Goal: Task Accomplishment & Management: Use online tool/utility

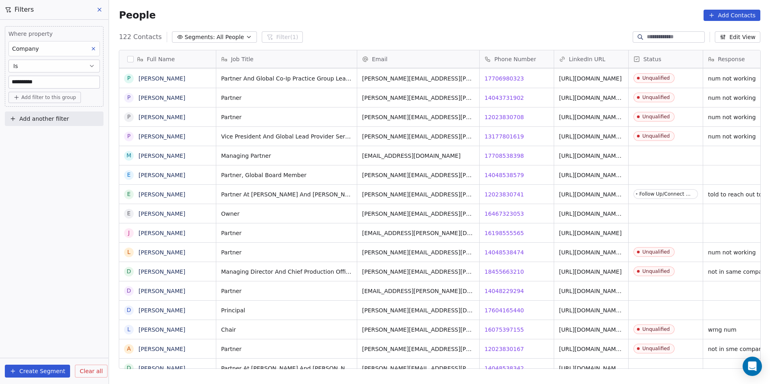
scroll to position [0, 23]
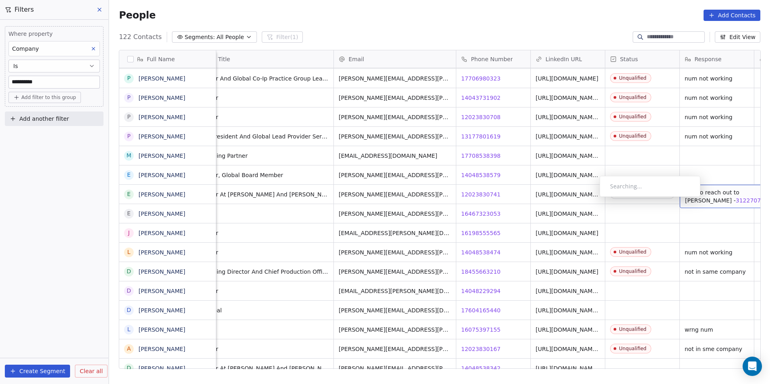
click at [736, 199] on span "3122707065" at bounding box center [754, 201] width 36 height 8
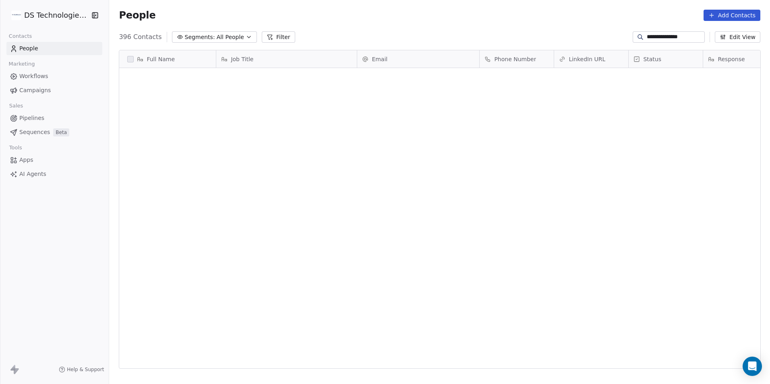
scroll to position [332, 655]
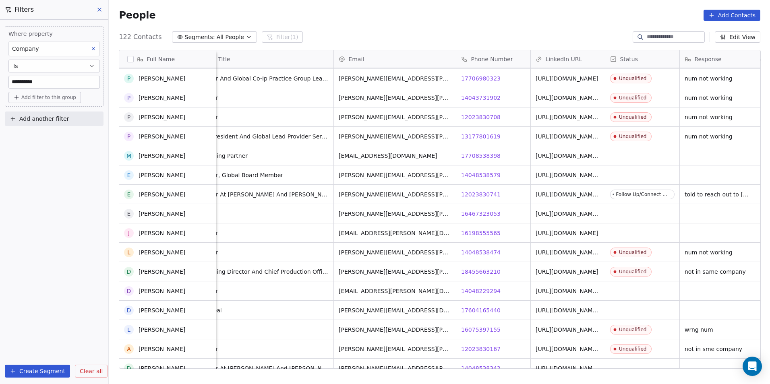
scroll to position [1253, 0]
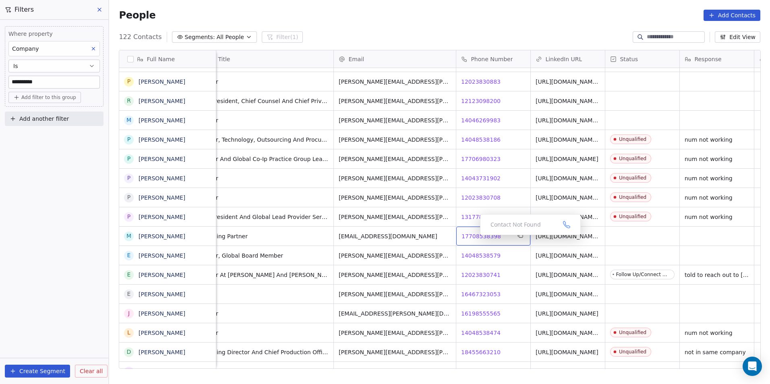
click at [474, 237] on span "17708538398" at bounding box center [481, 236] width 39 height 8
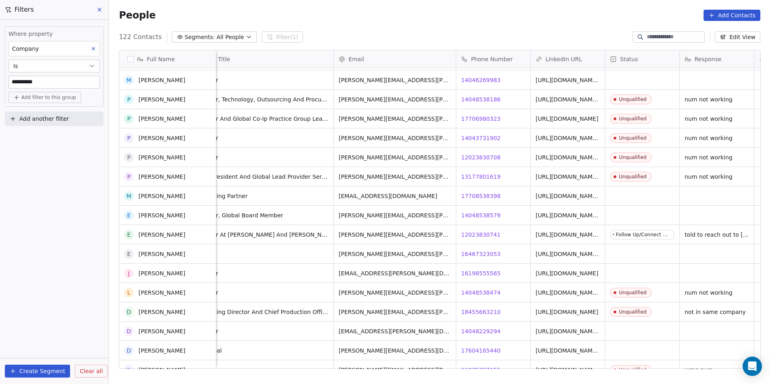
scroll to position [1414, 0]
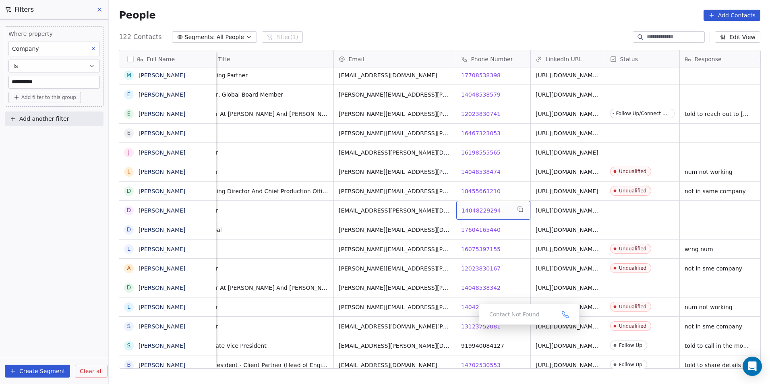
click at [479, 212] on span "14048229294" at bounding box center [481, 211] width 39 height 8
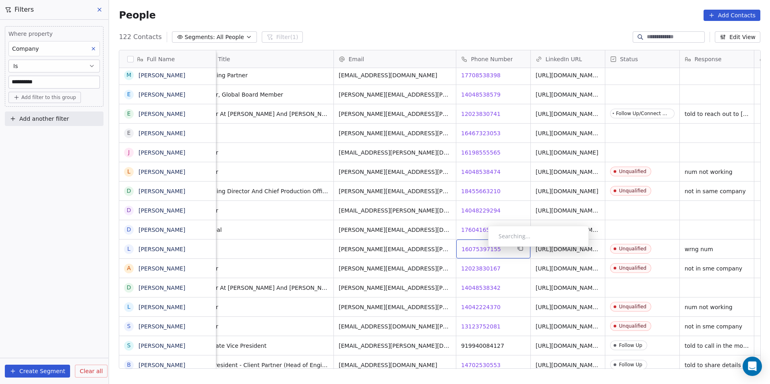
click at [485, 256] on div "16075397155 16075397155" at bounding box center [493, 249] width 74 height 19
click at [483, 286] on span "14048538342" at bounding box center [481, 288] width 39 height 8
click at [514, 336] on html "**********" at bounding box center [385, 192] width 770 height 384
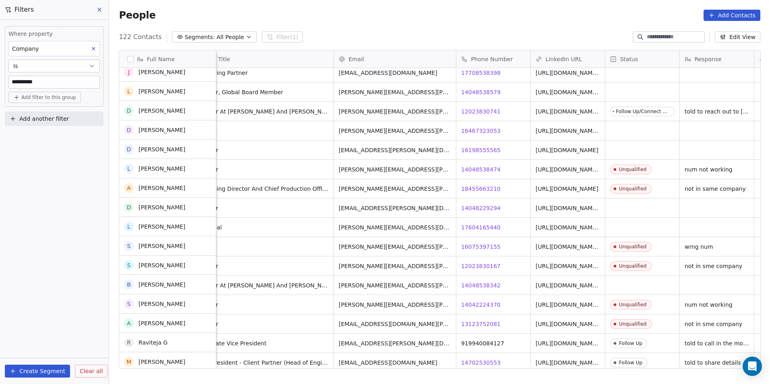
scroll to position [1495, 0]
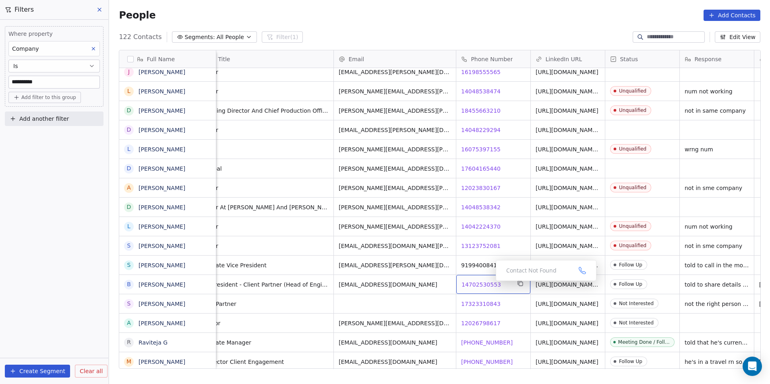
click at [489, 283] on span "14702530553" at bounding box center [481, 285] width 39 height 8
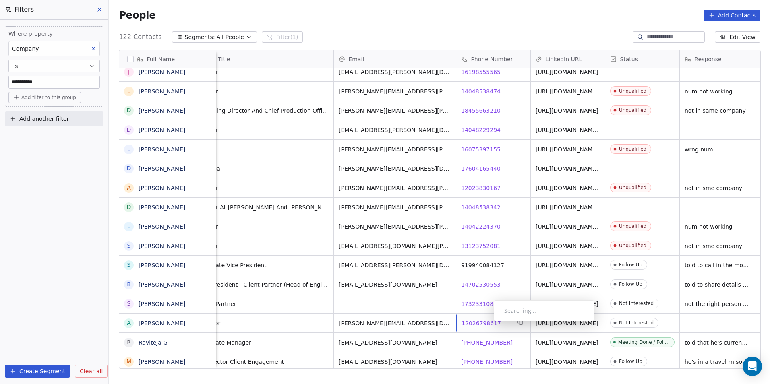
click at [488, 323] on span "12026798617" at bounding box center [481, 323] width 39 height 8
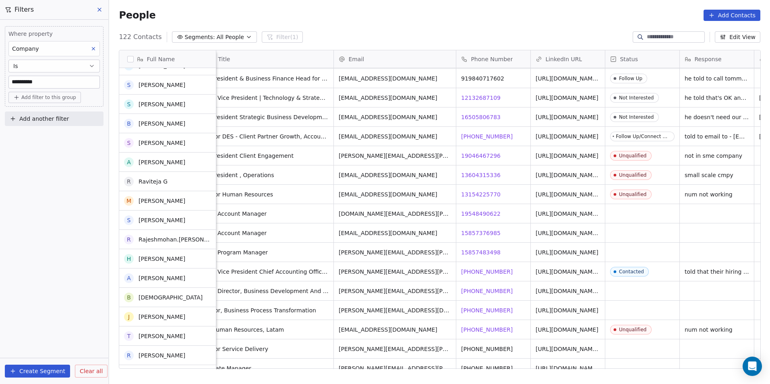
scroll to position [1817, 0]
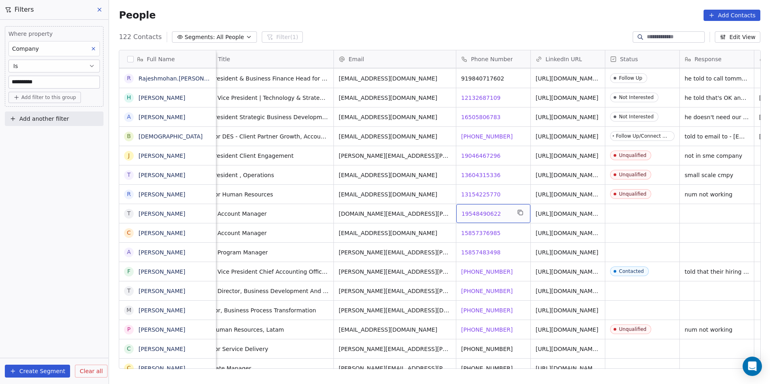
click at [474, 213] on span "19548490622" at bounding box center [481, 214] width 39 height 8
click at [485, 252] on span "15857483498" at bounding box center [481, 252] width 39 height 8
click at [495, 270] on span "+12017153806" at bounding box center [488, 272] width 52 height 8
click at [489, 291] on span "+15857704210" at bounding box center [488, 291] width 52 height 8
click at [489, 312] on span "+18182356063" at bounding box center [488, 310] width 52 height 8
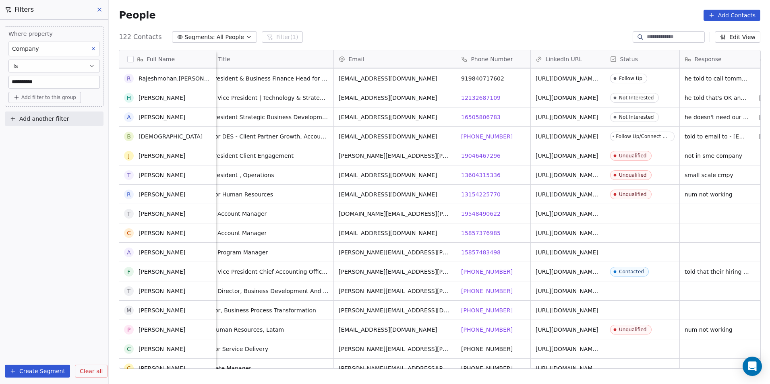
scroll to position [1857, 0]
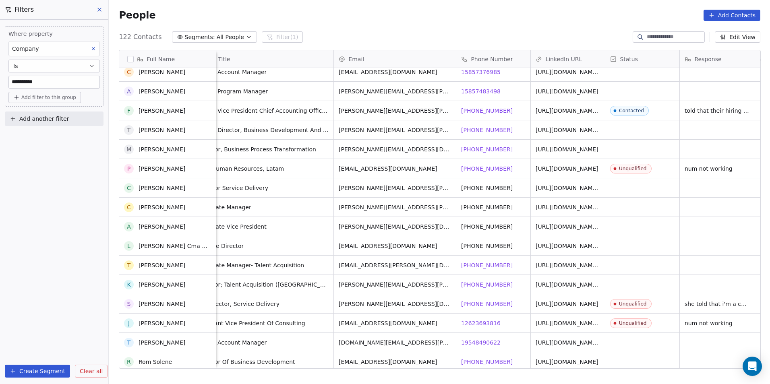
scroll to position [1978, 0]
click at [478, 267] on span "+17135750273" at bounding box center [488, 265] width 52 height 8
click at [555, 262] on div "Contact Not Found" at bounding box center [536, 253] width 101 height 21
click at [569, 262] on link "https://linkedin.com/in/tineshia-hayes" at bounding box center [567, 267] width 63 height 14
click at [635, 259] on div "grid" at bounding box center [642, 265] width 74 height 19
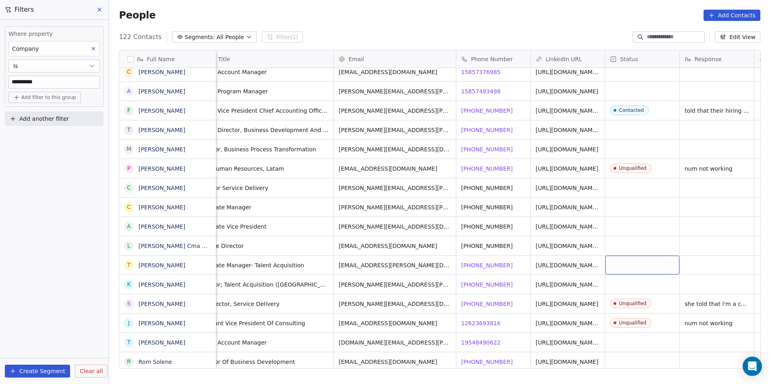
click at [635, 259] on div "grid" at bounding box center [642, 265] width 74 height 19
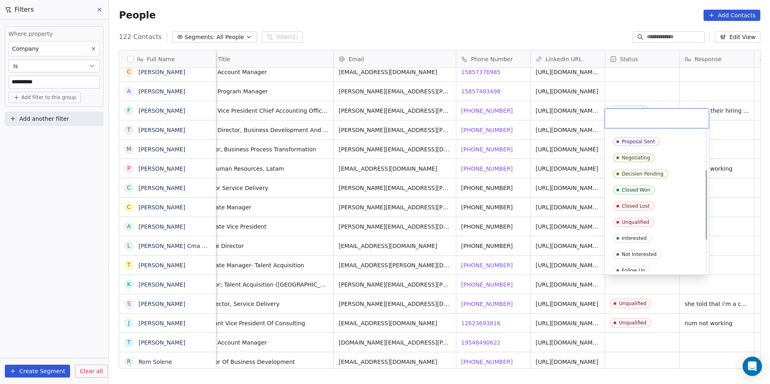
scroll to position [81, 0]
click at [635, 224] on div "Unqualified" at bounding box center [656, 218] width 97 height 13
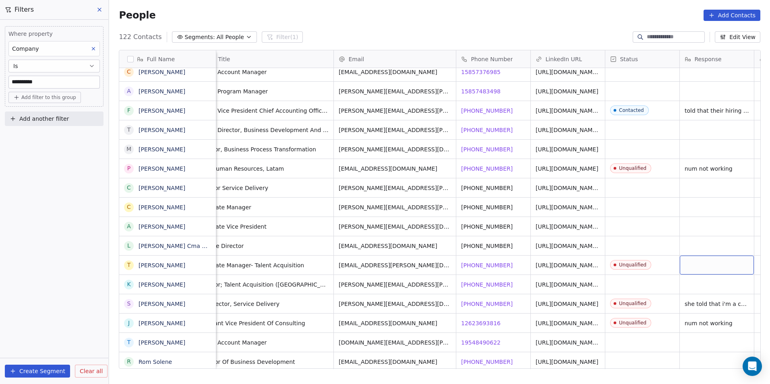
click at [715, 264] on div "grid" at bounding box center [717, 265] width 74 height 19
type textarea "*"
click at [719, 286] on html "**********" at bounding box center [385, 192] width 770 height 384
click at [723, 287] on div "grid" at bounding box center [717, 284] width 74 height 19
type textarea "*"
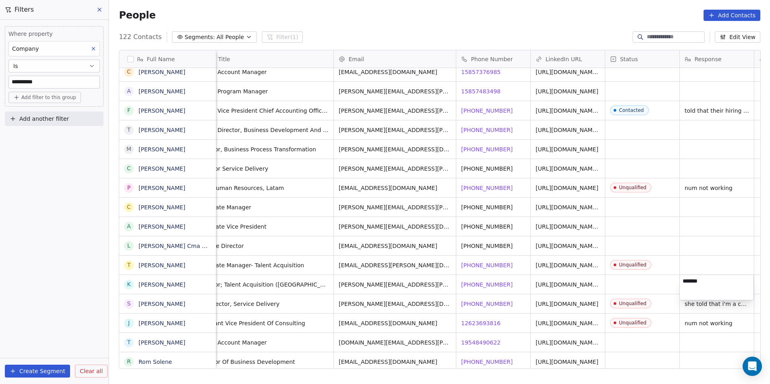
type textarea "********"
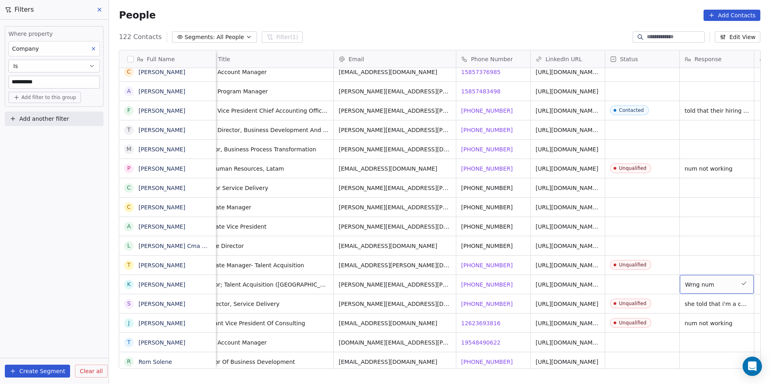
click at [723, 287] on span "Wrng num" at bounding box center [709, 285] width 49 height 8
click at [723, 287] on textarea "********" at bounding box center [716, 287] width 73 height 25
type textarea "*"
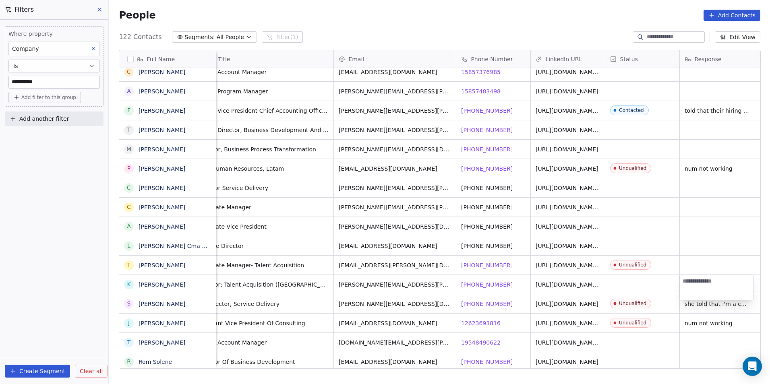
click at [721, 264] on html "**********" at bounding box center [385, 192] width 770 height 384
click at [721, 264] on div "grid" at bounding box center [717, 265] width 74 height 19
type textarea "********"
click at [706, 304] on html "**********" at bounding box center [385, 192] width 770 height 384
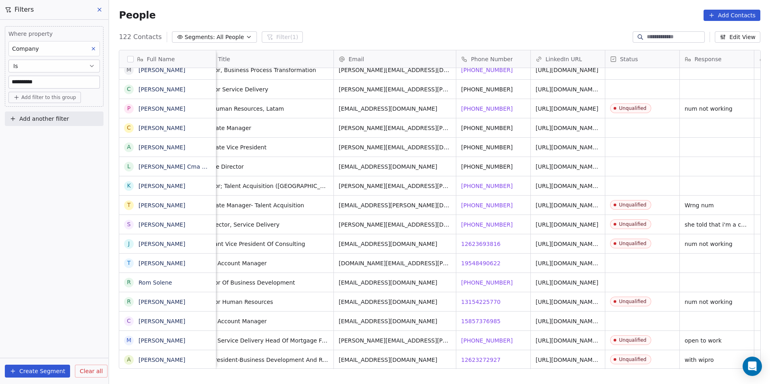
scroll to position [6, 23]
click at [487, 279] on span "+14803311001" at bounding box center [488, 283] width 52 height 8
click at [500, 309] on html "**********" at bounding box center [385, 192] width 770 height 384
click at [491, 317] on span "15857376985" at bounding box center [481, 321] width 39 height 8
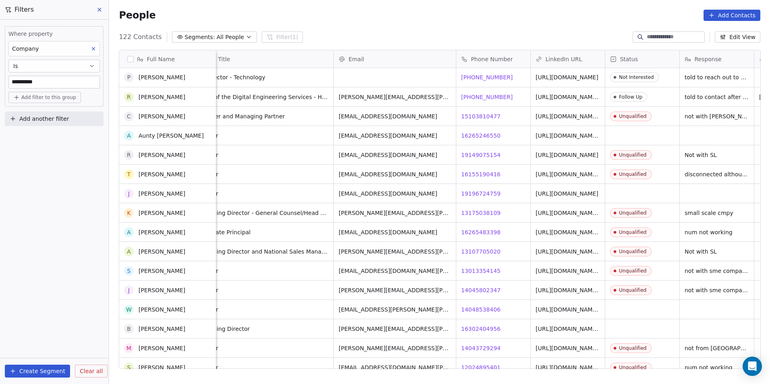
scroll to position [0, 0]
click at [63, 79] on input "**********" at bounding box center [54, 82] width 91 height 12
type input "*"
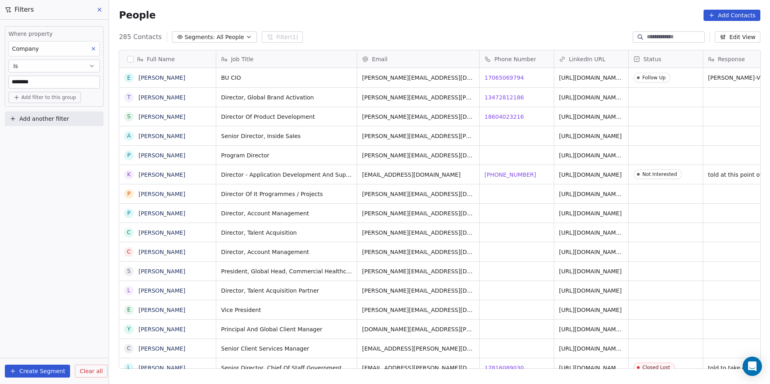
scroll to position [332, 655]
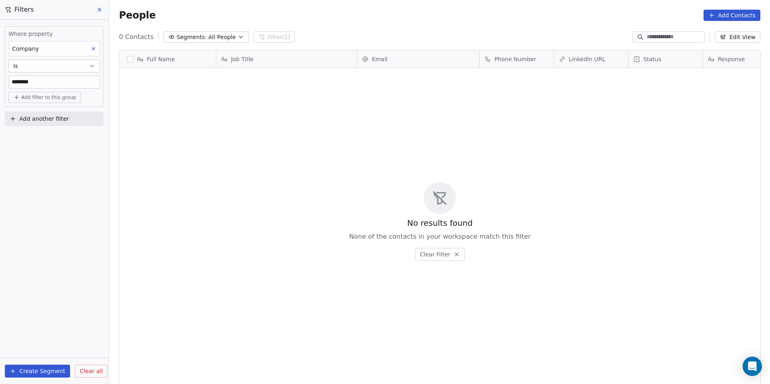
type input "********"
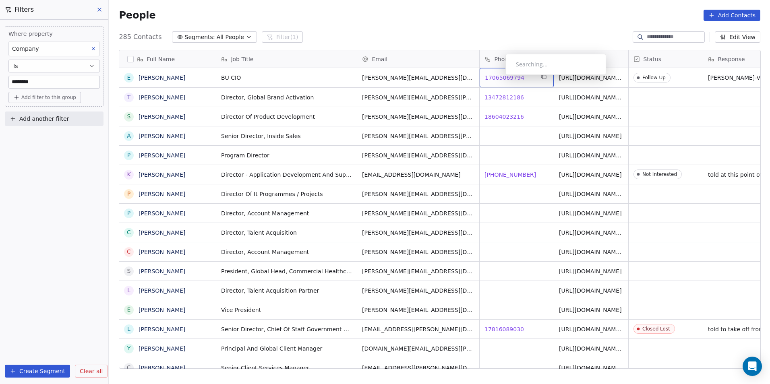
click at [499, 77] on span "17065069794" at bounding box center [504, 78] width 39 height 8
click at [518, 145] on html "DS Technologies Inc Contacts People Marketing Workflows Campaigns Sales Pipelin…" at bounding box center [385, 192] width 770 height 384
click at [509, 100] on span "13472812186" at bounding box center [504, 97] width 39 height 8
click at [516, 119] on html "DS Technologies Inc Contacts People Marketing Workflows Campaigns Sales Pipelin…" at bounding box center [385, 192] width 770 height 384
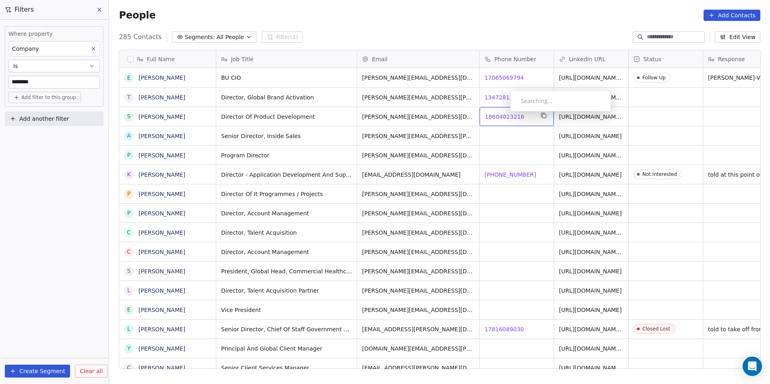
click at [504, 114] on span "18604023216" at bounding box center [504, 117] width 39 height 8
click at [538, 183] on html "DS Technologies Inc Contacts People Marketing Workflows Campaigns Sales Pipelin…" at bounding box center [385, 192] width 770 height 384
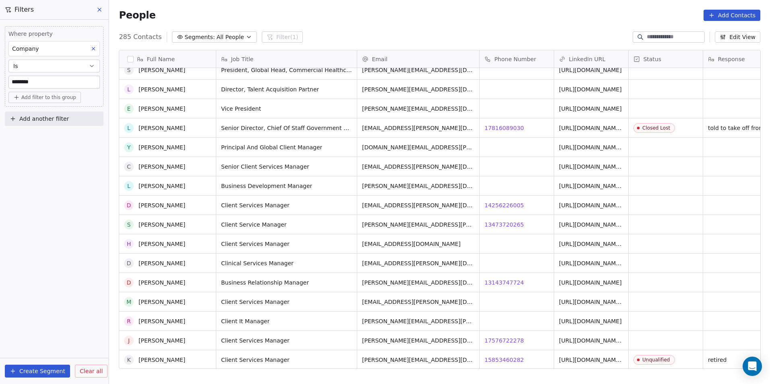
scroll to position [201, 0]
click at [501, 206] on span "14256226005" at bounding box center [504, 205] width 39 height 8
click at [503, 225] on html "DS Technologies Inc Contacts People Marketing Workflows Campaigns Sales Pipelin…" at bounding box center [385, 192] width 770 height 384
click at [503, 225] on span "13473720265" at bounding box center [504, 225] width 39 height 8
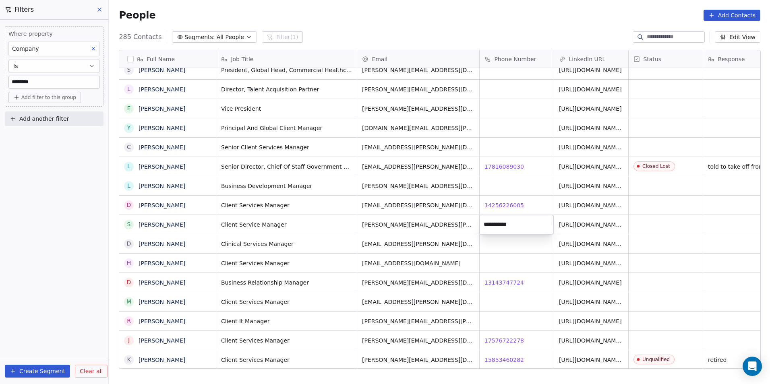
click at [504, 278] on html "DS Technologies Inc Contacts People Marketing Workflows Campaigns Sales Pipelin…" at bounding box center [385, 192] width 770 height 384
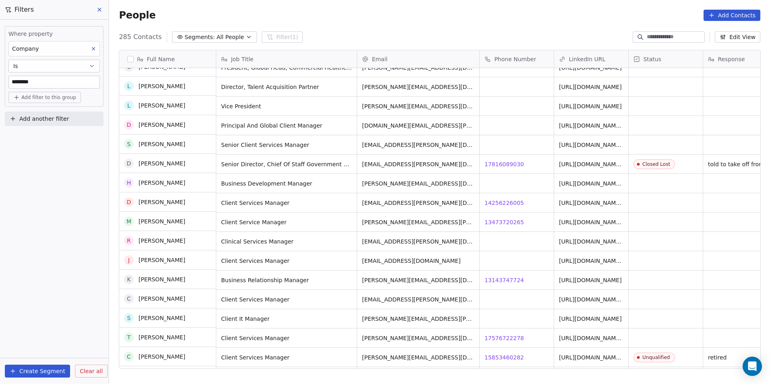
scroll to position [282, 0]
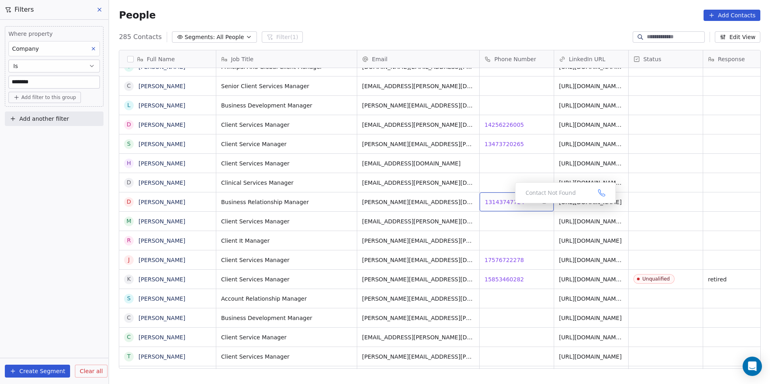
click at [509, 203] on span "13143747724" at bounding box center [504, 202] width 39 height 8
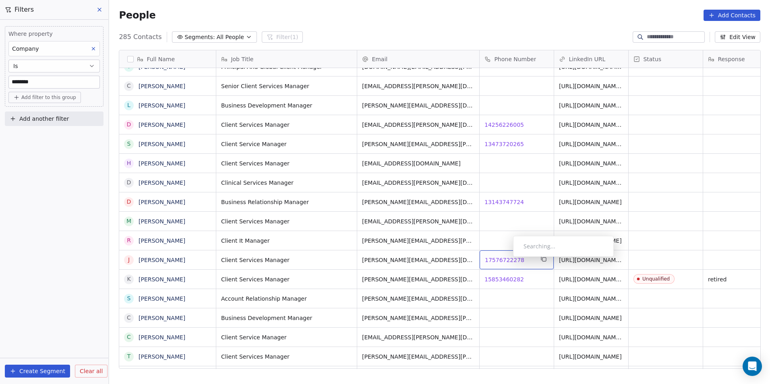
click at [507, 259] on span "17576722278" at bounding box center [504, 260] width 39 height 8
click at [531, 286] on html "DS Technologies Inc Contacts People Marketing Workflows Campaigns Sales Pipelin…" at bounding box center [385, 192] width 770 height 384
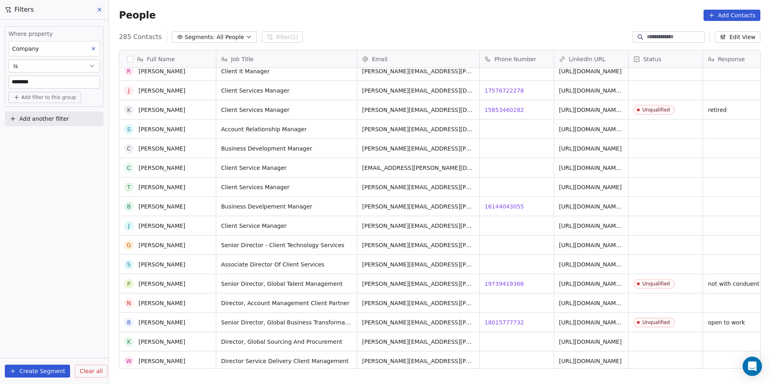
scroll to position [483, 0]
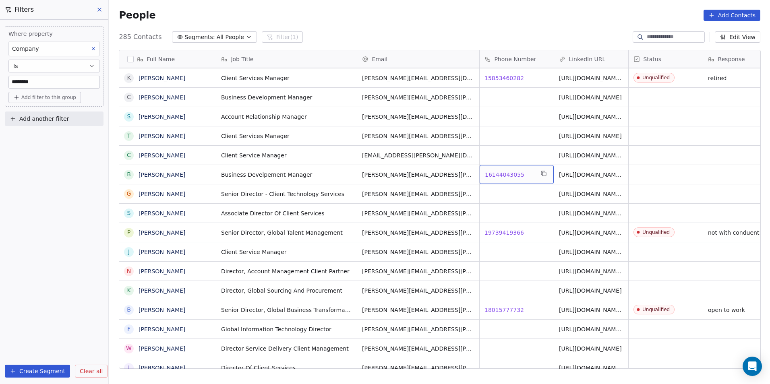
click at [504, 174] on span "16144043055" at bounding box center [504, 175] width 39 height 8
click at [494, 245] on html "DS Technologies Inc Contacts People Marketing Workflows Campaigns Sales Pipelin…" at bounding box center [385, 192] width 770 height 384
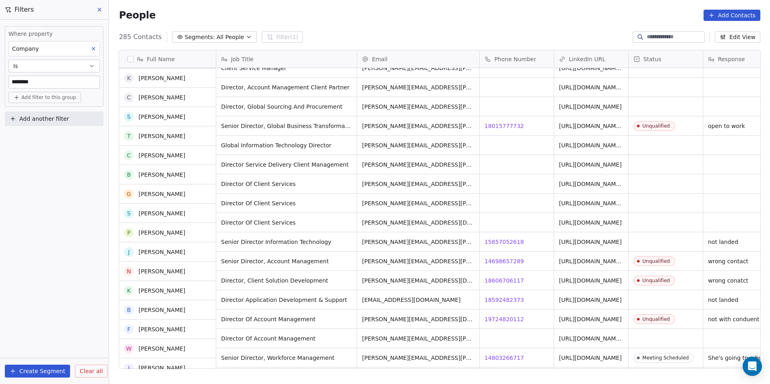
scroll to position [685, 0]
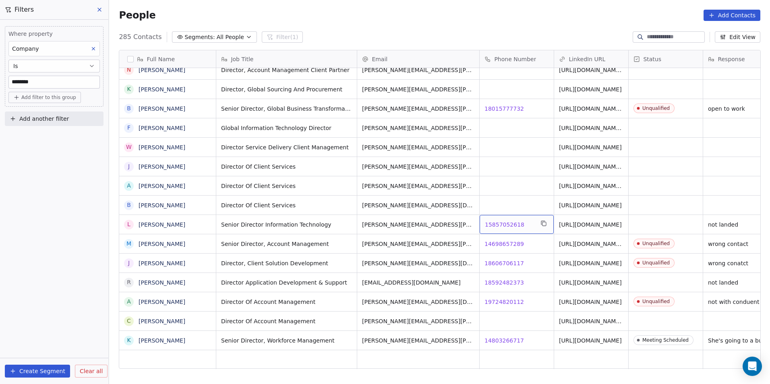
click at [500, 222] on span "15857052618" at bounding box center [504, 225] width 39 height 8
click at [517, 285] on html "DS Technologies Inc Contacts People Marketing Workflows Campaigns Sales Pipelin…" at bounding box center [385, 192] width 770 height 384
click at [510, 283] on span "18592482373" at bounding box center [504, 283] width 39 height 8
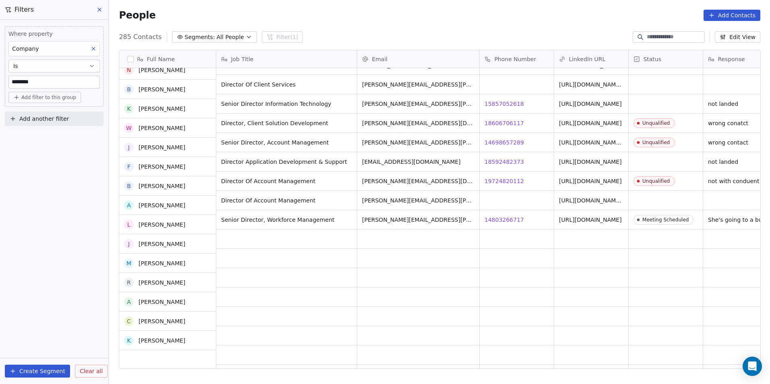
scroll to position [805, 0]
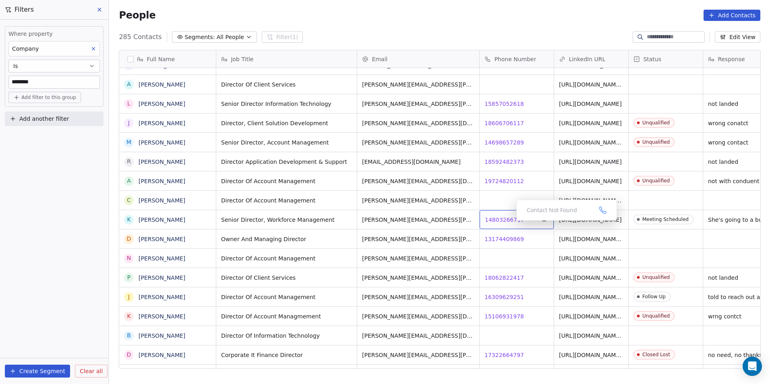
click at [507, 222] on span "14803266717" at bounding box center [504, 220] width 39 height 8
click at [530, 238] on html "DS Technologies Inc Contacts People Marketing Workflows Campaigns Sales Pipelin…" at bounding box center [385, 192] width 770 height 384
click at [502, 239] on html "DS Technologies Inc Contacts People Marketing Workflows Campaigns Sales Pipelin…" at bounding box center [385, 192] width 770 height 384
click at [502, 239] on span "13174409869" at bounding box center [504, 239] width 39 height 8
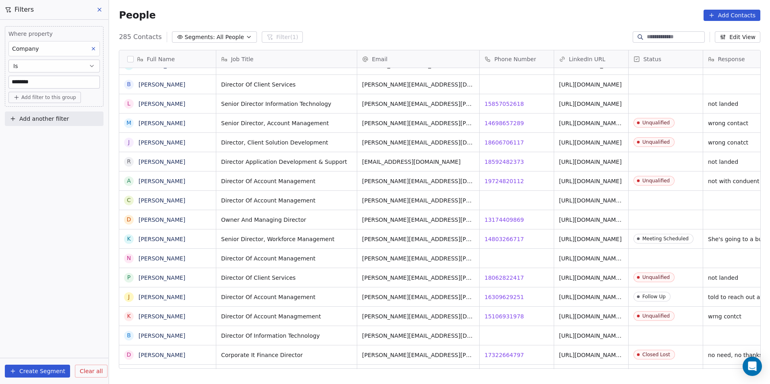
scroll to position [0, 23]
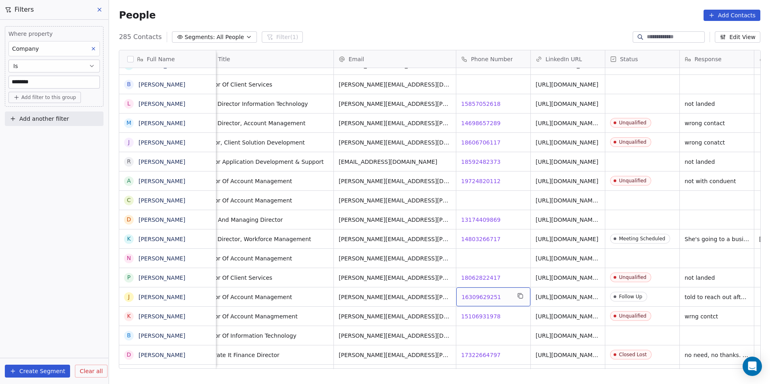
click at [478, 296] on span "16309629251" at bounding box center [481, 297] width 39 height 8
click at [521, 345] on html "DS Technologies Inc Contacts People Marketing Workflows Campaigns Sales Pipelin…" at bounding box center [385, 192] width 770 height 384
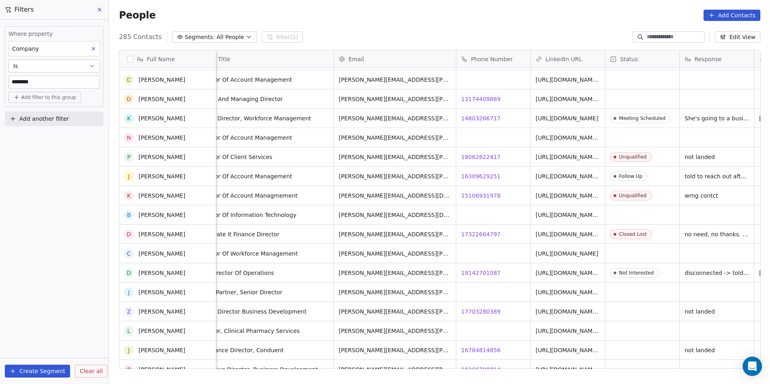
scroll to position [1007, 0]
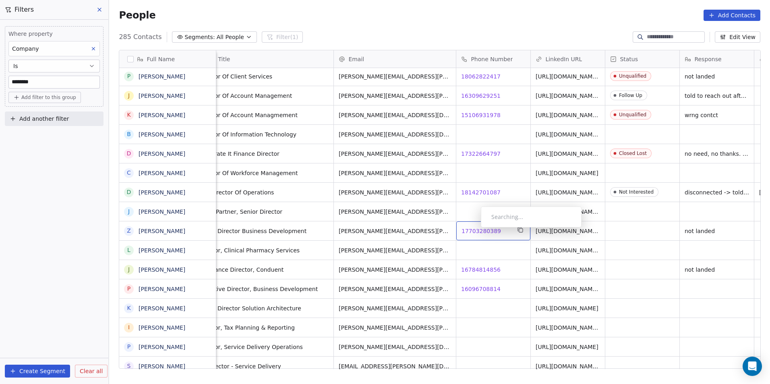
click at [474, 230] on span "17703280389" at bounding box center [481, 231] width 39 height 8
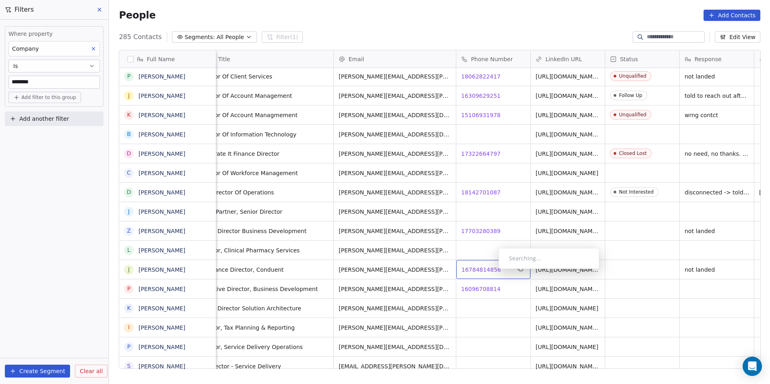
click at [492, 271] on span "16784814856" at bounding box center [481, 270] width 39 height 8
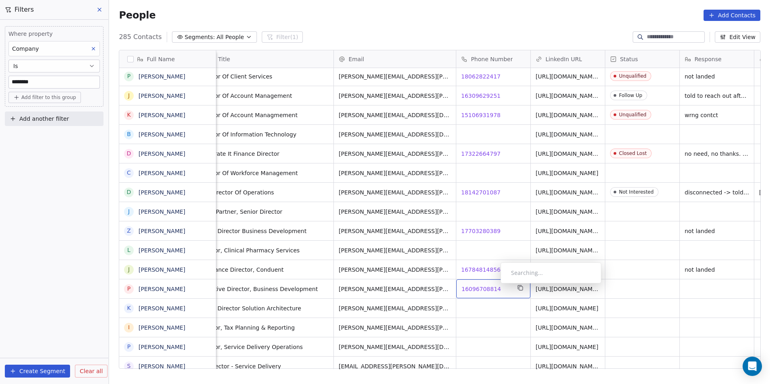
click at [494, 286] on span "16096708814" at bounding box center [481, 289] width 39 height 8
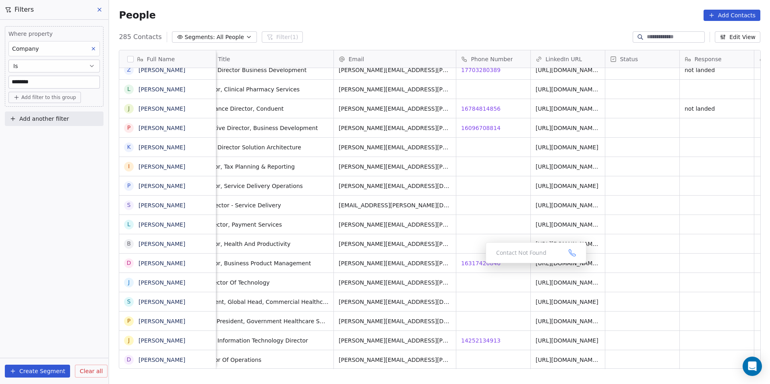
click at [498, 260] on div "Contact Not Found" at bounding box center [536, 252] width 101 height 21
click at [489, 263] on span "16317426846" at bounding box center [481, 263] width 39 height 8
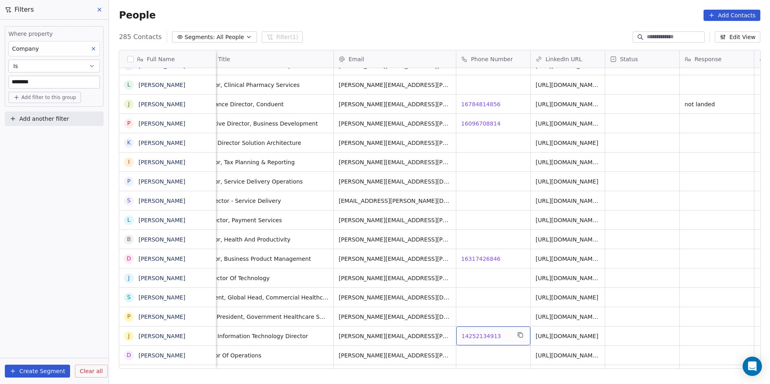
click at [486, 341] on div "14252134913 14252134913" at bounding box center [493, 336] width 74 height 19
click at [485, 332] on span "14252134913" at bounding box center [481, 336] width 39 height 8
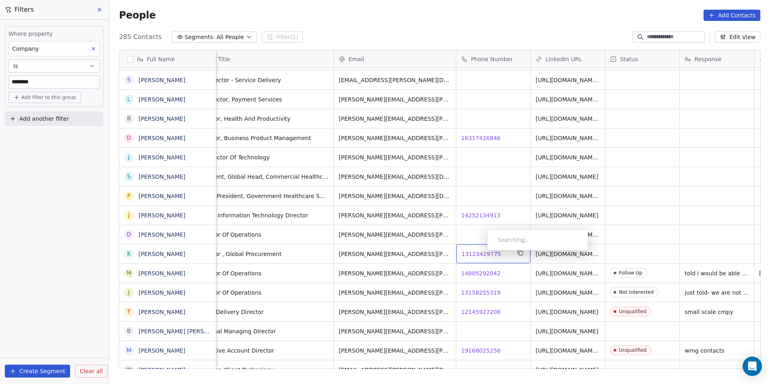
click at [481, 253] on span "13123429775" at bounding box center [481, 254] width 39 height 8
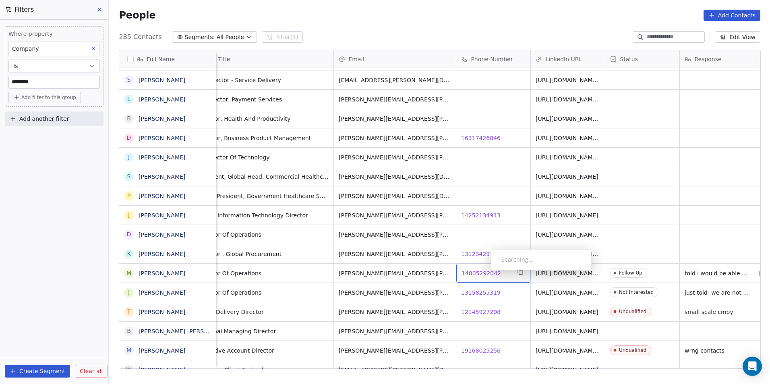
click at [485, 272] on span "14805292042" at bounding box center [481, 273] width 39 height 8
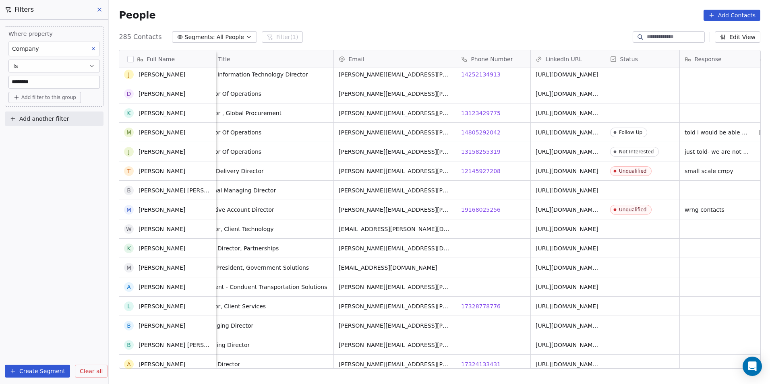
scroll to position [1414, 0]
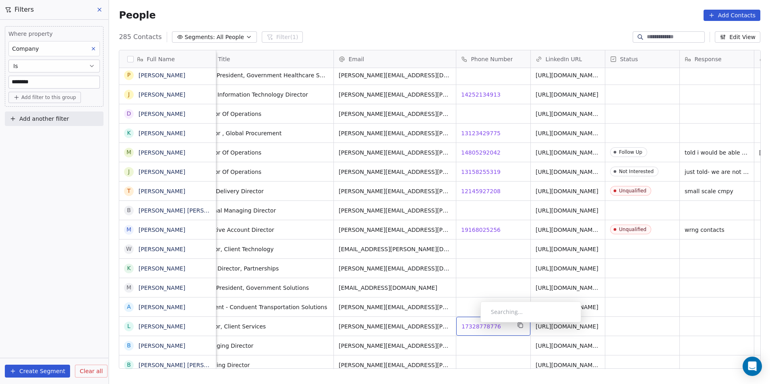
click at [474, 325] on span "17328778776" at bounding box center [481, 327] width 39 height 8
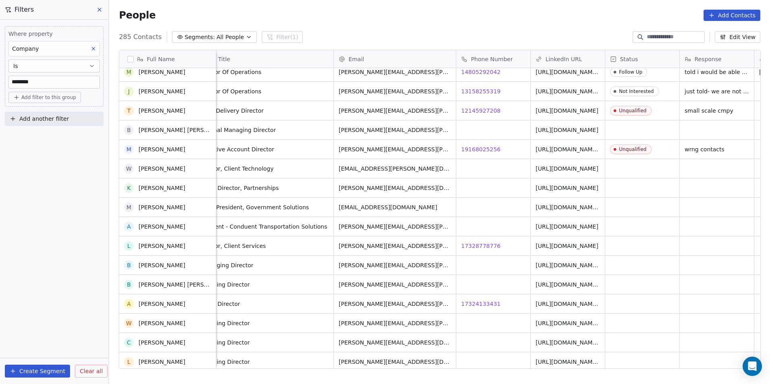
scroll to position [1535, 0]
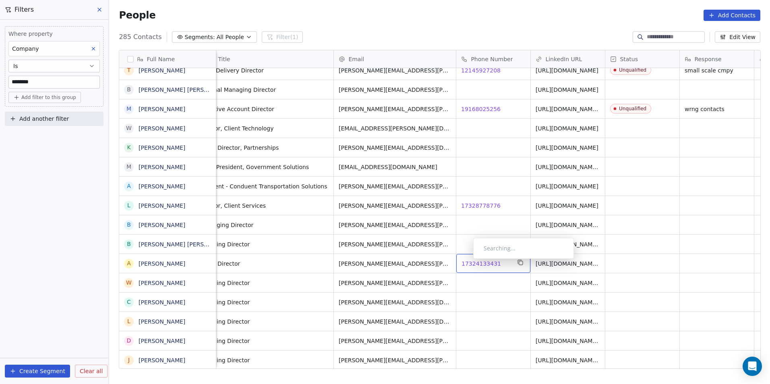
click at [467, 261] on span "17324133431" at bounding box center [481, 264] width 39 height 8
click at [482, 294] on html "DS Technologies Inc Contacts People Marketing Workflows Campaigns Sales Pipelin…" at bounding box center [385, 192] width 770 height 384
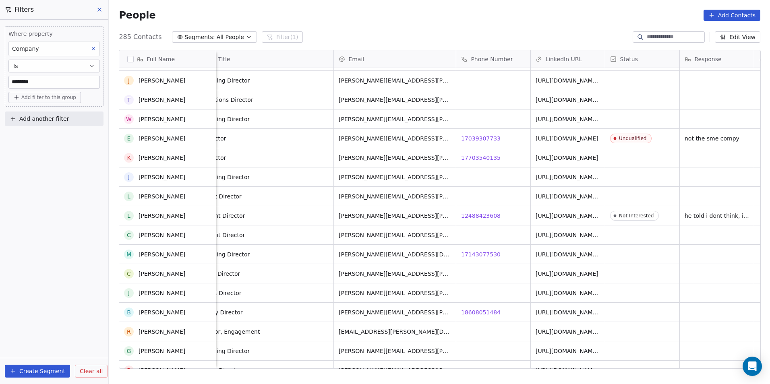
scroll to position [1817, 0]
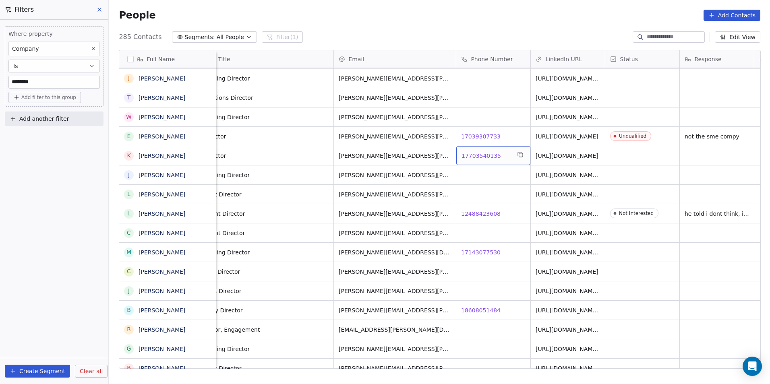
click at [476, 152] on span "17703540135" at bounding box center [481, 156] width 39 height 8
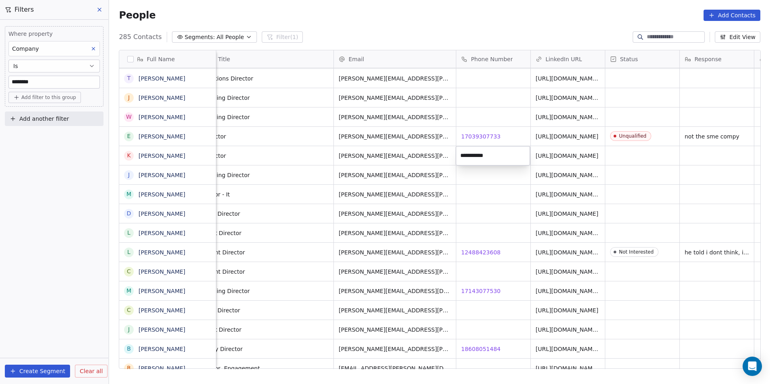
click at [482, 289] on html "DS Technologies Inc Contacts People Marketing Workflows Campaigns Sales Pipelin…" at bounding box center [385, 192] width 770 height 384
click at [482, 289] on span "17143077530" at bounding box center [481, 291] width 39 height 8
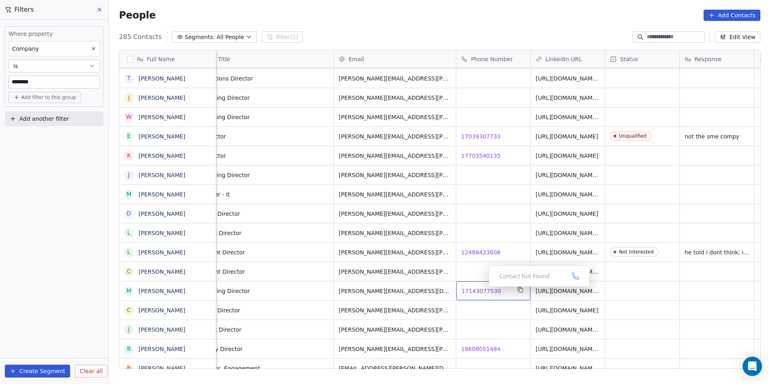
click at [473, 292] on span "17143077530" at bounding box center [481, 291] width 39 height 8
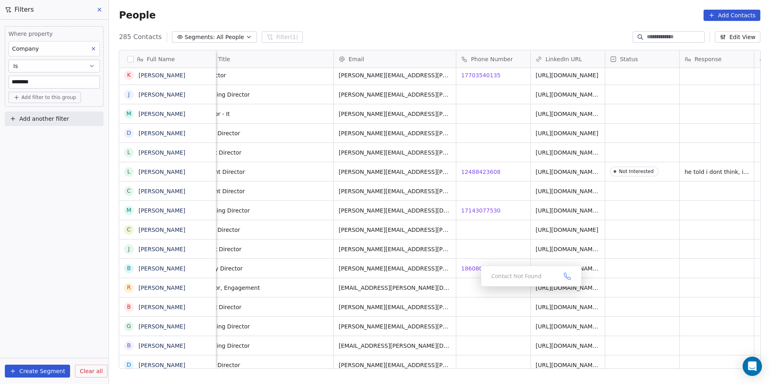
click at [484, 270] on div "Contact Not Found" at bounding box center [531, 276] width 101 height 21
click at [479, 268] on span "18608051484" at bounding box center [481, 269] width 39 height 8
click at [486, 288] on html "DS Technologies Inc Contacts People Marketing Workflows Campaigns Sales Pipelin…" at bounding box center [385, 192] width 770 height 384
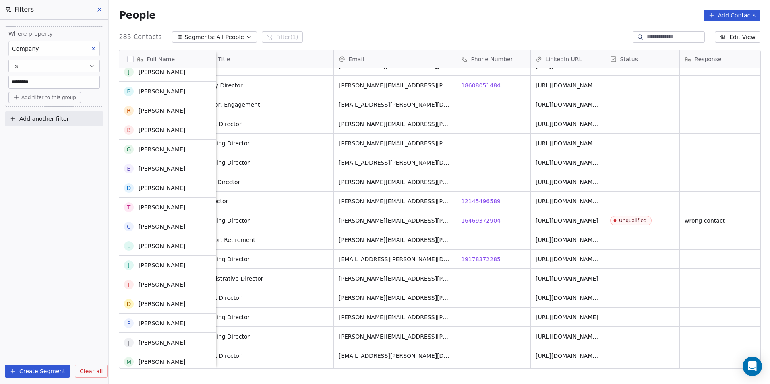
scroll to position [2099, 0]
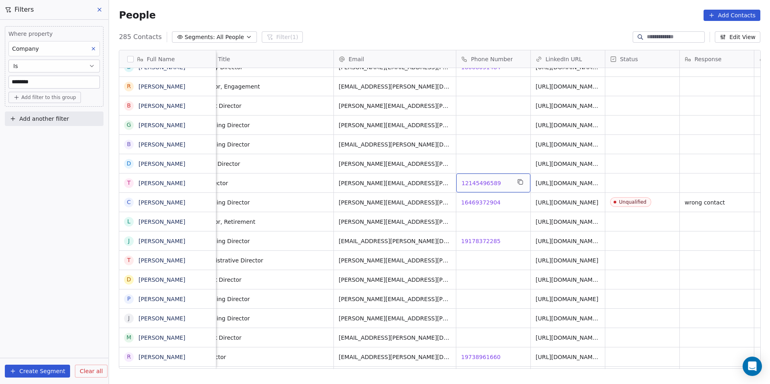
click at [482, 180] on span "12145496589" at bounding box center [481, 183] width 39 height 8
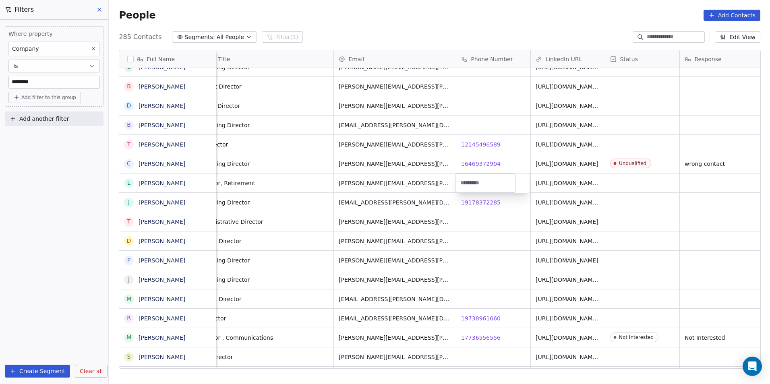
click at [497, 199] on html "DS Technologies Inc Contacts People Marketing Workflows Campaigns Sales Pipelin…" at bounding box center [385, 192] width 770 height 384
click at [490, 199] on span "19178372285" at bounding box center [481, 203] width 39 height 8
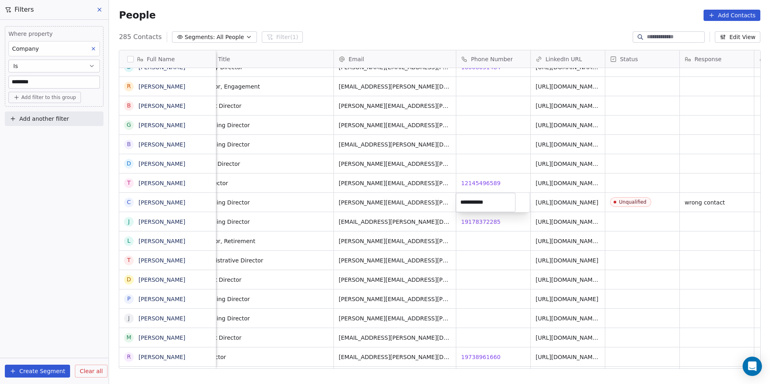
drag, startPoint x: 528, startPoint y: 258, endPoint x: 489, endPoint y: 235, distance: 45.3
click at [528, 258] on html "DS Technologies Inc Contacts People Marketing Workflows Campaigns Sales Pipelin…" at bounding box center [385, 192] width 770 height 384
click at [473, 217] on div "19178372285 19178372285" at bounding box center [493, 221] width 74 height 19
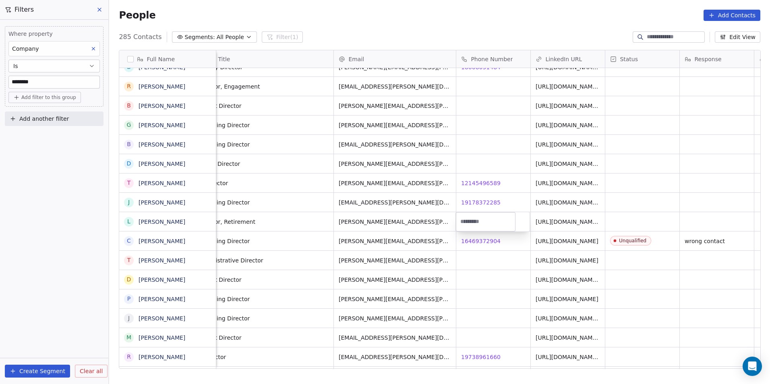
click at [491, 263] on html "DS Technologies Inc Contacts People Marketing Workflows Campaigns Sales Pipelin…" at bounding box center [385, 192] width 770 height 384
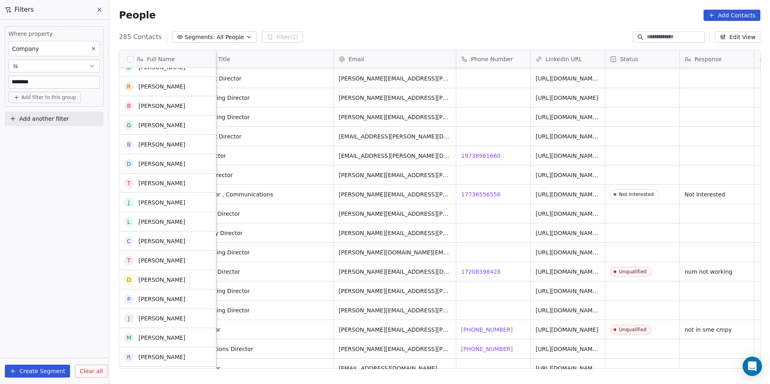
scroll to position [2300, 0]
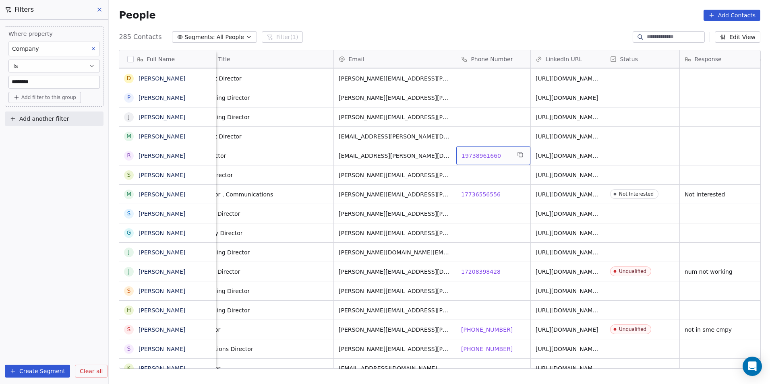
click at [478, 157] on span "19738961660" at bounding box center [481, 156] width 39 height 8
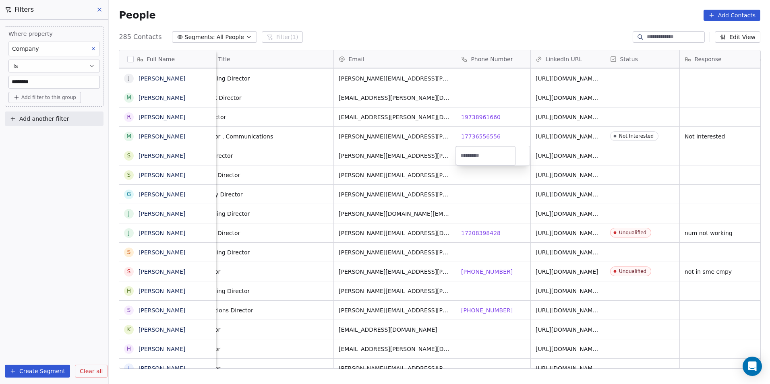
click at [489, 288] on html "DS Technologies Inc Contacts People Marketing Workflows Campaigns Sales Pipelin…" at bounding box center [385, 192] width 770 height 384
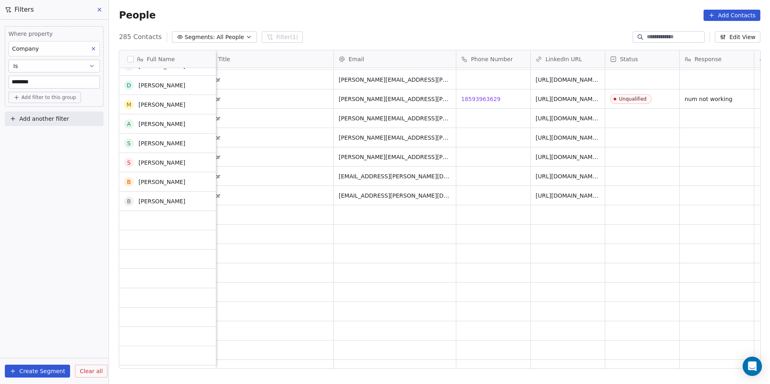
scroll to position [2783, 0]
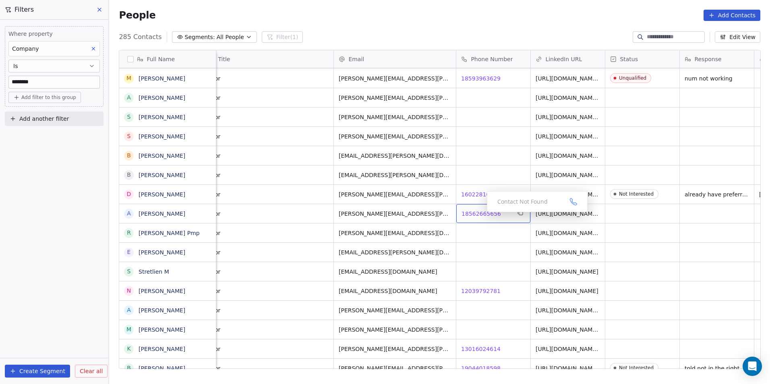
click at [480, 214] on span "18562665656" at bounding box center [481, 214] width 39 height 8
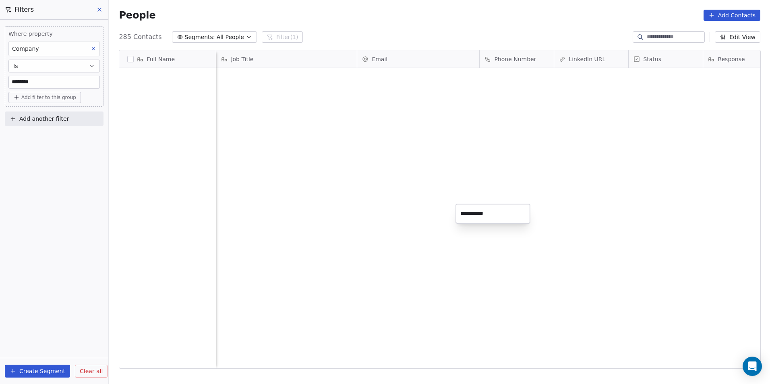
scroll to position [332, 655]
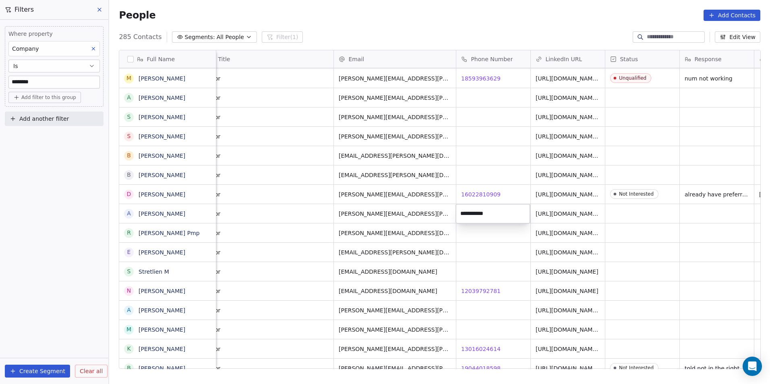
click at [490, 281] on html "DS Technologies Inc Contacts People Marketing Workflows Campaigns Sales Pipelin…" at bounding box center [385, 192] width 770 height 384
click at [488, 290] on span "12039792781" at bounding box center [481, 291] width 39 height 8
click at [489, 321] on html "DS Technologies Inc Contacts People Marketing Workflows Campaigns Sales Pipelin…" at bounding box center [385, 192] width 770 height 384
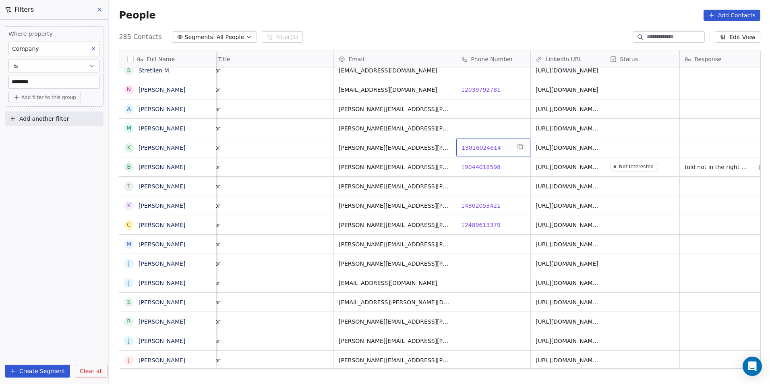
click at [479, 150] on span "13016024614" at bounding box center [481, 148] width 39 height 8
click at [476, 210] on div "14802053421 14802053421" at bounding box center [493, 205] width 74 height 19
click at [479, 224] on span "12489613379" at bounding box center [481, 225] width 39 height 8
click at [448, 294] on html "DS Technologies Inc Contacts People Marketing Workflows Campaigns Sales Pipelin…" at bounding box center [385, 192] width 770 height 384
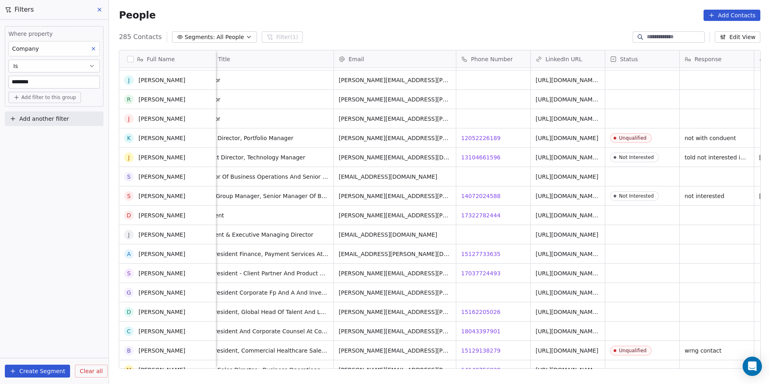
scroll to position [3226, 0]
click at [480, 213] on span "17322782444" at bounding box center [481, 215] width 39 height 8
click at [469, 249] on html "DS Technologies Inc Contacts People Marketing Workflows Campaigns Sales Pipelin…" at bounding box center [385, 192] width 770 height 384
click at [481, 251] on span "15127733635" at bounding box center [481, 254] width 39 height 8
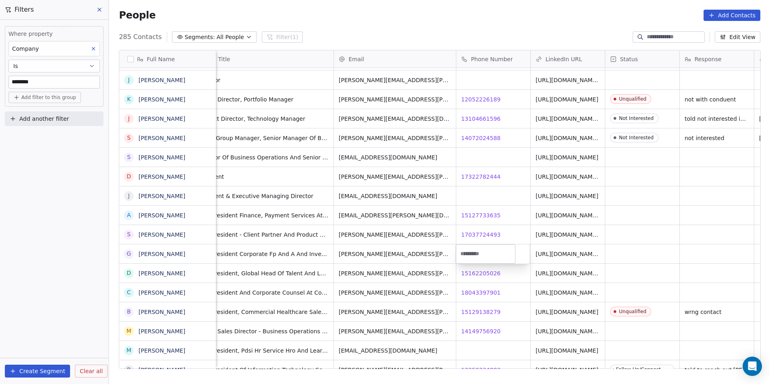
click at [466, 238] on html "DS Technologies Inc Contacts People Marketing Workflows Campaigns Sales Pipelin…" at bounding box center [385, 192] width 770 height 384
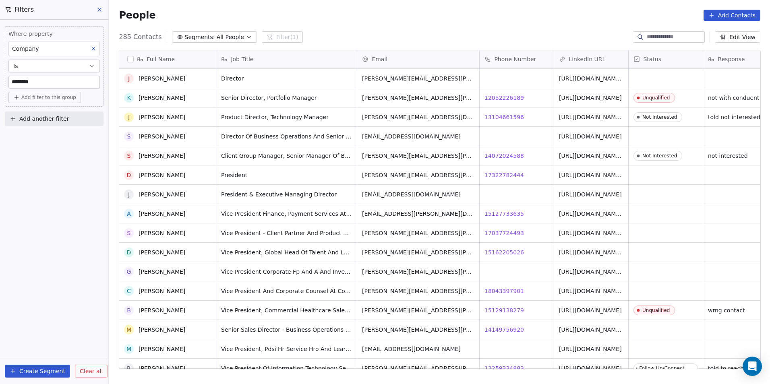
scroll to position [3307, 0]
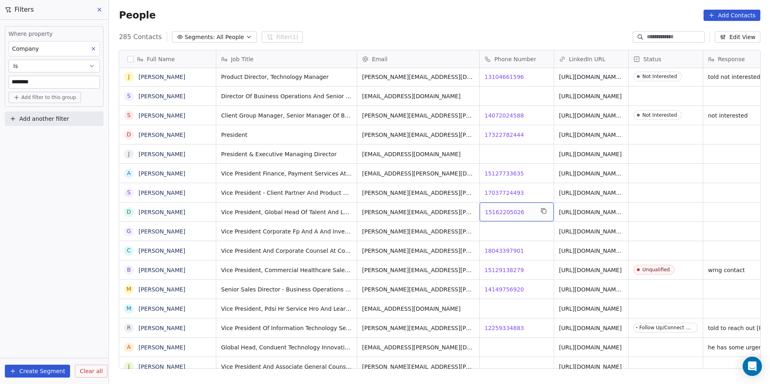
click at [493, 212] on span "15162205026" at bounding box center [504, 212] width 39 height 8
click at [503, 251] on span "18043397901" at bounding box center [504, 251] width 39 height 8
click at [501, 302] on html "DS Technologies Inc Contacts People Marketing Workflows Campaigns Sales Pipelin…" at bounding box center [385, 192] width 770 height 384
click at [506, 288] on span "14149756920" at bounding box center [504, 290] width 39 height 8
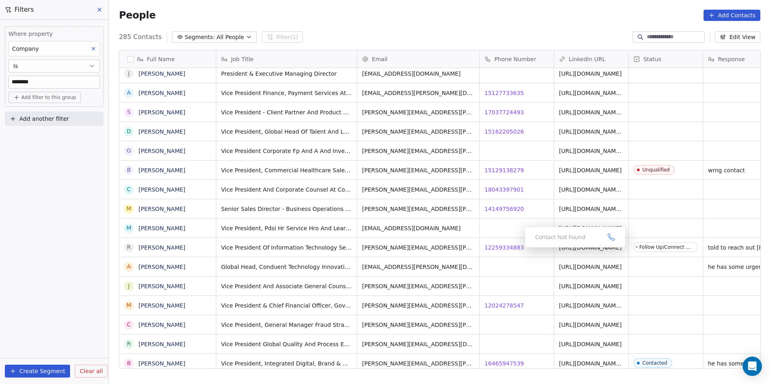
scroll to position [0, 23]
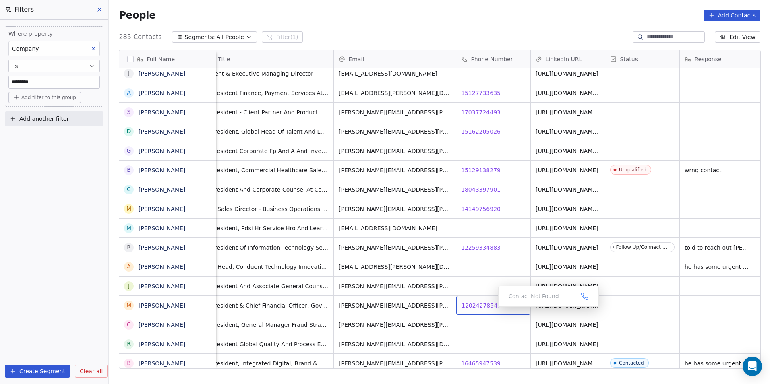
click at [483, 305] on span "12024278547" at bounding box center [481, 306] width 39 height 8
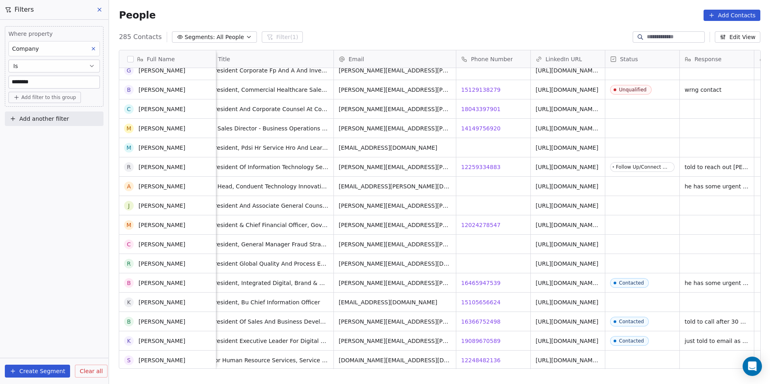
scroll to position [3549, 0]
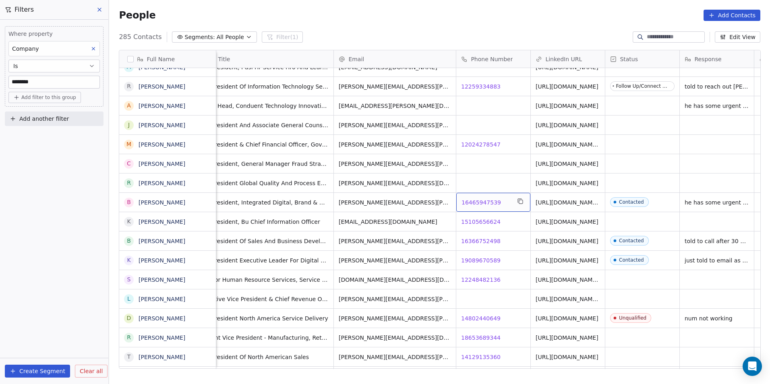
click at [483, 203] on span "16465947539" at bounding box center [481, 203] width 39 height 8
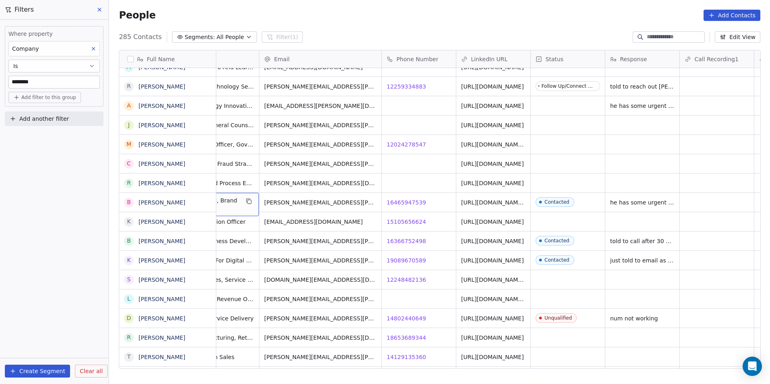
scroll to position [0, 0]
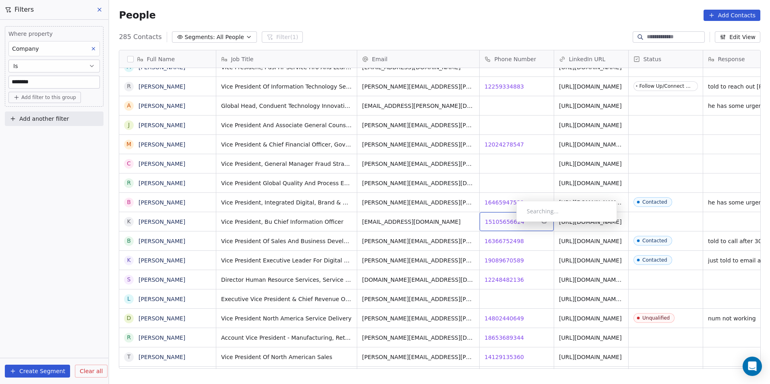
click at [510, 224] on span "15105656624" at bounding box center [504, 222] width 39 height 8
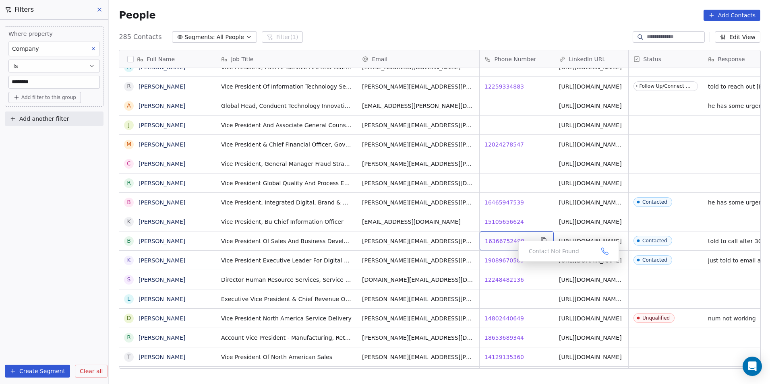
click at [502, 241] on span "16366752498" at bounding box center [504, 241] width 39 height 8
click at [727, 242] on html "DS Technologies Inc Contacts People Marketing Workflows Campaigns Sales Pipelin…" at bounding box center [385, 192] width 770 height 384
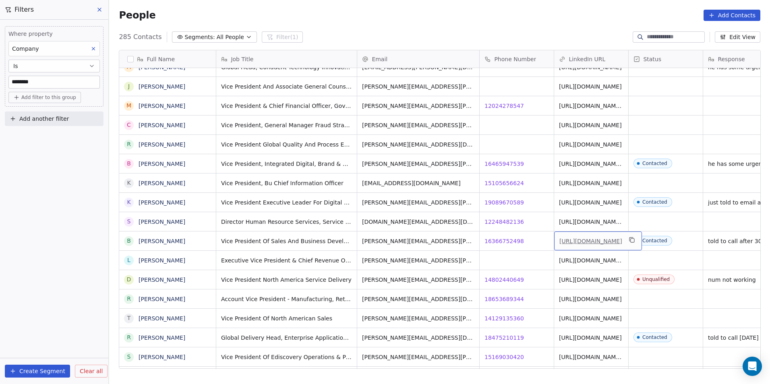
click at [588, 238] on link "[URL][DOMAIN_NAME]" at bounding box center [590, 241] width 63 height 6
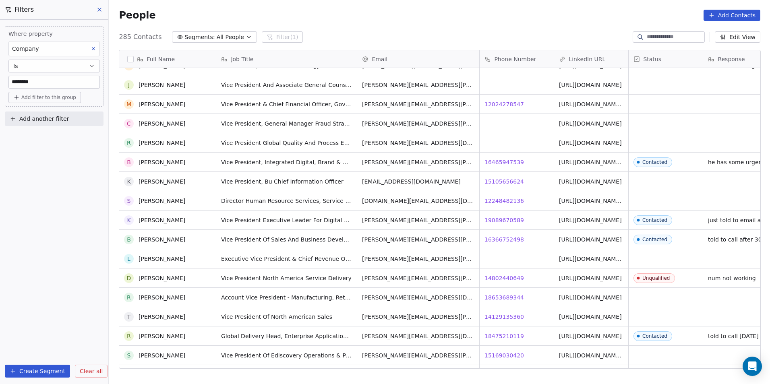
scroll to position [3629, 0]
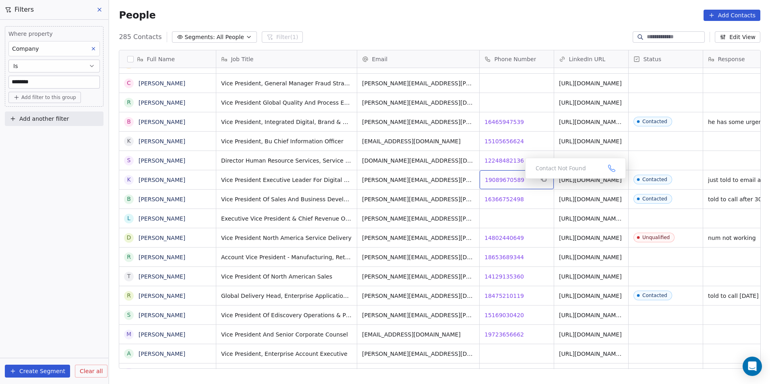
click at [516, 180] on span "19089670589" at bounding box center [504, 180] width 39 height 8
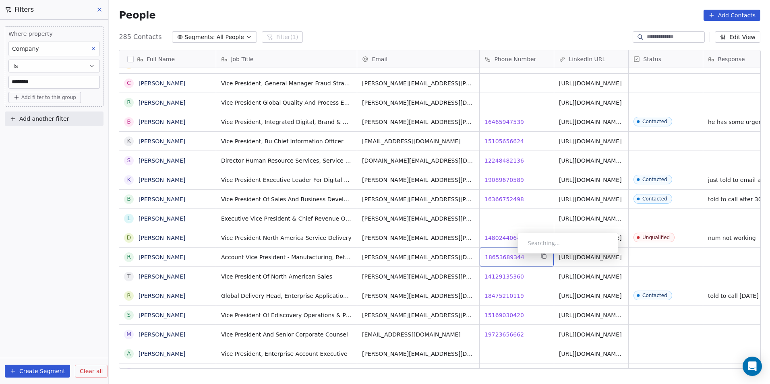
click at [511, 256] on span "18653689344" at bounding box center [504, 257] width 39 height 8
click at [503, 273] on html "DS Technologies Inc Contacts People Marketing Workflows Campaigns Sales Pipelin…" at bounding box center [385, 192] width 770 height 384
click at [503, 273] on span "14129135360" at bounding box center [504, 277] width 39 height 8
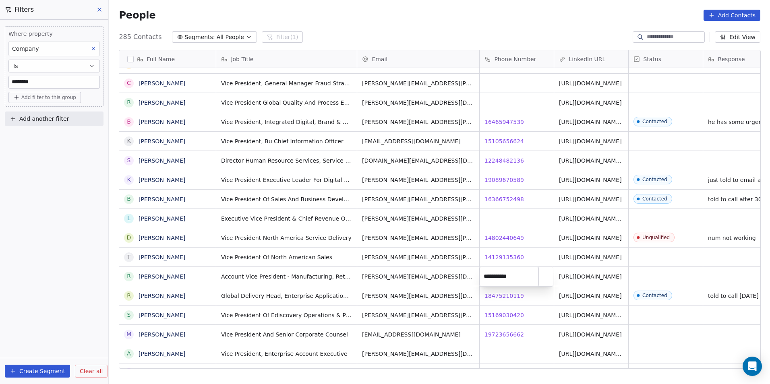
drag, startPoint x: 497, startPoint y: 298, endPoint x: 504, endPoint y: 297, distance: 6.5
click at [497, 298] on html "DS Technologies Inc Contacts People Marketing Workflows Campaigns Sales Pipelin…" at bounding box center [385, 192] width 770 height 384
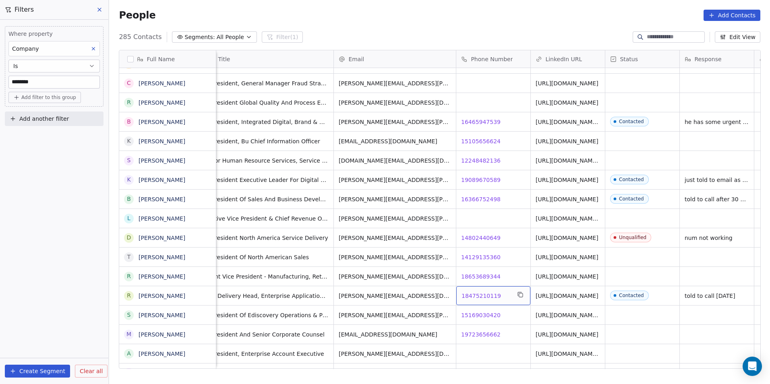
click at [490, 296] on span "18475210119" at bounding box center [481, 296] width 39 height 8
click at [567, 295] on html "DS Technologies Inc Contacts People Marketing Workflows Campaigns Sales Pipelin…" at bounding box center [385, 192] width 770 height 384
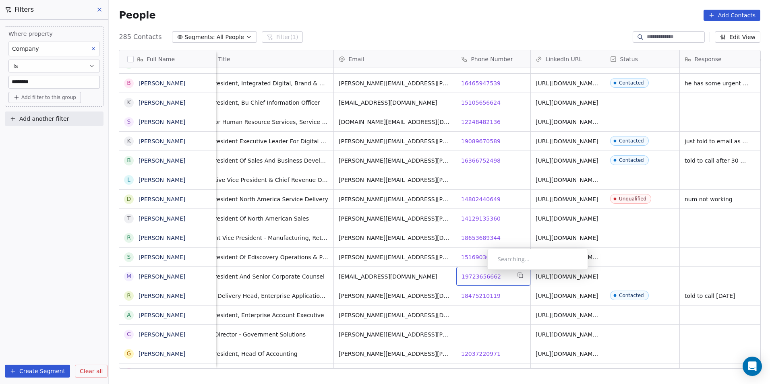
click at [481, 273] on span "19723656662" at bounding box center [481, 277] width 39 height 8
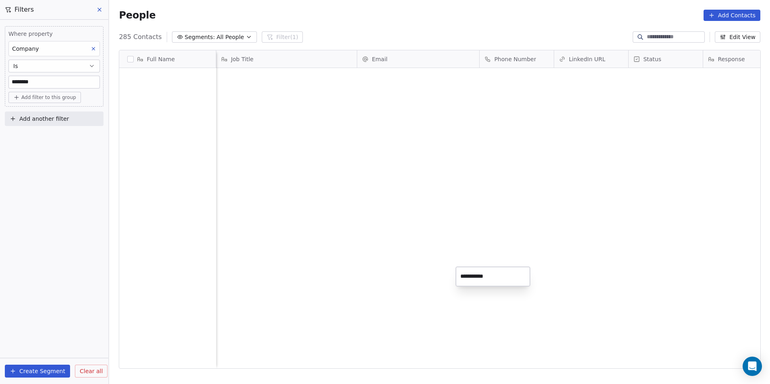
scroll to position [332, 655]
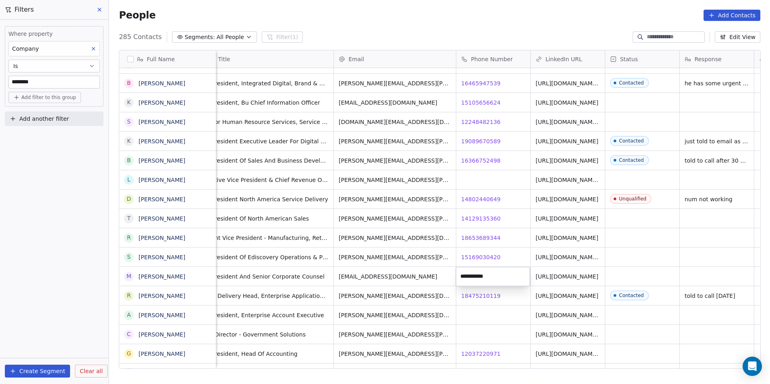
click at [504, 349] on html "DS Technologies Inc Contacts People Marketing Workflows Campaigns Sales Pipelin…" at bounding box center [385, 192] width 770 height 384
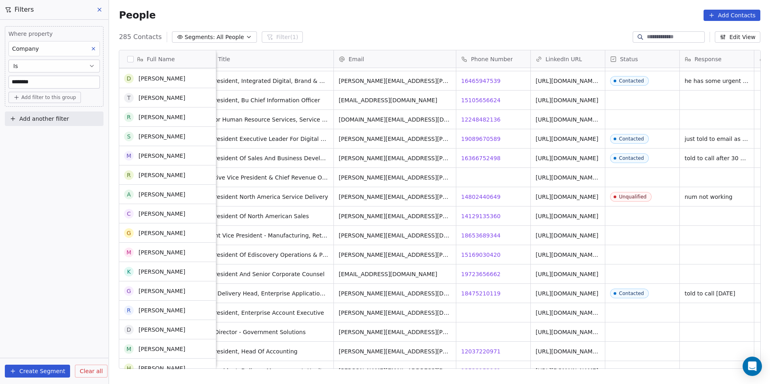
scroll to position [3750, 0]
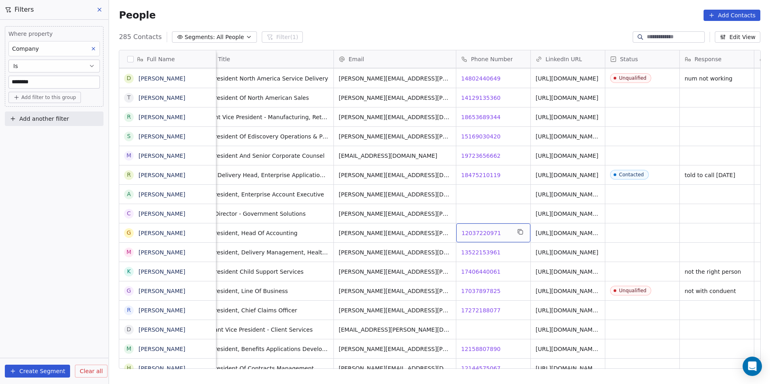
click at [480, 232] on span "12037220971" at bounding box center [481, 233] width 39 height 8
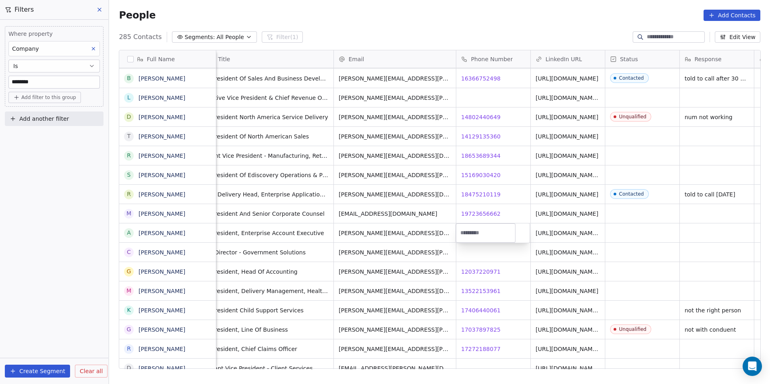
click at [482, 254] on html "DS Technologies Inc Contacts People Marketing Workflows Campaigns Sales Pipelin…" at bounding box center [385, 192] width 770 height 384
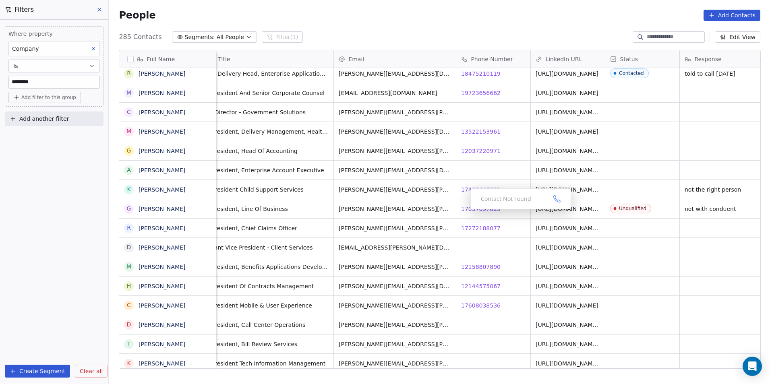
click at [470, 191] on div "Contact Not Found" at bounding box center [520, 198] width 101 height 21
click at [477, 224] on span "17272188077" at bounding box center [481, 228] width 39 height 8
click at [506, 264] on html "DS Technologies Inc Contacts People Marketing Workflows Campaigns Sales Pipelin…" at bounding box center [385, 192] width 770 height 384
click at [488, 263] on span "12158807890" at bounding box center [481, 267] width 39 height 8
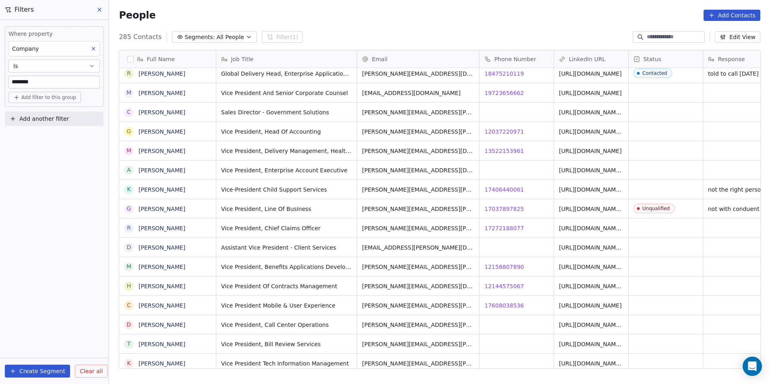
drag, startPoint x: 295, startPoint y: 364, endPoint x: 253, endPoint y: 366, distance: 42.3
click at [254, 366] on html "DS Technologies Inc Contacts People Marketing Workflows Campaigns Sales Pipelin…" at bounding box center [385, 192] width 770 height 384
click at [496, 304] on span "17608038536" at bounding box center [504, 306] width 39 height 8
click at [511, 283] on span "12158807890" at bounding box center [504, 286] width 39 height 8
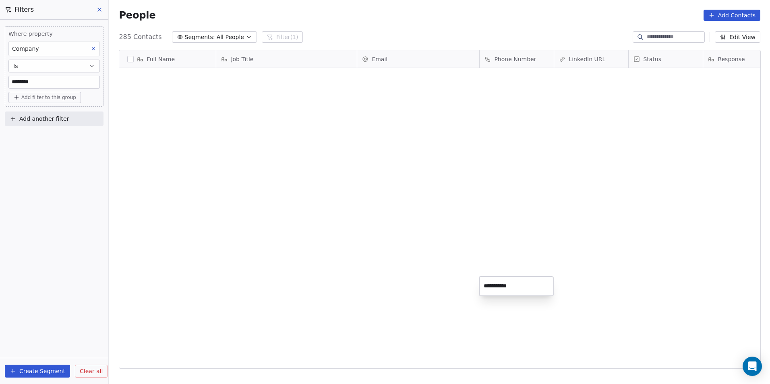
scroll to position [332, 655]
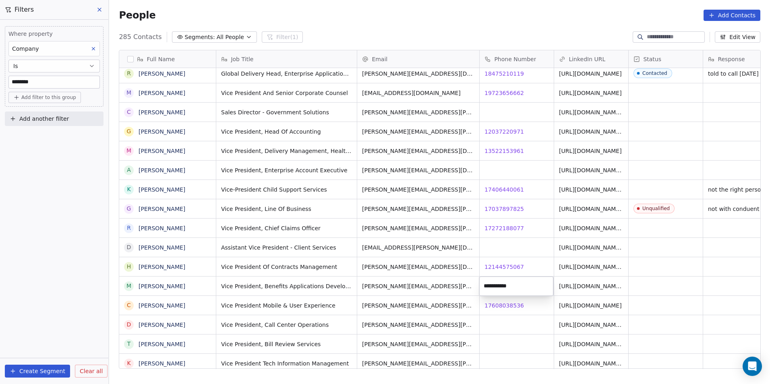
click at [515, 291] on input "**********" at bounding box center [516, 286] width 71 height 16
click at [527, 306] on html "DS Technologies Inc Contacts People Marketing Workflows Campaigns Sales Pipelin…" at bounding box center [385, 192] width 770 height 384
click at [492, 300] on div "17608038536 17608038536" at bounding box center [517, 305] width 74 height 19
click at [514, 327] on html "DS Technologies Inc Contacts People Marketing Workflows Campaigns Sales Pipelin…" at bounding box center [385, 192] width 770 height 384
click at [507, 303] on span "17608038536" at bounding box center [504, 306] width 39 height 8
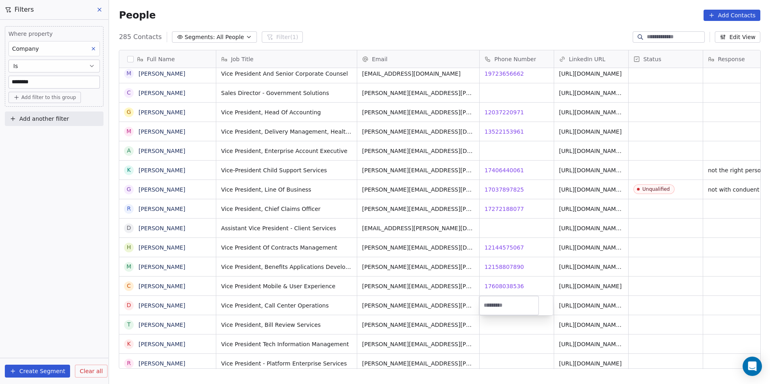
click at [535, 310] on input at bounding box center [509, 306] width 56 height 16
click at [534, 331] on html "DS Technologies Inc Contacts People Marketing Workflows Campaigns Sales Pipelin…" at bounding box center [385, 192] width 770 height 384
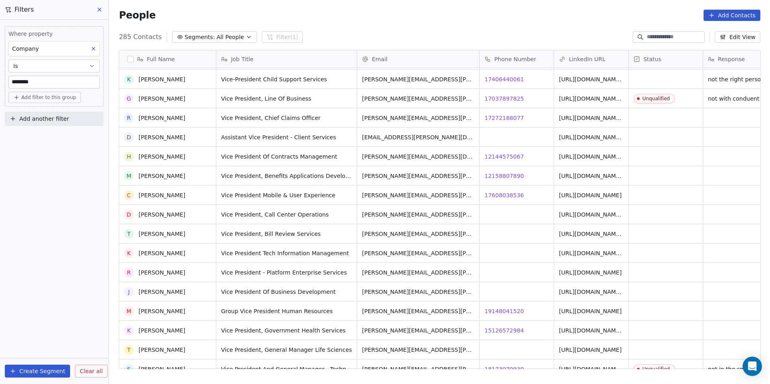
scroll to position [4032, 0]
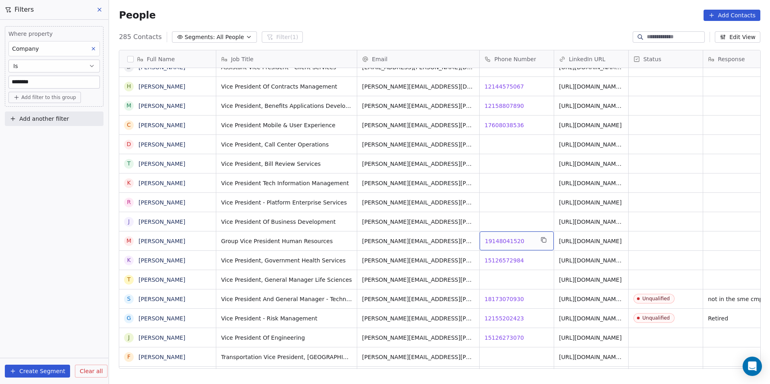
click at [504, 237] on span "19148041520" at bounding box center [504, 241] width 39 height 8
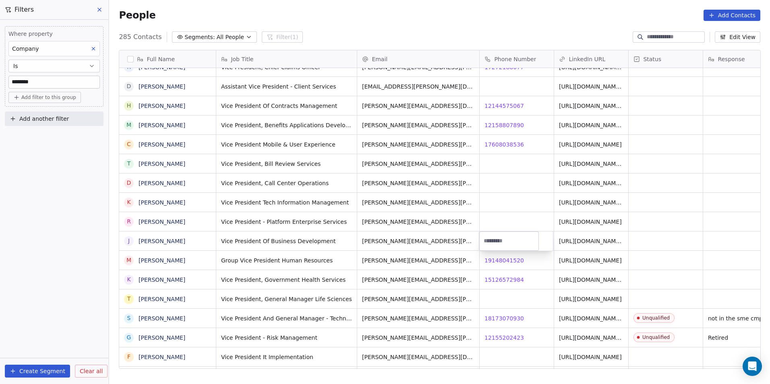
click at [529, 256] on html "DS Technologies Inc Contacts People Marketing Workflows Campaigns Sales Pipelin…" at bounding box center [385, 192] width 770 height 384
click at [499, 258] on span "19148041520" at bounding box center [504, 261] width 39 height 8
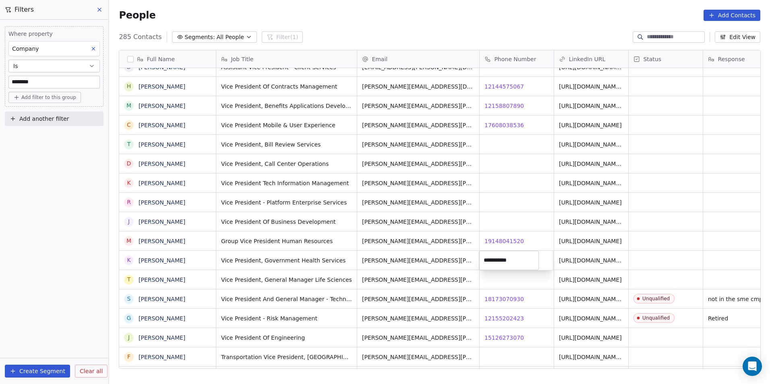
click at [499, 338] on html "DS Technologies Inc Contacts People Marketing Workflows Campaigns Sales Pipelin…" at bounding box center [385, 192] width 770 height 384
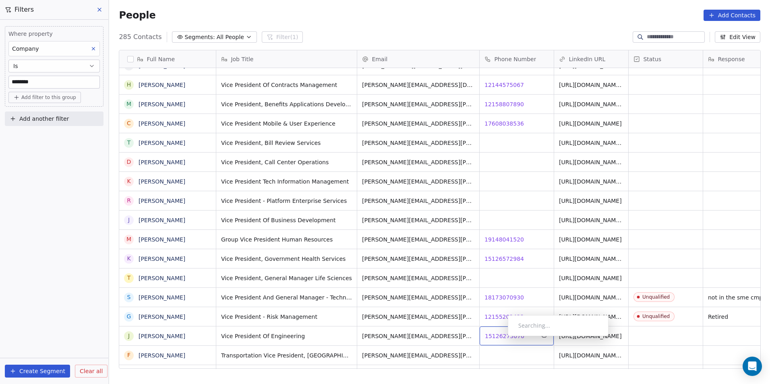
click at [505, 345] on div "15126273070 15126273070" at bounding box center [517, 336] width 74 height 19
click at [506, 338] on span "15126273070" at bounding box center [504, 336] width 39 height 8
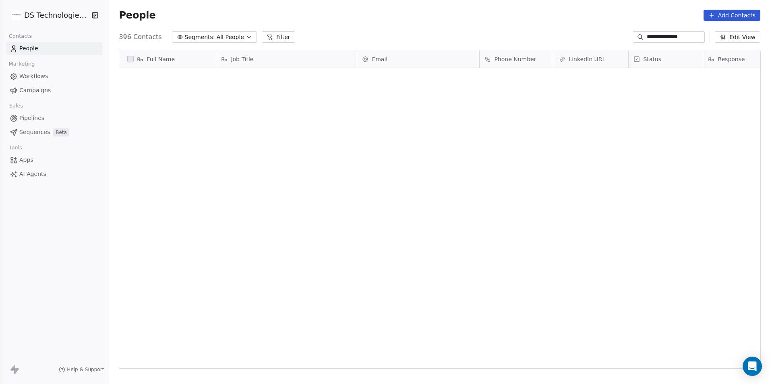
scroll to position [332, 655]
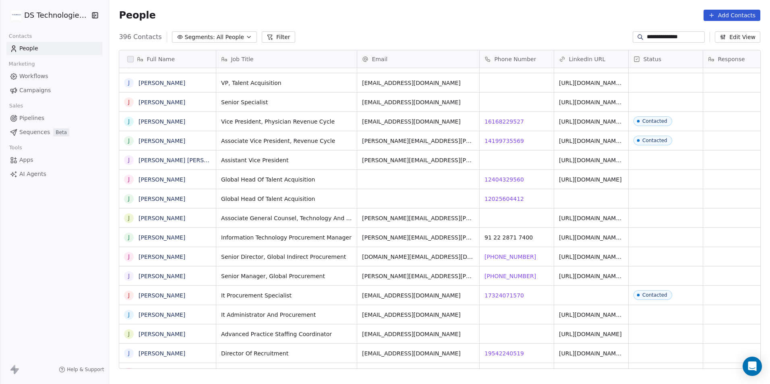
click at [258, 43] on div "Full Name J [PERSON_NAME] J [PERSON_NAME] J [PERSON_NAME] J [PERSON_NAME] J [PE…" at bounding box center [439, 212] width 661 height 338
click at [262, 42] on button "Filter" at bounding box center [278, 36] width 33 height 11
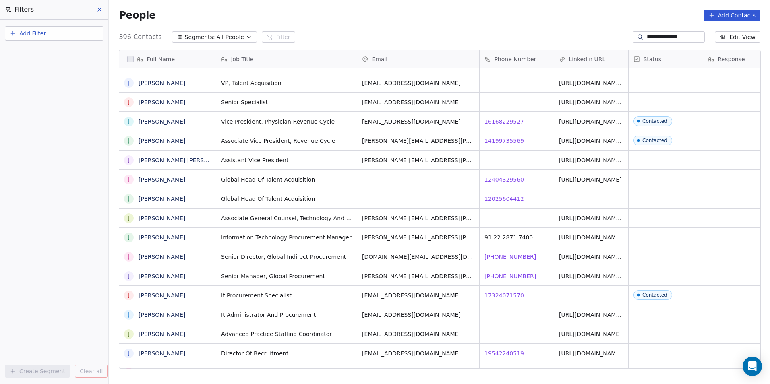
click at [79, 42] on div "Add Filter" at bounding box center [54, 35] width 99 height 18
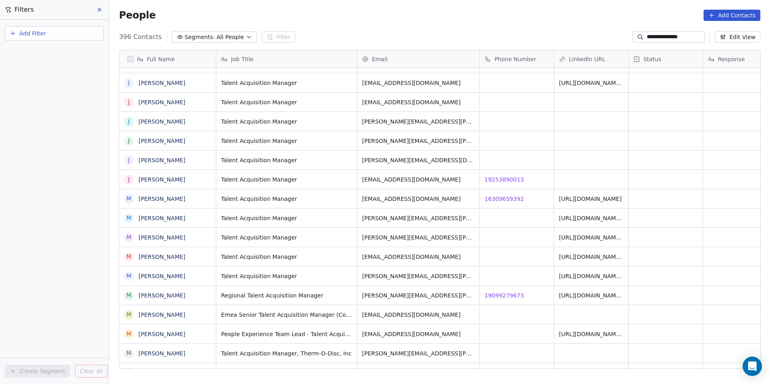
click at [81, 35] on button "Add Filter" at bounding box center [54, 33] width 99 height 14
click at [77, 52] on div "Contact properties" at bounding box center [54, 52] width 82 height 8
type input "***"
click at [27, 85] on span "Phone Number" at bounding box center [34, 81] width 42 height 8
click at [48, 189] on div "Where property Phone Number Is Add Phone Number Add filter to this group Add an…" at bounding box center [54, 202] width 108 height 364
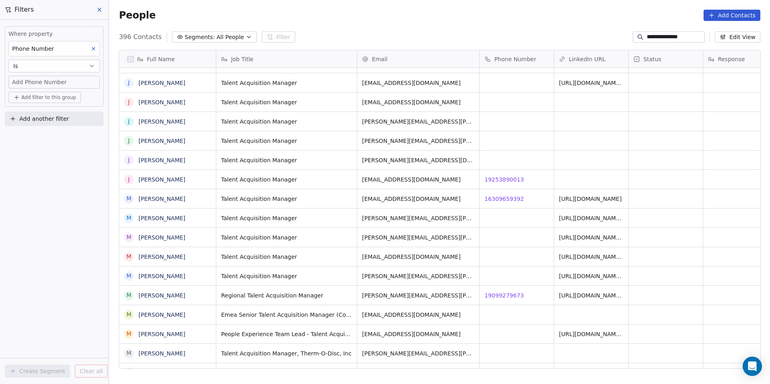
click at [65, 83] on div "Add Phone Number" at bounding box center [54, 82] width 84 height 8
click at [65, 83] on input at bounding box center [53, 86] width 87 height 16
type input "**********"
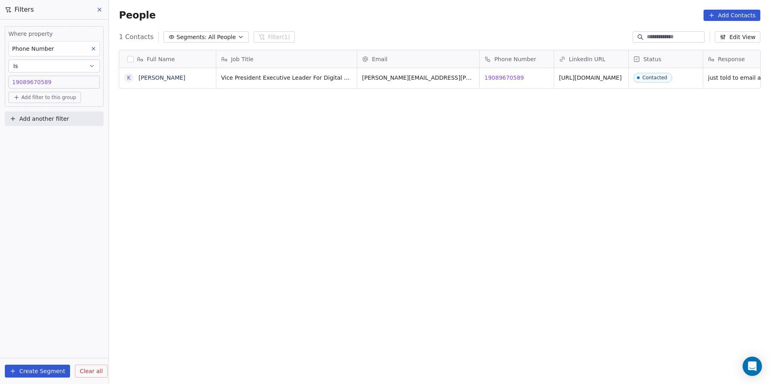
scroll to position [0, 23]
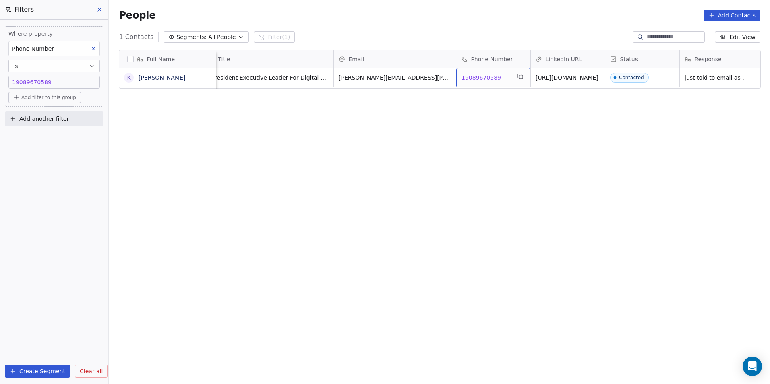
click at [490, 76] on span "19089670589" at bounding box center [481, 78] width 39 height 8
click at [576, 76] on html "DS Technologies Inc Contacts People Marketing Workflows Campaigns Sales Pipelin…" at bounding box center [385, 192] width 770 height 384
click at [576, 76] on link "[URL][DOMAIN_NAME]" at bounding box center [567, 78] width 63 height 6
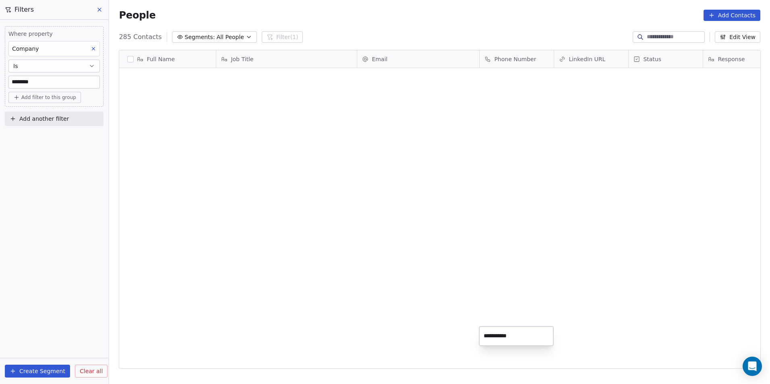
scroll to position [332, 655]
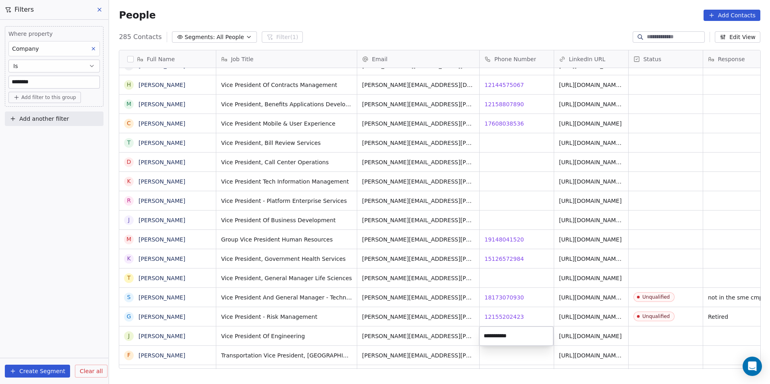
click at [551, 352] on html "DS Technologies Inc Contacts People Marketing Workflows Campaigns Sales Pipelin…" at bounding box center [385, 192] width 770 height 384
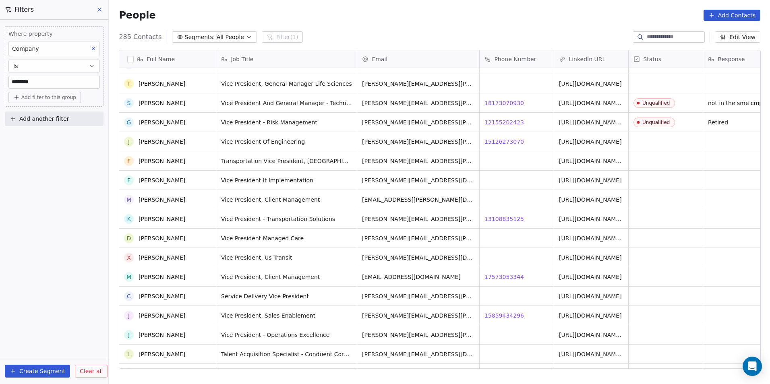
scroll to position [4235, 0]
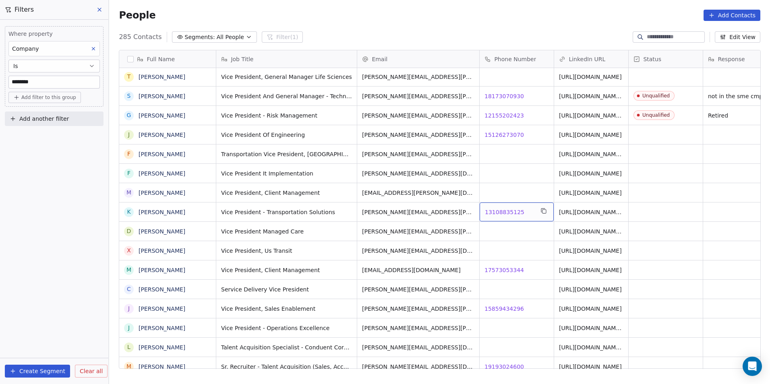
click at [493, 211] on span "13108835125" at bounding box center [504, 212] width 39 height 8
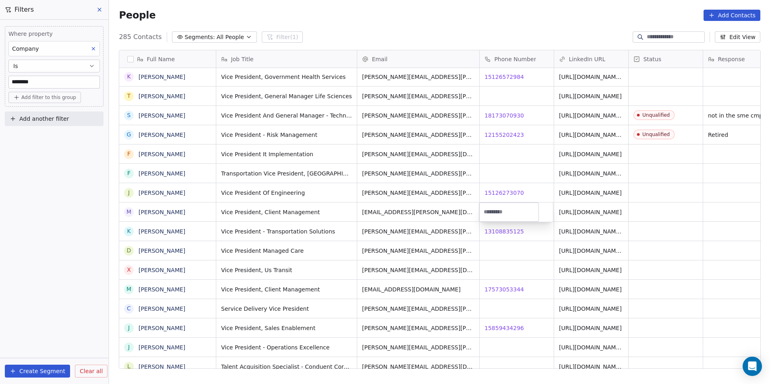
click at [493, 290] on html "DS Technologies Inc Contacts People Marketing Workflows Campaigns Sales Pipelin…" at bounding box center [385, 192] width 770 height 384
click at [493, 290] on span "17573053344" at bounding box center [504, 290] width 39 height 8
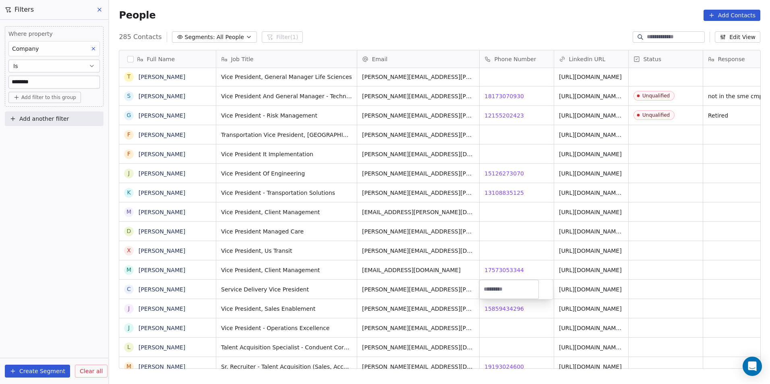
drag, startPoint x: 507, startPoint y: 321, endPoint x: 506, endPoint y: 316, distance: 5.3
click at [506, 321] on html "DS Technologies Inc Contacts People Marketing Workflows Campaigns Sales Pipelin…" at bounding box center [385, 192] width 770 height 384
click at [506, 305] on span "15859434296" at bounding box center [504, 309] width 39 height 8
click at [523, 333] on html "DS Technologies Inc Contacts People Marketing Workflows Campaigns Sales Pipelin…" at bounding box center [385, 192] width 770 height 384
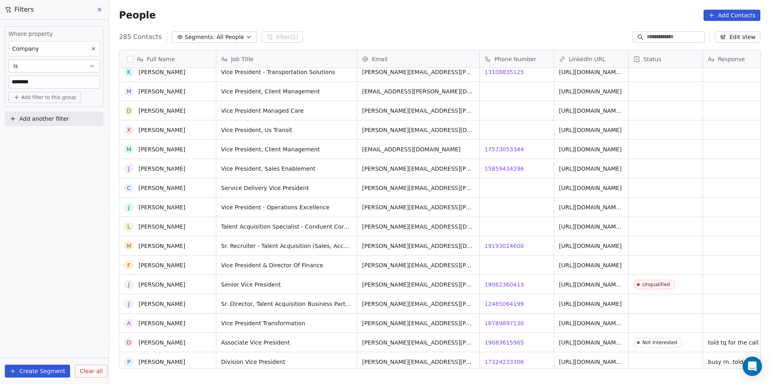
scroll to position [4356, 0]
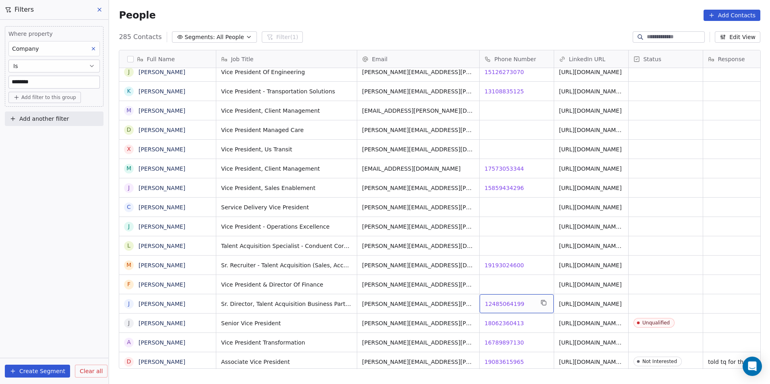
click at [507, 302] on span "12485064199" at bounding box center [504, 304] width 39 height 8
click at [503, 340] on html "DS Technologies Inc Contacts People Marketing Workflows Campaigns Sales Pipelin…" at bounding box center [385, 192] width 770 height 384
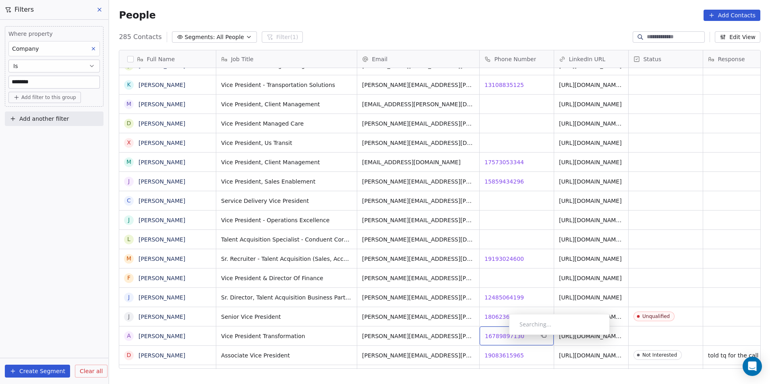
click at [503, 331] on div "16789897130 16789897130" at bounding box center [517, 336] width 74 height 19
click at [502, 337] on span "16789897130" at bounding box center [504, 336] width 39 height 8
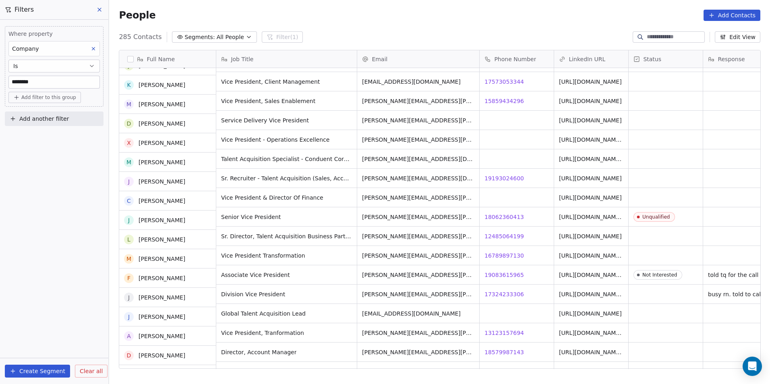
scroll to position [4443, 0]
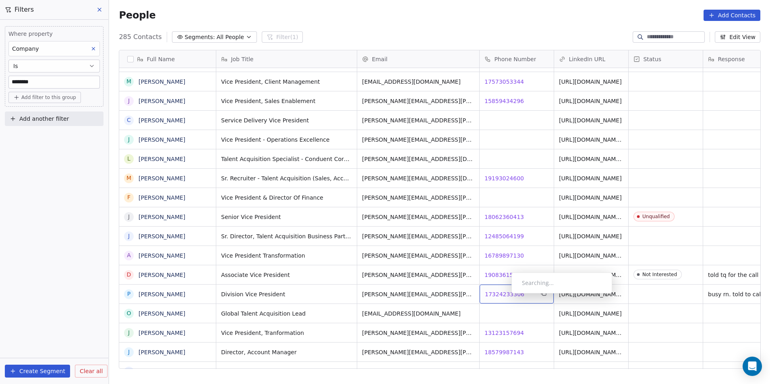
click at [505, 296] on span "17324233306" at bounding box center [504, 294] width 39 height 8
click at [530, 316] on html "DS Technologies Inc Contacts People Marketing Workflows Campaigns Sales Pipelin…" at bounding box center [385, 192] width 770 height 384
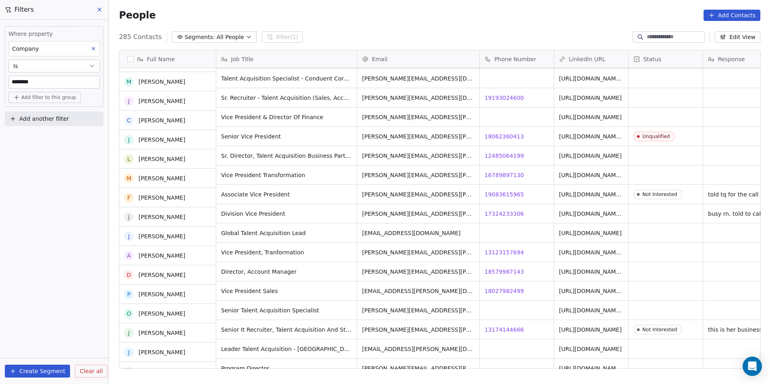
scroll to position [4523, 0]
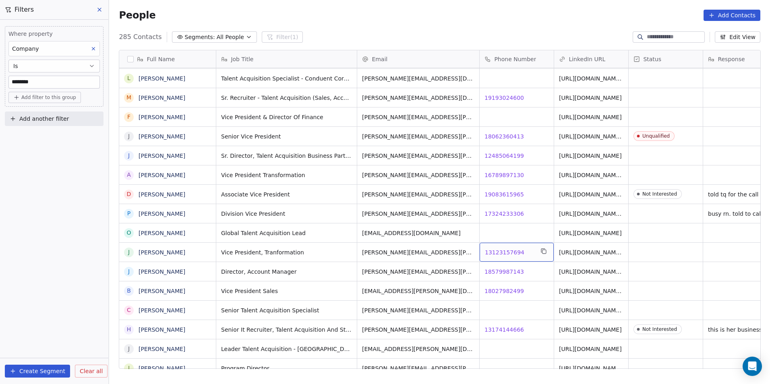
click at [507, 249] on span "13123157694" at bounding box center [504, 252] width 39 height 8
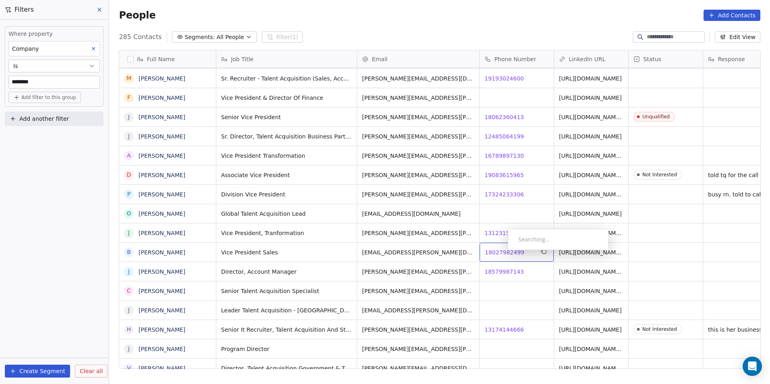
click at [501, 252] on span "18027982499" at bounding box center [504, 252] width 39 height 8
drag, startPoint x: 492, startPoint y: 274, endPoint x: 497, endPoint y: 271, distance: 5.8
click at [492, 274] on html "DS Technologies Inc Contacts People Marketing Workflows Campaigns Sales Pipelin…" at bounding box center [385, 192] width 770 height 384
click at [501, 269] on span "18579987143" at bounding box center [504, 272] width 39 height 8
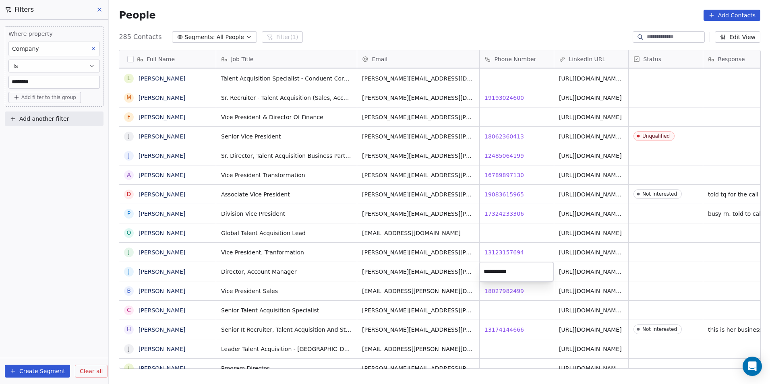
click at [500, 292] on html "DS Technologies Inc Contacts People Marketing Workflows Campaigns Sales Pipelin…" at bounding box center [385, 192] width 770 height 384
click at [500, 292] on span "18027982499" at bounding box center [504, 291] width 39 height 8
click at [523, 341] on html "DS Technologies Inc Contacts People Marketing Workflows Campaigns Sales Pipelin…" at bounding box center [385, 192] width 770 height 384
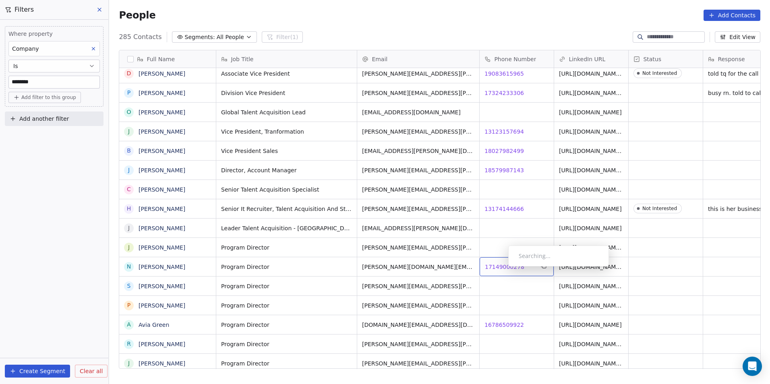
click at [502, 269] on span "17149000278" at bounding box center [504, 267] width 39 height 8
click at [593, 263] on link "https://linkedin.com/in/nancy-kim-33a166" at bounding box center [590, 269] width 63 height 14
click at [508, 264] on span "17149000278" at bounding box center [504, 267] width 39 height 8
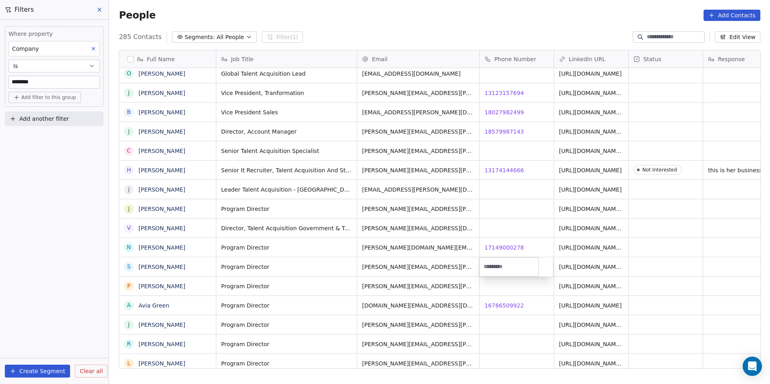
click at [526, 324] on html "DS Technologies Inc Contacts People Marketing Workflows Campaigns Sales Pipelin…" at bounding box center [385, 192] width 770 height 384
click at [504, 299] on div "16786509922 16786509922" at bounding box center [517, 305] width 74 height 19
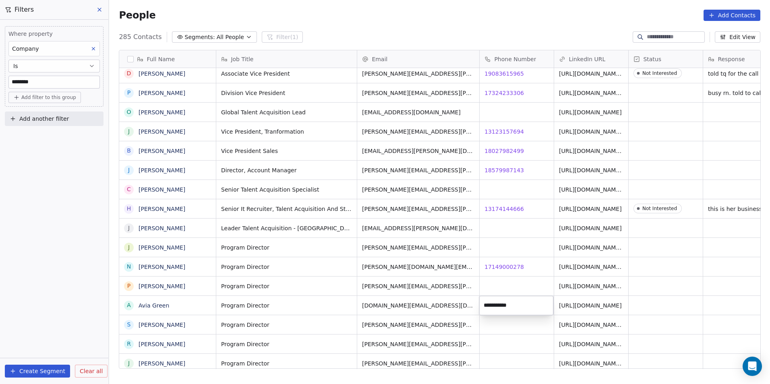
click at [530, 341] on html "DS Technologies Inc Contacts People Marketing Workflows Campaigns Sales Pipelin…" at bounding box center [385, 192] width 770 height 384
click at [506, 308] on span "16786509922" at bounding box center [504, 306] width 39 height 8
click at [639, 340] on html "DS Technologies Inc Contacts People Marketing Workflows Campaigns Sales Pipelin…" at bounding box center [385, 192] width 770 height 384
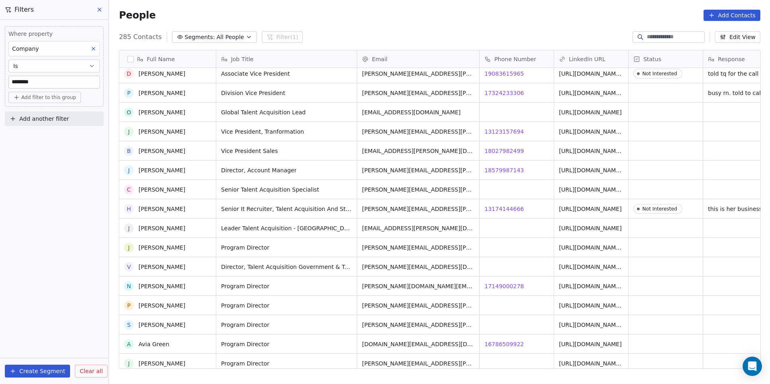
scroll to position [4725, 0]
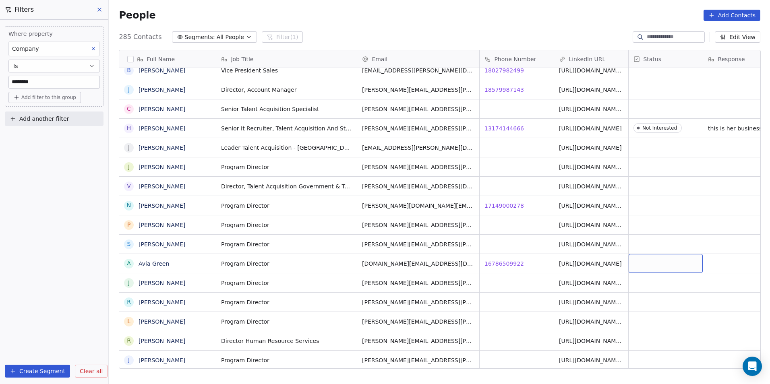
click at [656, 263] on div "grid" at bounding box center [666, 263] width 74 height 19
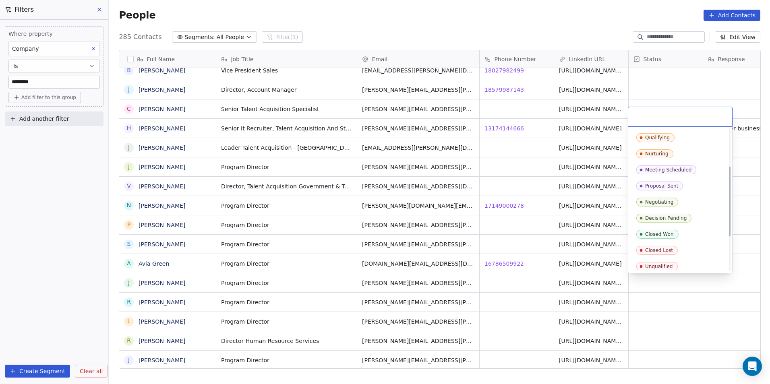
scroll to position [81, 0]
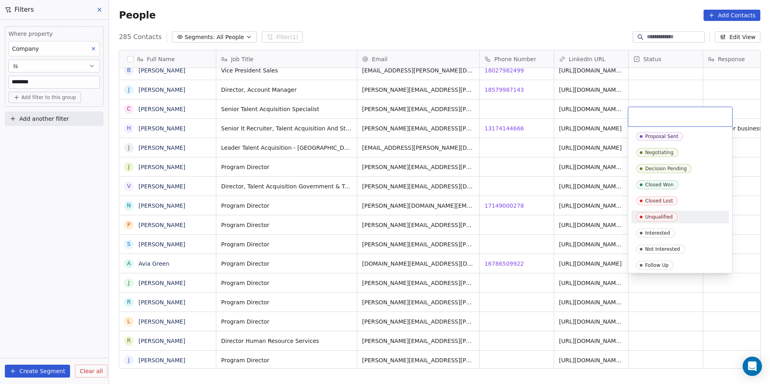
click at [660, 213] on span "Unqualified" at bounding box center [656, 217] width 41 height 9
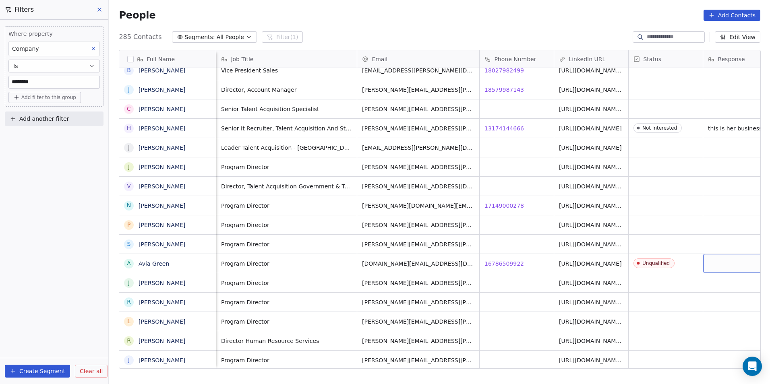
scroll to position [0, 23]
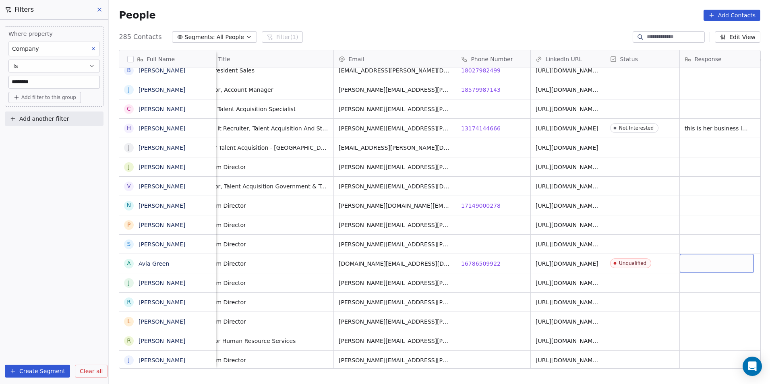
click at [725, 259] on div "grid" at bounding box center [717, 263] width 74 height 19
type textarea "*******"
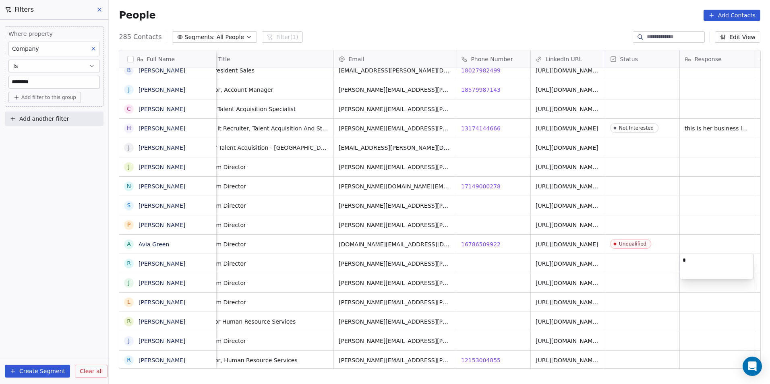
click at [702, 251] on html "DS Technologies Inc Contacts People Marketing Workflows Campaigns Sales Pipelin…" at bounding box center [385, 192] width 770 height 384
click at [702, 244] on div "grid" at bounding box center [717, 244] width 74 height 19
type textarea "**"
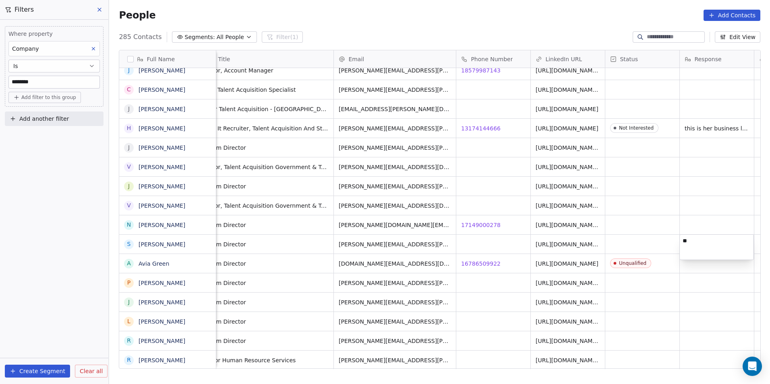
type textarea "*"
click at [699, 269] on html "DS Technologies Inc Contacts People Marketing Workflows Campaigns Sales Pipelin…" at bounding box center [385, 192] width 770 height 384
click at [698, 267] on div "grid" at bounding box center [717, 263] width 74 height 19
type textarea "**********"
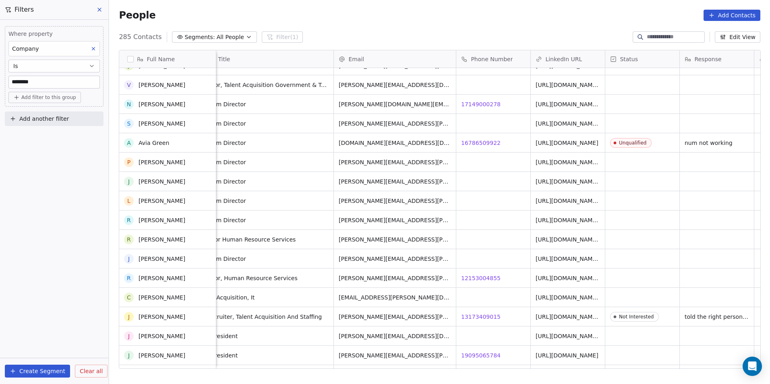
scroll to position [5007, 0]
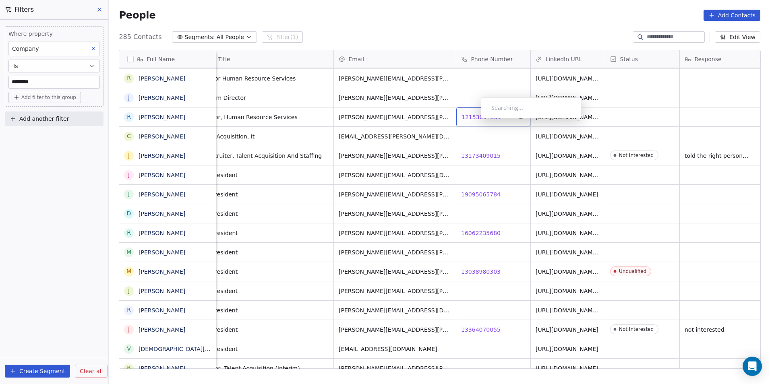
click at [474, 120] on span "12153004855" at bounding box center [481, 117] width 39 height 8
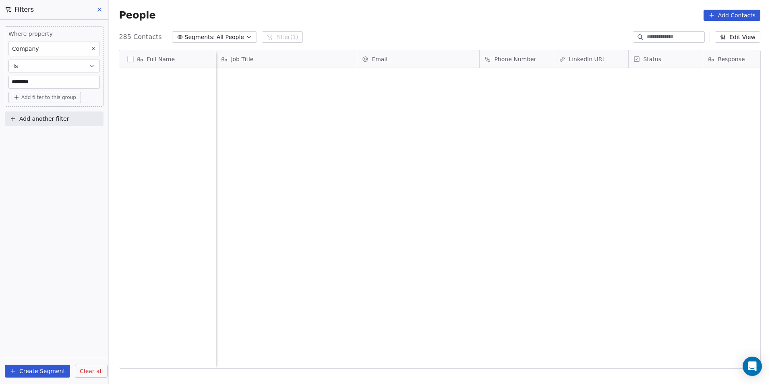
scroll to position [332, 655]
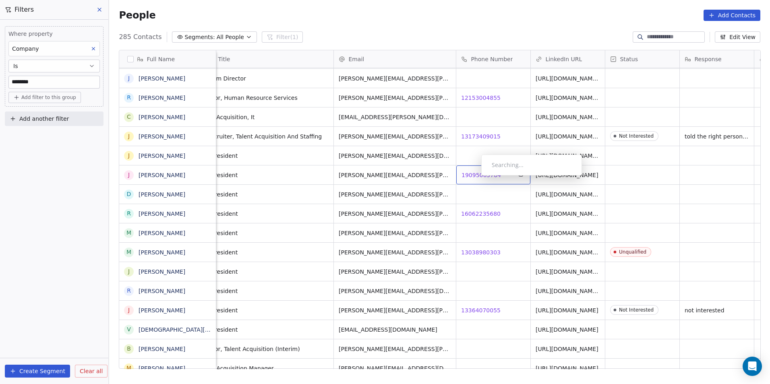
click at [475, 178] on span "19095065784" at bounding box center [481, 175] width 39 height 8
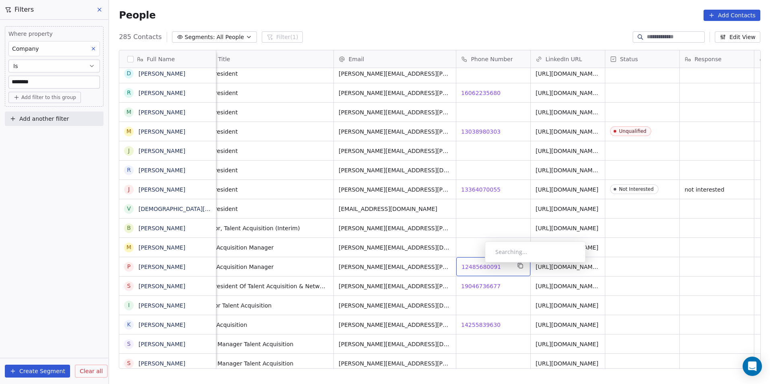
click at [478, 265] on span "12485680091" at bounding box center [481, 267] width 39 height 8
click at [503, 299] on html "DS Technologies Inc Contacts People Marketing Workflows Campaigns Sales Pipelin…" at bounding box center [385, 192] width 770 height 384
click at [489, 285] on span "19046736677" at bounding box center [481, 286] width 39 height 8
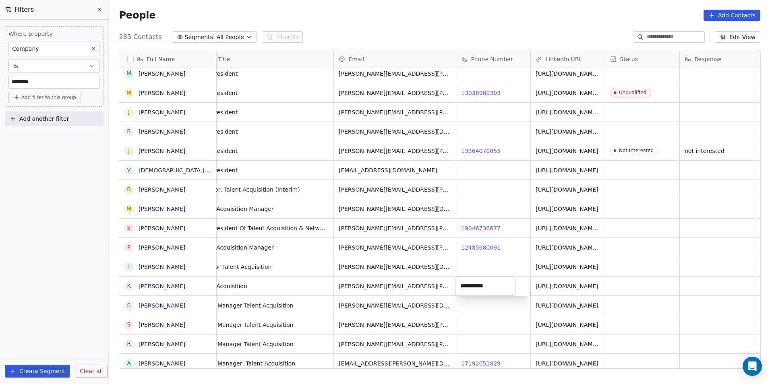
drag, startPoint x: 441, startPoint y: 302, endPoint x: 453, endPoint y: 295, distance: 13.7
click at [441, 302] on html "DS Technologies Inc Contacts People Marketing Workflows Campaigns Sales Pipelin…" at bounding box center [385, 192] width 770 height 384
click at [488, 270] on div "Searching..." at bounding box center [526, 275] width 101 height 21
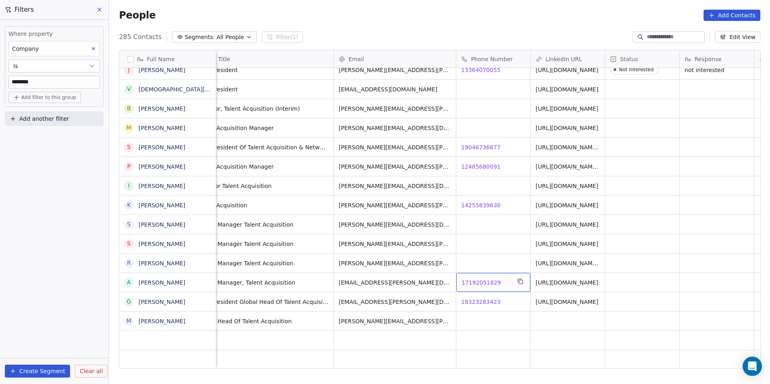
click at [482, 282] on span "17192051829" at bounding box center [481, 283] width 39 height 8
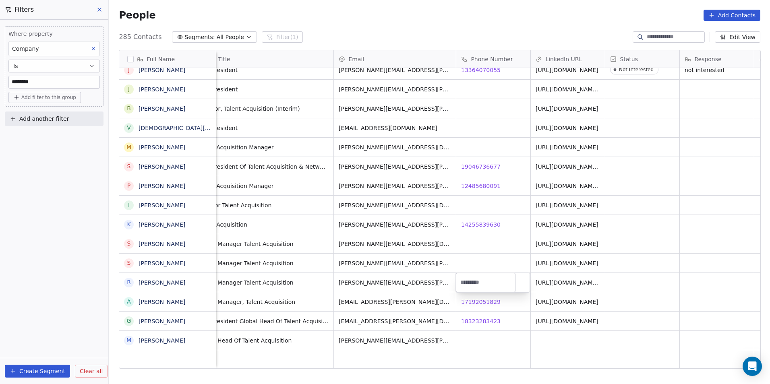
click at [496, 323] on html "DS Technologies Inc Contacts People Marketing Workflows Campaigns Sales Pipelin…" at bounding box center [385, 192] width 770 height 384
click at [479, 322] on span "18323283423" at bounding box center [481, 321] width 39 height 8
click at [63, 85] on input "********" at bounding box center [54, 82] width 91 height 12
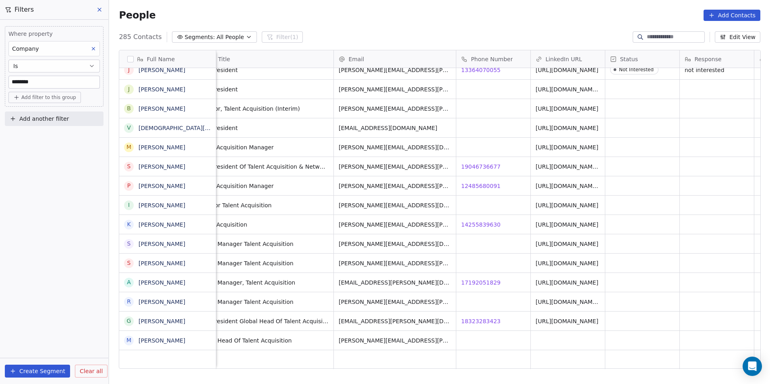
click at [63, 85] on input "********" at bounding box center [54, 82] width 91 height 12
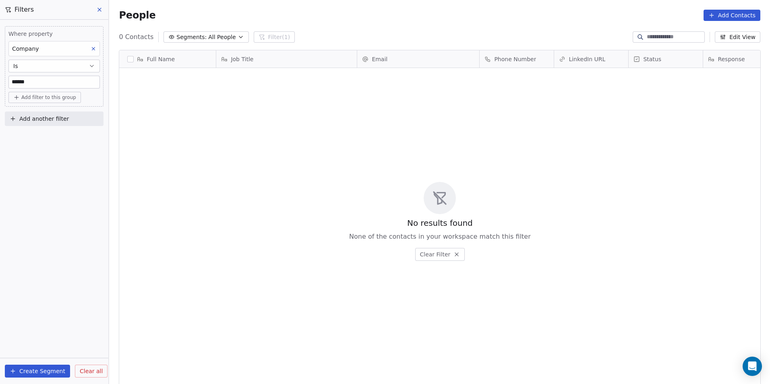
scroll to position [332, 655]
type input "*"
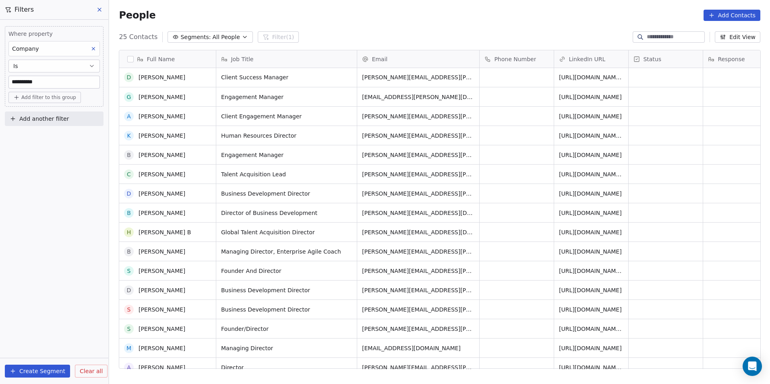
scroll to position [0, 0]
click at [61, 81] on input "**********" at bounding box center [54, 82] width 91 height 12
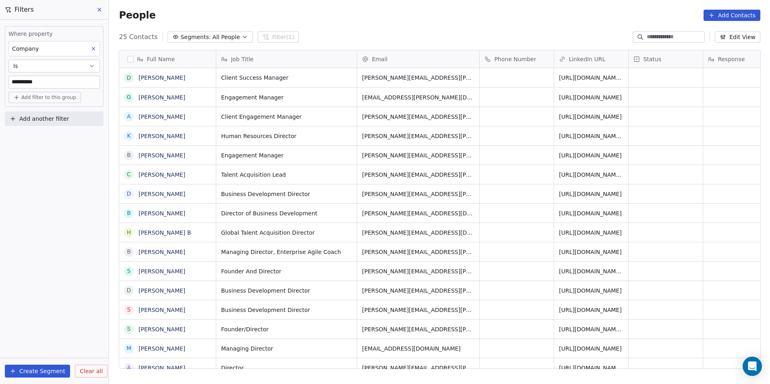
click at [61, 81] on input "**********" at bounding box center [54, 82] width 91 height 12
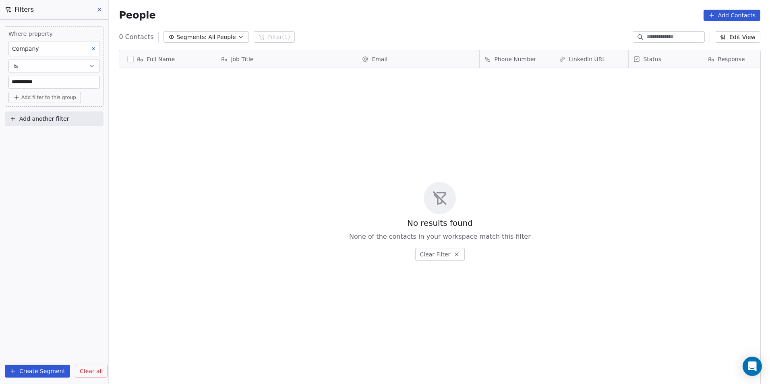
type input "**********"
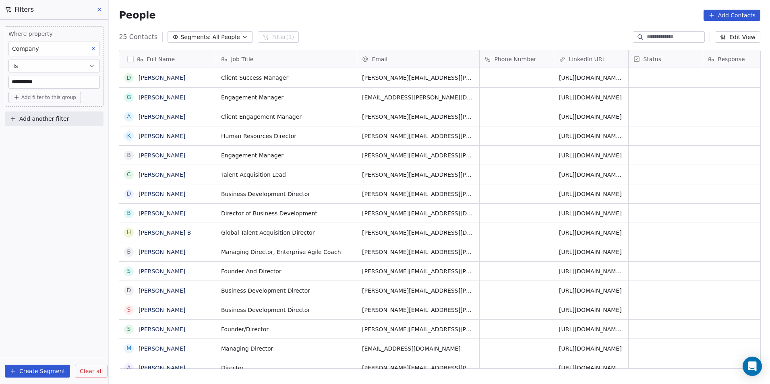
scroll to position [332, 655]
drag, startPoint x: 49, startPoint y: 83, endPoint x: 0, endPoint y: 95, distance: 50.1
click at [0, 95] on html "**********" at bounding box center [385, 192] width 770 height 384
click at [49, 79] on input "**********" at bounding box center [54, 82] width 91 height 12
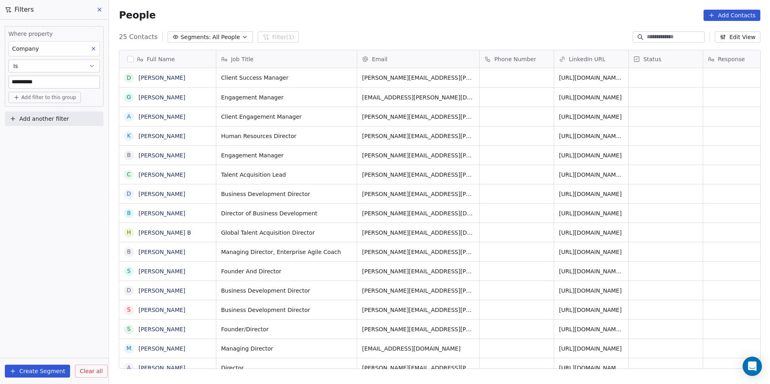
click at [49, 79] on input "**********" at bounding box center [54, 82] width 91 height 12
type input "********"
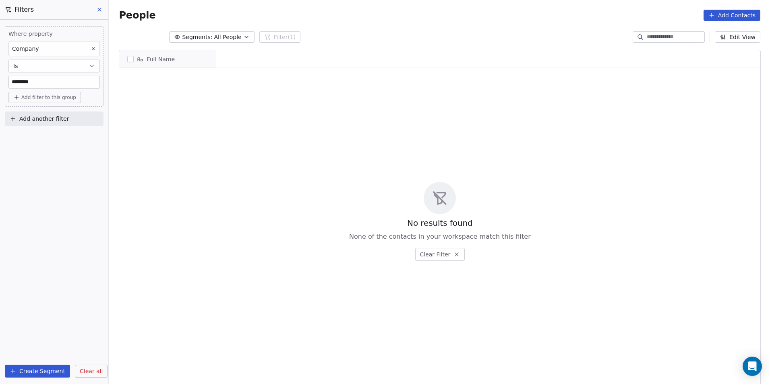
scroll to position [6, 6]
click at [45, 84] on input "********" at bounding box center [54, 82] width 91 height 12
paste input "**********"
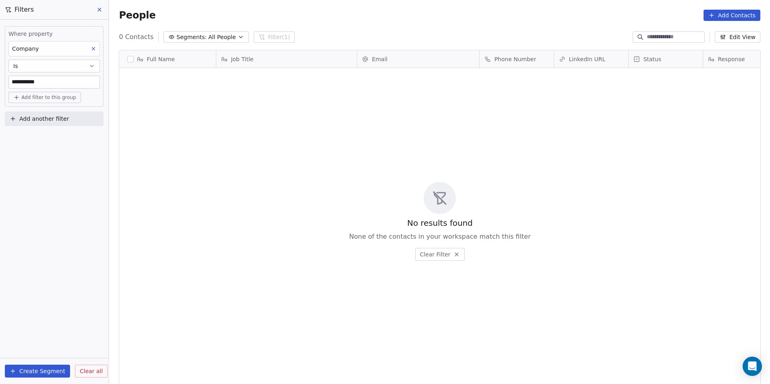
scroll to position [332, 655]
click at [30, 81] on input "**********" at bounding box center [54, 82] width 91 height 12
click at [31, 62] on button "Is" at bounding box center [53, 66] width 91 height 13
click at [33, 112] on div "Contains" at bounding box center [54, 111] width 84 height 13
click at [50, 81] on input "**********" at bounding box center [54, 82] width 91 height 12
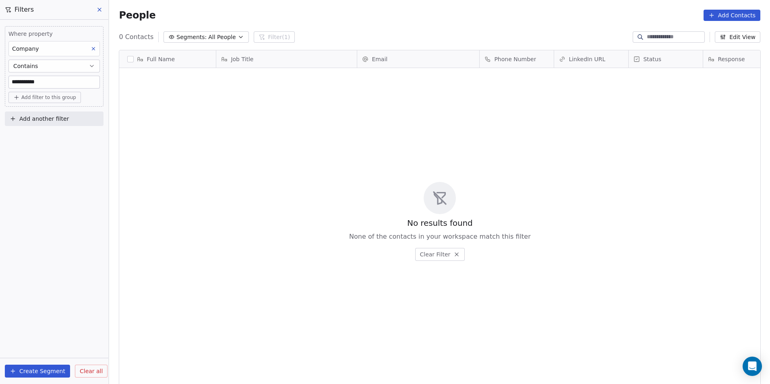
click at [50, 81] on input "**********" at bounding box center [54, 82] width 91 height 12
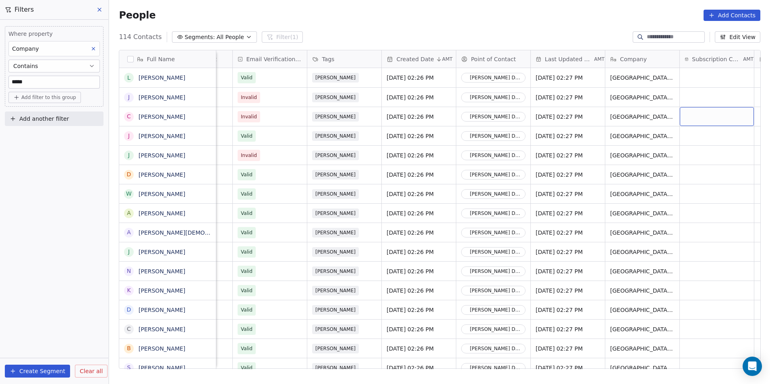
scroll to position [0, 768]
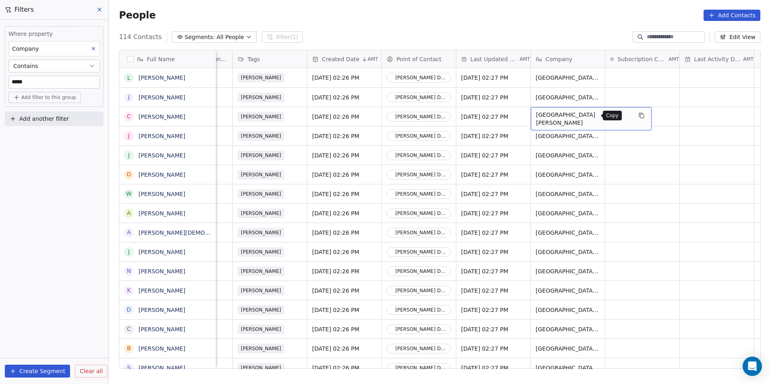
click at [638, 113] on icon "grid" at bounding box center [641, 115] width 6 height 6
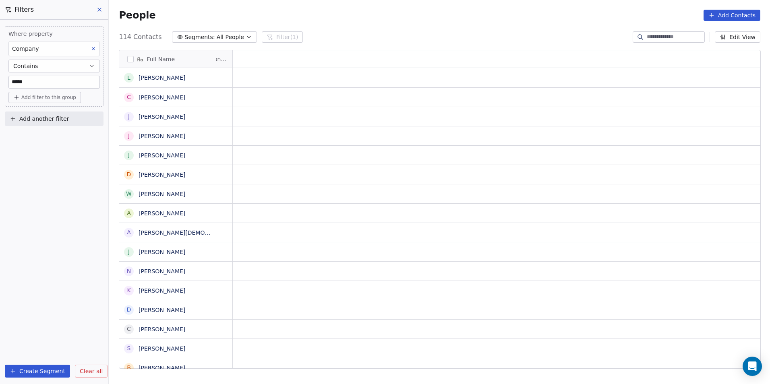
scroll to position [0, 0]
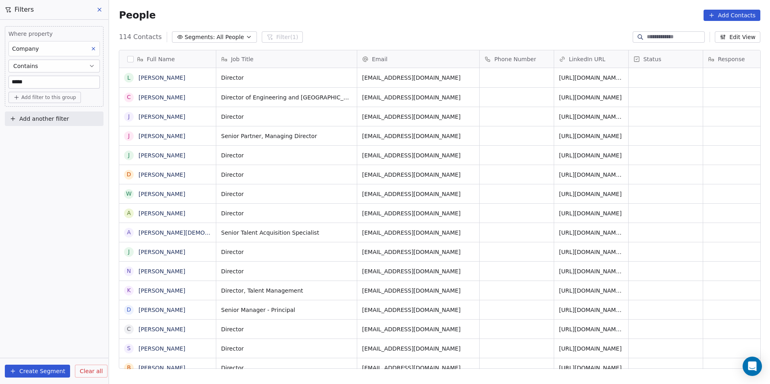
click at [70, 84] on input "****" at bounding box center [54, 82] width 91 height 12
type input "*"
type input "*******"
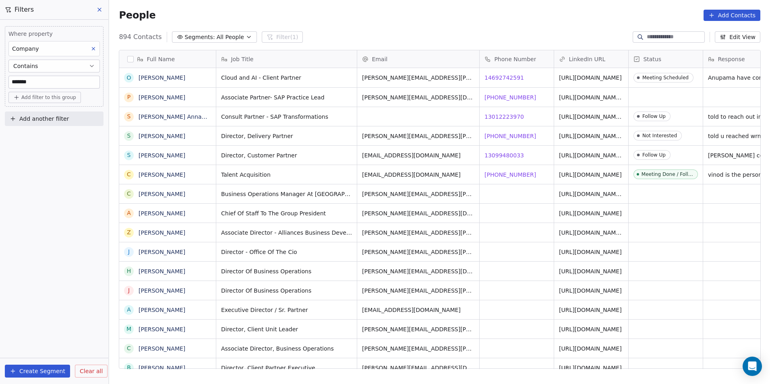
scroll to position [332, 655]
click at [74, 67] on button "Contains" at bounding box center [53, 66] width 91 height 13
click at [41, 259] on div "Where property Company Contains ******* Add filter to this group Add another fi…" at bounding box center [54, 202] width 108 height 364
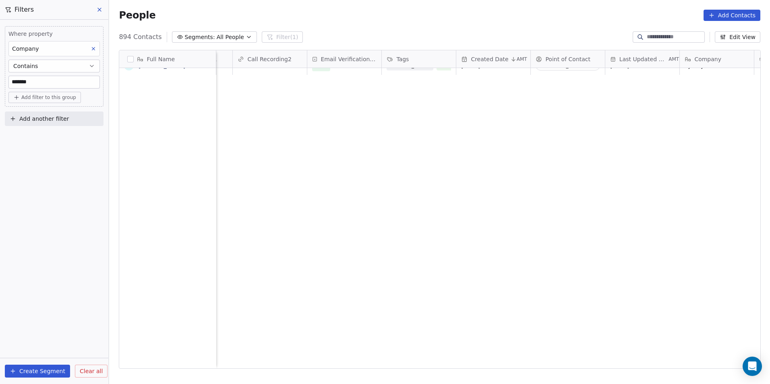
scroll to position [0, 0]
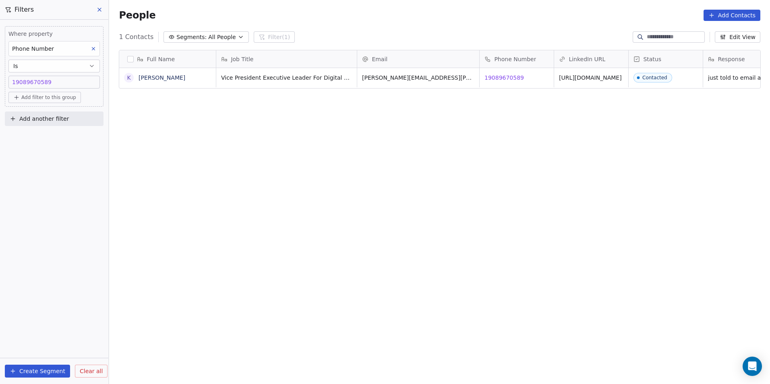
scroll to position [332, 655]
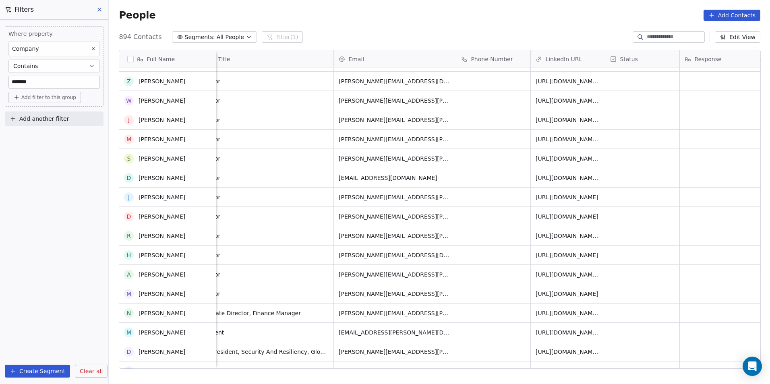
scroll to position [967, 0]
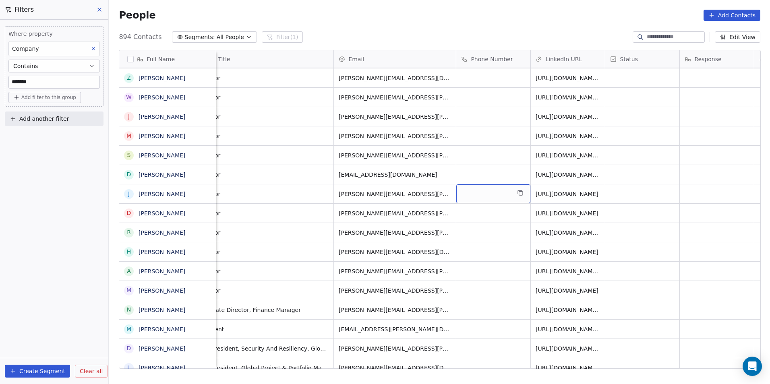
click at [492, 193] on div "grid" at bounding box center [493, 193] width 74 height 19
click at [498, 228] on html "DS Technologies Inc Contacts People Marketing Workflows Campaigns Sales Pipelin…" at bounding box center [385, 192] width 770 height 384
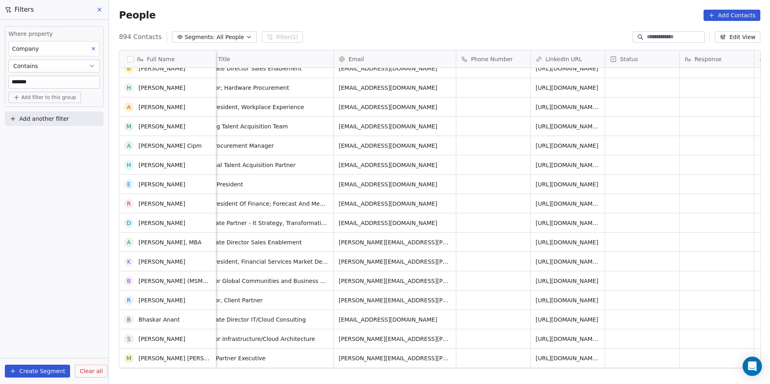
scroll to position [0, 0]
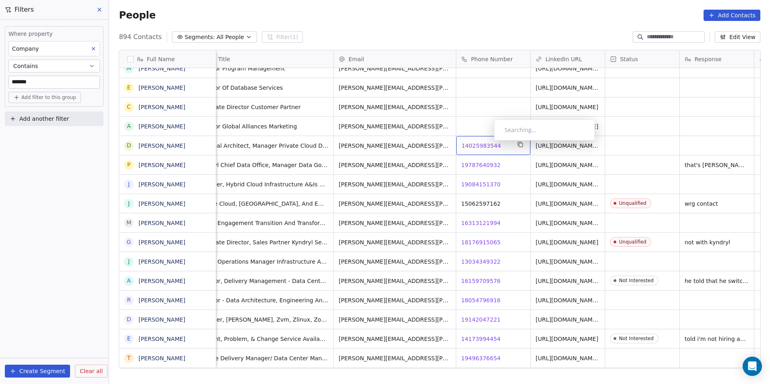
click at [488, 143] on span "14025983544" at bounding box center [481, 146] width 39 height 8
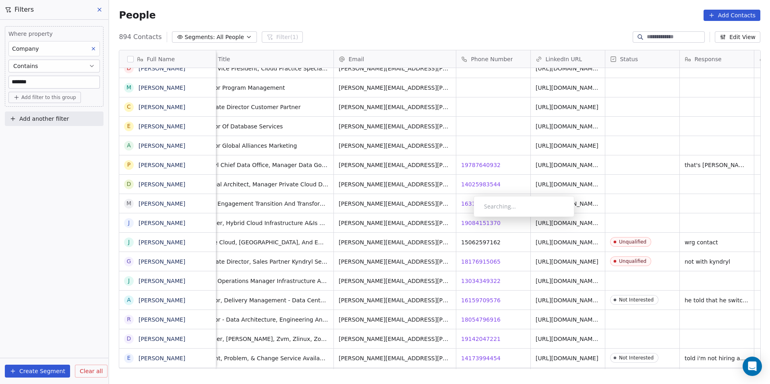
click at [485, 205] on div "Searching..." at bounding box center [524, 207] width 80 height 8
click at [471, 201] on span "16313121994" at bounding box center [481, 204] width 39 height 8
drag, startPoint x: 500, startPoint y: 224, endPoint x: 495, endPoint y: 224, distance: 4.5
click at [500, 224] on html "DS Technologies Inc Contacts People Marketing Workflows Campaigns Sales Pipelin…" at bounding box center [385, 192] width 770 height 384
click at [487, 221] on span "19084151370" at bounding box center [481, 223] width 39 height 8
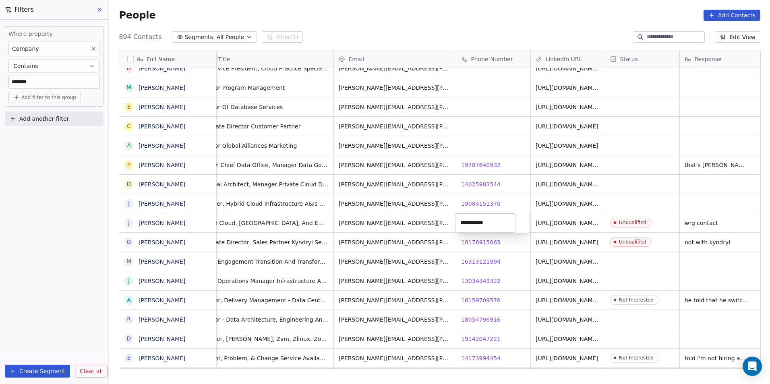
drag, startPoint x: 498, startPoint y: 260, endPoint x: 480, endPoint y: 269, distance: 20.5
click at [498, 260] on html "DS Technologies Inc Contacts People Marketing Workflows Campaigns Sales Pipelin…" at bounding box center [385, 192] width 770 height 384
click at [477, 263] on span "16313121994" at bounding box center [481, 262] width 39 height 8
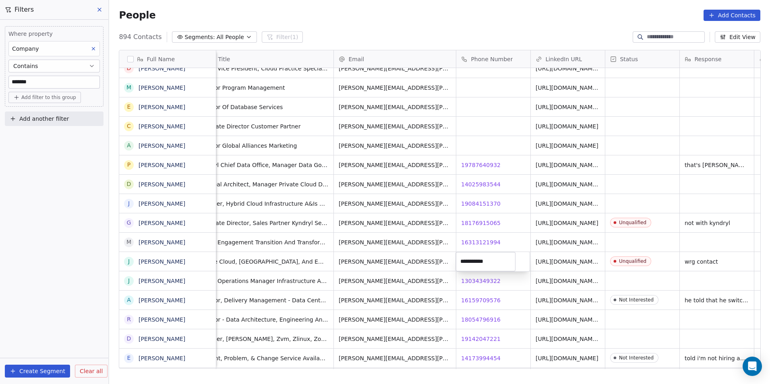
click at [499, 282] on html "DS Technologies Inc Contacts People Marketing Workflows Campaigns Sales Pipelin…" at bounding box center [385, 192] width 770 height 384
click at [479, 280] on span "13034349322" at bounding box center [481, 281] width 39 height 8
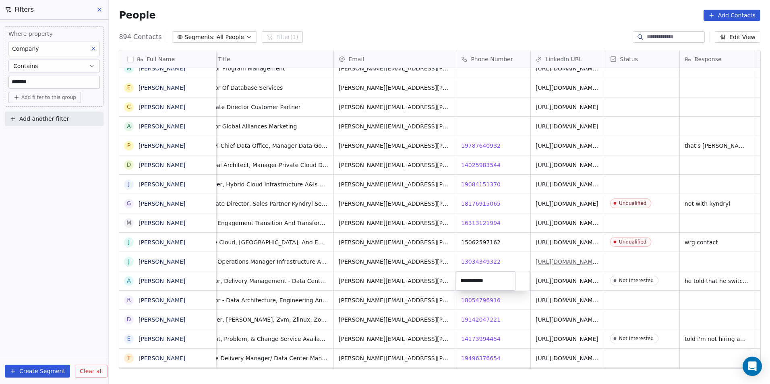
click at [559, 261] on html "DS Technologies Inc Contacts People Marketing Workflows Campaigns Sales Pipelin…" at bounding box center [385, 192] width 770 height 384
click at [558, 261] on link "https://linkedin.com/in/jane-gammie-2151ab154" at bounding box center [567, 264] width 63 height 14
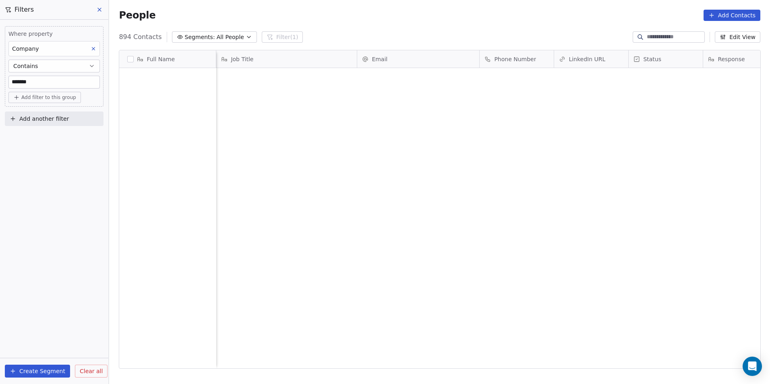
scroll to position [332, 655]
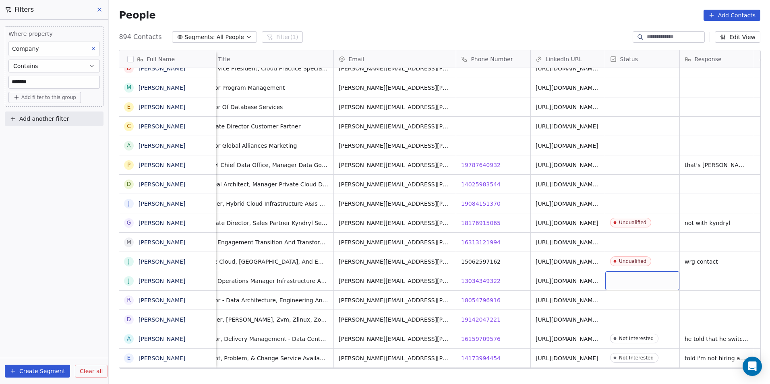
click at [619, 280] on div "grid" at bounding box center [642, 280] width 74 height 19
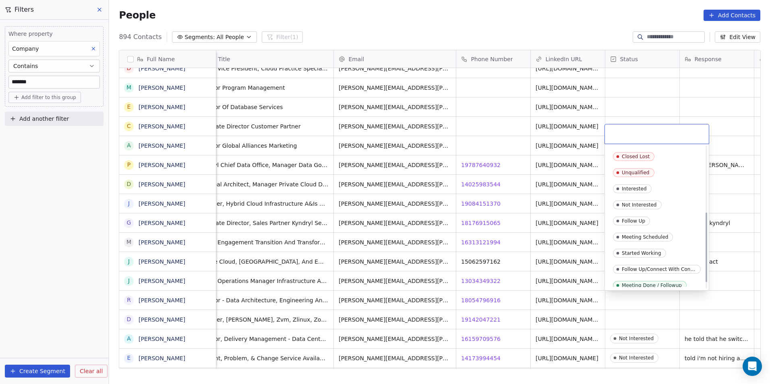
scroll to position [147, 0]
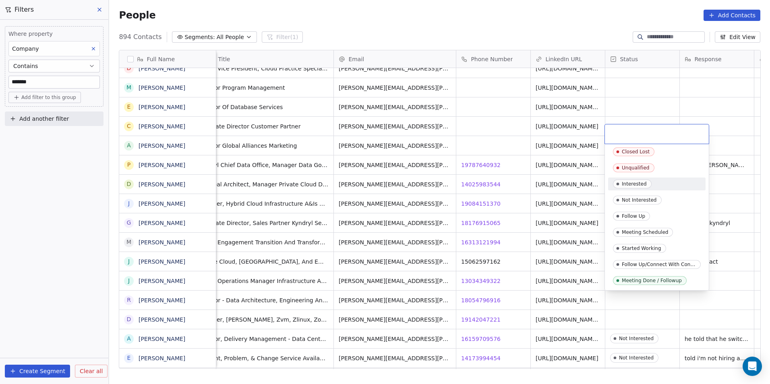
click at [661, 181] on div "Interested" at bounding box center [657, 184] width 88 height 9
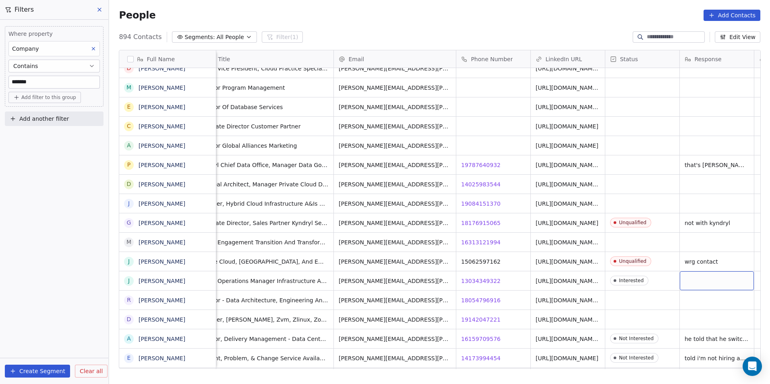
click at [706, 280] on div "grid" at bounding box center [717, 280] width 74 height 19
type textarea "***"
type textarea "*"
click at [628, 301] on html "DS Technologies Inc Contacts People Marketing Workflows Campaigns Sales Pipelin…" at bounding box center [385, 192] width 770 height 384
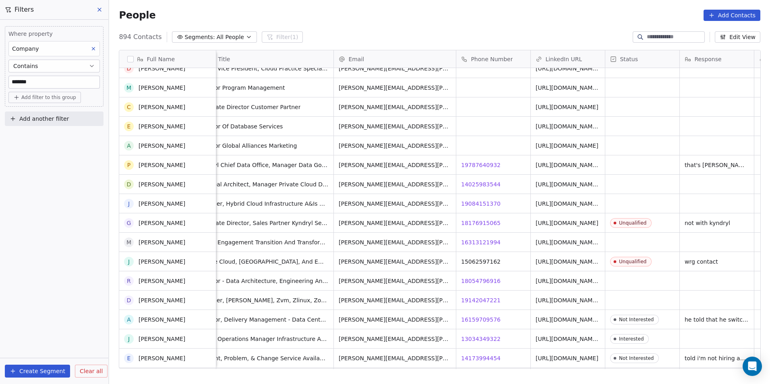
scroll to position [4189, 0]
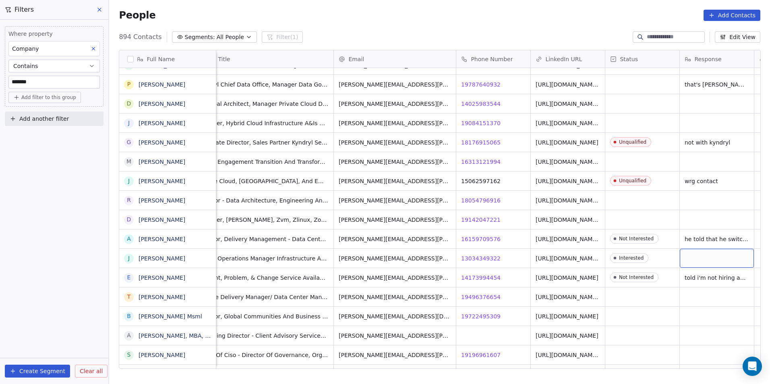
click at [697, 253] on div "grid" at bounding box center [717, 258] width 74 height 19
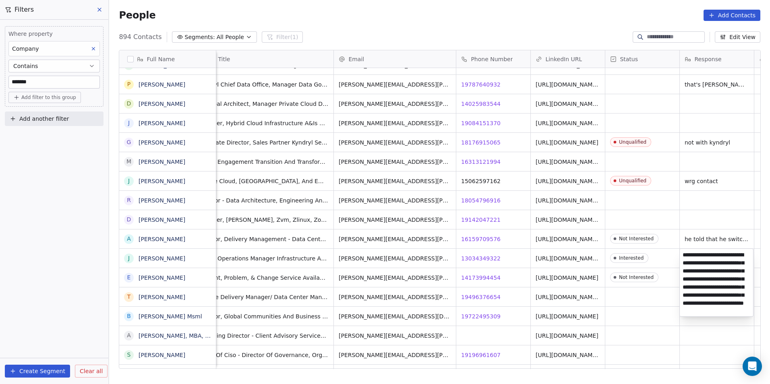
scroll to position [5, 0]
type textarea "**********"
click at [661, 306] on html "DS Technologies Inc Contacts People Marketing Workflows Campaigns Sales Pipelin…" at bounding box center [385, 192] width 770 height 384
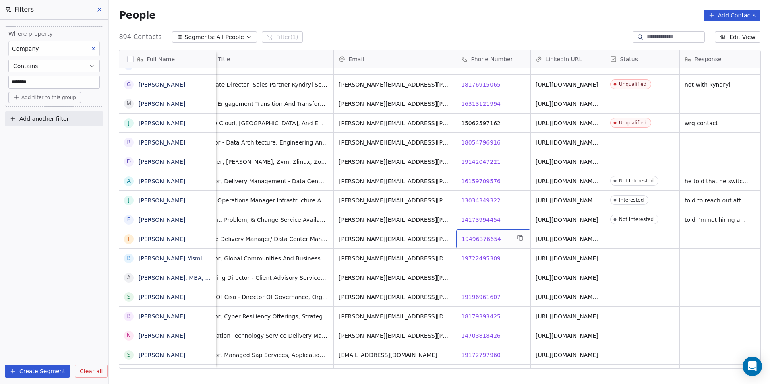
click at [488, 239] on span "19496376654" at bounding box center [481, 239] width 39 height 8
click at [476, 257] on span "19722495309" at bounding box center [481, 259] width 39 height 8
click at [503, 307] on html "DS Technologies Inc Contacts People Marketing Workflows Campaigns Sales Pipelin…" at bounding box center [385, 192] width 770 height 384
click at [480, 295] on span "19196961607" at bounding box center [481, 297] width 39 height 8
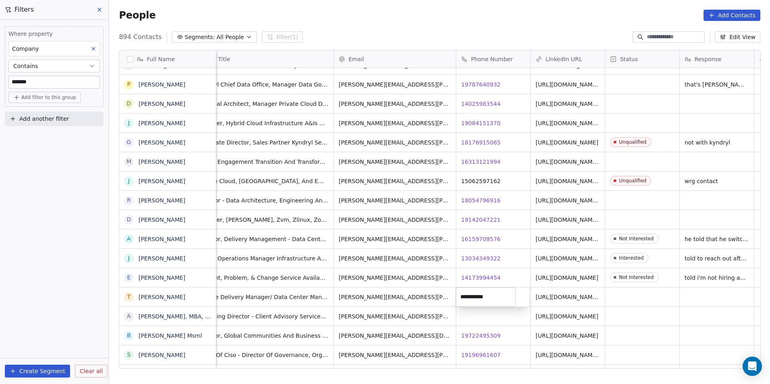
drag, startPoint x: 500, startPoint y: 335, endPoint x: 480, endPoint y: 337, distance: 19.8
click at [500, 335] on html "DS Technologies Inc Contacts People Marketing Workflows Campaigns Sales Pipelin…" at bounding box center [385, 192] width 770 height 384
click at [468, 333] on span "19722495309" at bounding box center [481, 336] width 39 height 8
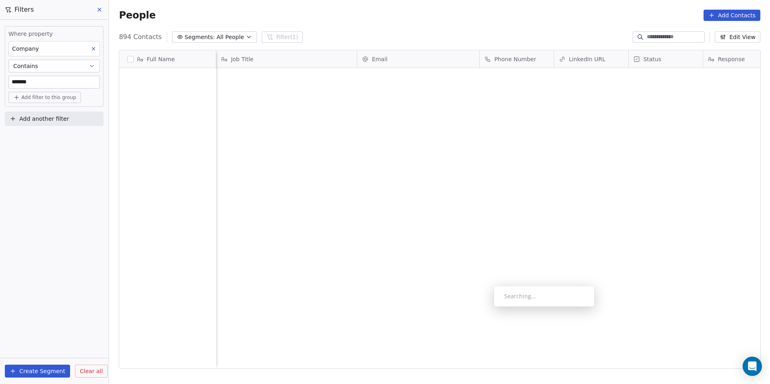
scroll to position [332, 655]
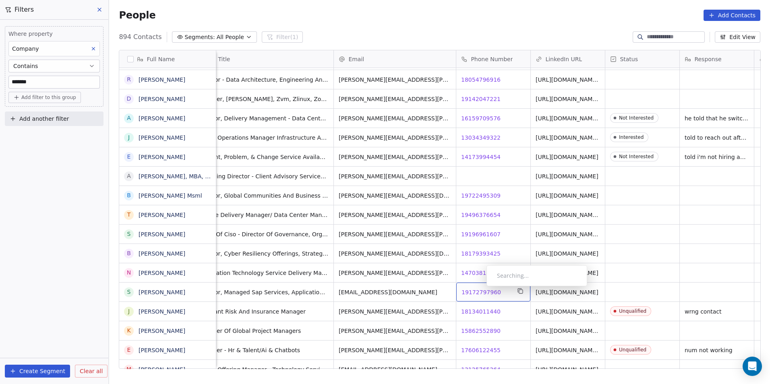
click at [480, 288] on span "19172797960" at bounding box center [481, 292] width 39 height 8
click at [473, 329] on html "DS Technologies Inc Contacts People Marketing Workflows Campaigns Sales Pipelin…" at bounding box center [385, 192] width 770 height 384
click at [473, 329] on span "15862552890" at bounding box center [481, 331] width 39 height 8
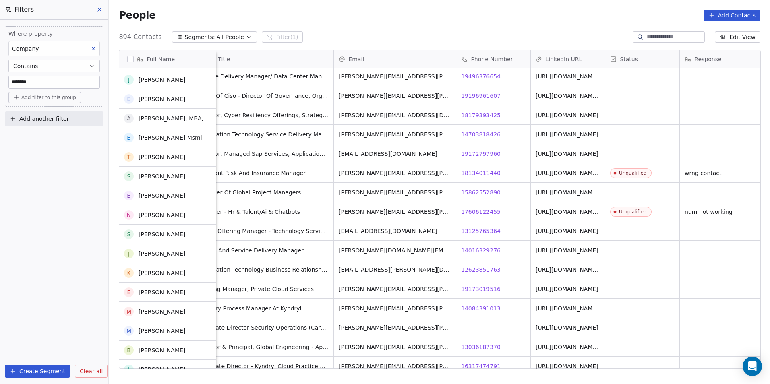
scroll to position [4390, 0]
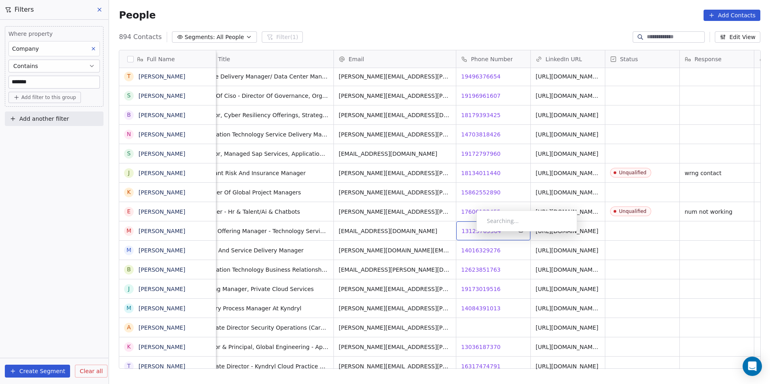
click at [470, 234] on span "13125765364" at bounding box center [481, 231] width 39 height 8
click at [478, 248] on html "DS Technologies Inc Contacts People Marketing Workflows Campaigns Sales Pipelin…" at bounding box center [385, 192] width 770 height 384
click at [478, 248] on span "14016329276" at bounding box center [481, 250] width 39 height 8
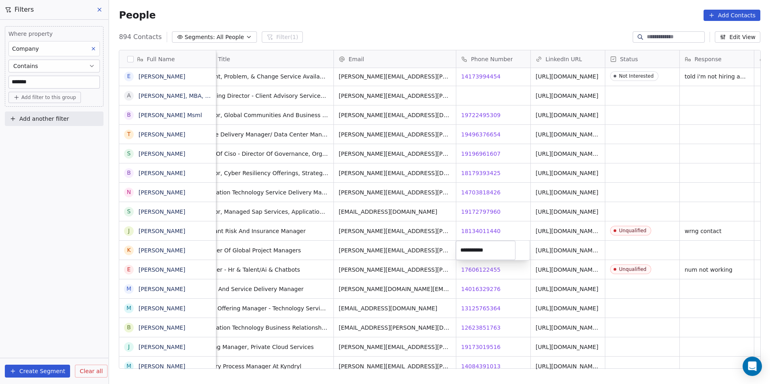
click at [506, 273] on html "DS Technologies Inc Contacts People Marketing Workflows Campaigns Sales Pipelin…" at bounding box center [385, 192] width 770 height 384
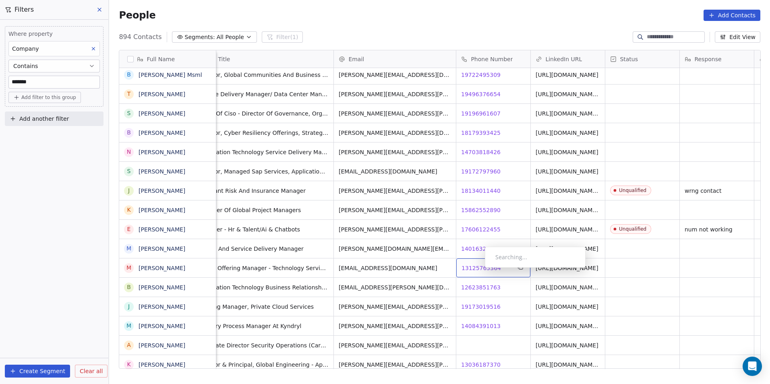
click at [478, 270] on span "13125765364" at bounding box center [481, 268] width 39 height 8
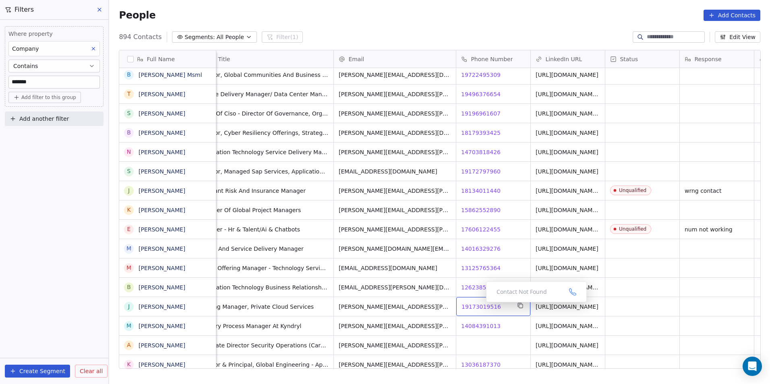
click at [480, 304] on span "19173019516" at bounding box center [481, 307] width 39 height 8
click at [476, 324] on span "14084391013" at bounding box center [481, 326] width 39 height 8
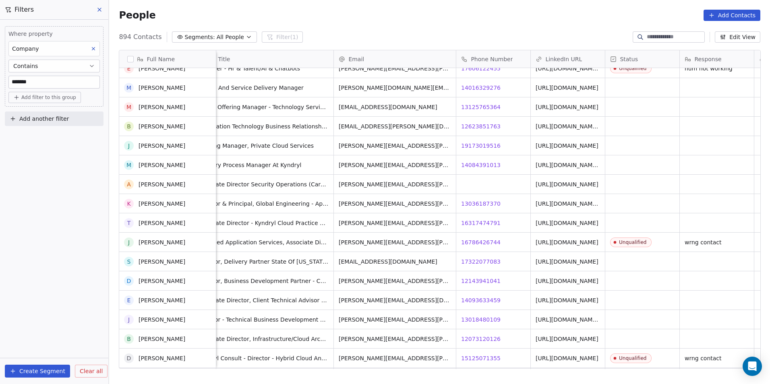
scroll to position [4591, 0]
click at [486, 203] on span "13036187370" at bounding box center [481, 204] width 39 height 8
click at [646, 144] on html "DS Technologies Inc Contacts People Marketing Workflows Campaigns Sales Pipelin…" at bounding box center [385, 192] width 770 height 384
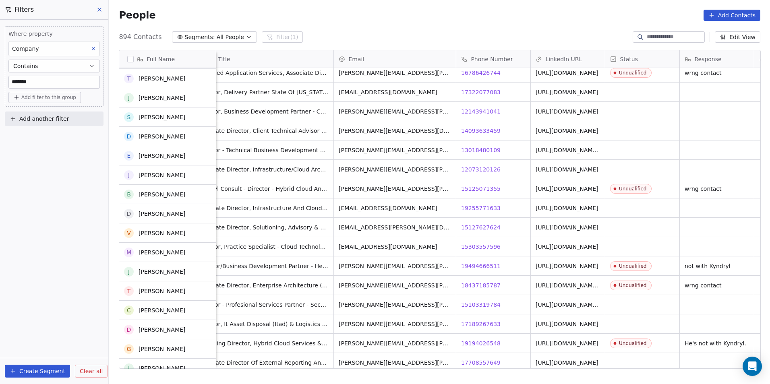
scroll to position [0, 0]
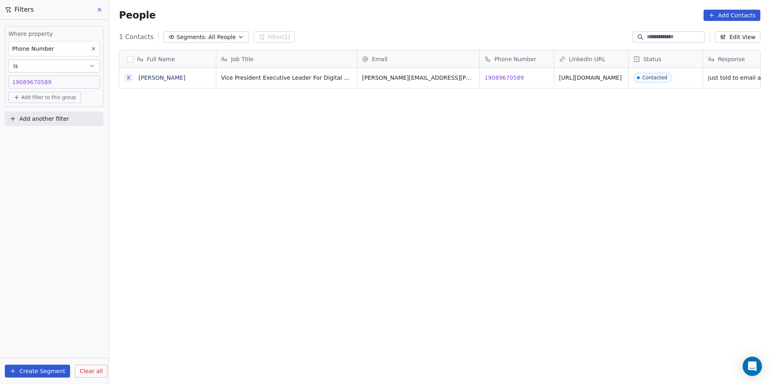
scroll to position [332, 655]
click at [65, 80] on div "19089670589 19089670589" at bounding box center [54, 82] width 84 height 8
click at [65, 80] on input "**********" at bounding box center [53, 86] width 87 height 16
type input "**********"
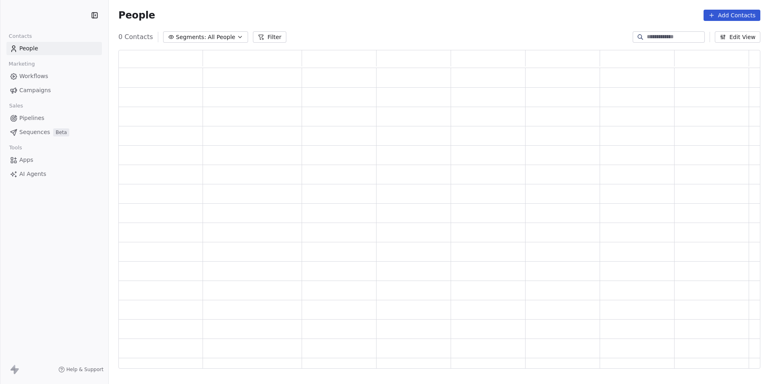
scroll to position [313, 636]
click at [661, 39] on input at bounding box center [675, 37] width 56 height 8
paste input "**********"
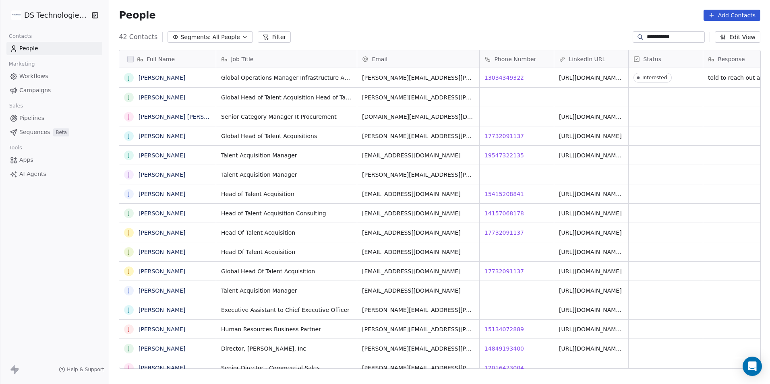
scroll to position [332, 655]
type input "**********"
click at [586, 79] on link "[URL][DOMAIN_NAME][PERSON_NAME]" at bounding box center [590, 79] width 63 height 14
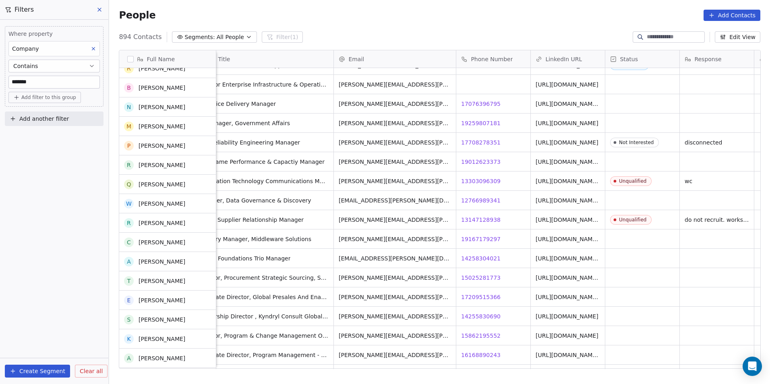
scroll to position [5155, 0]
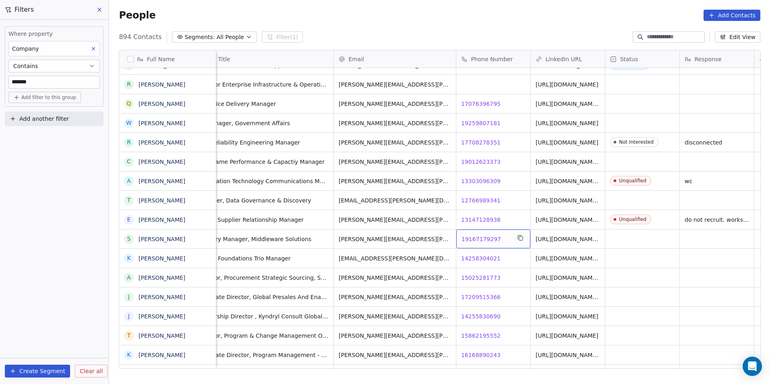
click at [477, 237] on span "19167179297" at bounding box center [481, 239] width 39 height 8
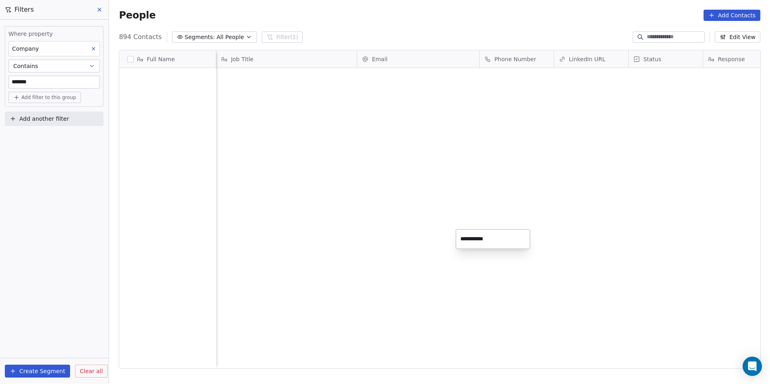
scroll to position [332, 655]
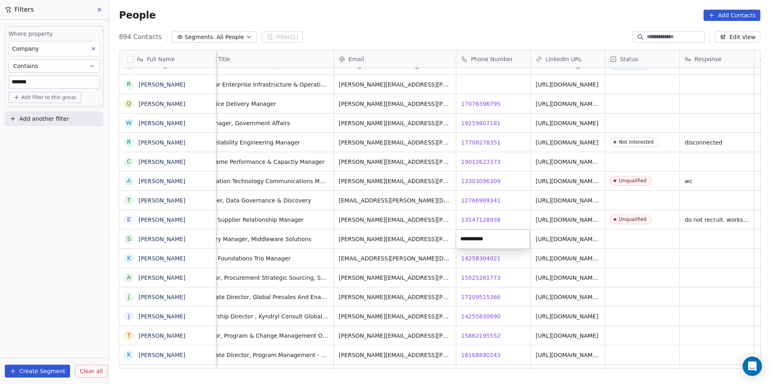
click at [629, 251] on html "DS Technologies Inc Contacts People Marketing Workflows Campaigns Sales Pipelin…" at bounding box center [385, 192] width 770 height 384
click at [634, 237] on div "grid" at bounding box center [642, 239] width 74 height 19
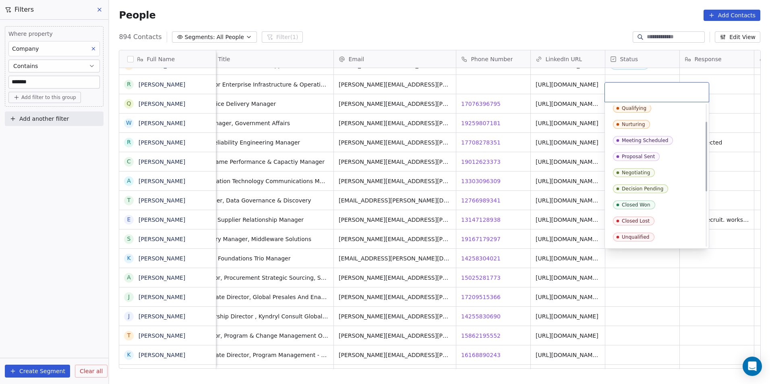
scroll to position [81, 0]
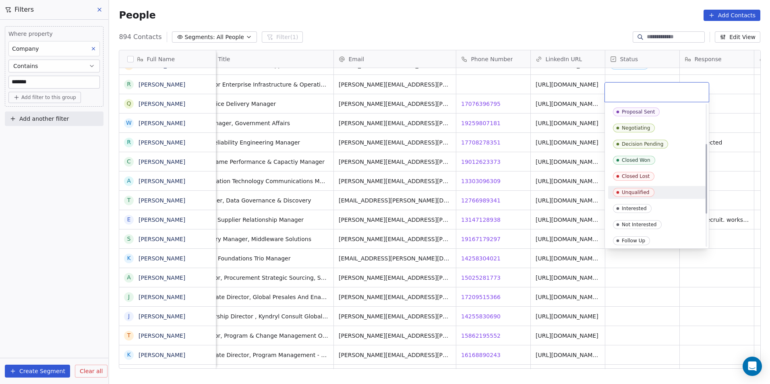
click at [640, 191] on div "Unqualified" at bounding box center [636, 193] width 28 height 6
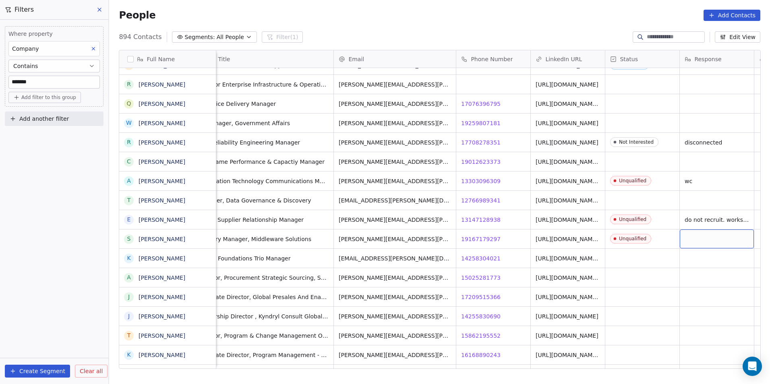
click at [690, 232] on div "grid" at bounding box center [717, 239] width 74 height 19
type textarea "**"
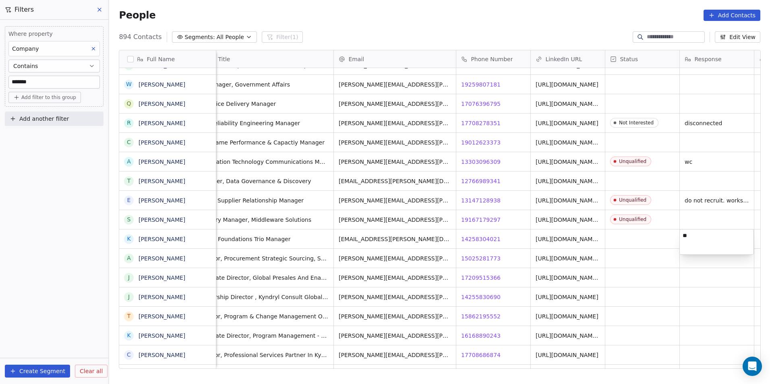
type textarea "*"
click at [724, 207] on html "DS Technologies Inc Contacts People Marketing Workflows Campaigns Sales Pipelin…" at bounding box center [385, 192] width 770 height 384
click at [724, 222] on div "grid" at bounding box center [717, 219] width 74 height 19
type textarea "**"
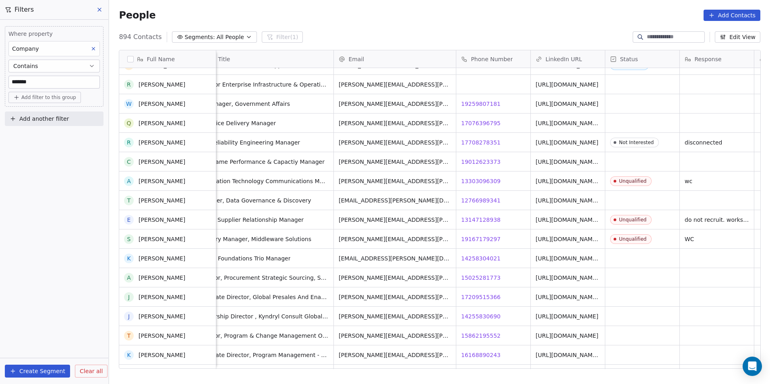
scroll to position [5236, 0]
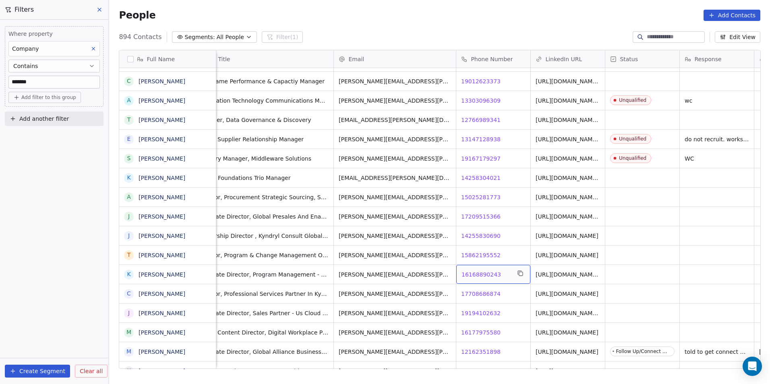
click at [472, 271] on span "16168890243" at bounding box center [481, 275] width 39 height 8
click html "DS Technologies Inc Contacts People Marketing Workflows Campaigns Sales Pipelin…"
click span "17708686874"
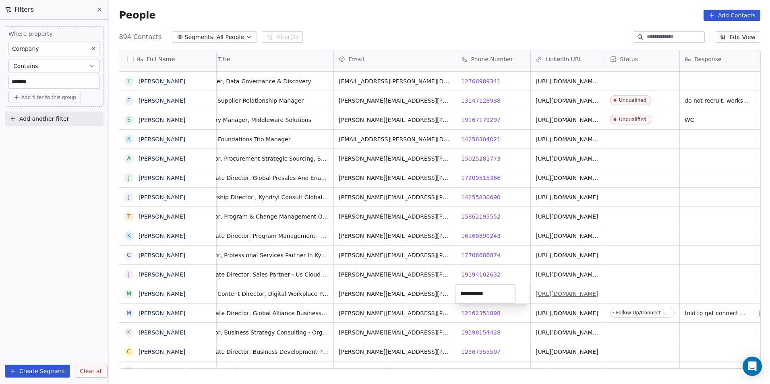
click html "DS Technologies Inc Contacts People Marketing Workflows Campaigns Sales Pipelin…"
click link "https://linkedin.com/in/mariedaland"
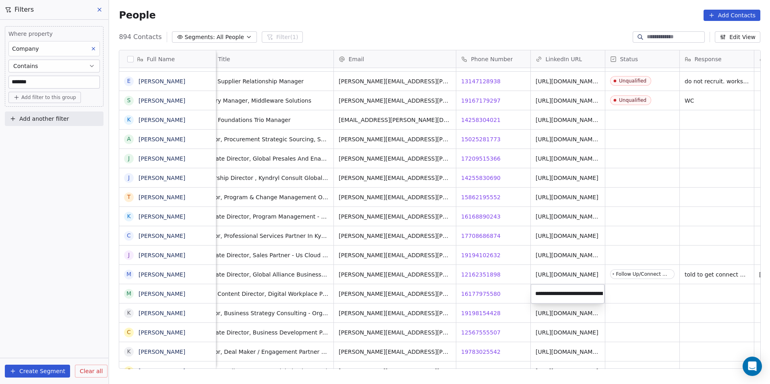
scroll to position [0, 25]
click html "DS Technologies Inc Contacts People Marketing Workflows Campaigns Sales Pipelin…"
click div "grid"
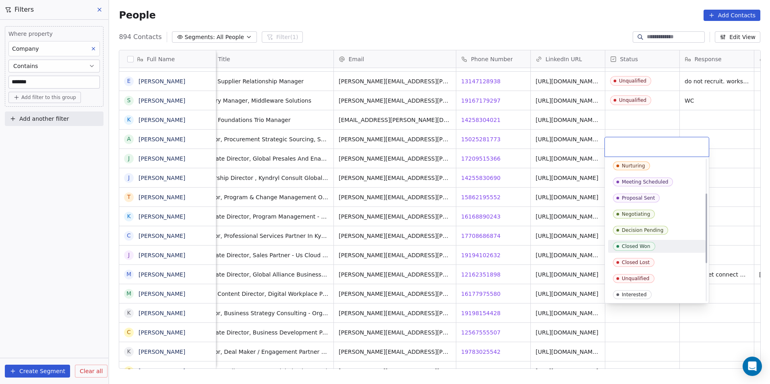
scroll to position [81, 0]
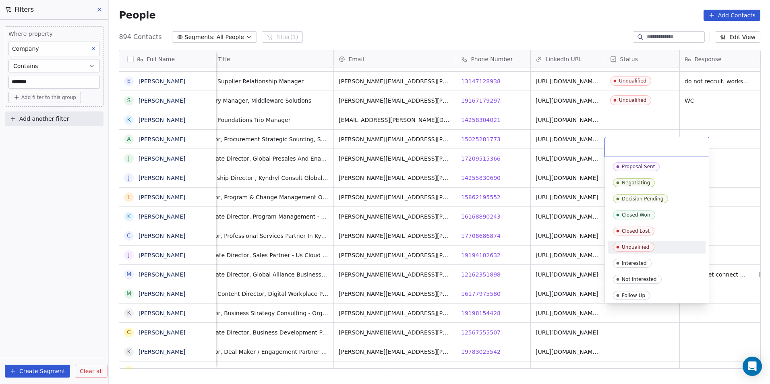
click span "Unqualified"
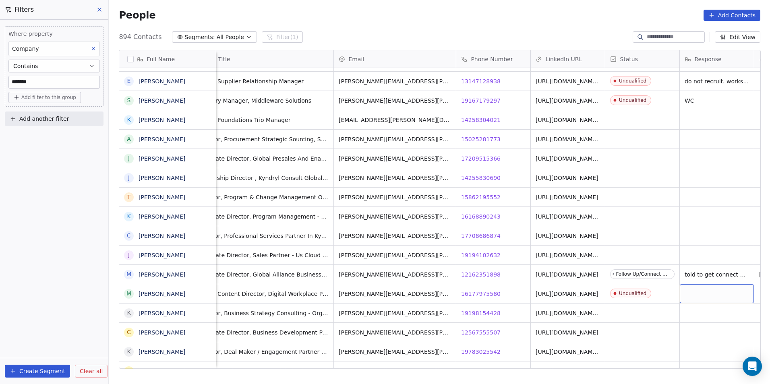
click div "grid"
type textarea "**"
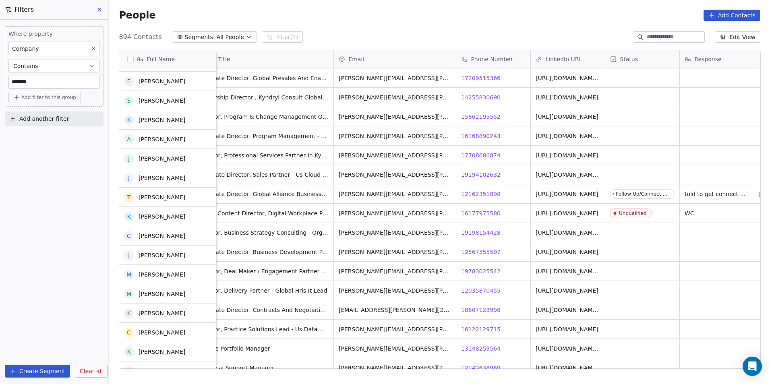
scroll to position [5316, 0]
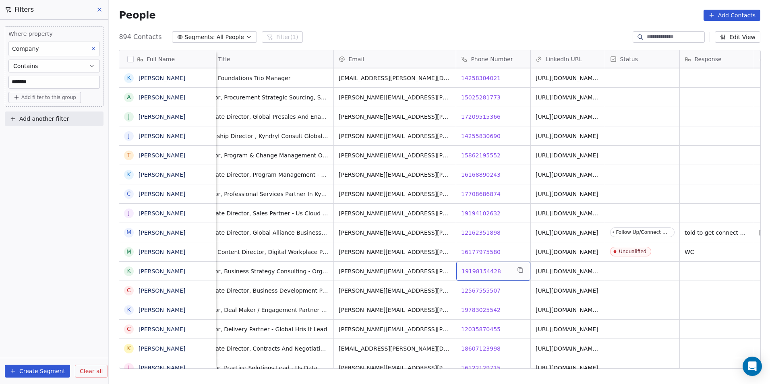
click span "19198154428"
click span "12567555507"
drag, startPoint x: 468, startPoint y: 315, endPoint x: 472, endPoint y: 312, distance: 4.9
click html "DS Technologies Inc Contacts People Marketing Workflows Campaigns Sales Pipelin…"
click span "19783025542"
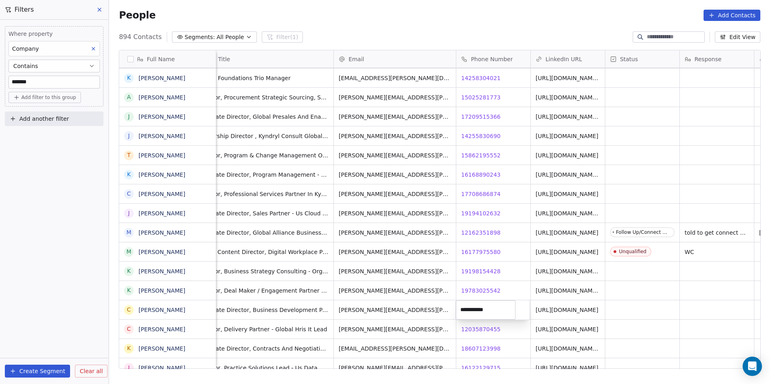
click html "DS Technologies Inc Contacts People Marketing Workflows Campaigns Sales Pipelin…"
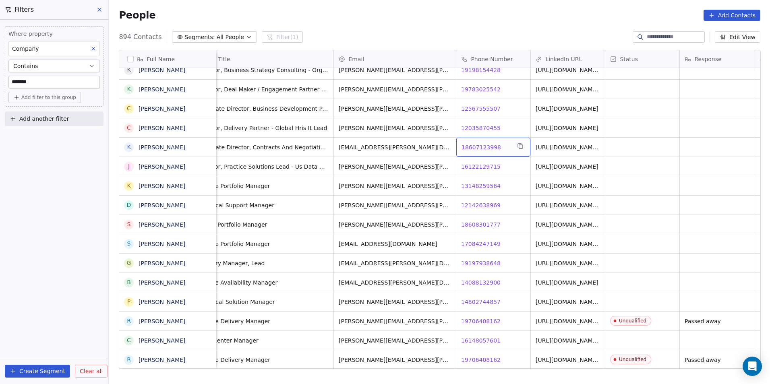
click span "18607123998"
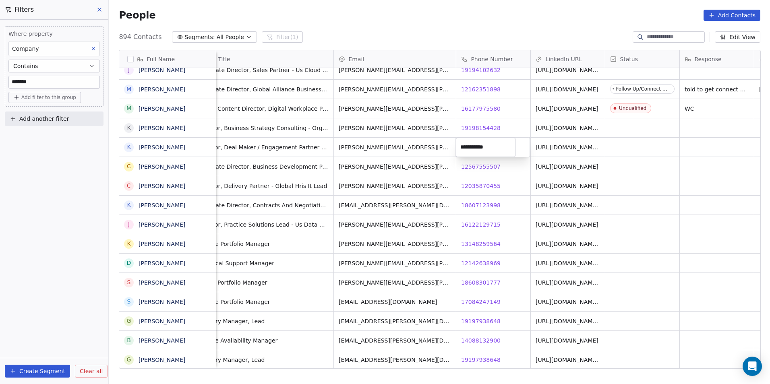
click html "DS Technologies Inc Contacts People Marketing Workflows Campaigns Sales Pipelin…"
click span "12567555507"
click span "16122129715"
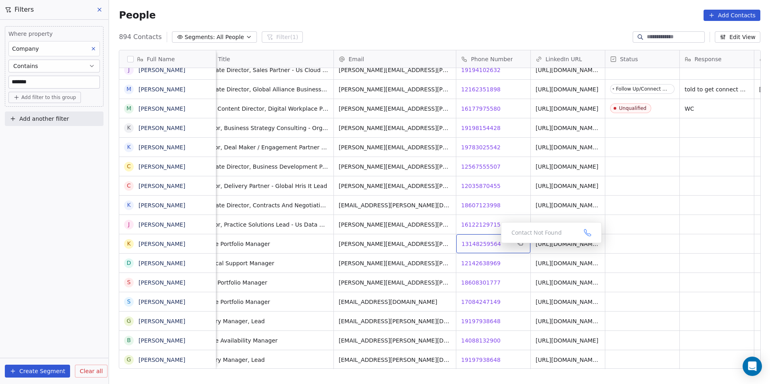
click span "13148259564"
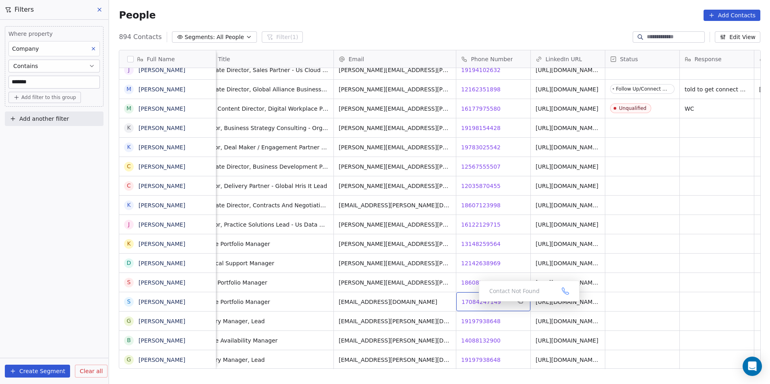
click span "17084247149"
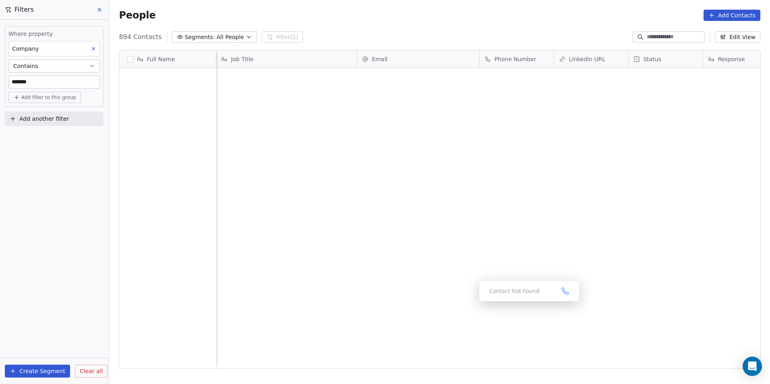
scroll to position [332, 655]
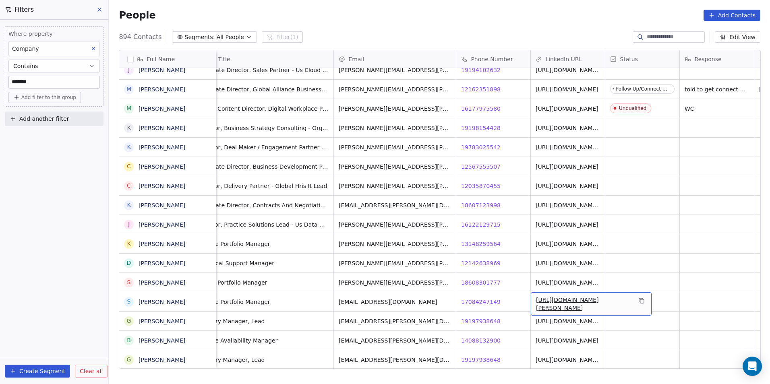
click at [547, 304] on link "[URL][DOMAIN_NAME][PERSON_NAME]" at bounding box center [567, 304] width 63 height 14
click at [479, 296] on html "DS Technologies Inc Contacts People Marketing Workflows Campaigns Sales Pipelin…" at bounding box center [385, 192] width 770 height 384
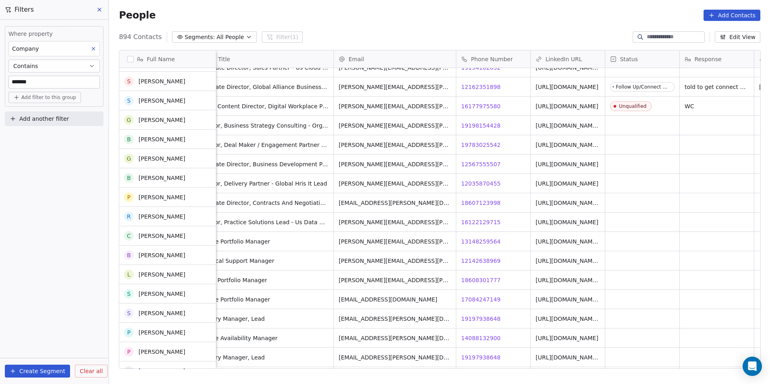
scroll to position [5719, 0]
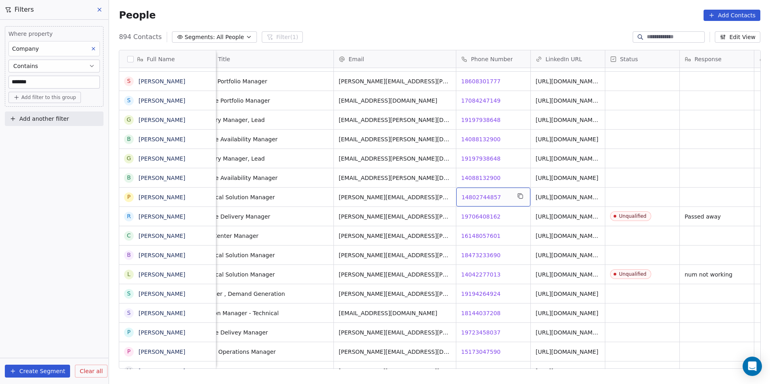
click at [476, 194] on span "14802744857" at bounding box center [481, 197] width 39 height 8
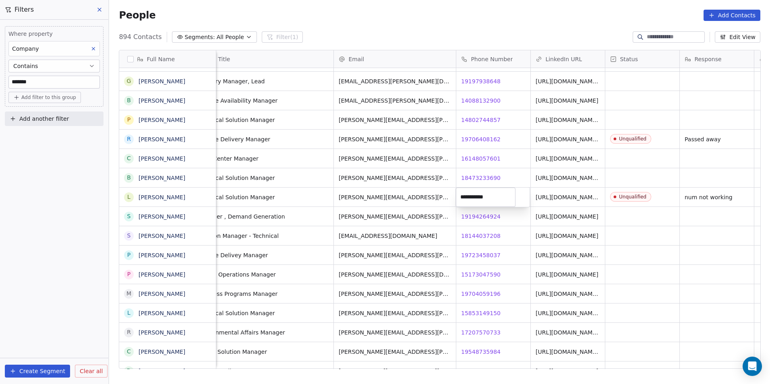
click at [480, 215] on html "DS Technologies Inc Contacts People Marketing Workflows Campaigns Sales Pipelin…" at bounding box center [385, 192] width 770 height 384
click at [480, 215] on span "19194264924" at bounding box center [481, 217] width 39 height 8
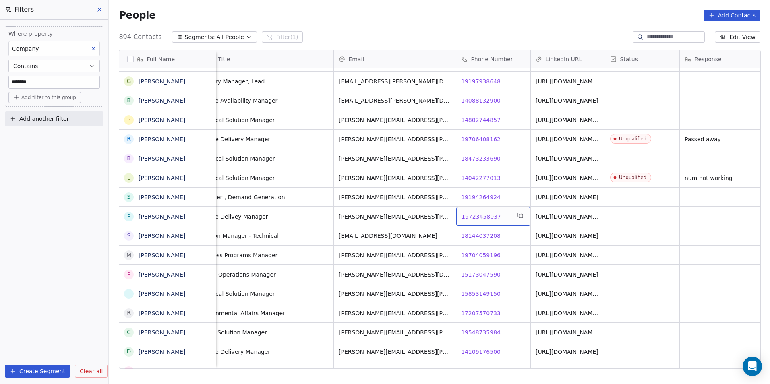
click at [473, 211] on div "19723458037 19723458037" at bounding box center [493, 216] width 74 height 19
click at [424, 221] on html "DS Technologies Inc Contacts People Marketing Workflows Campaigns Sales Pipelin…" at bounding box center [385, 192] width 770 height 384
click at [473, 215] on span "19723458037" at bounding box center [481, 217] width 39 height 8
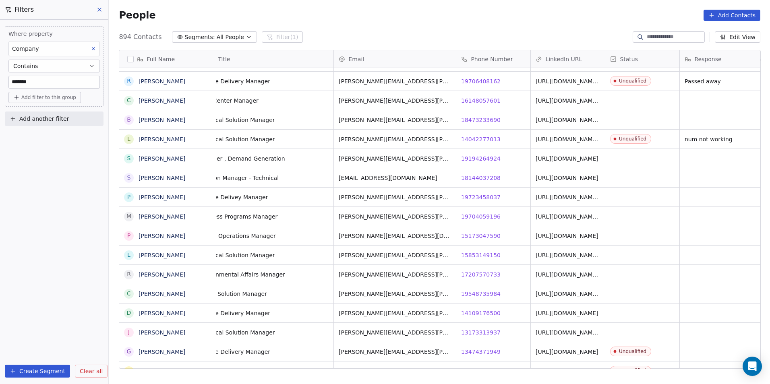
scroll to position [0, 0]
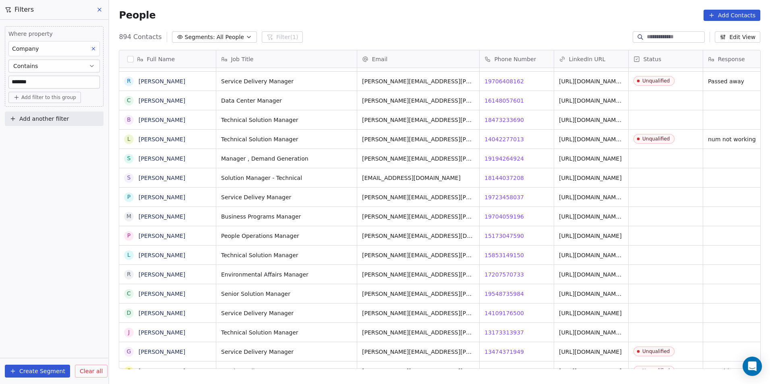
drag, startPoint x: 369, startPoint y: 366, endPoint x: 309, endPoint y: 368, distance: 60.5
click at [309, 368] on html "DS Technologies Inc Contacts People Marketing Workflows Campaigns Sales Pipelin…" at bounding box center [385, 192] width 770 height 384
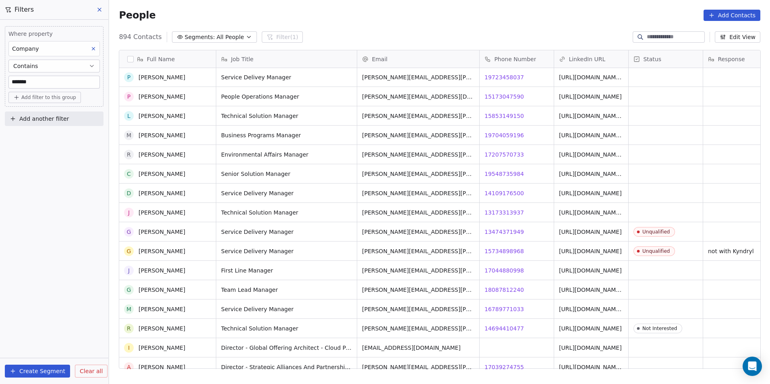
scroll to position [5880, 0]
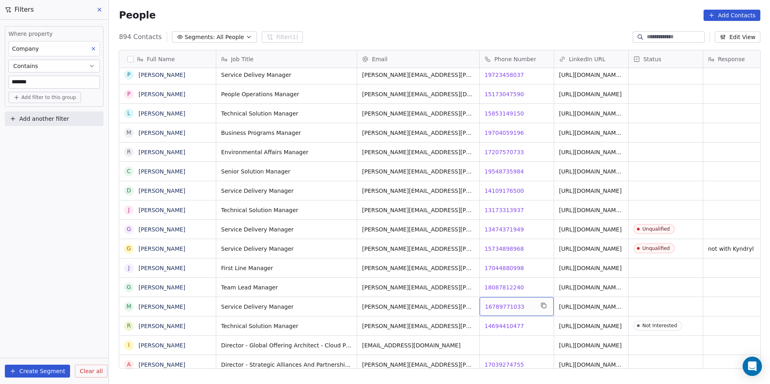
click at [505, 304] on span "16789771033" at bounding box center [504, 307] width 39 height 8
click at [508, 309] on span "16789771033" at bounding box center [504, 307] width 39 height 8
click at [505, 338] on html "DS Technologies Inc Contacts People Marketing Workflows Campaigns Sales Pipelin…" at bounding box center [385, 192] width 770 height 384
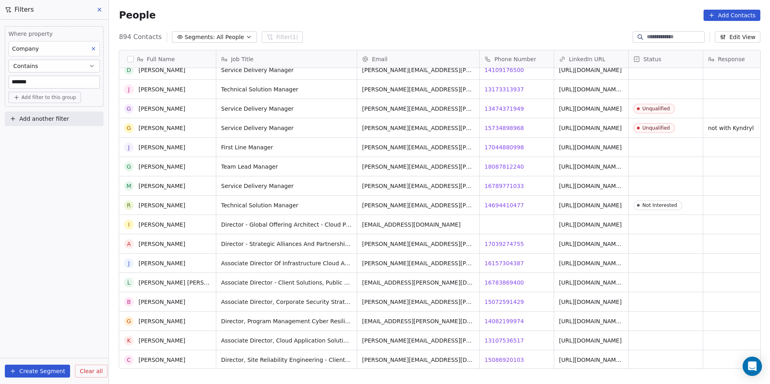
scroll to position [6001, 0]
click at [501, 244] on span "17039274755" at bounding box center [504, 244] width 39 height 8
click at [503, 265] on span "16157304387" at bounding box center [504, 263] width 39 height 8
click at [535, 286] on html "DS Technologies Inc Contacts People Marketing Workflows Campaigns Sales Pipelin…" at bounding box center [385, 192] width 770 height 384
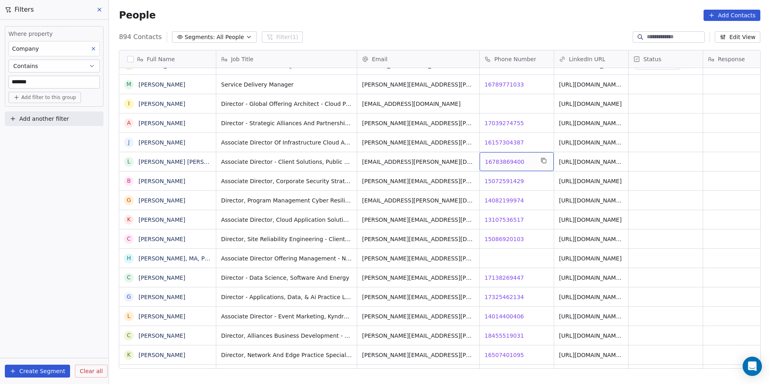
click at [496, 160] on span "16783869400" at bounding box center [504, 162] width 39 height 8
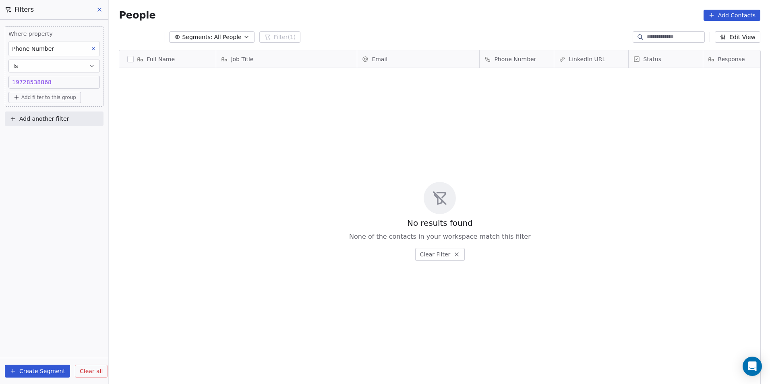
scroll to position [332, 655]
click at [50, 78] on div "19089670589 19728538868" at bounding box center [54, 82] width 84 height 8
click at [50, 78] on input "**********" at bounding box center [53, 86] width 87 height 16
type input "**********"
click at [74, 82] on div "19089670589 14699631646" at bounding box center [54, 82] width 84 height 8
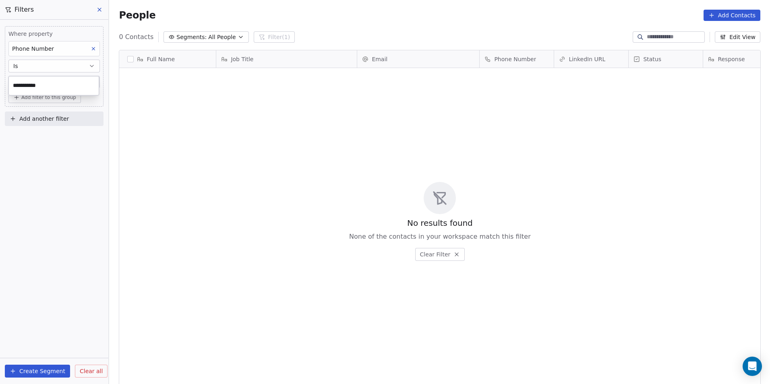
click at [74, 82] on input "**********" at bounding box center [53, 86] width 87 height 16
type input "**********"
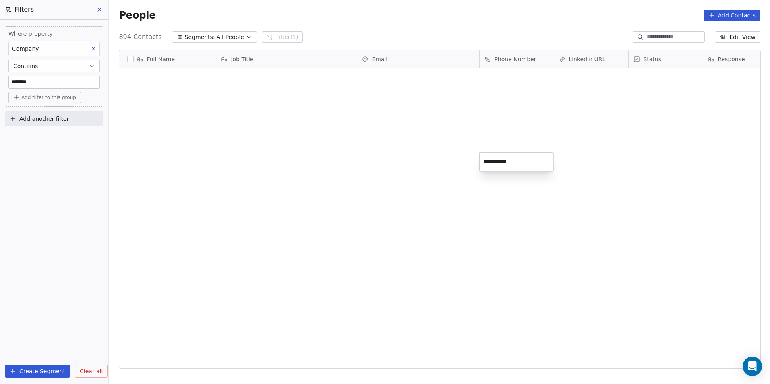
scroll to position [332, 655]
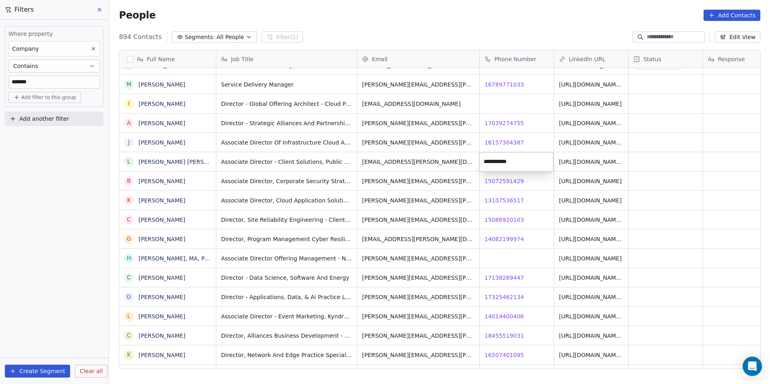
drag, startPoint x: 502, startPoint y: 173, endPoint x: 514, endPoint y: 186, distance: 18.0
click at [502, 173] on html "DS Technologies Inc Contacts People Marketing Workflows Campaigns Sales Pipelin…" at bounding box center [385, 192] width 770 height 384
click at [507, 182] on span "15072591429" at bounding box center [504, 181] width 39 height 8
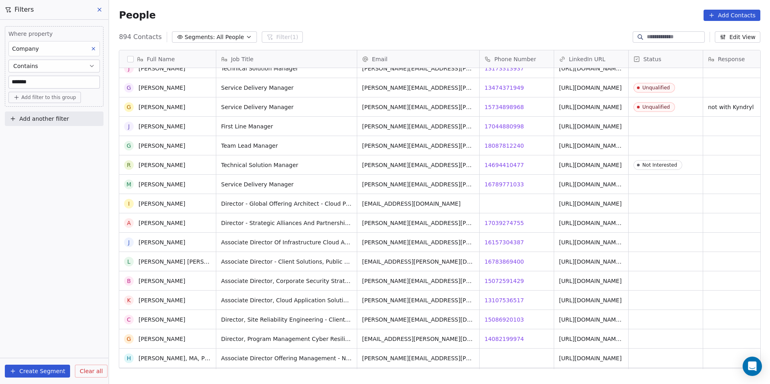
scroll to position [6081, 0]
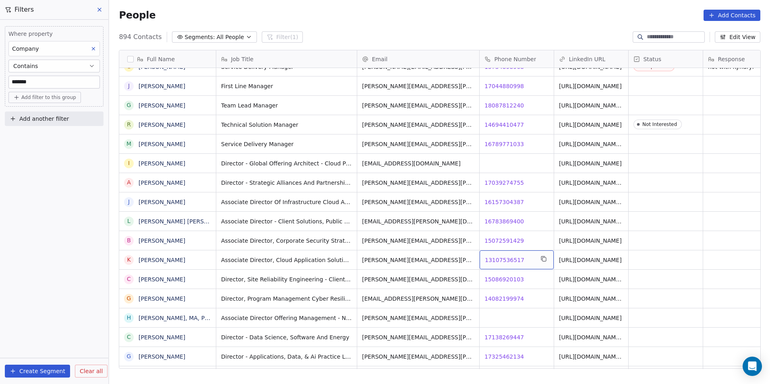
click at [487, 257] on span "13107536517" at bounding box center [504, 260] width 39 height 8
click at [500, 282] on html "DS Technologies Inc Contacts People Marketing Workflows Campaigns Sales Pipelin…" at bounding box center [385, 192] width 770 height 384
click at [493, 277] on span "15086920103" at bounding box center [504, 279] width 39 height 8
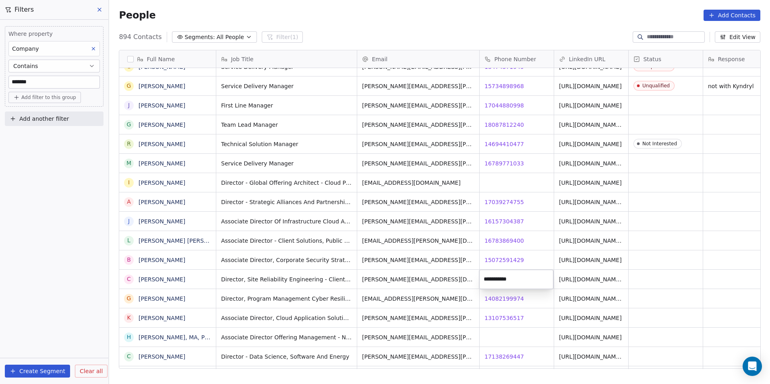
click at [528, 304] on html "DS Technologies Inc Contacts People Marketing Workflows Campaigns Sales Pipelin…" at bounding box center [385, 192] width 770 height 384
click at [510, 297] on span "14082199974" at bounding box center [504, 299] width 39 height 8
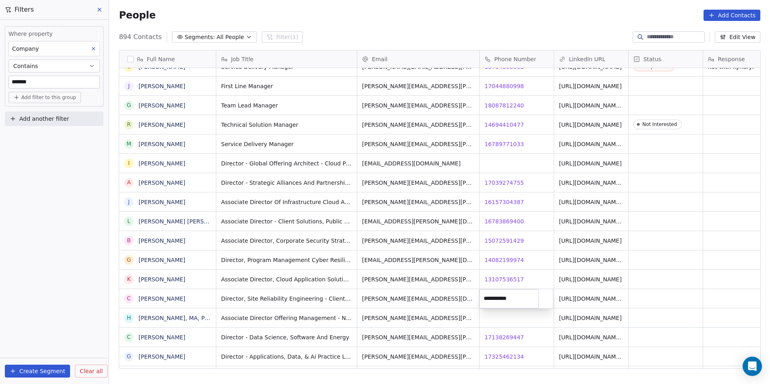
click at [503, 323] on html "DS Technologies Inc Contacts People Marketing Workflows Campaigns Sales Pipelin…" at bounding box center [385, 192] width 770 height 384
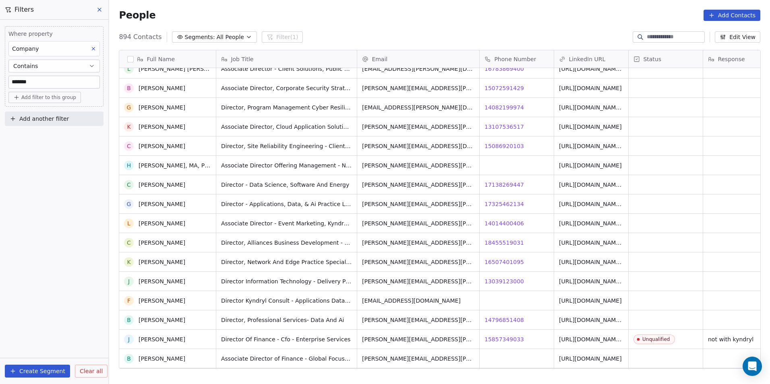
scroll to position [6243, 0]
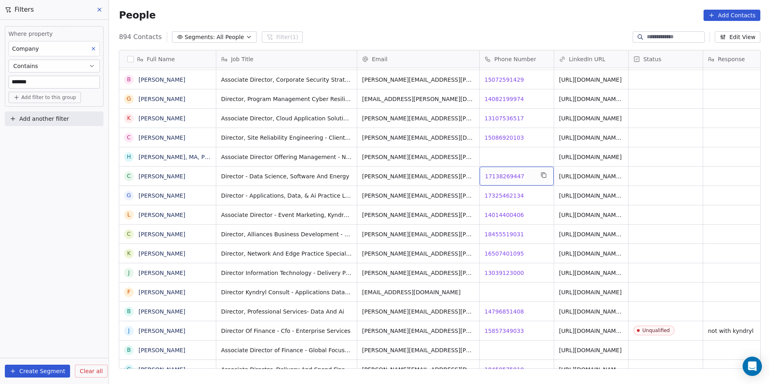
click at [491, 174] on span "17138269447" at bounding box center [504, 176] width 39 height 8
click at [512, 197] on html "DS Technologies Inc Contacts People Marketing Workflows Campaigns Sales Pipelin…" at bounding box center [385, 192] width 770 height 384
click at [488, 197] on span "17325462134" at bounding box center [504, 196] width 39 height 8
click at [497, 215] on span "14014400406" at bounding box center [504, 215] width 39 height 8
click at [520, 243] on html "DS Technologies Inc Contacts People Marketing Workflows Campaigns Sales Pipelin…" at bounding box center [385, 192] width 770 height 384
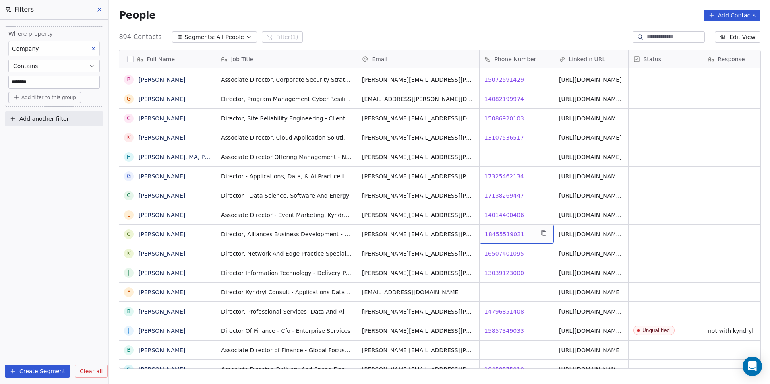
click at [498, 232] on span "18455519031" at bounding box center [504, 234] width 39 height 8
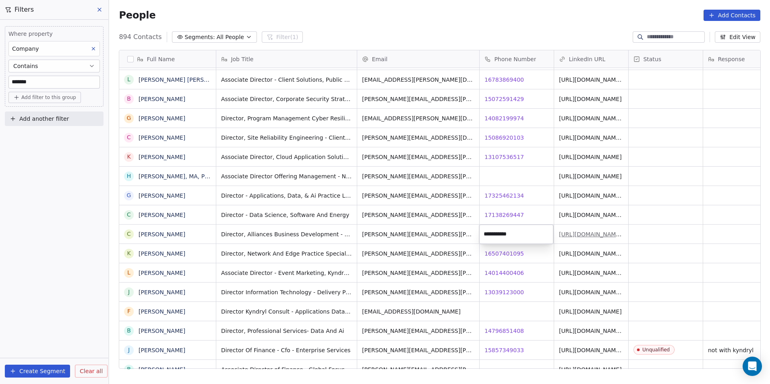
click at [571, 234] on html "DS Technologies Inc Contacts People Marketing Workflows Campaigns Sales Pipelin…" at bounding box center [385, 192] width 770 height 384
click at [571, 234] on link "[URL][DOMAIN_NAME][PERSON_NAME]" at bounding box center [590, 236] width 63 height 14
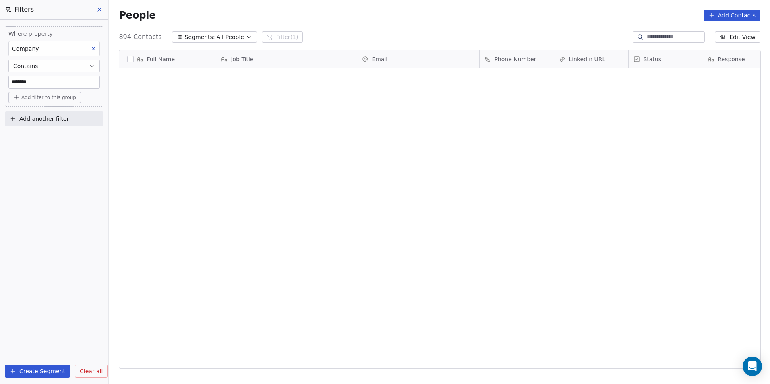
scroll to position [332, 655]
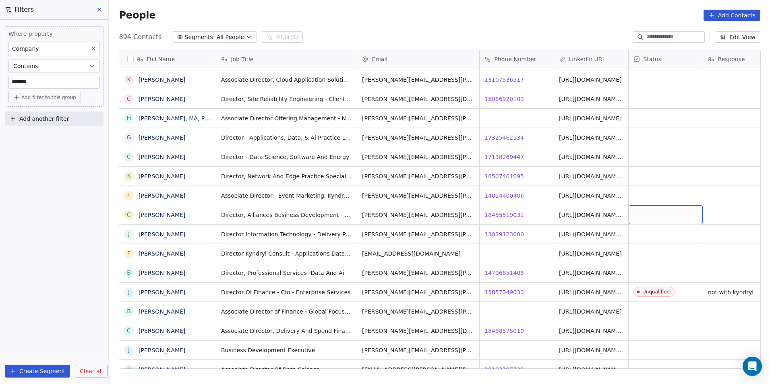
click at [669, 215] on div "grid" at bounding box center [666, 214] width 74 height 19
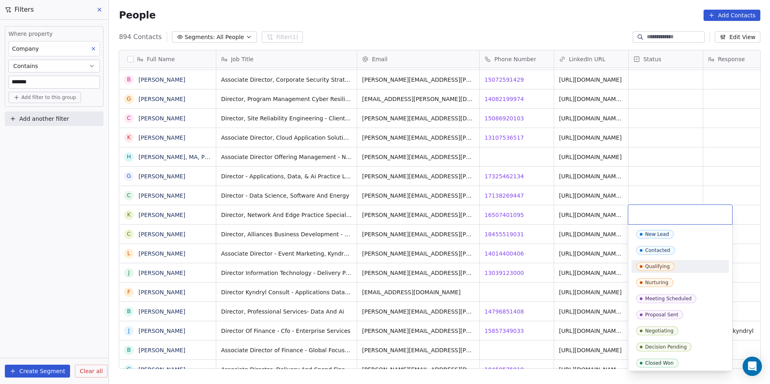
click at [429, 184] on html "DS Technologies Inc Contacts People Marketing Workflows Campaigns Sales Pipelin…" at bounding box center [385, 192] width 770 height 384
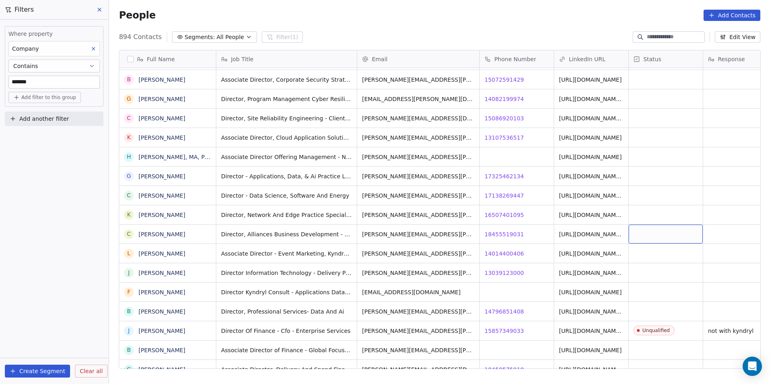
click at [669, 233] on div "grid" at bounding box center [666, 234] width 74 height 19
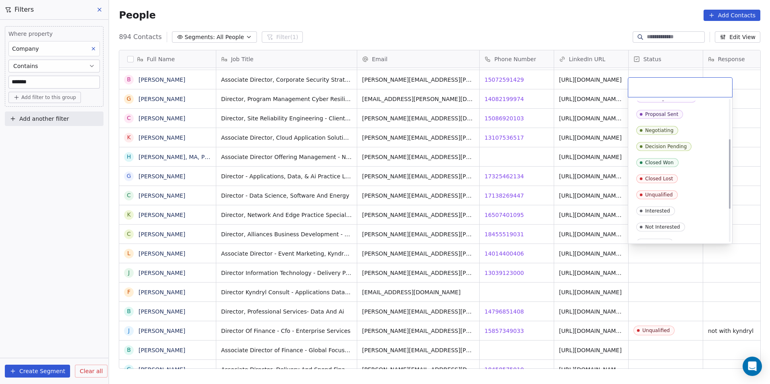
scroll to position [81, 0]
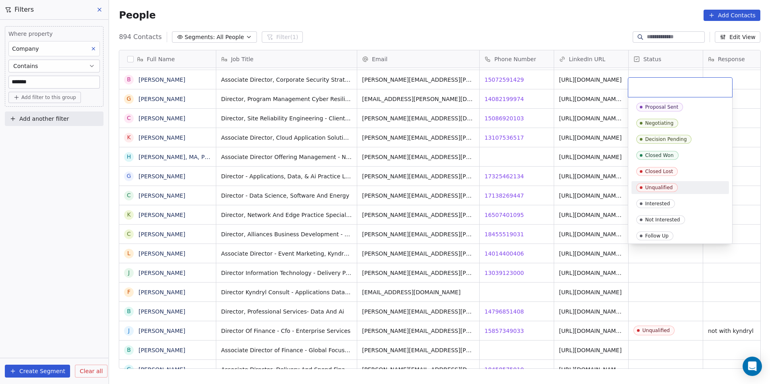
click at [683, 188] on div "Unqualified" at bounding box center [680, 187] width 88 height 9
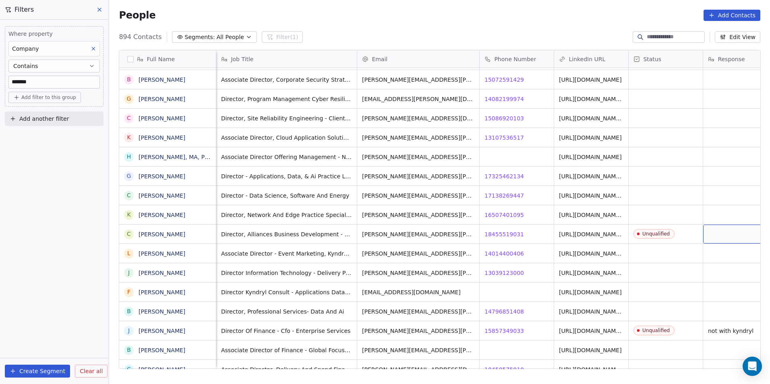
scroll to position [0, 23]
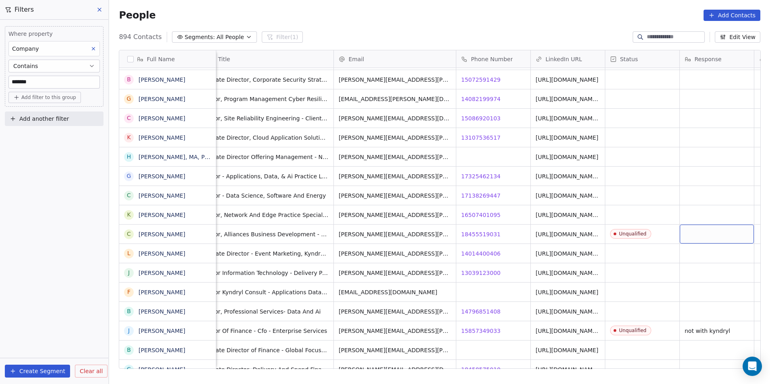
click at [717, 232] on div "grid" at bounding box center [717, 234] width 74 height 19
type textarea "*****"
type textarea "*"
click at [701, 252] on html "DS Technologies Inc Contacts People Marketing Workflows Campaigns Sales Pipelin…" at bounding box center [385, 192] width 770 height 384
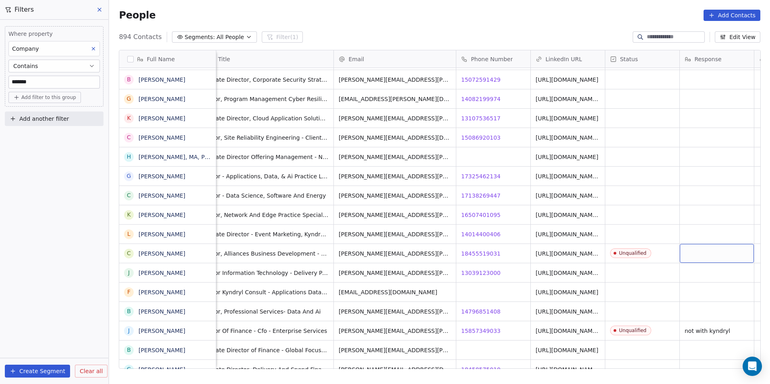
click at [702, 251] on div "grid" at bounding box center [717, 253] width 74 height 19
type textarea "*******"
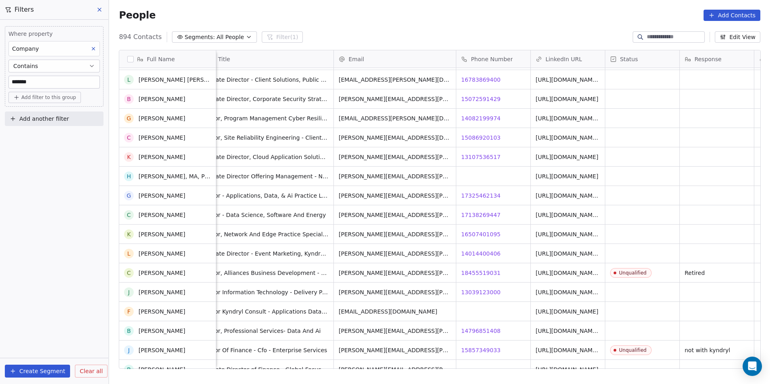
scroll to position [6283, 0]
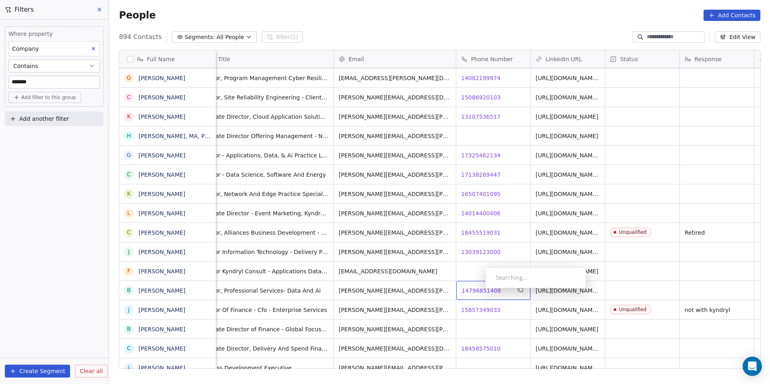
click at [479, 290] on span "14796851408" at bounding box center [481, 291] width 39 height 8
click at [491, 348] on html "DS Technologies Inc Contacts People Marketing Workflows Campaigns Sales Pipelin…" at bounding box center [385, 192] width 770 height 384
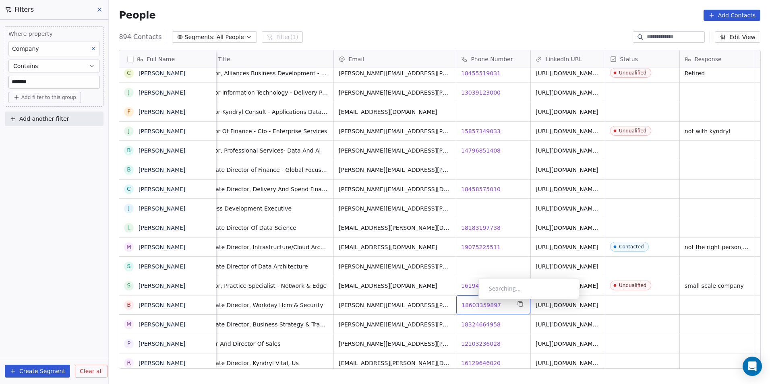
click at [472, 301] on span "18603359897" at bounding box center [481, 305] width 39 height 8
click at [466, 306] on span "18603359897" at bounding box center [481, 305] width 39 height 8
click at [480, 325] on span "18324664958" at bounding box center [481, 325] width 39 height 8
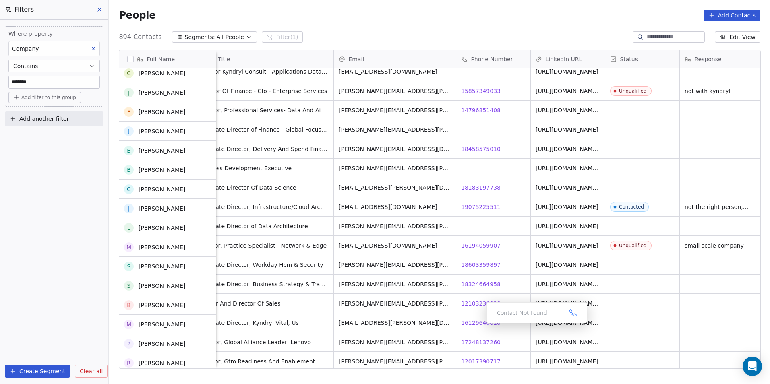
scroll to position [6444, 0]
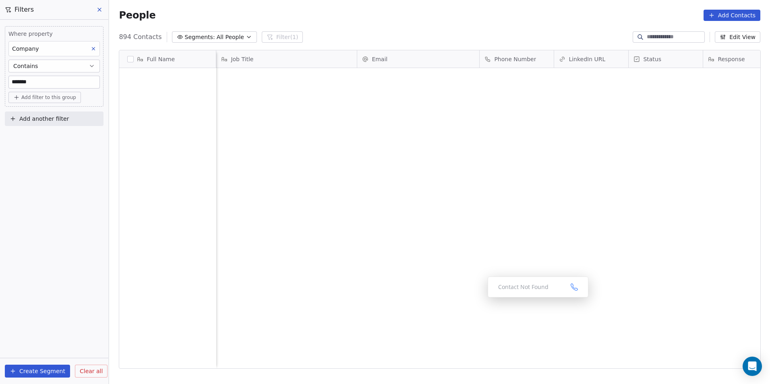
scroll to position [332, 655]
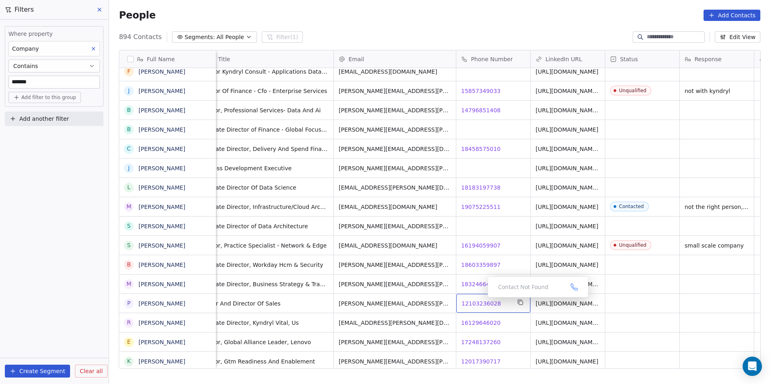
click at [481, 300] on span "12103236028" at bounding box center [481, 304] width 39 height 8
click at [482, 321] on span "16129646020" at bounding box center [481, 323] width 39 height 8
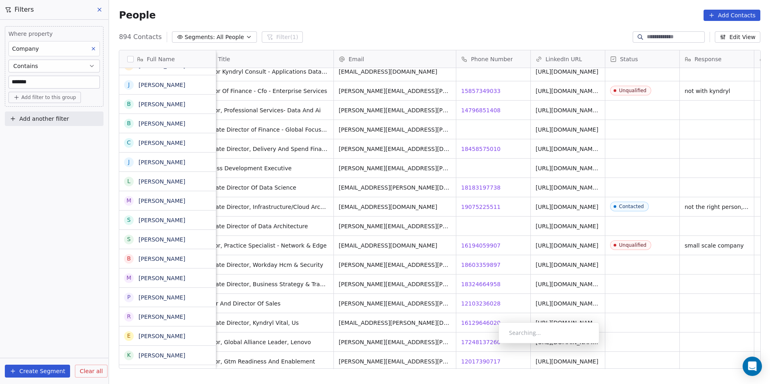
scroll to position [6450, 0]
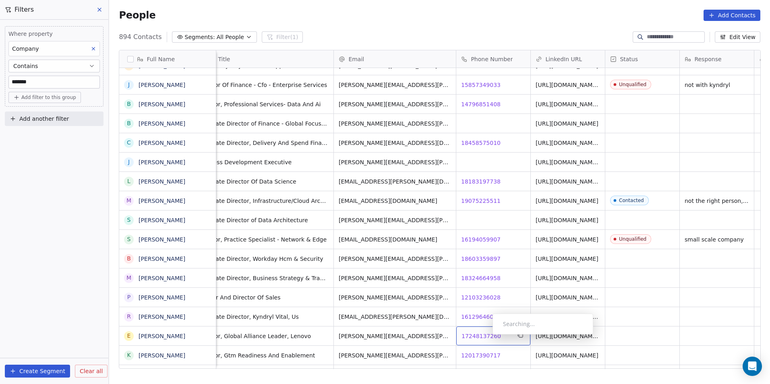
click at [486, 337] on span "17248137260" at bounding box center [481, 336] width 39 height 8
click at [517, 348] on html "DS Technologies Inc Contacts People Marketing Workflows Campaigns Sales Pipelin…" at bounding box center [385, 192] width 770 height 384
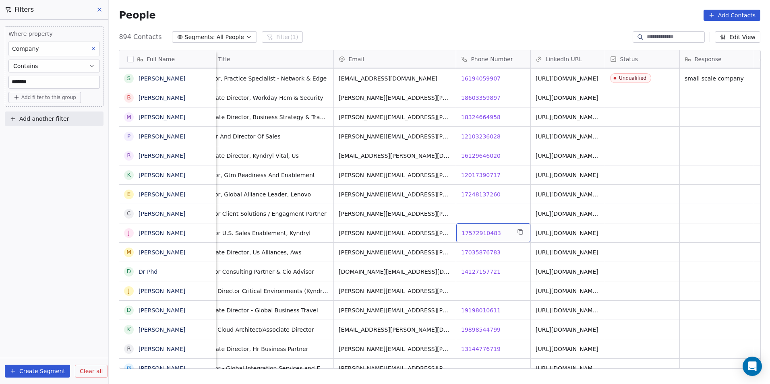
click at [487, 231] on span "17572910483" at bounding box center [481, 233] width 39 height 8
click at [489, 253] on html "DS Technologies Inc Contacts People Marketing Workflows Campaigns Sales Pipelin…" at bounding box center [385, 192] width 770 height 384
click at [489, 253] on span "17035876783" at bounding box center [481, 252] width 39 height 8
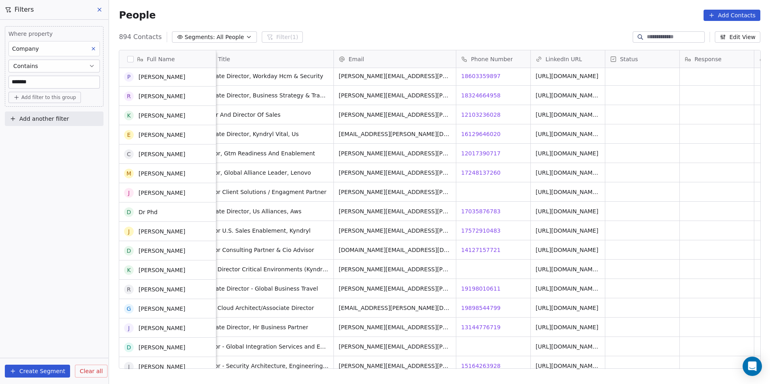
scroll to position [6651, 0]
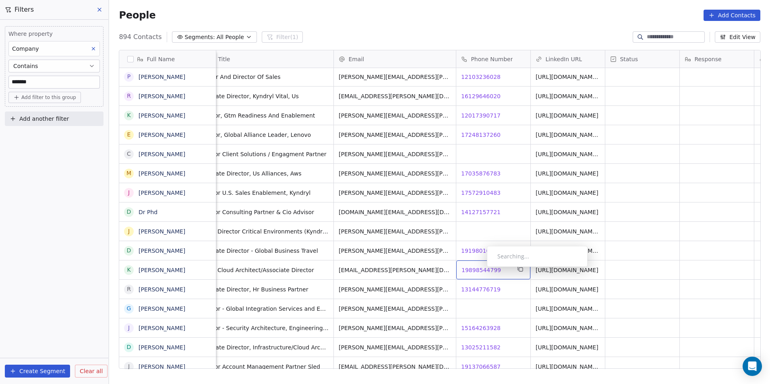
click at [480, 268] on span "19898544799" at bounding box center [481, 270] width 39 height 8
click at [467, 334] on html "DS Technologies Inc Contacts People Marketing Workflows Campaigns Sales Pipelin…" at bounding box center [385, 192] width 770 height 384
click at [467, 328] on span "15164263928" at bounding box center [481, 328] width 39 height 8
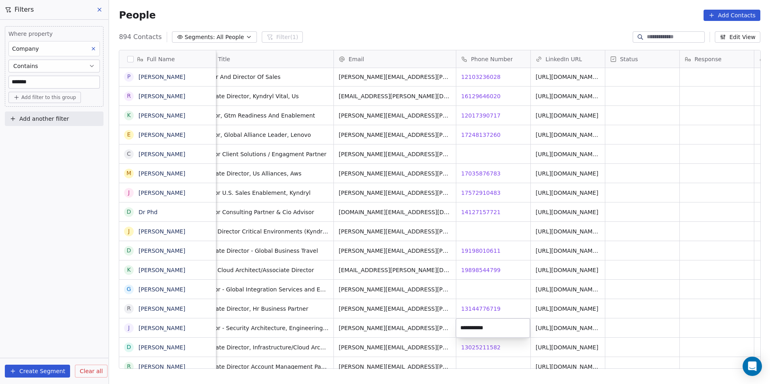
click at [459, 344] on html "DS Technologies Inc Contacts People Marketing Workflows Campaigns Sales Pipelin…" at bounding box center [385, 192] width 770 height 384
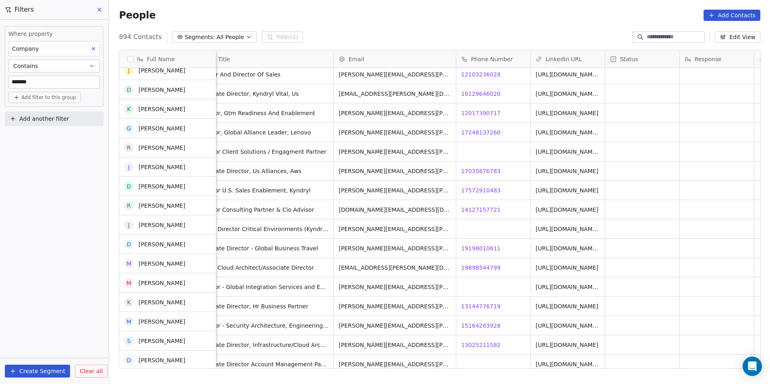
scroll to position [6812, 0]
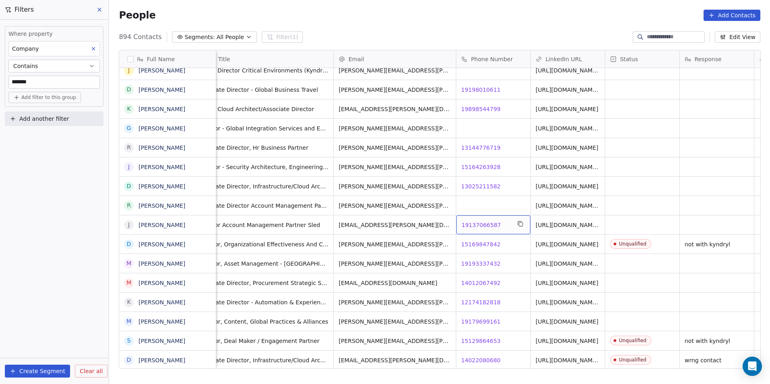
click at [472, 223] on span "19137066587" at bounding box center [481, 225] width 39 height 8
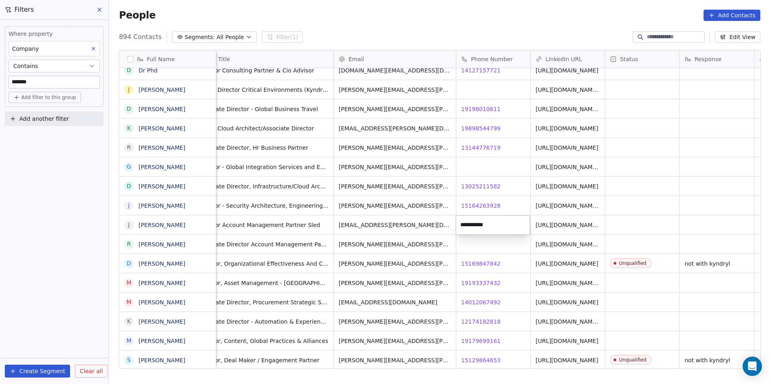
click at [482, 264] on html "DS Technologies Inc Contacts People Marketing Workflows Campaigns Sales Pipelin…" at bounding box center [385, 192] width 770 height 384
click at [479, 284] on span "19193337432" at bounding box center [481, 283] width 39 height 8
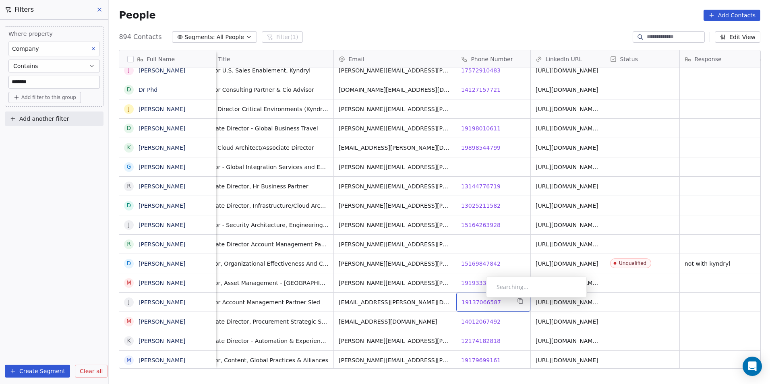
click at [478, 300] on span "19137066587" at bounding box center [481, 302] width 39 height 8
click at [482, 321] on span "14012067492" at bounding box center [481, 322] width 39 height 8
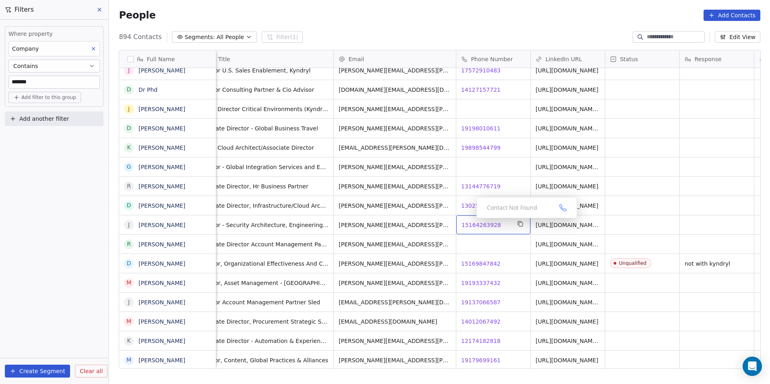
click at [470, 221] on span "15164263928" at bounding box center [481, 225] width 39 height 8
click at [555, 227] on html "DS Technologies Inc Contacts People Marketing Workflows Campaigns Sales Pipelin…" at bounding box center [385, 192] width 770 height 384
click at [561, 221] on link "[URL][DOMAIN_NAME][PERSON_NAME]" at bounding box center [567, 227] width 63 height 14
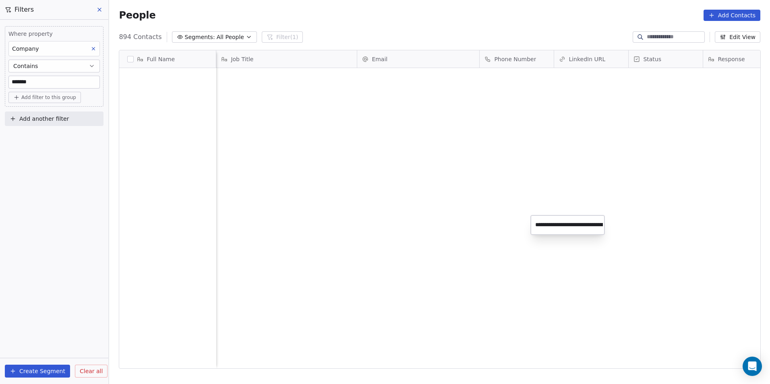
scroll to position [332, 655]
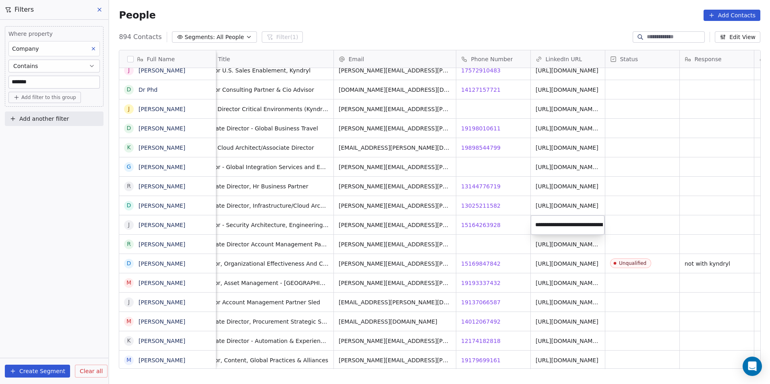
click at [516, 276] on html "DS Technologies Inc Contacts People Marketing Workflows Campaigns Sales Pipelin…" at bounding box center [385, 192] width 770 height 384
click at [487, 280] on span "19193337432" at bounding box center [481, 283] width 39 height 8
drag, startPoint x: 494, startPoint y: 299, endPoint x: 485, endPoint y: 304, distance: 10.3
click at [494, 299] on html "DS Technologies Inc Contacts People Marketing Workflows Campaigns Sales Pipelin…" at bounding box center [385, 192] width 770 height 384
click at [482, 300] on span "19137066587" at bounding box center [481, 302] width 39 height 8
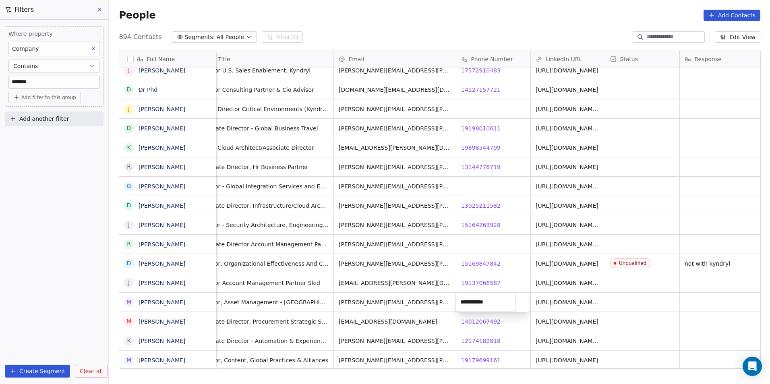
click at [478, 331] on html "DS Technologies Inc Contacts People Marketing Workflows Campaigns Sales Pipelin…" at bounding box center [385, 192] width 770 height 384
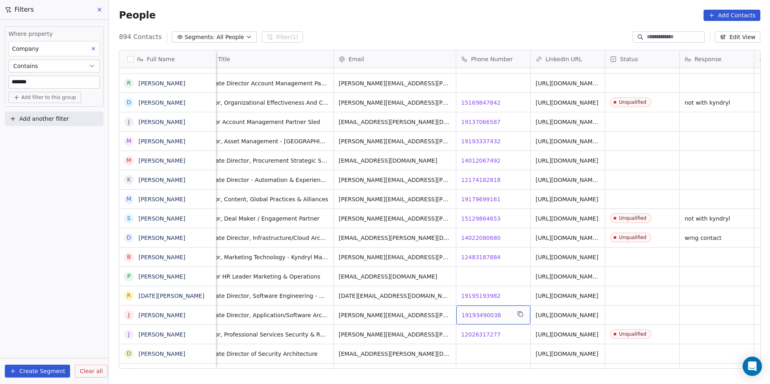
click at [481, 314] on span "19193490038" at bounding box center [481, 315] width 39 height 8
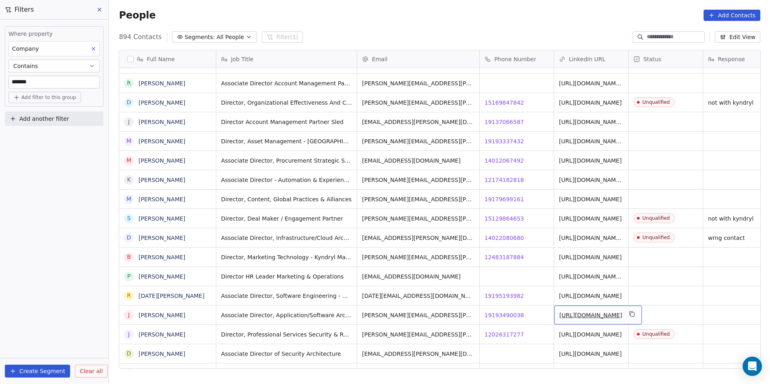
click at [571, 314] on link "[URL][DOMAIN_NAME]" at bounding box center [590, 315] width 63 height 6
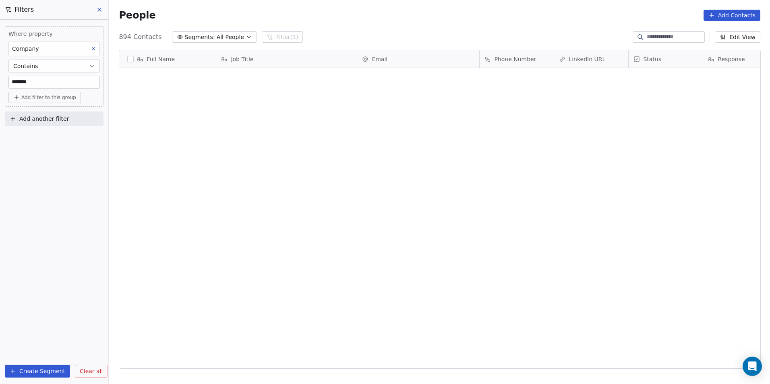
scroll to position [332, 655]
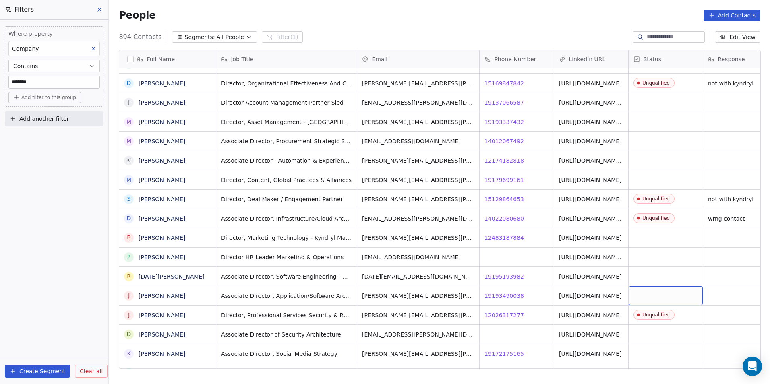
click at [643, 293] on div "grid" at bounding box center [666, 295] width 74 height 19
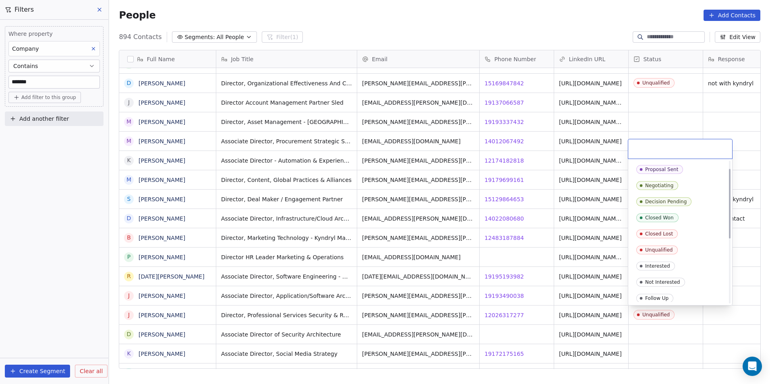
scroll to position [81, 0]
drag, startPoint x: 677, startPoint y: 245, endPoint x: 716, endPoint y: 280, distance: 53.1
click at [677, 245] on div "Unqualified" at bounding box center [680, 249] width 88 height 9
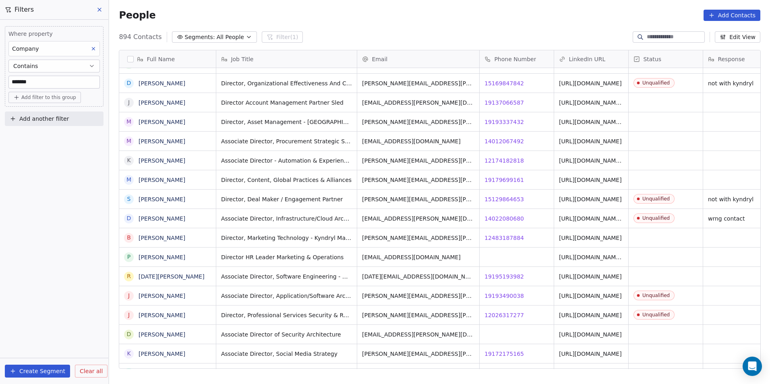
scroll to position [0, 23]
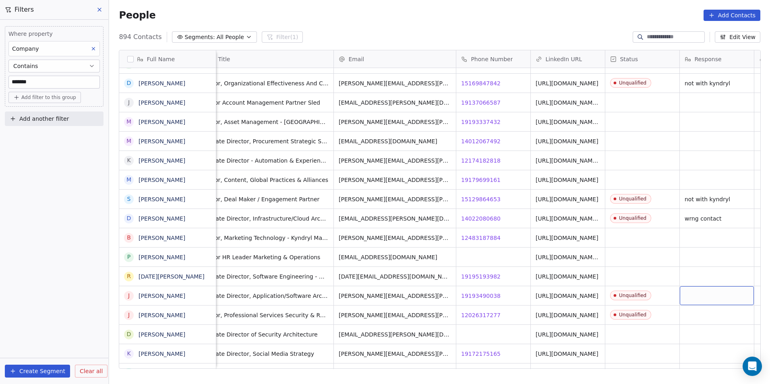
click at [731, 294] on div "grid" at bounding box center [717, 295] width 74 height 19
type textarea "***"
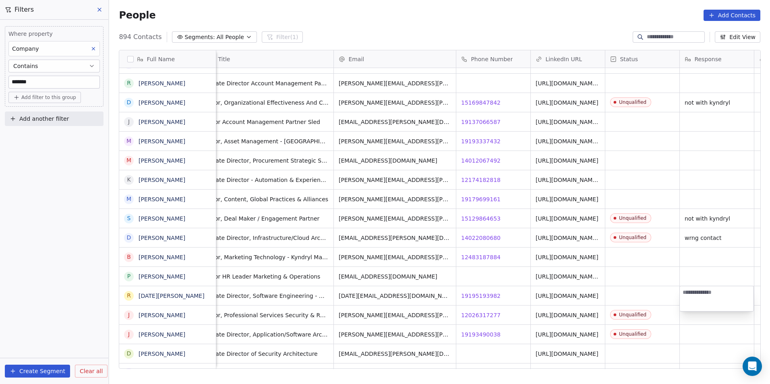
click at [702, 333] on html "DS Technologies Inc Contacts People Marketing Workflows Campaigns Sales Pipelin…" at bounding box center [385, 192] width 770 height 384
click at [702, 333] on div "grid" at bounding box center [717, 334] width 74 height 19
type textarea "**********"
drag, startPoint x: 559, startPoint y: 318, endPoint x: 558, endPoint y: 324, distance: 6.5
click at [559, 318] on span "[URL][DOMAIN_NAME]" at bounding box center [567, 315] width 63 height 8
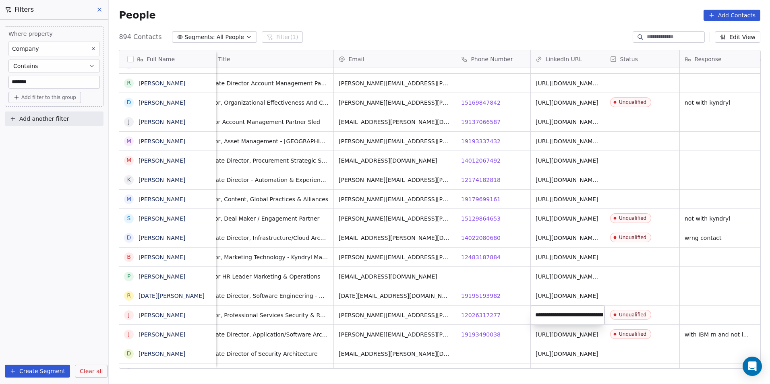
scroll to position [0, 29]
click at [580, 345] on html "DS Technologies Inc Contacts People Marketing Workflows Campaigns Sales Pipelin…" at bounding box center [385, 192] width 770 height 384
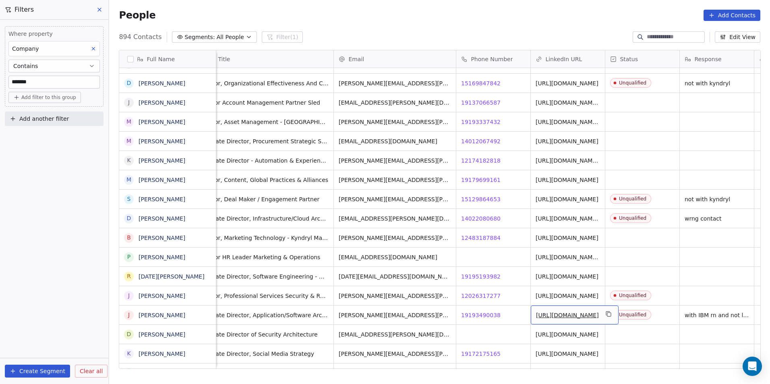
click at [567, 314] on link "[URL][DOMAIN_NAME]" at bounding box center [567, 315] width 63 height 6
click at [573, 294] on div "Contact Not Found" at bounding box center [543, 285] width 101 height 21
click at [578, 296] on div "Contact Not Found" at bounding box center [543, 285] width 101 height 21
click at [576, 297] on link "[URL][DOMAIN_NAME]" at bounding box center [567, 296] width 63 height 6
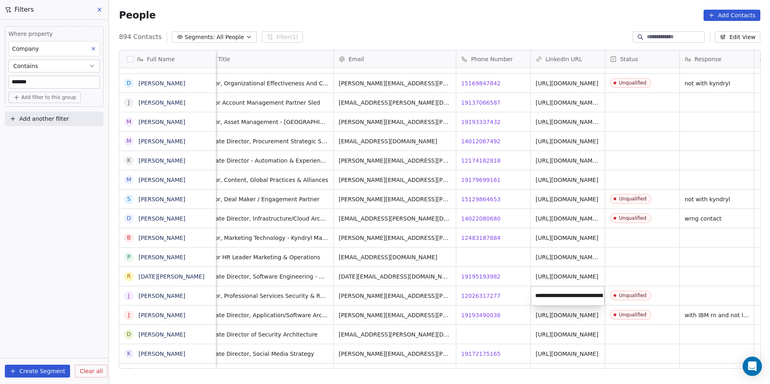
scroll to position [0, 0]
click at [703, 294] on html "DS Technologies Inc Contacts People Marketing Workflows Campaigns Sales Pipelin…" at bounding box center [385, 192] width 770 height 384
click at [703, 294] on div "grid" at bounding box center [717, 295] width 74 height 19
click at [703, 294] on textarea at bounding box center [716, 298] width 73 height 25
type textarea "**********"
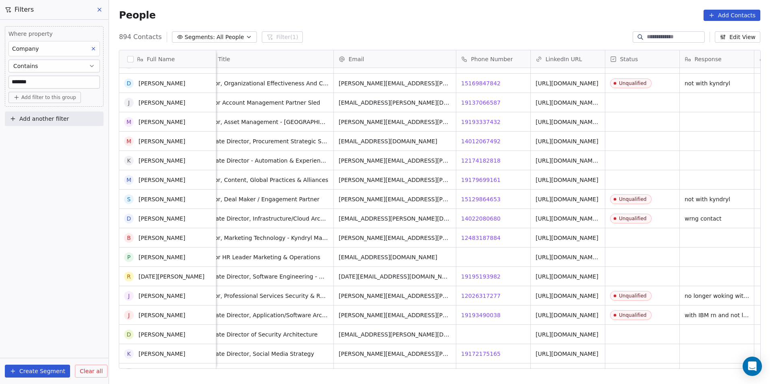
scroll to position [7135, 0]
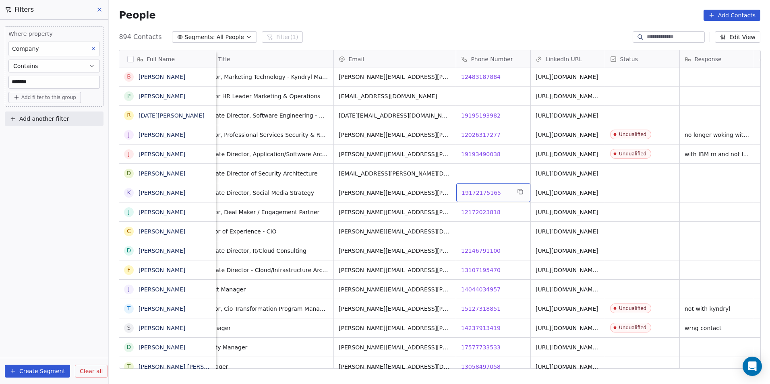
click at [474, 189] on span "19172175165" at bounding box center [481, 193] width 39 height 8
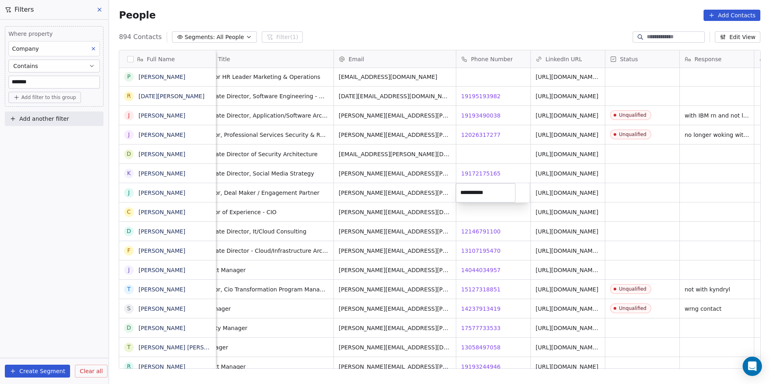
click at [468, 233] on html "DS Technologies Inc Contacts People Marketing Workflows Campaigns Sales Pipelin…" at bounding box center [385, 192] width 770 height 384
click at [468, 233] on span "12146791100" at bounding box center [481, 232] width 39 height 8
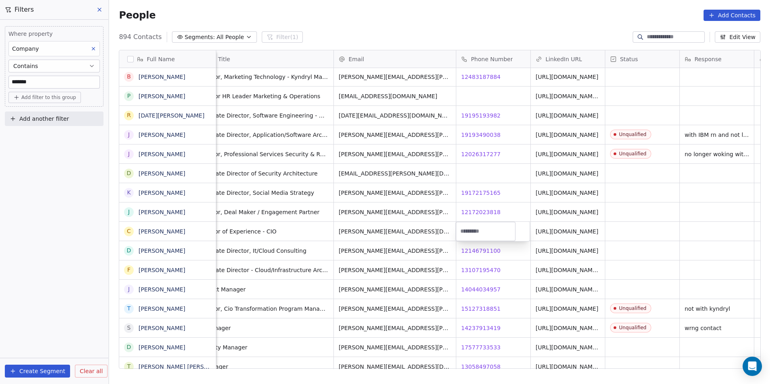
click at [514, 284] on html "DS Technologies Inc Contacts People Marketing Workflows Campaigns Sales Pipelin…" at bounding box center [385, 192] width 770 height 384
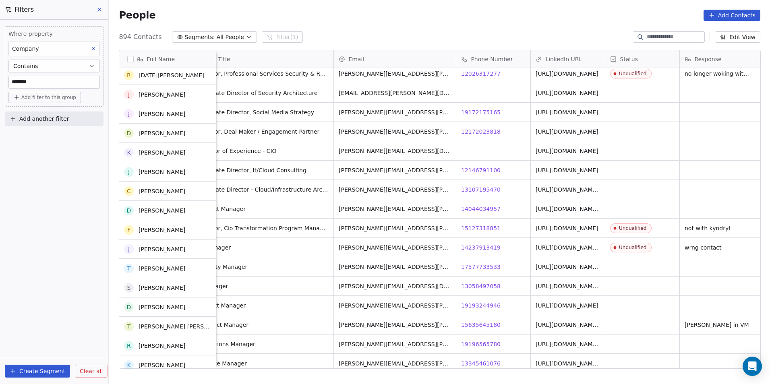
scroll to position [7215, 0]
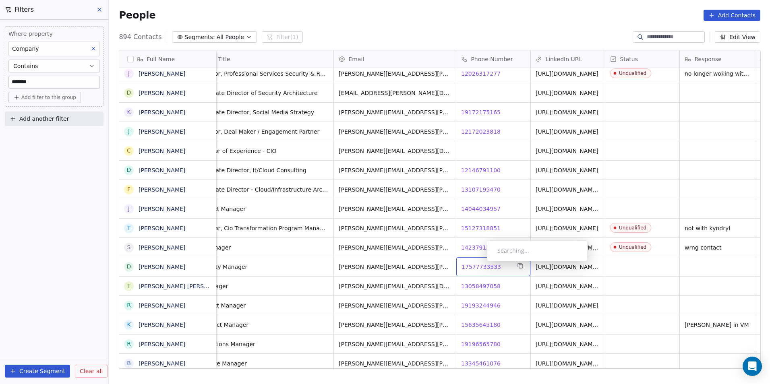
click at [480, 263] on span "17577733533" at bounding box center [481, 267] width 39 height 8
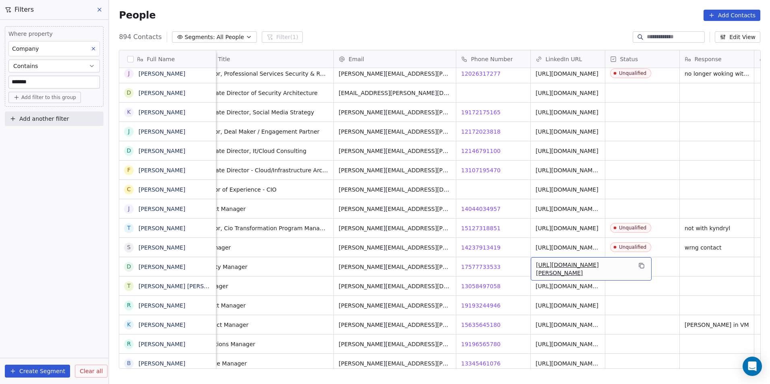
click at [557, 269] on link "https://linkedin.com/in/donna-trevathan-8b577b65" at bounding box center [567, 269] width 63 height 14
click at [620, 271] on html "DS Technologies Inc Contacts People Marketing Workflows Campaigns Sales Pipelin…" at bounding box center [385, 192] width 770 height 384
click at [625, 270] on div "grid" at bounding box center [642, 266] width 74 height 19
click at [638, 264] on div "grid" at bounding box center [642, 266] width 74 height 19
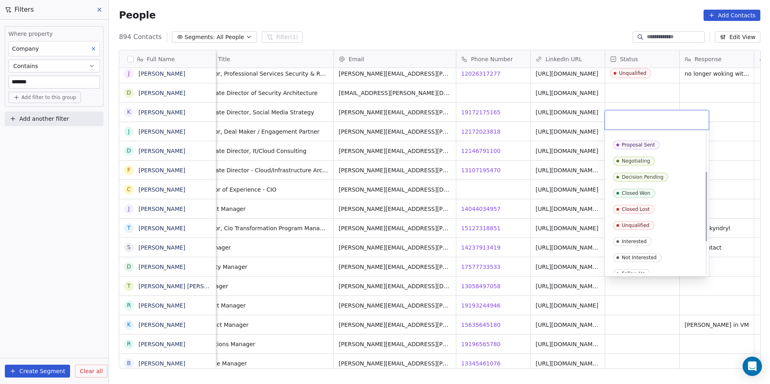
scroll to position [81, 0]
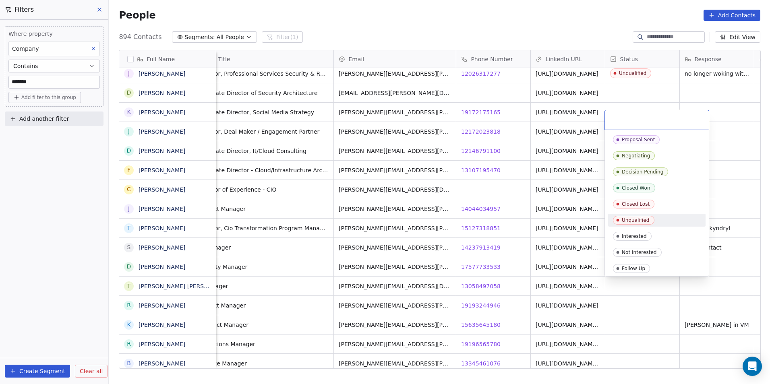
click at [635, 224] on span "Unqualified" at bounding box center [633, 220] width 41 height 9
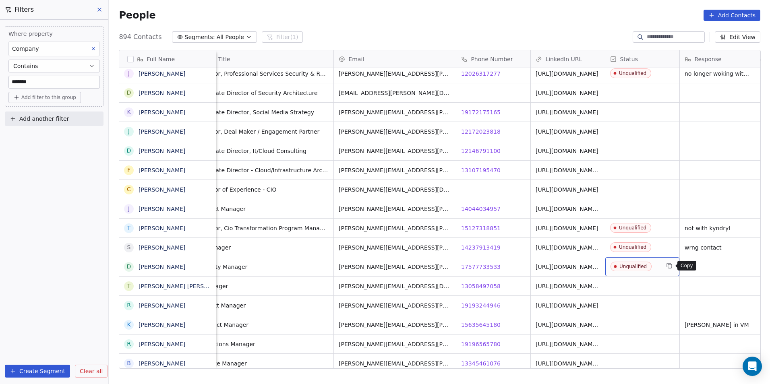
click at [670, 266] on icon "grid" at bounding box center [669, 266] width 6 height 6
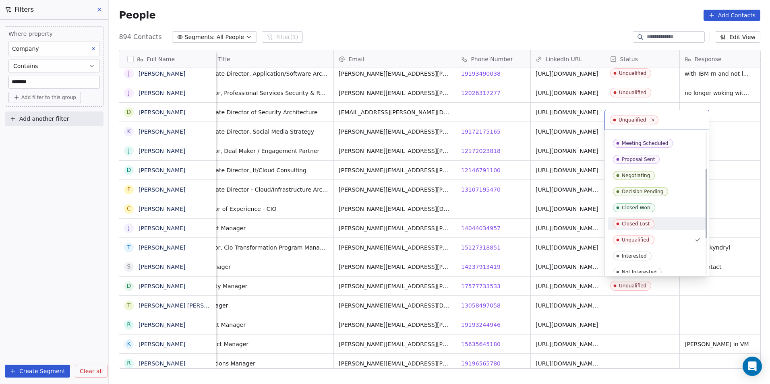
scroll to position [75, 0]
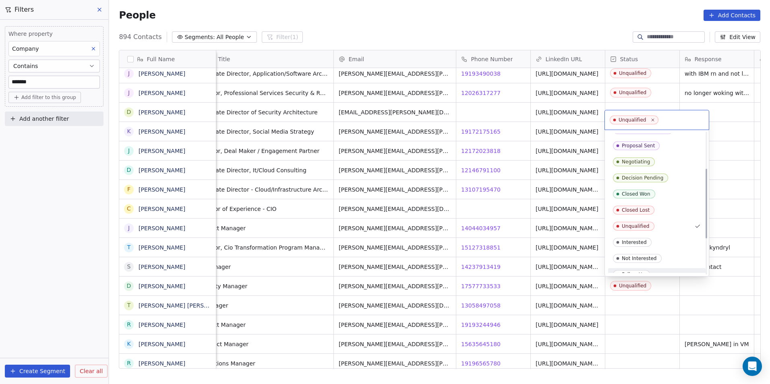
click at [669, 288] on html "DS Technologies Inc Contacts People Marketing Workflows Campaigns Sales Pipelin…" at bounding box center [385, 192] width 770 height 384
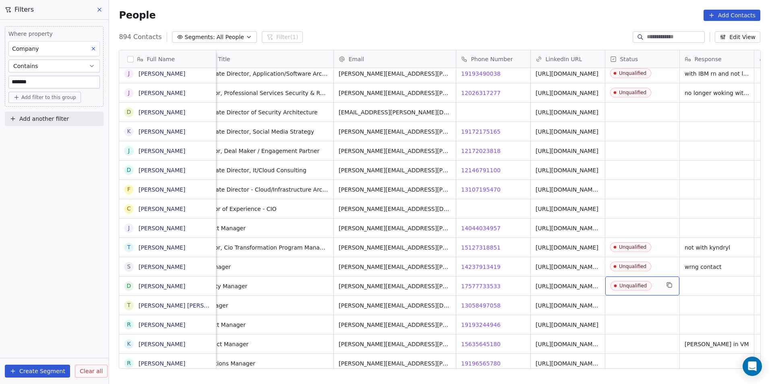
click at [663, 288] on div "Unqualified" at bounding box center [642, 286] width 74 height 19
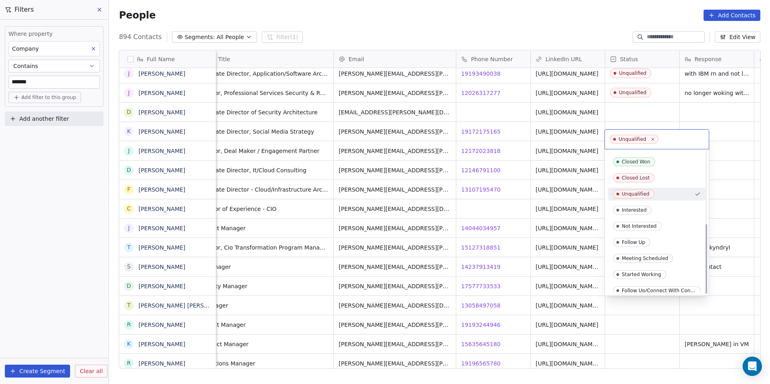
scroll to position [147, 0]
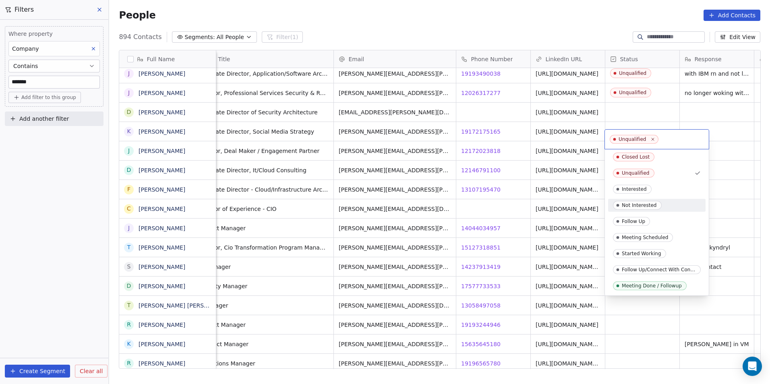
click at [640, 206] on div "Not Interested" at bounding box center [639, 206] width 35 height 6
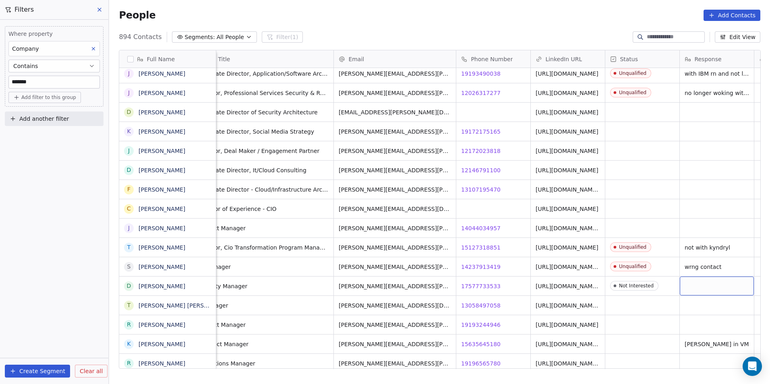
click at [693, 288] on div "grid" at bounding box center [717, 286] width 74 height 19
type textarea "*"
type textarea "**********"
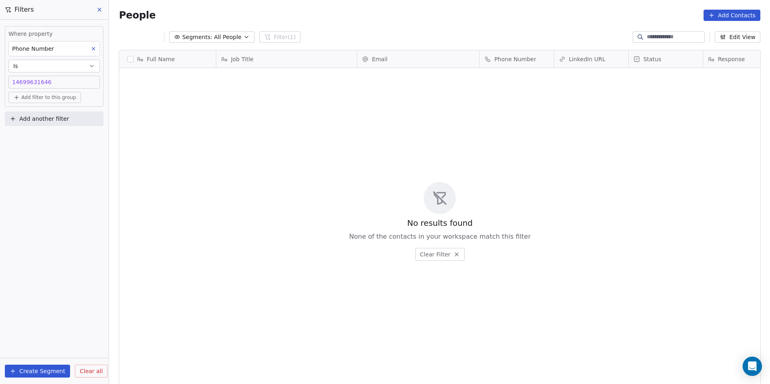
scroll to position [332, 655]
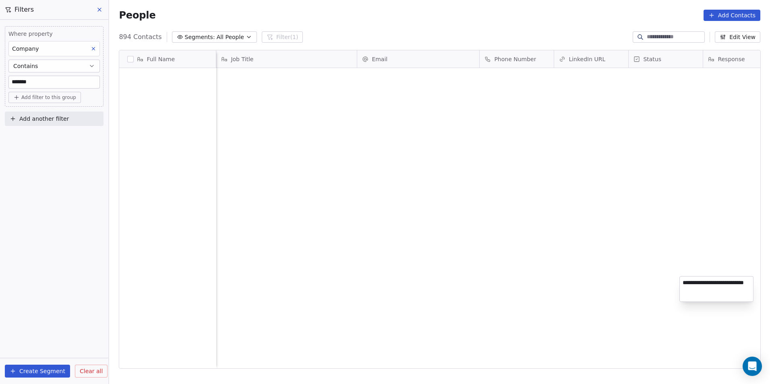
scroll to position [332, 655]
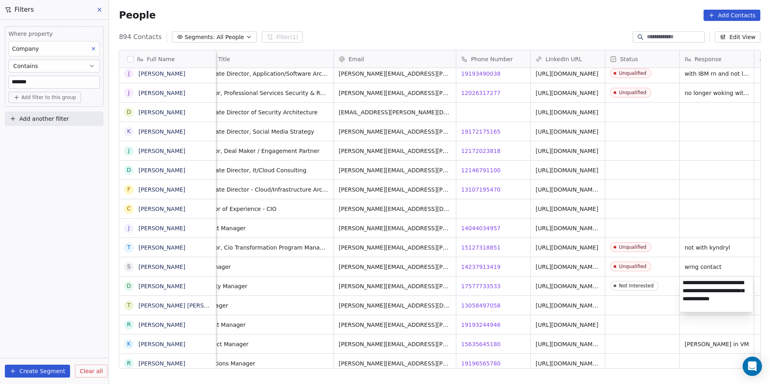
type textarea "**********"
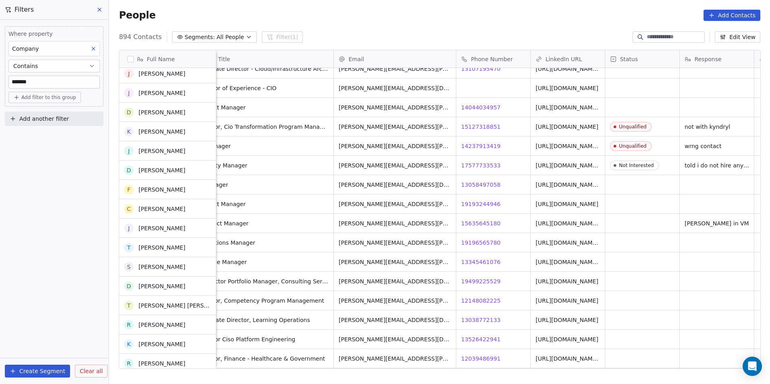
scroll to position [7336, 0]
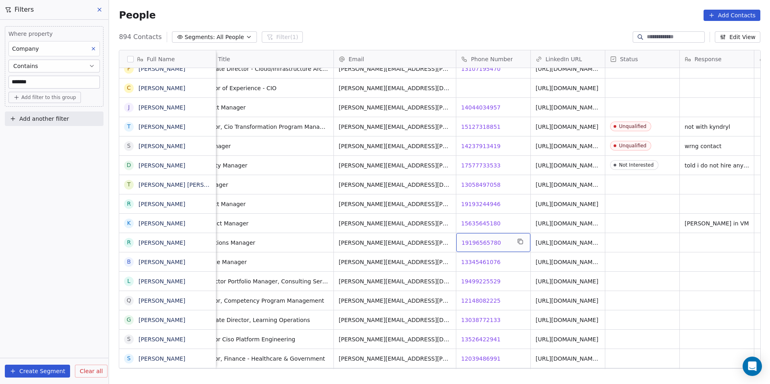
click at [491, 241] on span "19196565780" at bounding box center [481, 243] width 39 height 8
drag, startPoint x: 505, startPoint y: 263, endPoint x: 506, endPoint y: 257, distance: 6.9
click at [505, 263] on html "DS Technologies Inc Contacts People Marketing Workflows Campaigns Sales Pipelin…" at bounding box center [385, 192] width 770 height 384
click at [506, 242] on span "19196565780" at bounding box center [486, 243] width 49 height 8
click at [506, 242] on input "**********" at bounding box center [493, 243] width 71 height 16
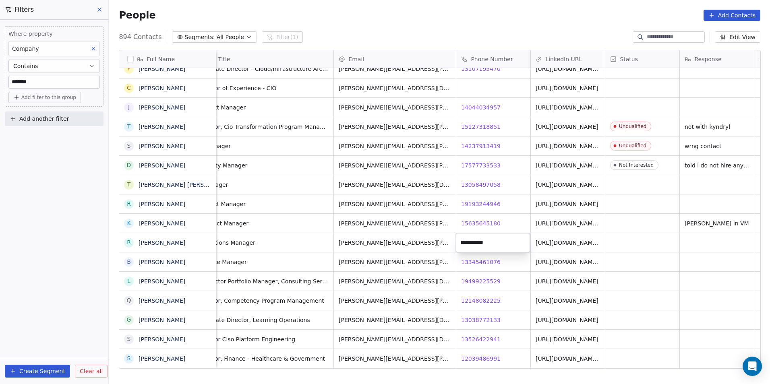
click at [506, 242] on input "**********" at bounding box center [493, 243] width 71 height 16
click at [519, 266] on html "DS Technologies Inc Contacts People Marketing Workflows Campaigns Sales Pipelin…" at bounding box center [385, 192] width 770 height 384
click at [472, 260] on span "13345461076" at bounding box center [481, 262] width 39 height 8
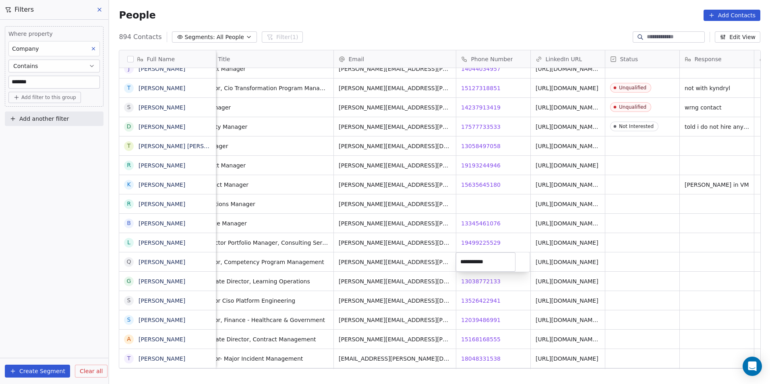
drag, startPoint x: 488, startPoint y: 286, endPoint x: 483, endPoint y: 282, distance: 6.9
click at [488, 286] on html "DS Technologies Inc Contacts People Marketing Workflows Campaigns Sales Pipelin…" at bounding box center [385, 192] width 770 height 384
click at [478, 281] on span "13038772133" at bounding box center [481, 281] width 39 height 8
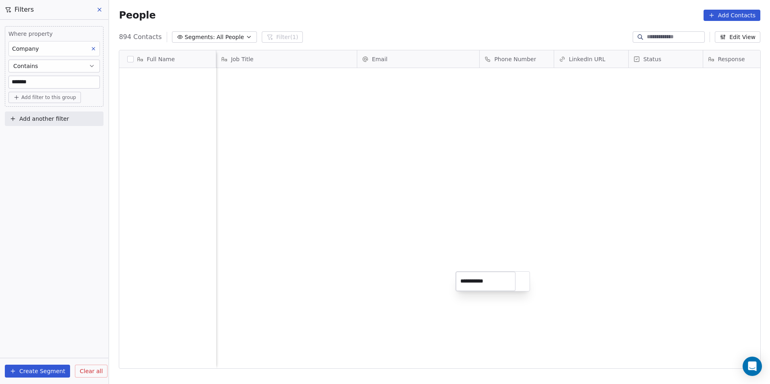
scroll to position [332, 655]
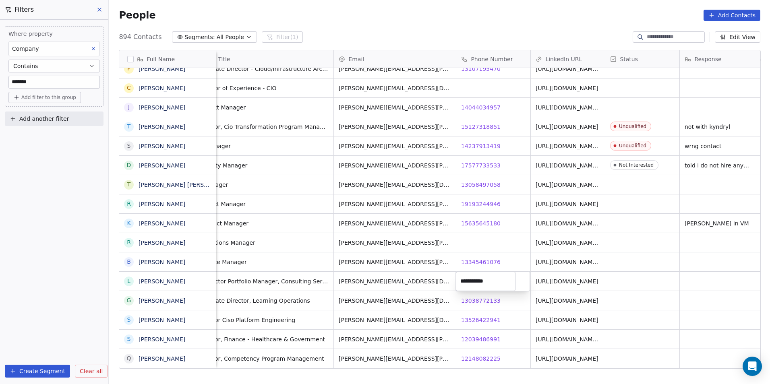
click at [480, 299] on html "DS Technologies Inc Contacts People Marketing Workflows Campaigns Sales Pipelin…" at bounding box center [385, 192] width 770 height 384
click at [480, 299] on span "13038772133" at bounding box center [481, 301] width 39 height 8
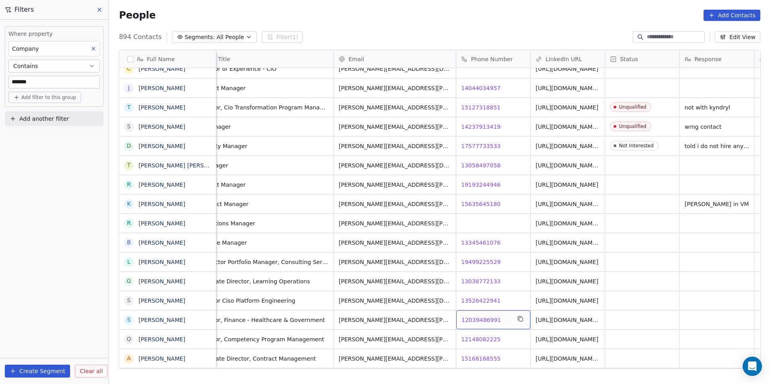
click at [476, 317] on span "12039486991" at bounding box center [481, 320] width 39 height 8
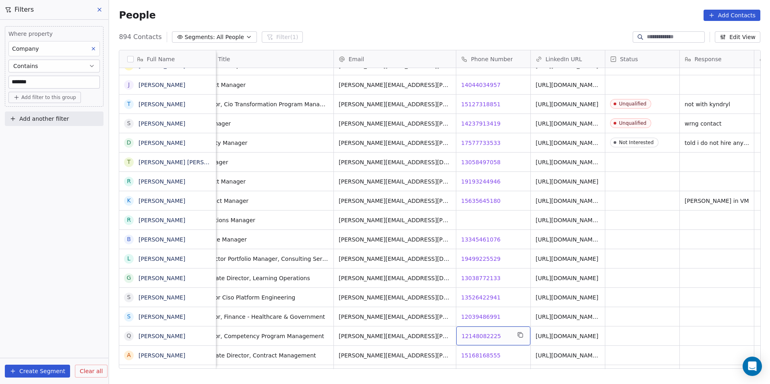
drag, startPoint x: 482, startPoint y: 341, endPoint x: 487, endPoint y: 342, distance: 5.3
click at [485, 341] on div "12148082225 12148082225" at bounding box center [493, 336] width 74 height 19
click at [486, 334] on span "12148082225" at bounding box center [481, 336] width 39 height 8
click at [558, 335] on link "[URL][DOMAIN_NAME]" at bounding box center [567, 336] width 63 height 6
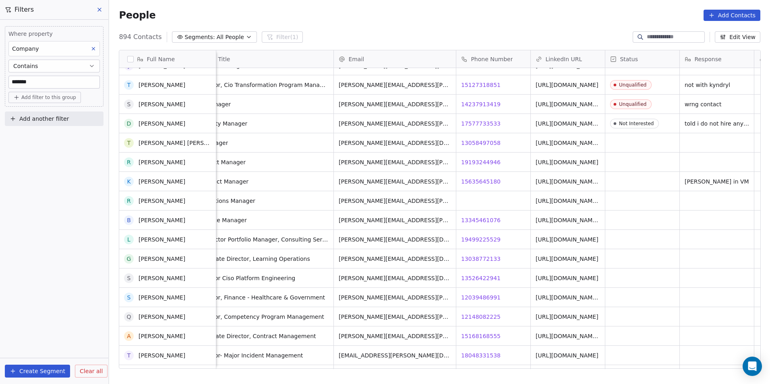
scroll to position [7439, 0]
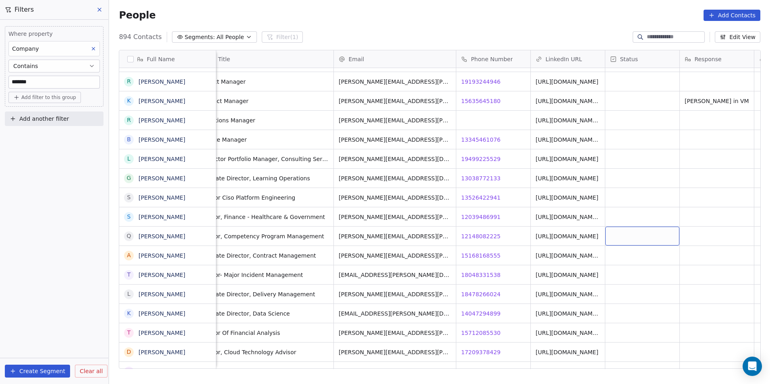
click at [661, 233] on div "grid" at bounding box center [642, 236] width 74 height 19
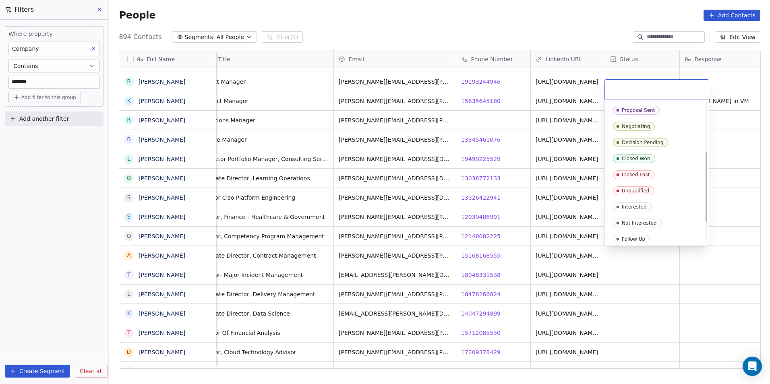
scroll to position [66, 0]
click at [640, 220] on div "Interested" at bounding box center [634, 220] width 25 height 6
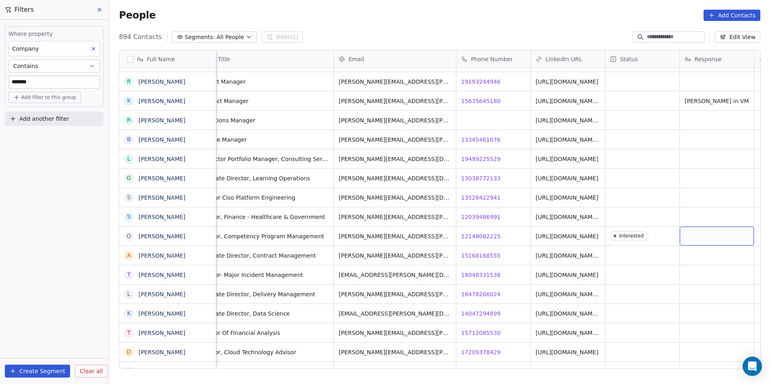
click at [710, 240] on div "grid" at bounding box center [717, 236] width 74 height 19
type textarea "********"
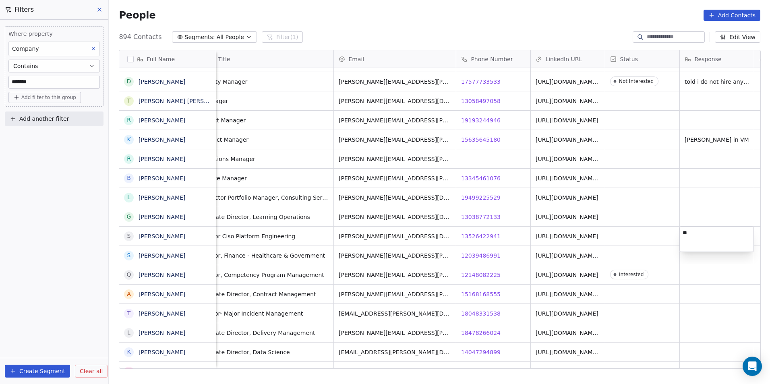
type textarea "*"
click at [714, 277] on html "DS Technologies Inc Contacts People Marketing Workflows Campaigns Sales Pipelin…" at bounding box center [385, 192] width 770 height 384
click at [714, 277] on div "grid" at bounding box center [717, 274] width 74 height 19
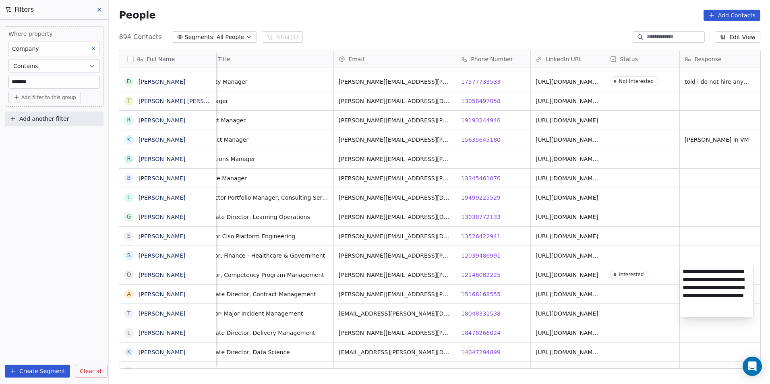
click at [736, 299] on textarea "**********" at bounding box center [716, 291] width 73 height 52
type textarea "**********"
click at [731, 294] on textarea "**********" at bounding box center [716, 291] width 73 height 52
click at [680, 333] on html "DS Technologies Inc Contacts People Marketing Workflows Campaigns Sales Pipelin…" at bounding box center [385, 192] width 770 height 384
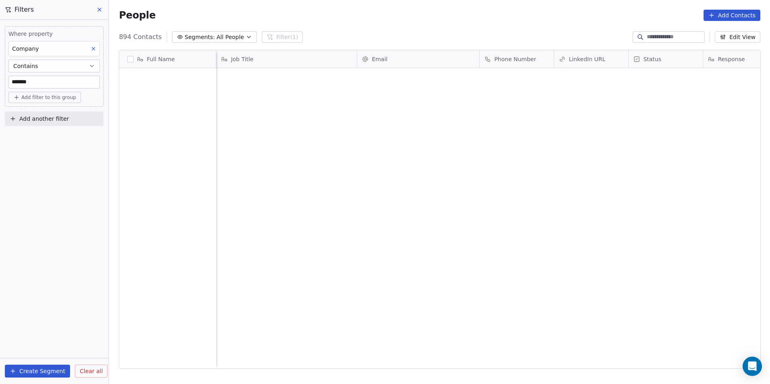
scroll to position [332, 655]
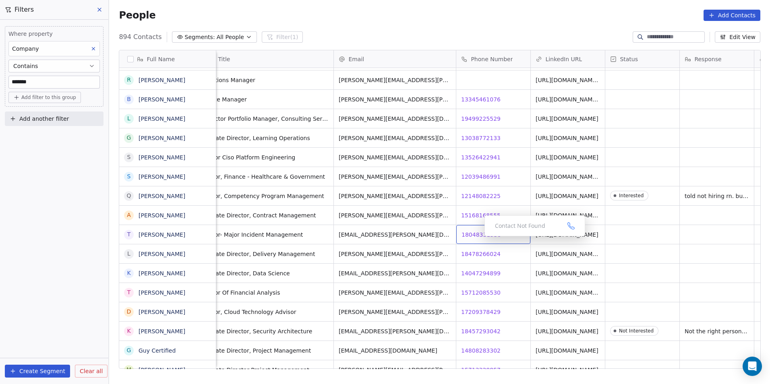
click at [479, 231] on span "18048331538" at bounding box center [481, 235] width 39 height 8
click at [487, 252] on span "18478266024" at bounding box center [481, 254] width 39 height 8
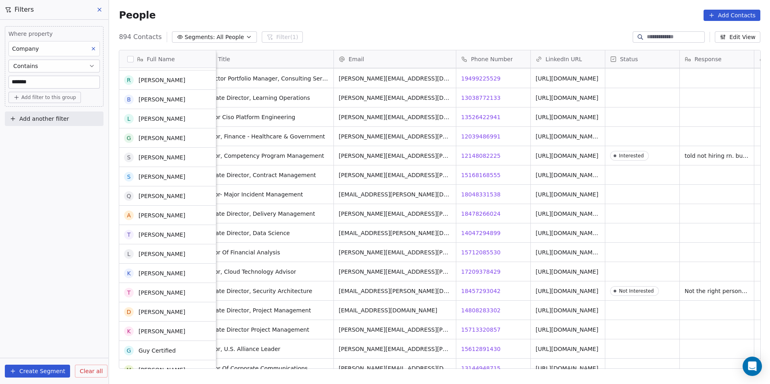
scroll to position [7520, 0]
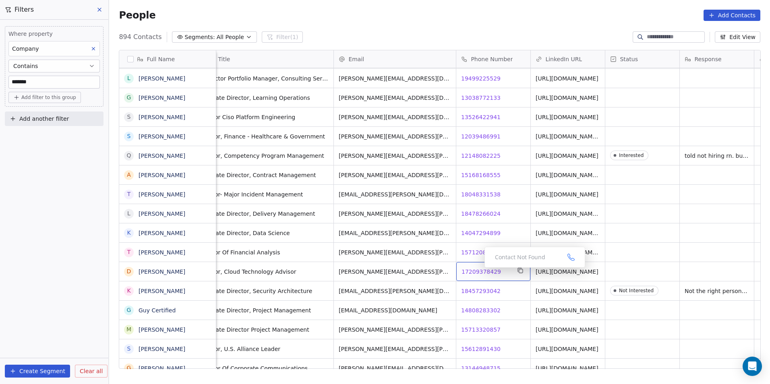
click at [478, 270] on span "17209378429" at bounding box center [481, 272] width 39 height 8
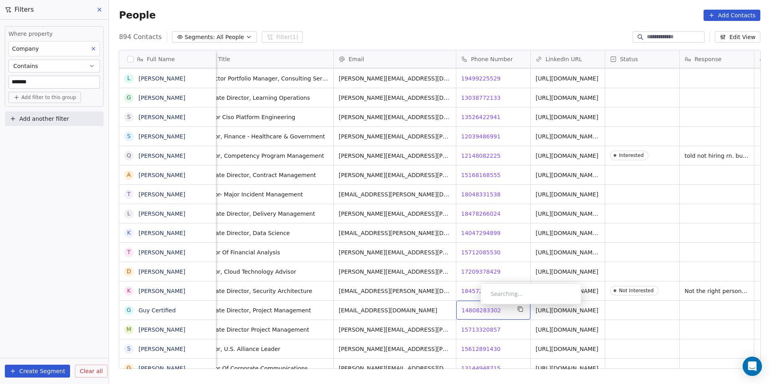
click at [474, 306] on span "14808283302" at bounding box center [481, 310] width 39 height 8
click at [564, 310] on html "DS Technologies Inc Contacts People Marketing Workflows Campaigns Sales Pipelin…" at bounding box center [385, 192] width 770 height 384
click at [564, 310] on link "https://linkedin.com/in/guyfleming" at bounding box center [567, 310] width 63 height 6
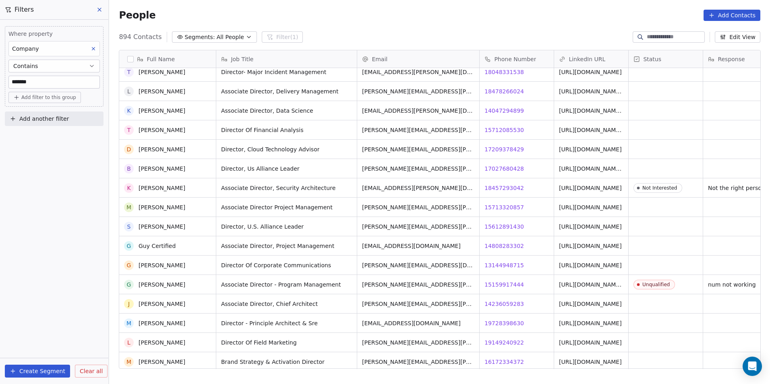
scroll to position [7761, 0]
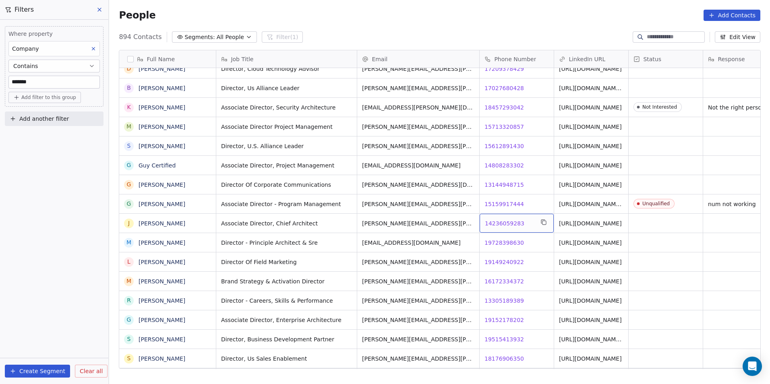
click at [492, 223] on span "14236059283" at bounding box center [504, 223] width 39 height 8
click at [501, 239] on span "19728398630" at bounding box center [504, 243] width 39 height 8
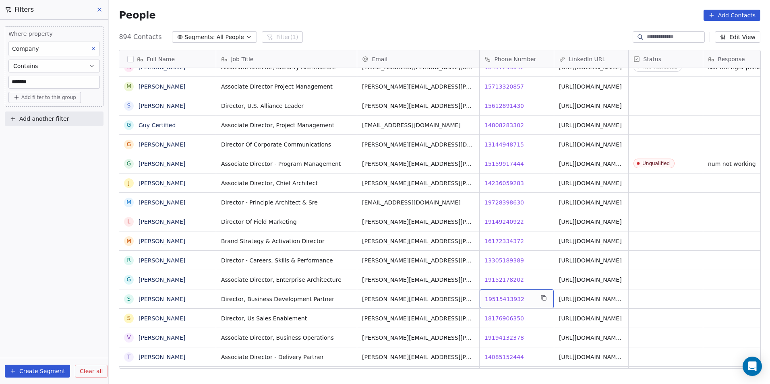
click at [491, 296] on span "19515413932" at bounding box center [504, 299] width 39 height 8
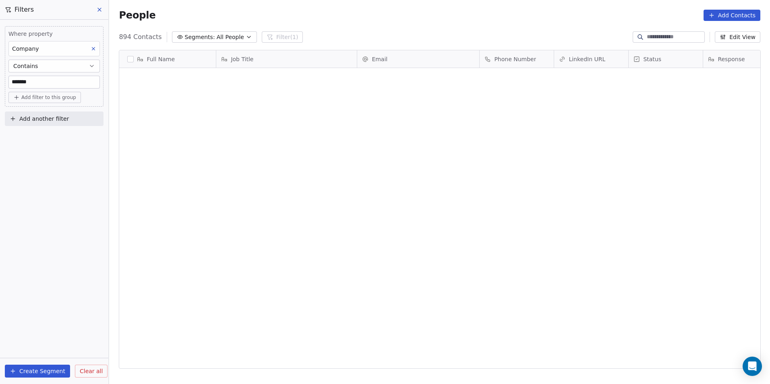
scroll to position [332, 655]
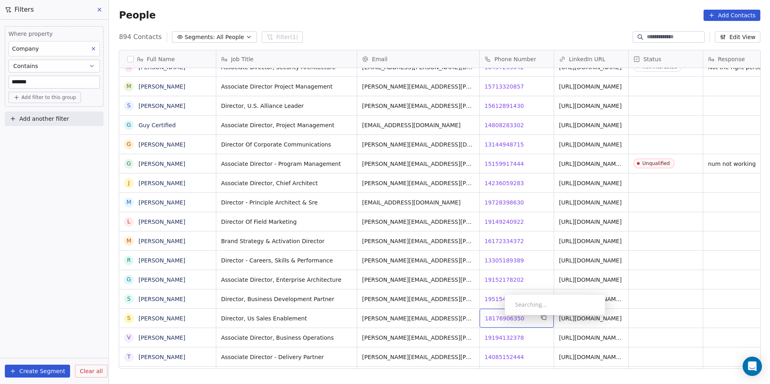
click at [498, 317] on span "18176906350" at bounding box center [504, 319] width 39 height 8
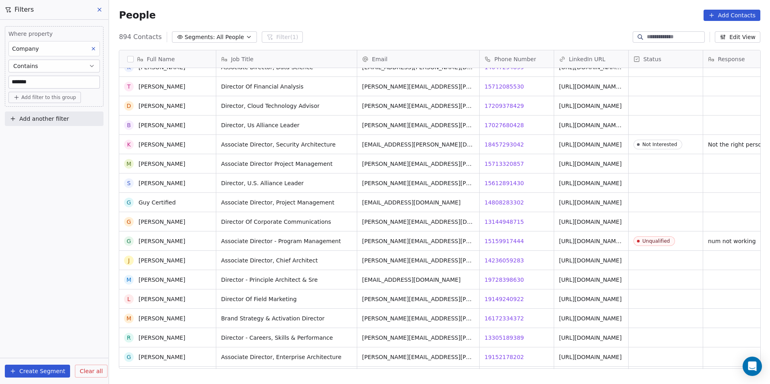
scroll to position [7882, 0]
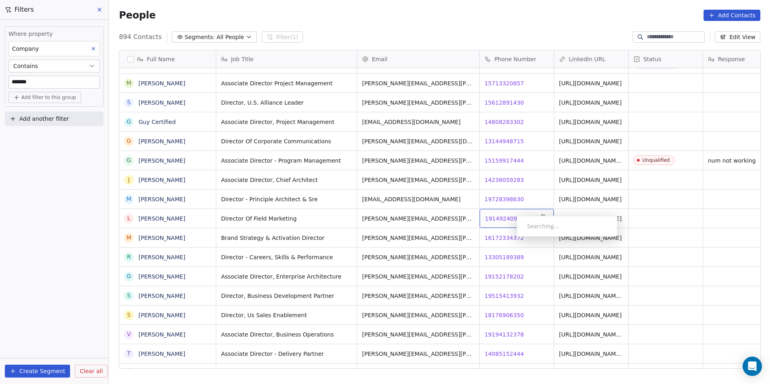
click at [509, 224] on div "19149240922 19149240922" at bounding box center [517, 218] width 74 height 19
click at [526, 238] on html "DS Technologies Inc Contacts People Marketing Workflows Campaigns Sales Pipelin…" at bounding box center [385, 192] width 770 height 384
click at [499, 213] on div "19149240922 19149240922" at bounding box center [517, 218] width 74 height 19
click at [530, 240] on html "DS Technologies Inc Contacts People Marketing Workflows Campaigns Sales Pipelin…" at bounding box center [385, 192] width 770 height 384
click at [501, 222] on span "19149240922" at bounding box center [504, 219] width 39 height 8
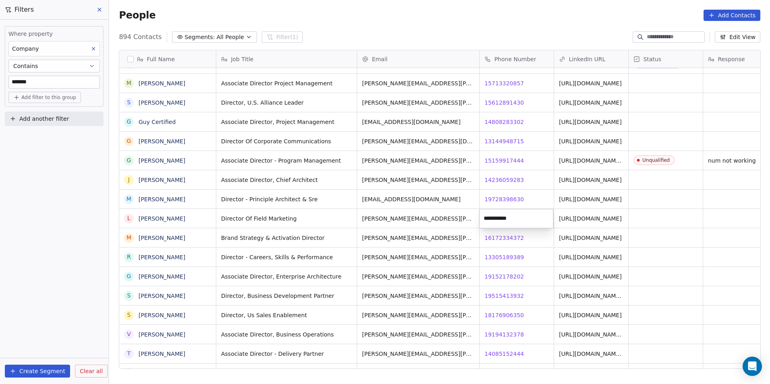
click at [524, 237] on html "DS Technologies Inc Contacts People Marketing Workflows Campaigns Sales Pipelin…" at bounding box center [385, 192] width 770 height 384
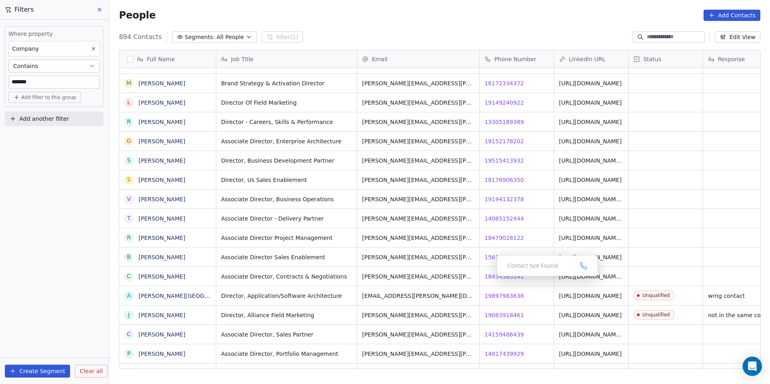
click at [505, 274] on div "Contact Not Found" at bounding box center [547, 265] width 101 height 21
click at [500, 273] on span "18434585141" at bounding box center [504, 277] width 39 height 8
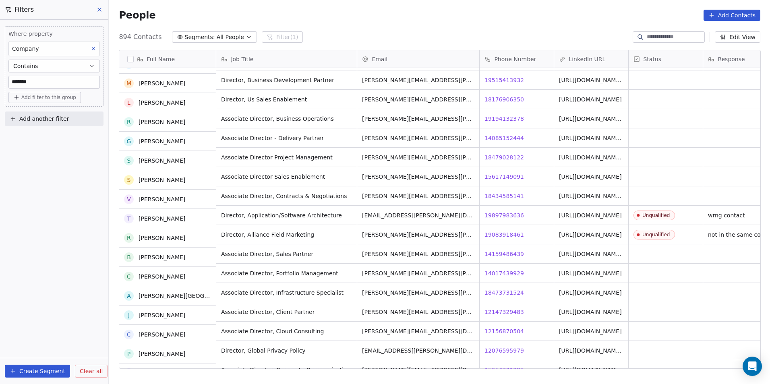
scroll to position [7963, 0]
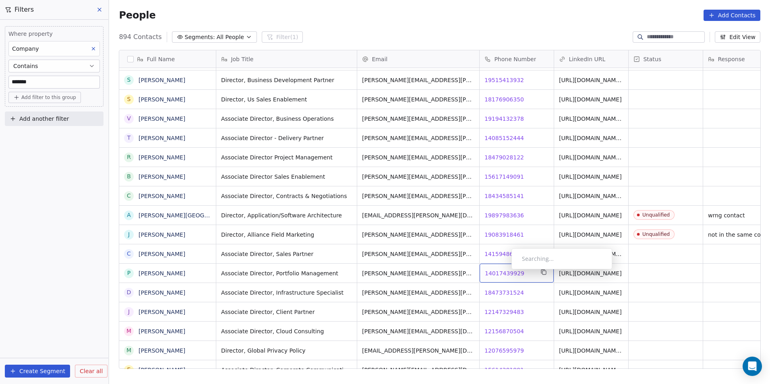
click at [505, 271] on span "14017439929" at bounding box center [504, 273] width 39 height 8
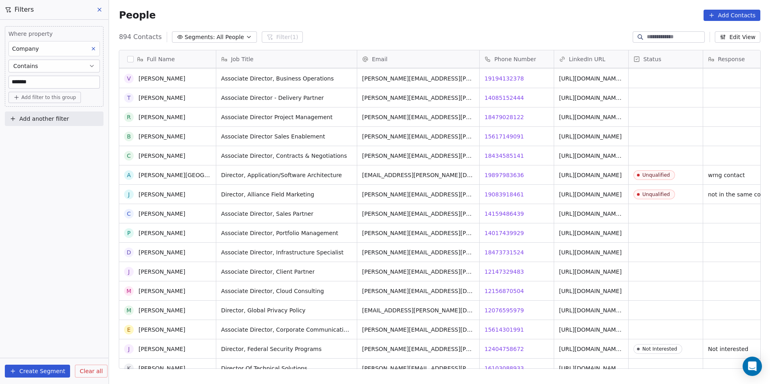
scroll to position [8084, 0]
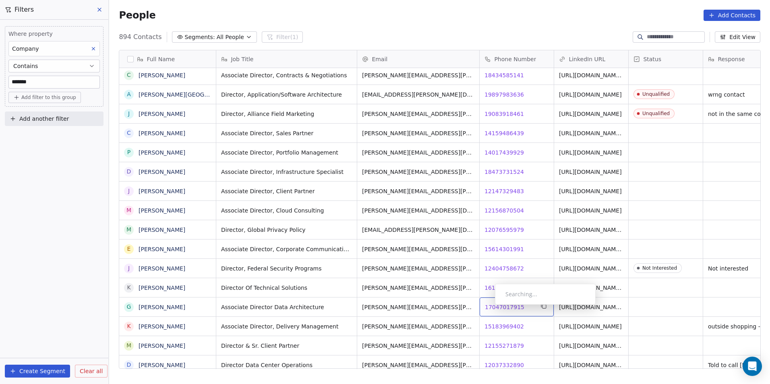
click at [489, 307] on span "17047017915" at bounding box center [504, 307] width 39 height 8
click at [514, 331] on html "DS Technologies Inc Contacts People Marketing Workflows Campaigns Sales Pipelin…" at bounding box center [385, 192] width 770 height 384
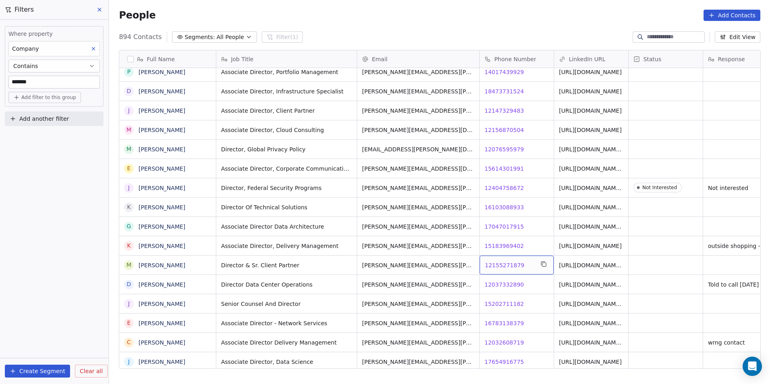
click at [509, 265] on span "12155271879" at bounding box center [504, 265] width 39 height 8
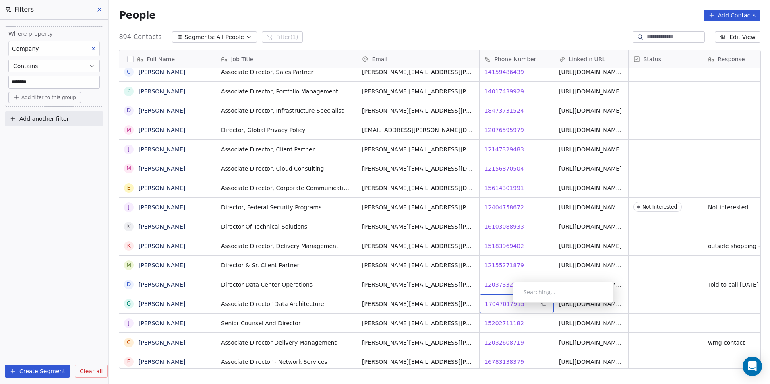
click at [507, 305] on span "17047017915" at bounding box center [504, 304] width 39 height 8
click at [505, 321] on span "15202711182" at bounding box center [504, 323] width 39 height 8
click at [584, 322] on html "DS Technologies Inc Contacts People Marketing Workflows Campaigns Sales Pipelin…" at bounding box center [385, 192] width 770 height 384
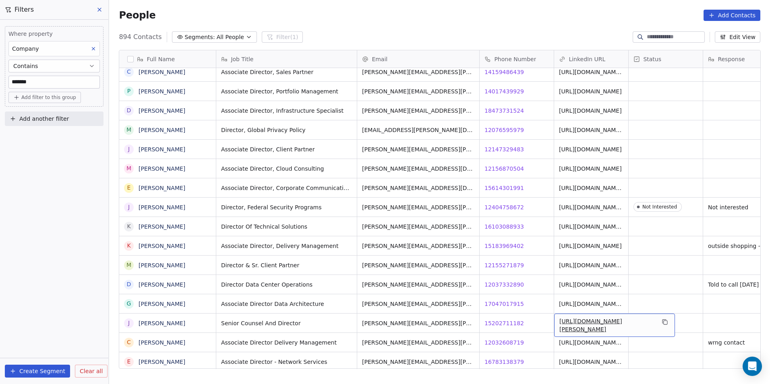
click at [584, 322] on link "[URL][DOMAIN_NAME][PERSON_NAME]" at bounding box center [590, 325] width 63 height 14
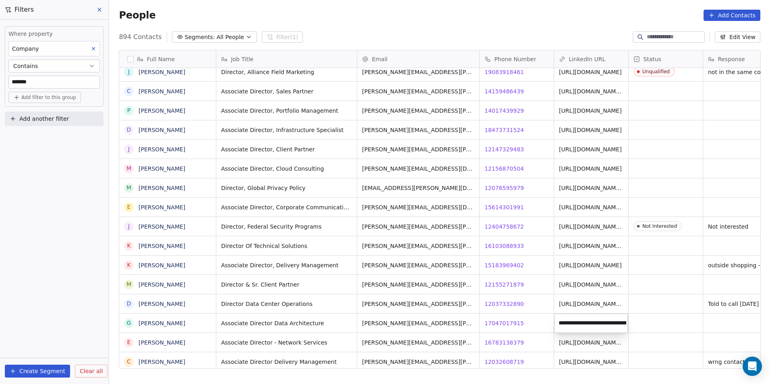
scroll to position [0, 52]
click at [542, 326] on html "DS Technologies Inc Contacts People Marketing Workflows Campaigns Sales Pipelin…" at bounding box center [385, 192] width 770 height 384
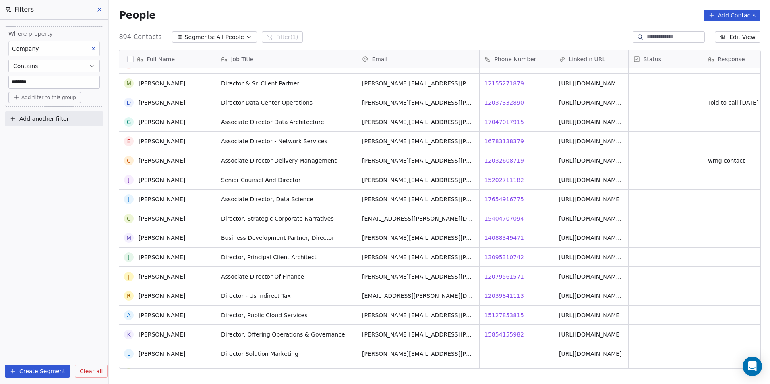
scroll to position [8325, 0]
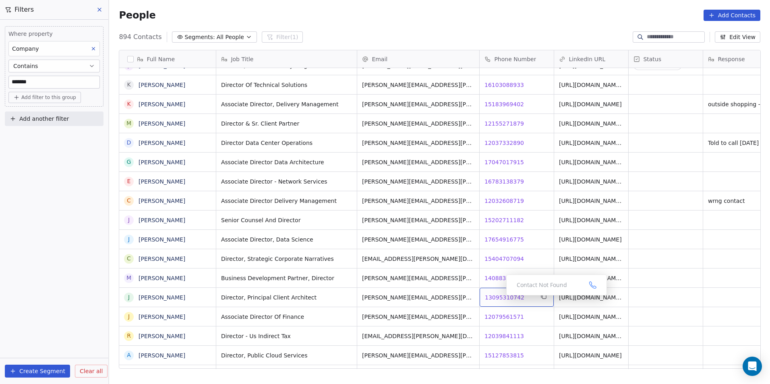
click at [500, 298] on span "13095310742" at bounding box center [504, 298] width 39 height 8
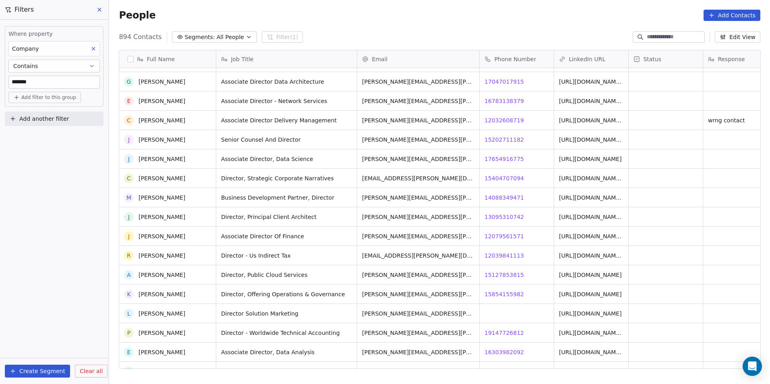
scroll to position [8446, 0]
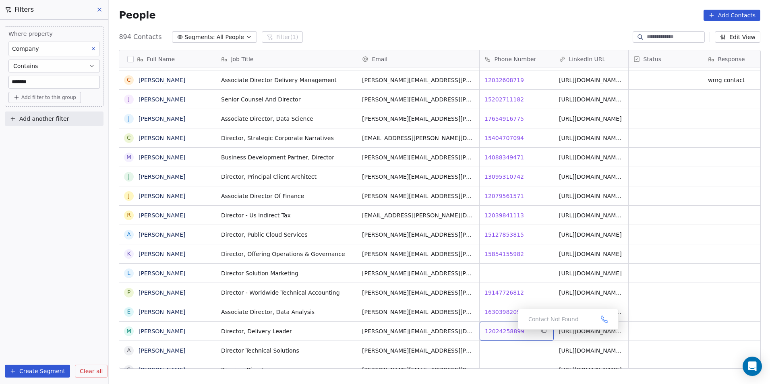
click at [512, 332] on span "12024258899" at bounding box center [504, 331] width 39 height 8
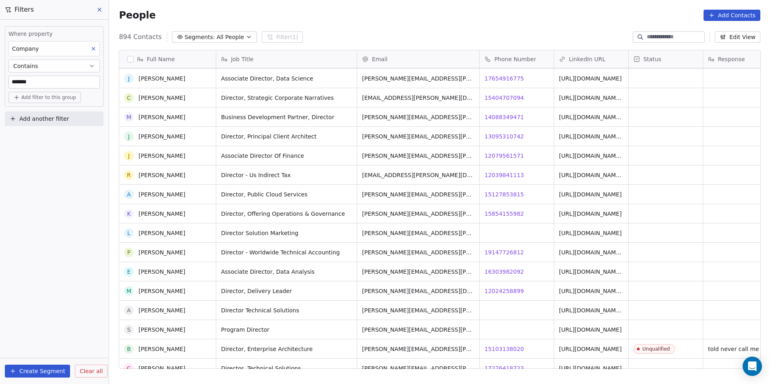
scroll to position [8527, 0]
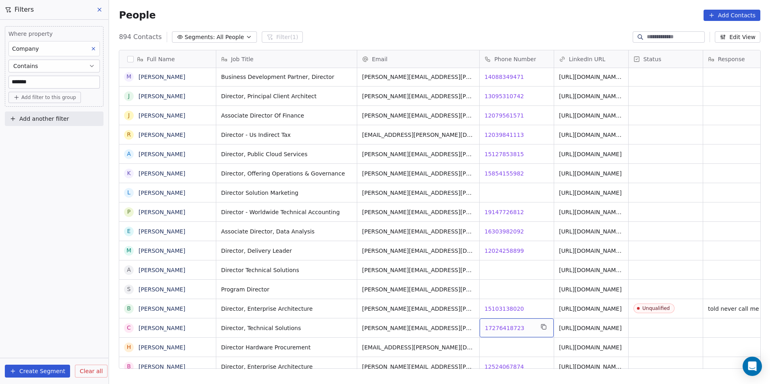
click at [494, 329] on span "17276418723" at bounding box center [504, 328] width 39 height 8
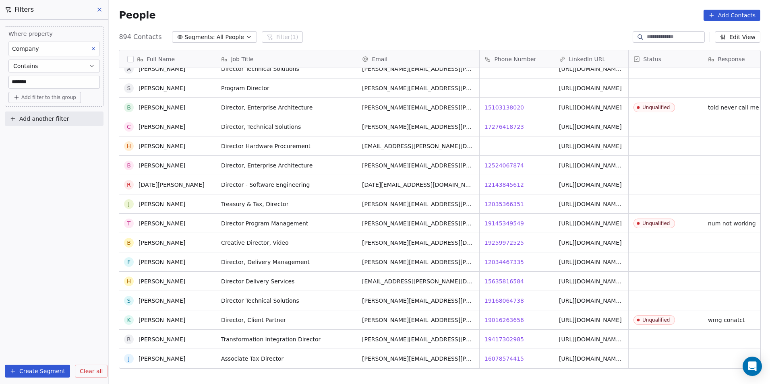
scroll to position [8728, 0]
click at [510, 205] on span "12035366351" at bounding box center [504, 204] width 39 height 8
click at [498, 241] on span "19259972525" at bounding box center [504, 243] width 39 height 8
click at [501, 262] on span "12034467335" at bounding box center [504, 262] width 39 height 8
click at [502, 281] on span "15635816584" at bounding box center [504, 281] width 39 height 8
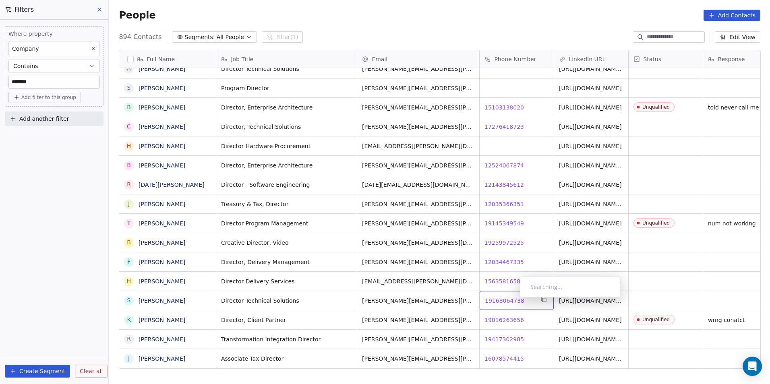
click at [514, 300] on span "19168064738" at bounding box center [504, 301] width 39 height 8
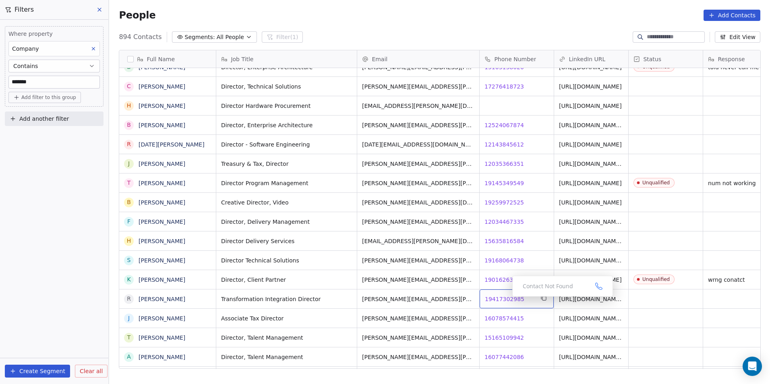
click at [506, 299] on span "19417302985" at bounding box center [504, 299] width 39 height 8
click at [507, 316] on span "16078574415" at bounding box center [504, 319] width 39 height 8
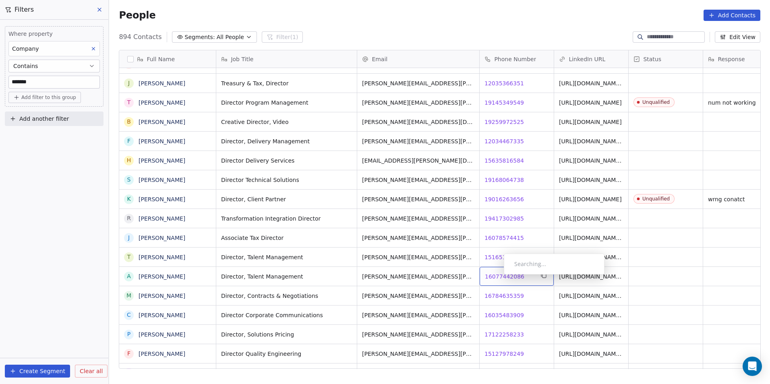
click at [497, 277] on span "16077442086" at bounding box center [504, 277] width 39 height 8
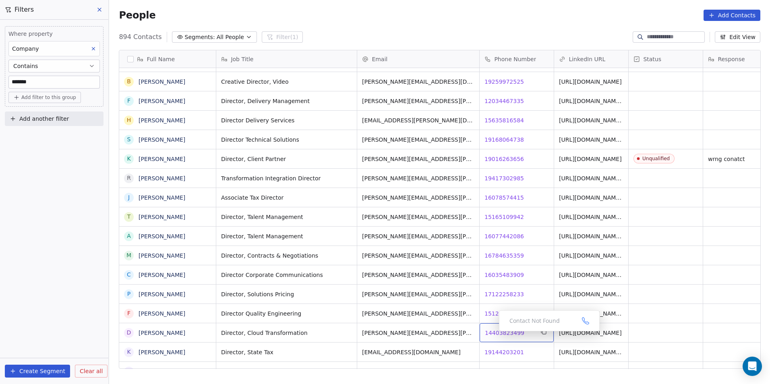
click at [493, 333] on span "14403823499" at bounding box center [504, 333] width 39 height 8
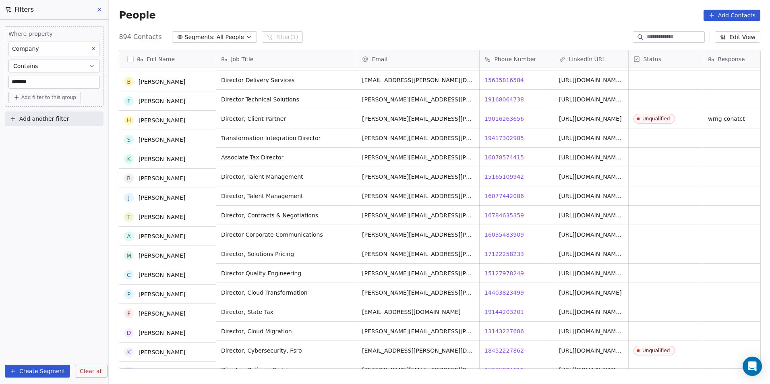
scroll to position [8929, 0]
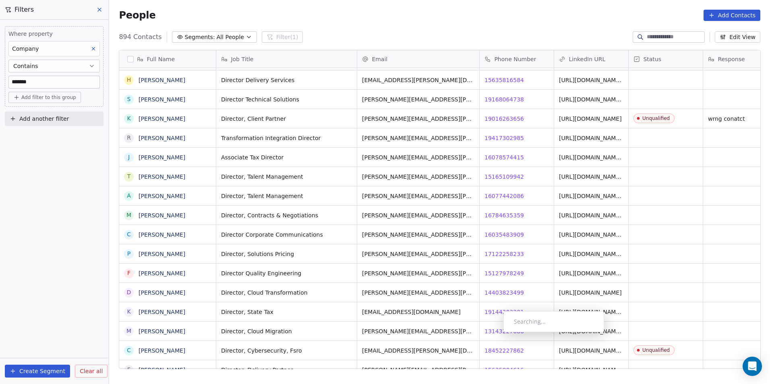
click at [506, 312] on div "Searching..." at bounding box center [553, 321] width 101 height 21
click at [501, 311] on span "19144203201" at bounding box center [504, 312] width 39 height 8
click at [170, 317] on html "DS Technologies Inc Contacts People Marketing Workflows Campaigns Sales Pipelin…" at bounding box center [385, 192] width 770 height 384
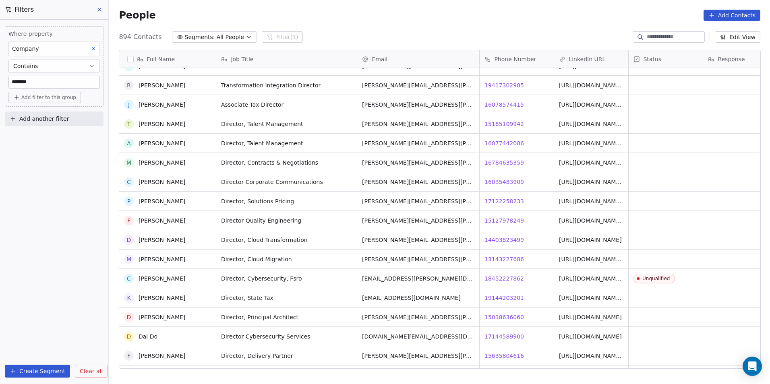
scroll to position [9003, 0]
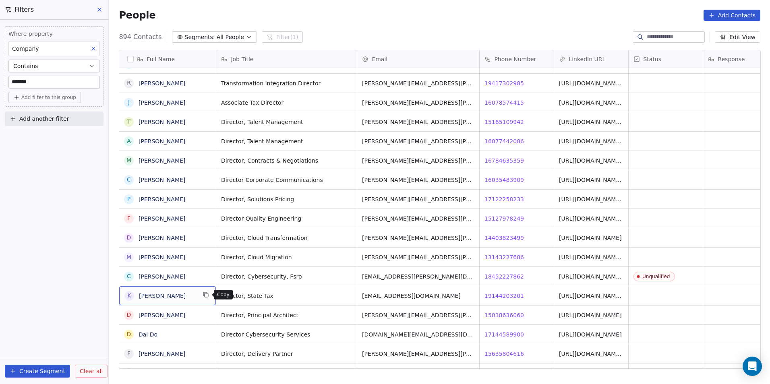
click at [210, 298] on button "grid" at bounding box center [206, 295] width 10 height 10
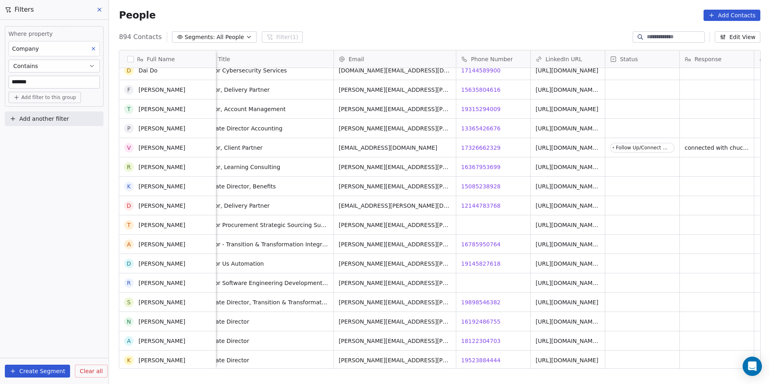
scroll to position [9406, 0]
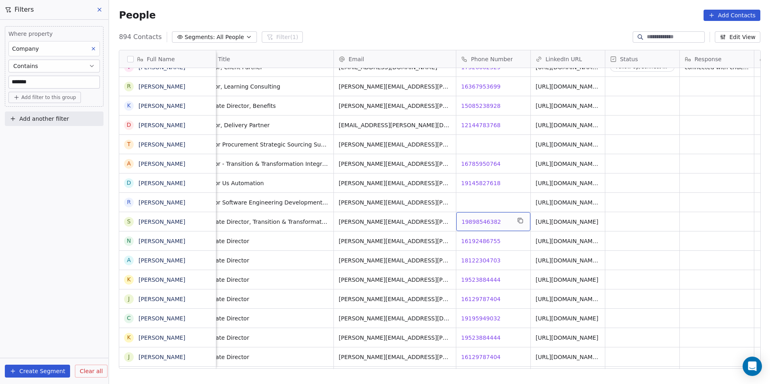
click at [503, 225] on span "19898546382" at bounding box center [486, 222] width 49 height 8
click at [522, 221] on icon "grid" at bounding box center [520, 220] width 6 height 6
click at [490, 238] on span "16192486755" at bounding box center [481, 241] width 39 height 8
click at [489, 261] on span "18122304703" at bounding box center [481, 261] width 39 height 8
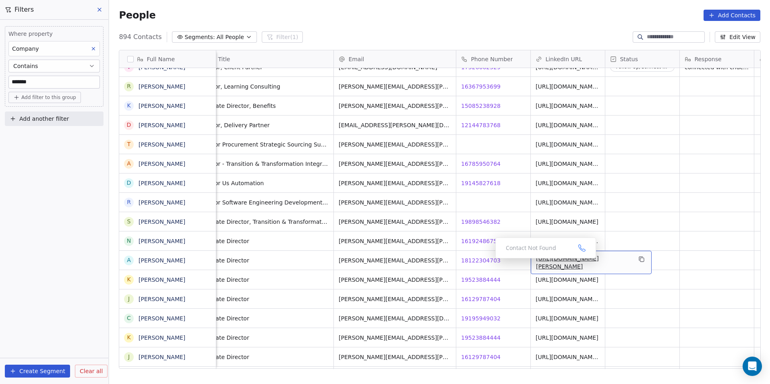
click at [553, 260] on link "[URL][DOMAIN_NAME][PERSON_NAME]" at bounding box center [567, 262] width 63 height 14
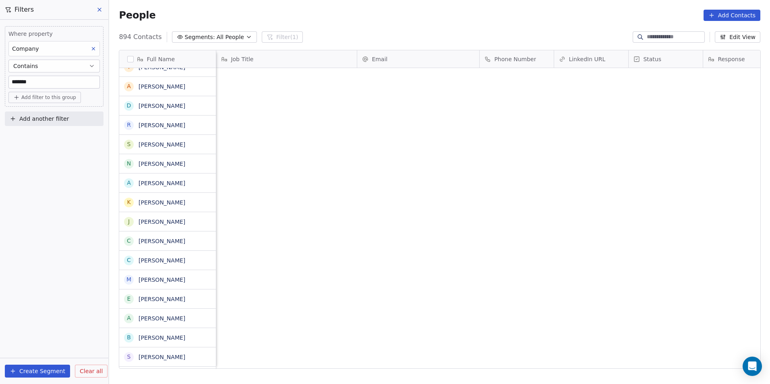
scroll to position [332, 655]
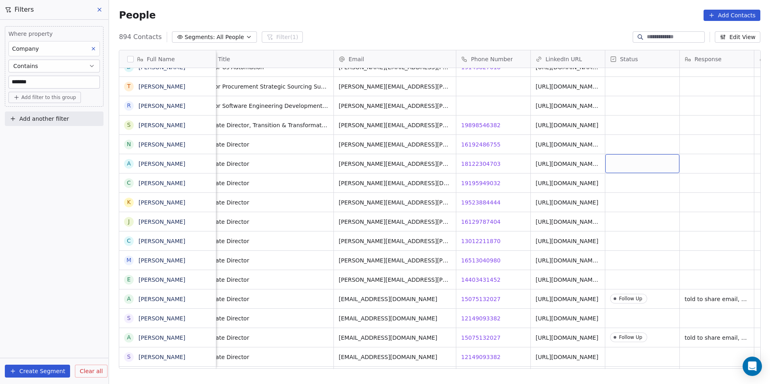
click at [633, 164] on div "grid" at bounding box center [642, 163] width 74 height 19
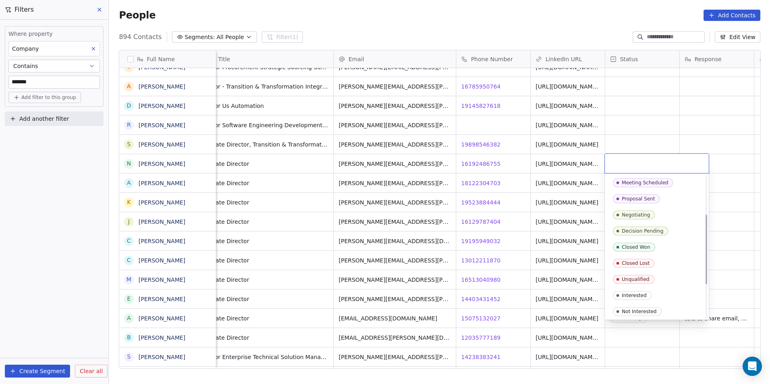
scroll to position [121, 0]
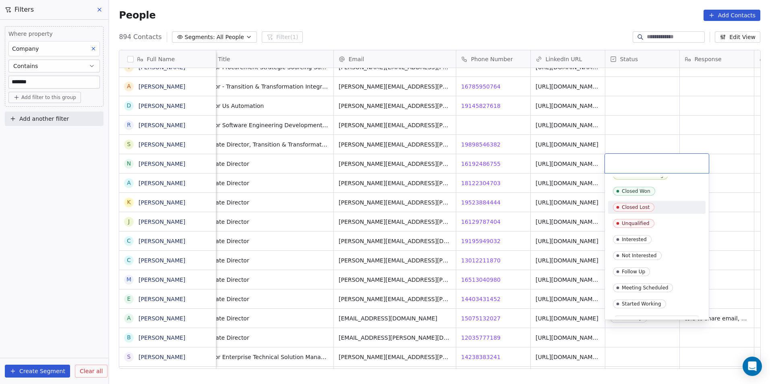
click at [657, 135] on html "DS Technologies Inc Contacts People Marketing Workflows Campaigns Sales Pipelin…" at bounding box center [385, 192] width 770 height 384
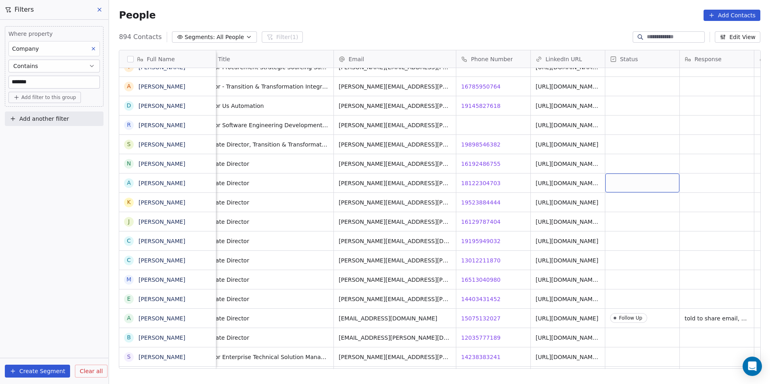
click at [641, 188] on div "grid" at bounding box center [642, 183] width 74 height 19
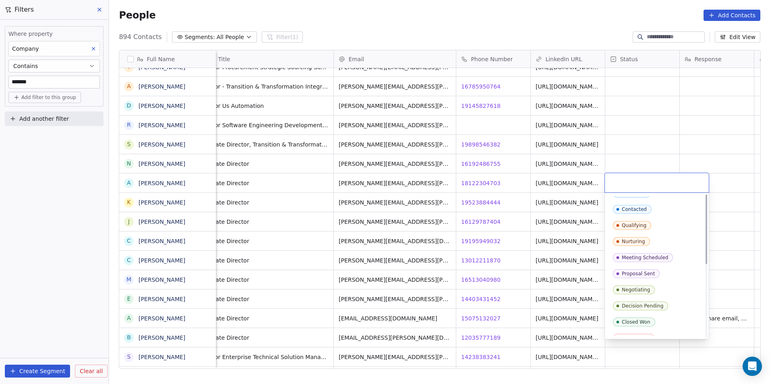
scroll to position [0, 0]
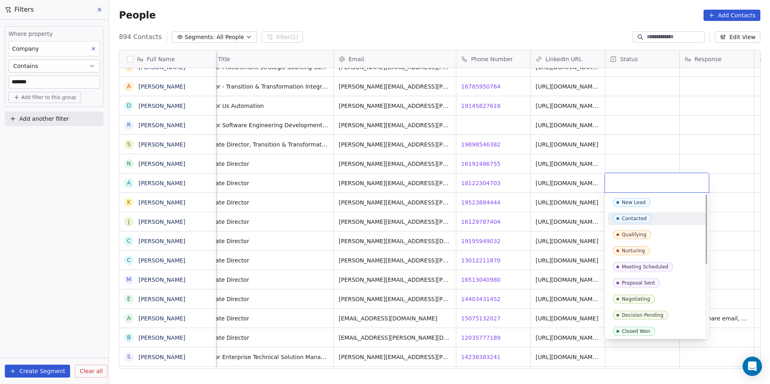
click at [664, 223] on div "Contacted" at bounding box center [657, 218] width 88 height 9
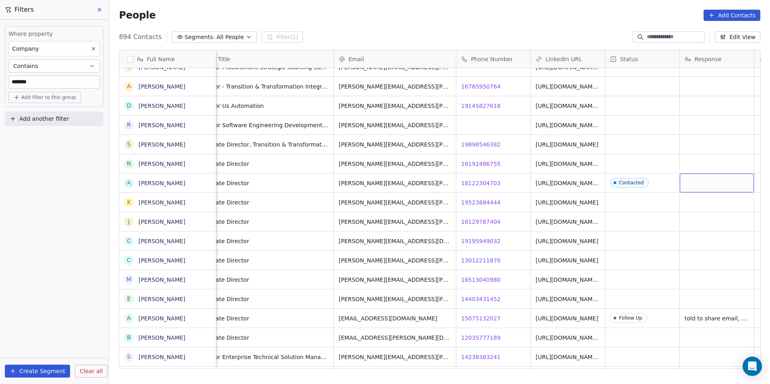
click at [709, 184] on div "grid" at bounding box center [717, 183] width 74 height 19
type textarea "*"
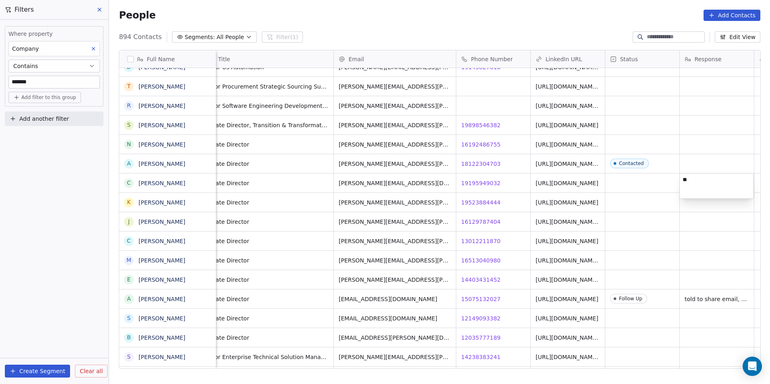
type textarea "*"
click at [704, 157] on html "DS Technologies Inc Contacts People Marketing Workflows Campaigns Sales Pipelin…" at bounding box center [385, 192] width 770 height 384
click at [706, 157] on div "grid" at bounding box center [717, 163] width 74 height 19
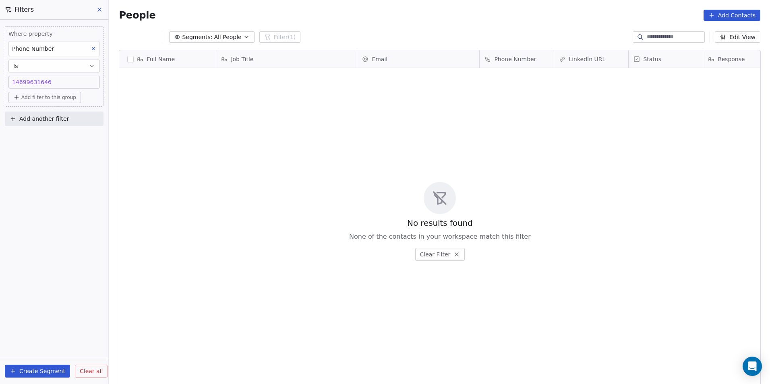
scroll to position [332, 655]
click at [72, 81] on div "19089670589 14699631646" at bounding box center [54, 82] width 84 height 8
click at [72, 81] on input "**********" at bounding box center [53, 86] width 87 height 16
type input "**********"
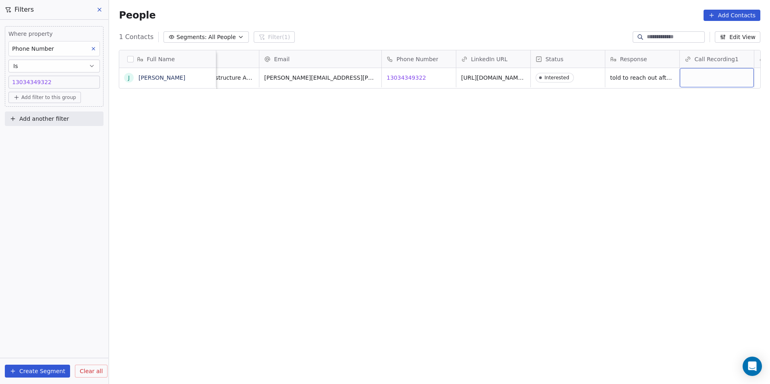
scroll to position [0, 172]
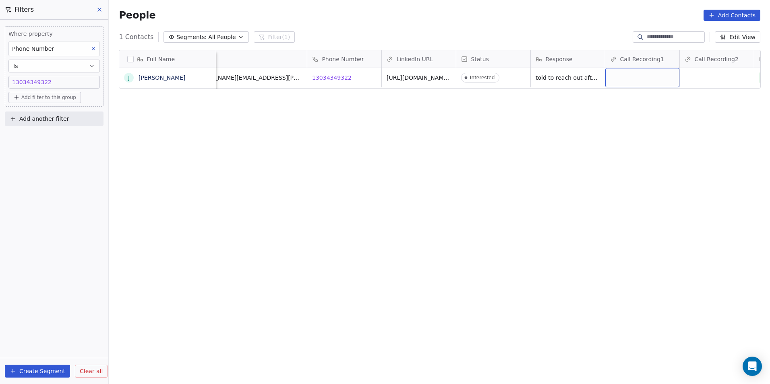
click at [619, 76] on div "grid" at bounding box center [642, 77] width 74 height 19
type input "**********"
click at [605, 147] on html "DS Technologies Inc Contacts People Marketing Workflows Campaigns Sales Pipelin…" at bounding box center [385, 192] width 770 height 384
click at [55, 82] on div "19089670589 13034349322" at bounding box center [54, 82] width 84 height 8
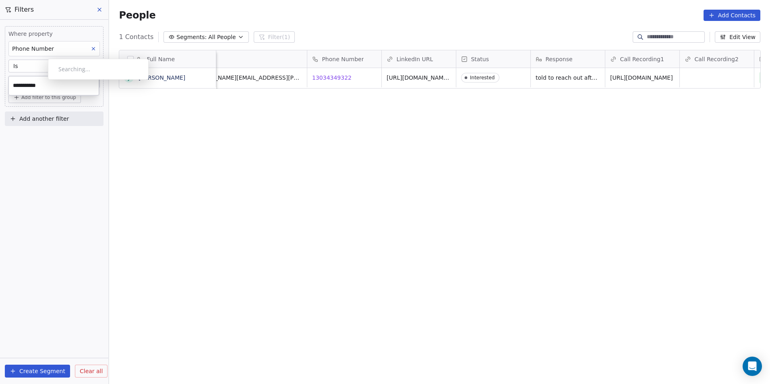
click at [55, 82] on input "**********" at bounding box center [53, 86] width 87 height 16
type input "**********"
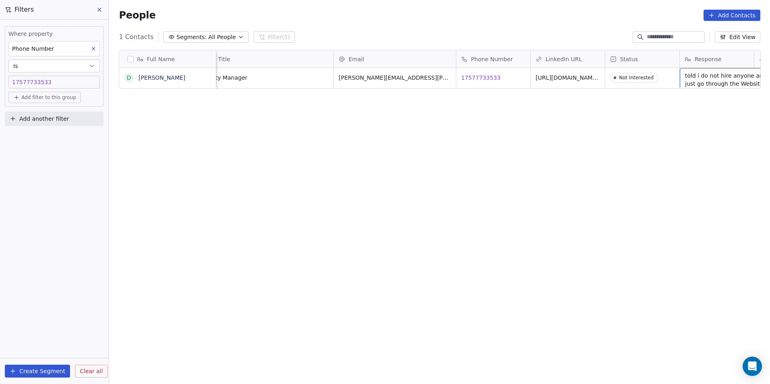
scroll to position [0, 98]
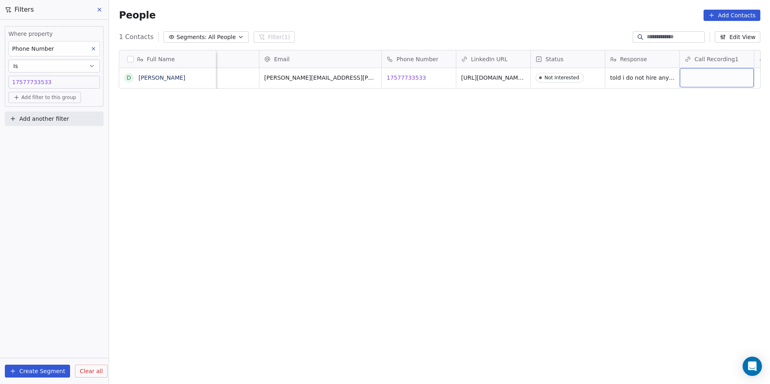
click at [720, 80] on div "grid" at bounding box center [717, 77] width 74 height 19
type input "**********"
paste input "**********"
type input "**********"
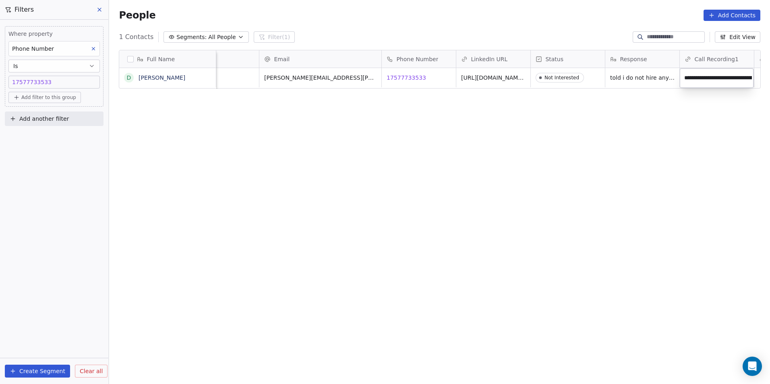
scroll to position [0, 165]
click at [666, 120] on html "DS Technologies Inc Contacts People Marketing Workflows Campaigns Sales Pipelin…" at bounding box center [385, 192] width 770 height 384
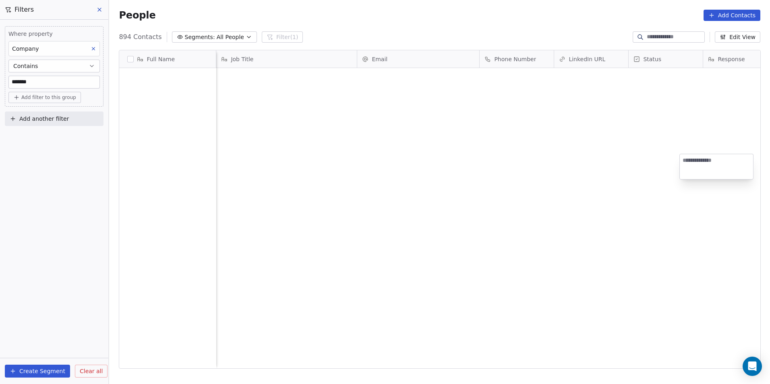
scroll to position [332, 655]
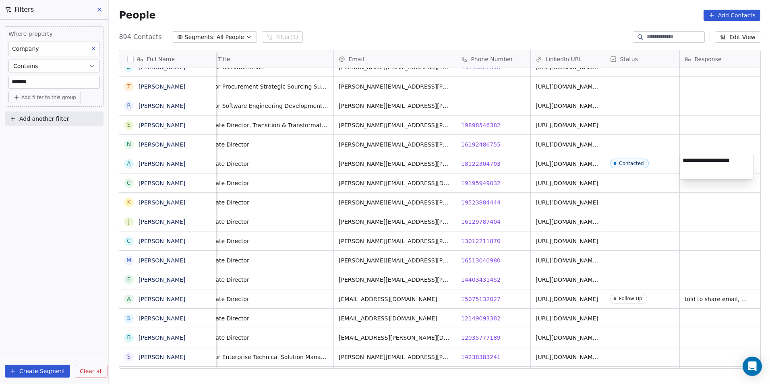
type textarea "**********"
click at [665, 160] on html "DS Technologies Inc Contacts People Marketing Workflows Campaigns Sales Pipelin…" at bounding box center [385, 192] width 770 height 384
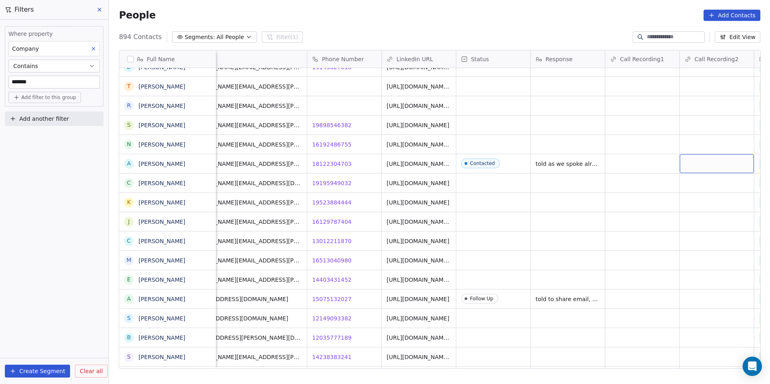
scroll to position [0, 247]
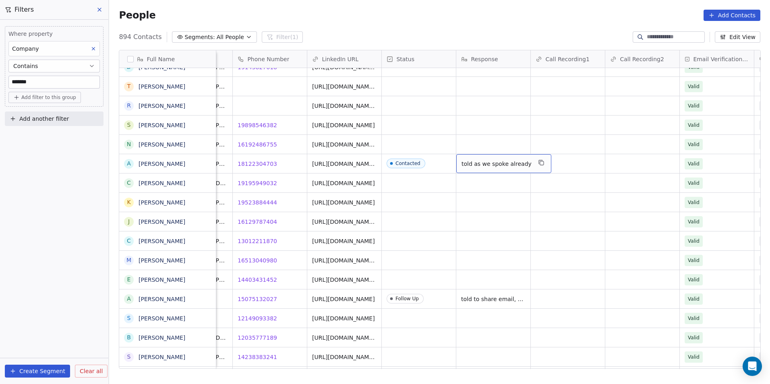
click at [485, 159] on div "told as we spoke already" at bounding box center [503, 163] width 95 height 19
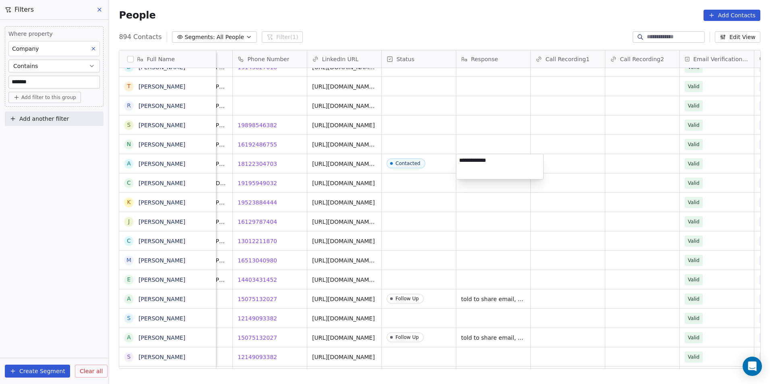
type textarea "**********"
click at [523, 226] on html "DS Technologies Inc Contacts People Marketing Workflows Campaigns Sales Pipelin…" at bounding box center [385, 192] width 770 height 384
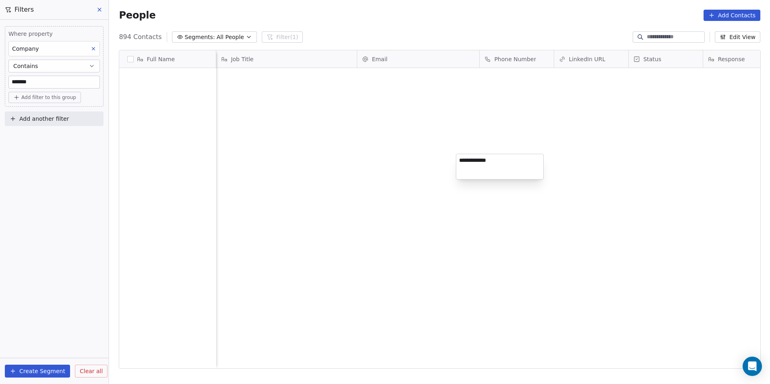
scroll to position [332, 655]
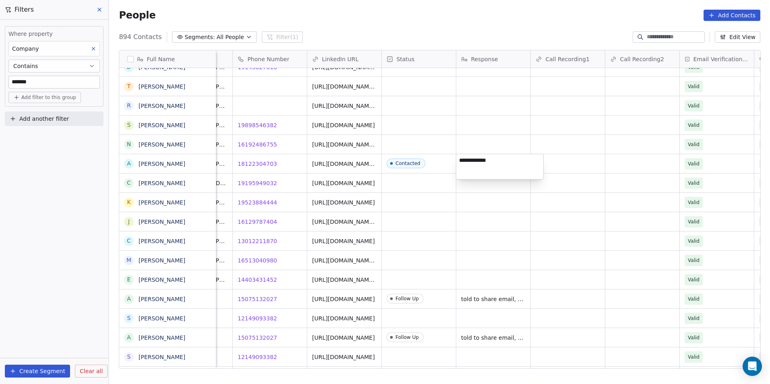
click at [499, 171] on textarea "**********" at bounding box center [499, 166] width 87 height 25
click at [499, 170] on textarea "**********" at bounding box center [499, 166] width 87 height 25
type textarea "**********"
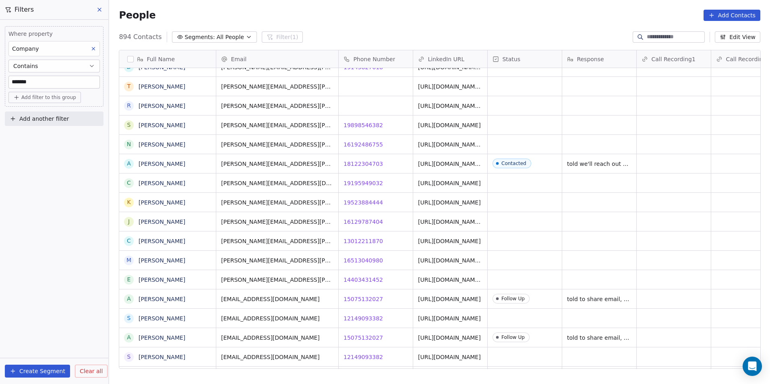
scroll to position [0, 0]
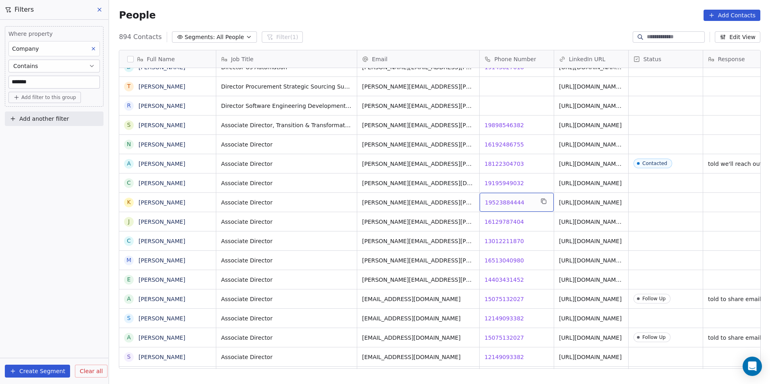
click at [499, 201] on span "19523884444" at bounding box center [504, 203] width 39 height 8
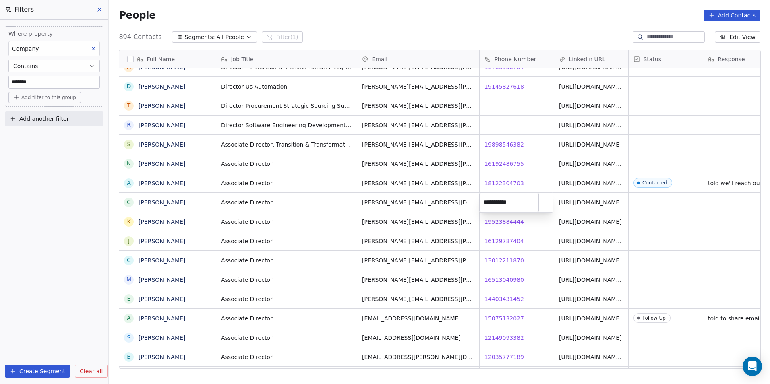
click at [506, 240] on html "DS Technologies Inc Contacts People Marketing Workflows Campaigns Sales Pipelin…" at bounding box center [385, 192] width 770 height 384
click at [500, 297] on span "14403431452" at bounding box center [504, 299] width 39 height 8
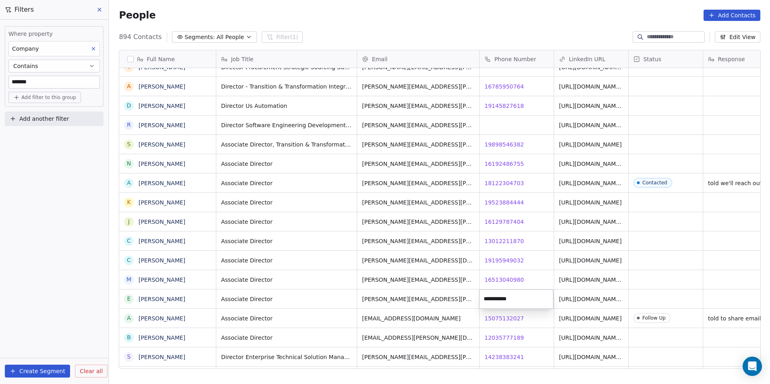
click at [722, 317] on html "DS Technologies Inc Contacts People Marketing Workflows Campaigns Sales Pipelin…" at bounding box center [385, 192] width 770 height 384
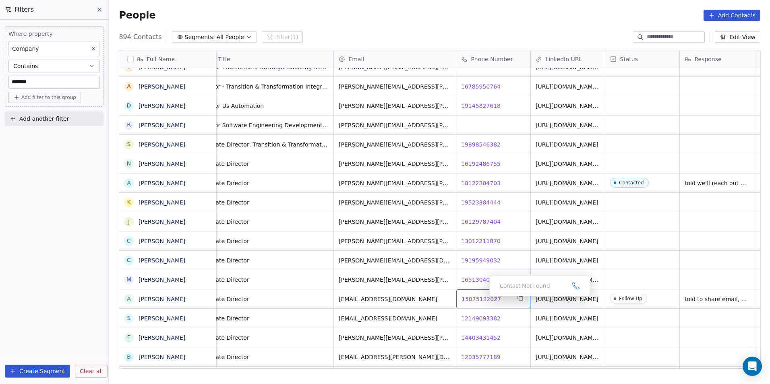
click at [483, 298] on span "15075132027" at bounding box center [481, 299] width 39 height 8
click at [478, 319] on html "DS Technologies Inc Contacts People Marketing Workflows Campaigns Sales Pipelin…" at bounding box center [385, 192] width 770 height 384
click at [478, 319] on span "12149093382" at bounding box center [481, 319] width 39 height 8
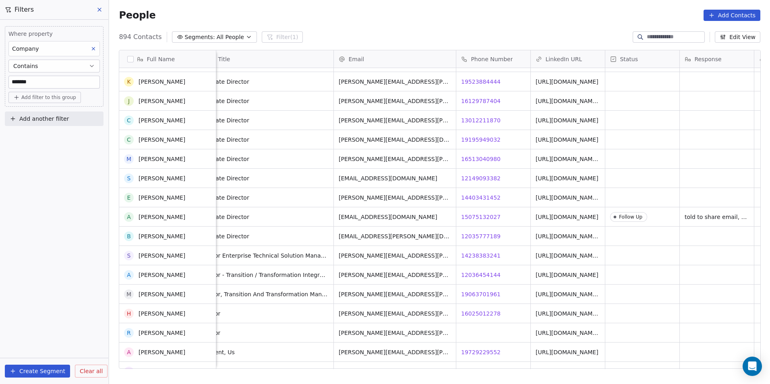
scroll to position [9648, 0]
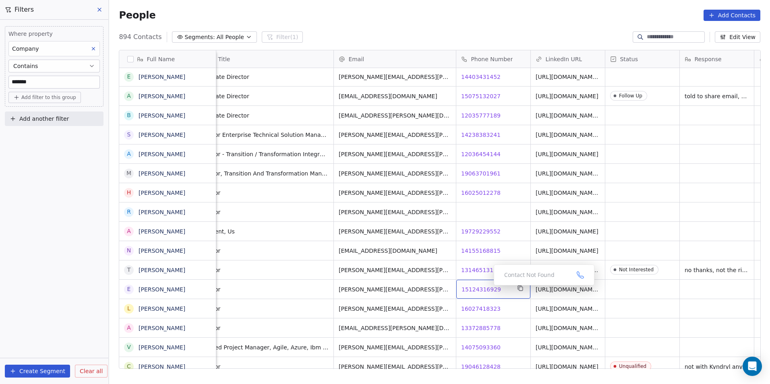
click at [487, 288] on span "15124316929" at bounding box center [481, 290] width 39 height 8
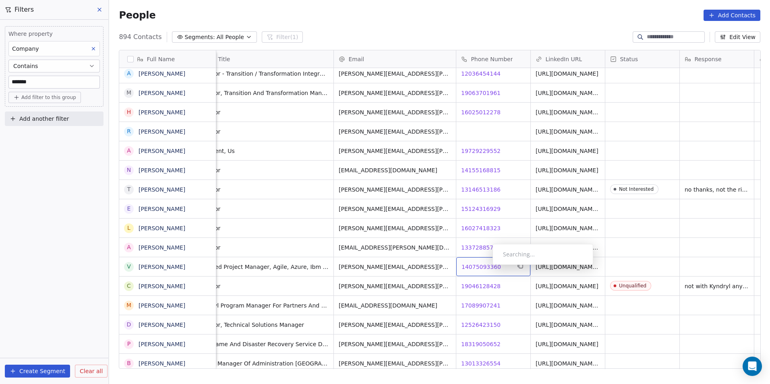
click at [486, 267] on span "14075093360" at bounding box center [481, 267] width 39 height 8
click at [493, 265] on div "Searching..." at bounding box center [543, 254] width 101 height 21
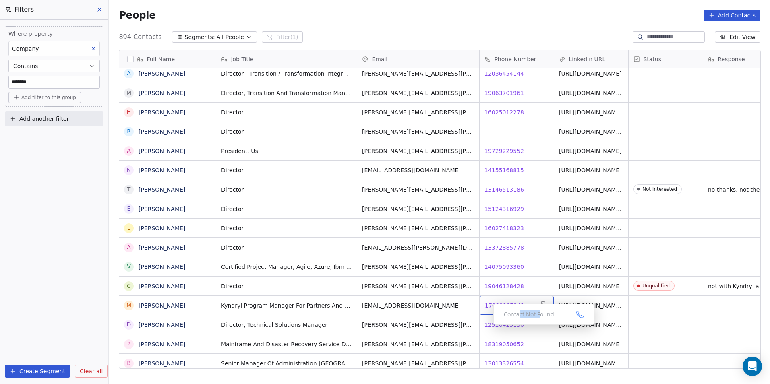
click at [497, 306] on div "Contact Not Found" at bounding box center [543, 314] width 101 height 21
click at [497, 306] on span "17089907241" at bounding box center [504, 306] width 39 height 8
click at [500, 345] on html "DS Technologies Inc Contacts People Marketing Workflows Campaigns Sales Pipelin…" at bounding box center [385, 192] width 770 height 384
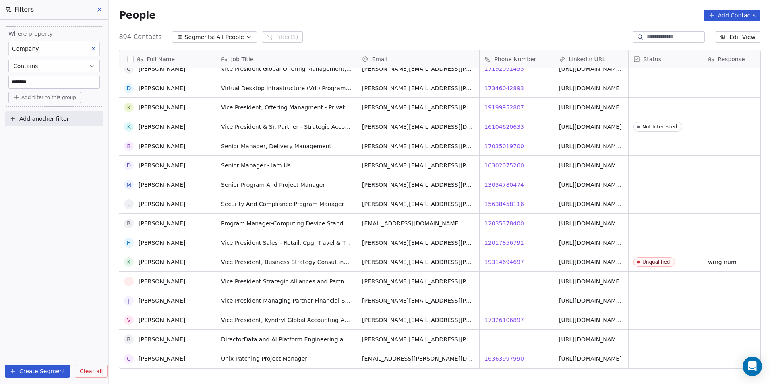
scroll to position [10494, 0]
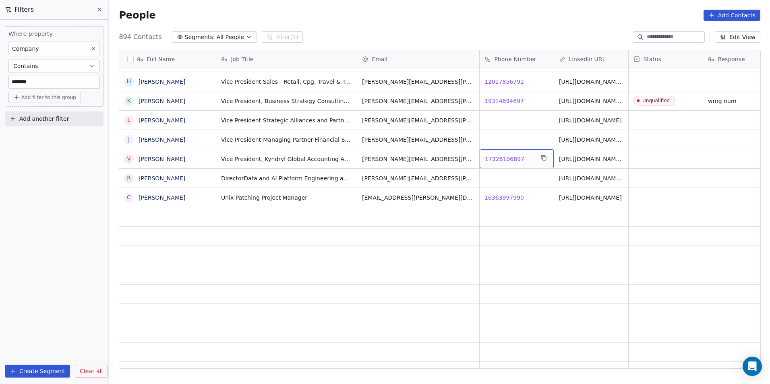
click at [505, 156] on span "17326106897" at bounding box center [504, 159] width 39 height 8
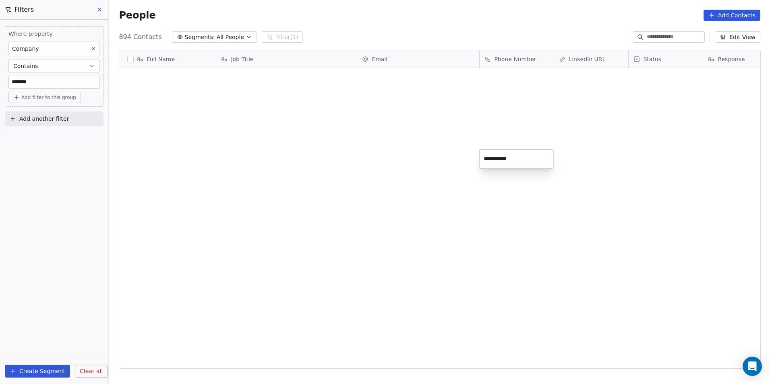
scroll to position [332, 655]
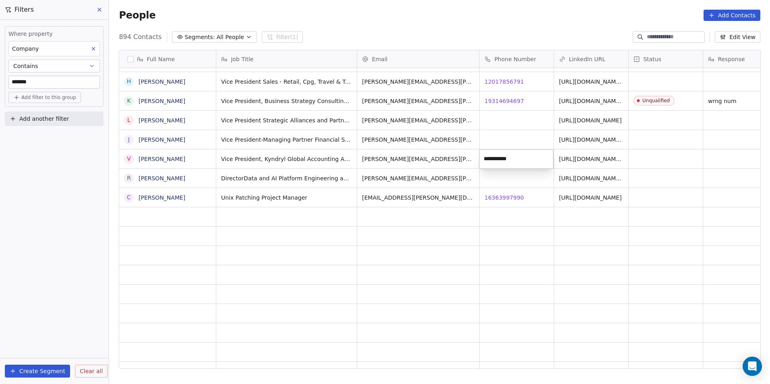
click at [592, 158] on html "DS Technologies Inc Contacts People Marketing Workflows Campaigns Sales Pipelin…" at bounding box center [385, 192] width 770 height 384
click at [592, 158] on link "[URL][DOMAIN_NAME][PERSON_NAME]" at bounding box center [590, 161] width 63 height 14
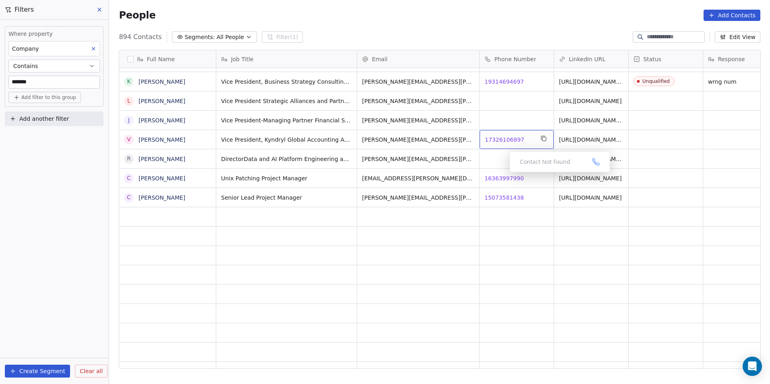
click at [492, 135] on div "17326106897 17326106897" at bounding box center [517, 139] width 74 height 19
click at [524, 164] on html "DS Technologies Inc Contacts People Marketing Workflows Campaigns Sales Pipelin…" at bounding box center [385, 192] width 770 height 384
click at [507, 141] on span "17326106897" at bounding box center [504, 140] width 39 height 8
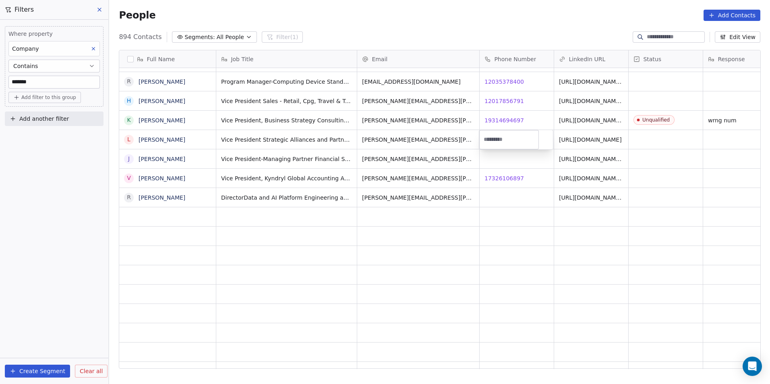
scroll to position [332, 655]
click at [527, 158] on html "DS Technologies Inc Contacts People Marketing Workflows Campaigns Sales Pipelin…" at bounding box center [385, 192] width 770 height 384
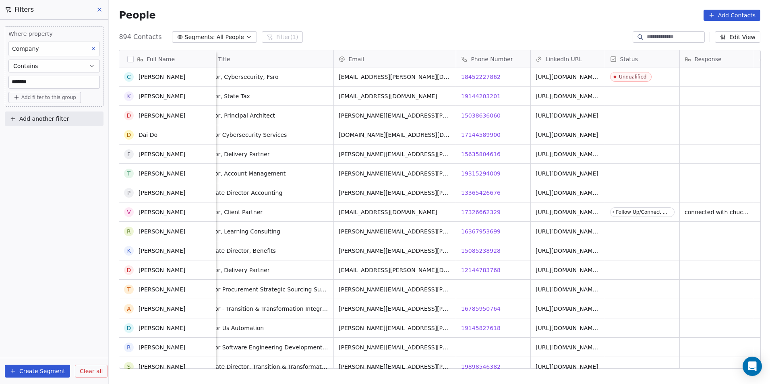
scroll to position [0, 0]
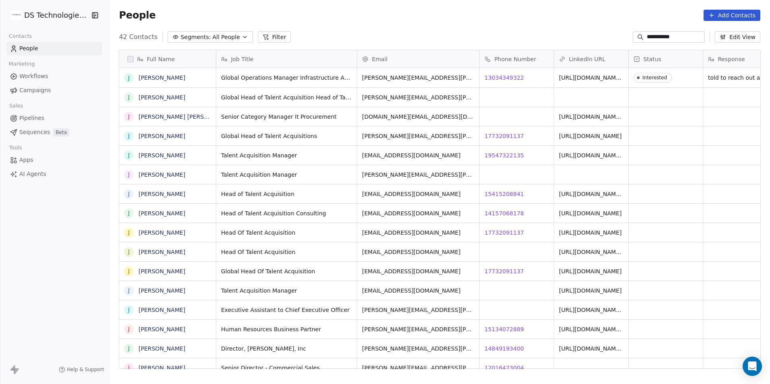
click at [668, 35] on input "**********" at bounding box center [675, 37] width 56 height 8
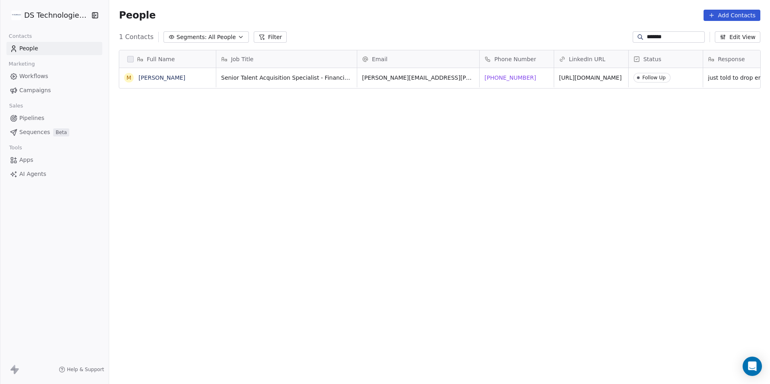
type input "*******"
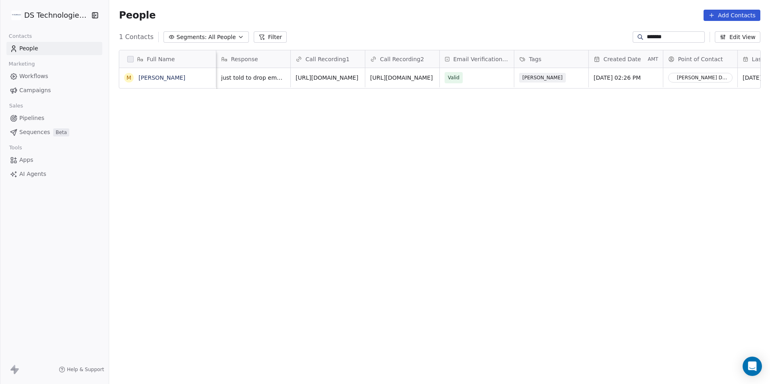
scroll to position [0, 412]
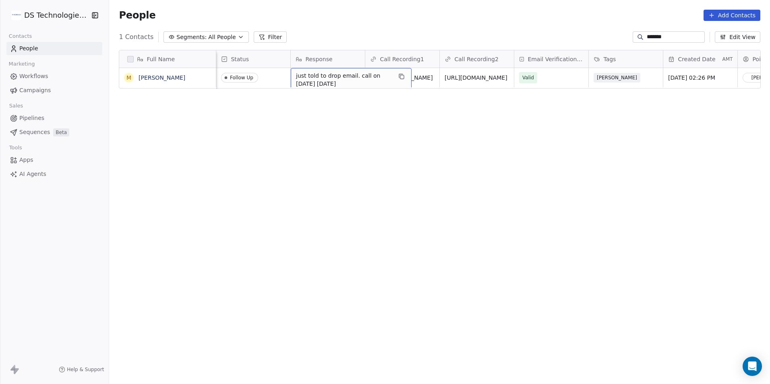
click at [298, 84] on span "just told to drop email. call on 1st sep on friday" at bounding box center [344, 80] width 96 height 16
click at [295, 74] on textarea "**********" at bounding box center [351, 80] width 120 height 25
click at [298, 73] on textarea "**********" at bounding box center [351, 80] width 120 height 25
type textarea "**********"
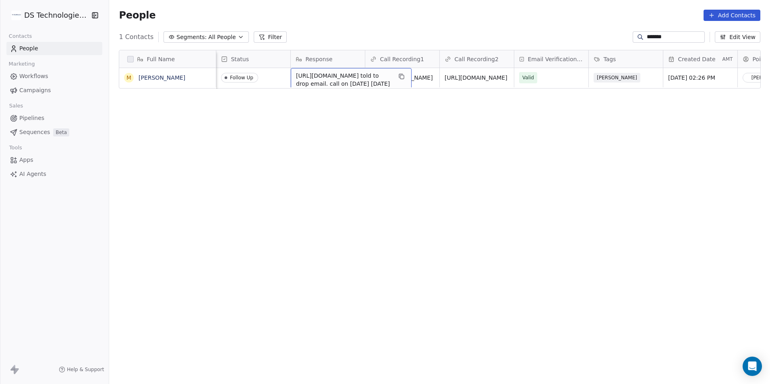
click at [345, 85] on span "https://drive.google.com/file/d/1j0bbUldJm-bnGROmpjJXvsKo7BfQkzO0/view?usp=shar…" at bounding box center [344, 80] width 96 height 16
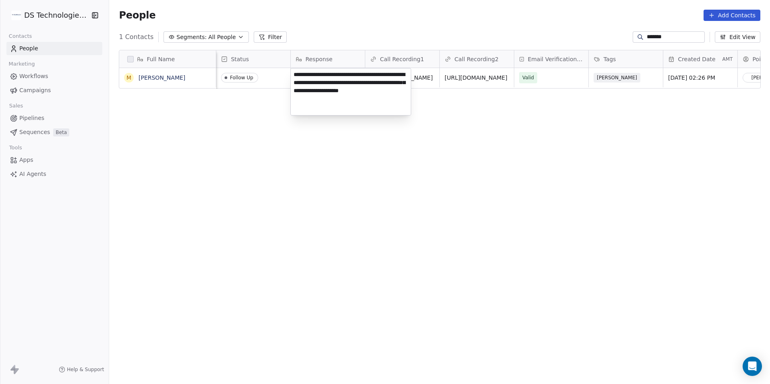
drag, startPoint x: 325, startPoint y: 89, endPoint x: 293, endPoint y: 71, distance: 36.8
click at [293, 71] on textarea "**********" at bounding box center [351, 91] width 120 height 47
type textarea "**********"
click at [351, 145] on html "DS Technologies Inc Contacts People Marketing Workflows Campaigns Sales Pipelin…" at bounding box center [385, 192] width 770 height 384
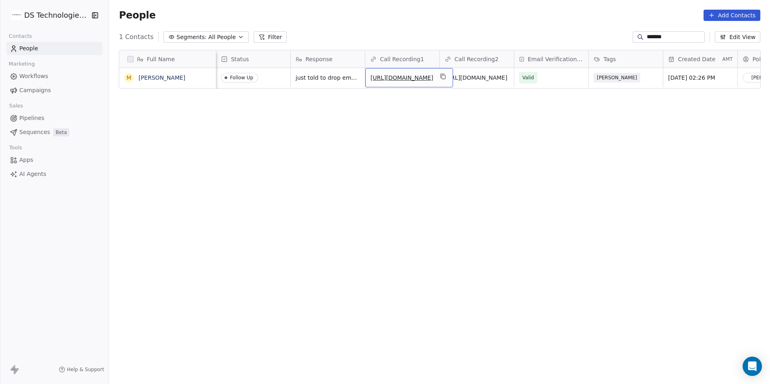
click at [419, 81] on link "https://drive.google.com/file/d/1RjPqXqEFj671HlZQEa67sCwsj9naSzh2/view?usp=shar…" at bounding box center [402, 78] width 63 height 6
click at [411, 85] on input "**********" at bounding box center [402, 78] width 70 height 16
click at [428, 85] on input "**********" at bounding box center [402, 78] width 70 height 16
click at [430, 85] on input "**********" at bounding box center [402, 78] width 70 height 16
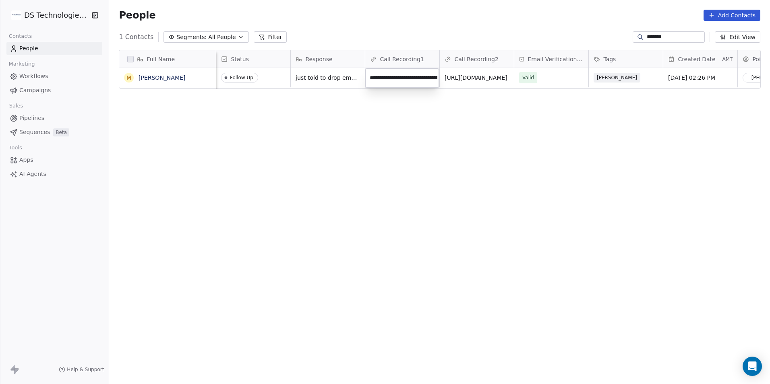
click at [430, 85] on input "**********" at bounding box center [402, 78] width 70 height 16
click at [430, 77] on input "**********" at bounding box center [402, 78] width 70 height 16
paste input "**********"
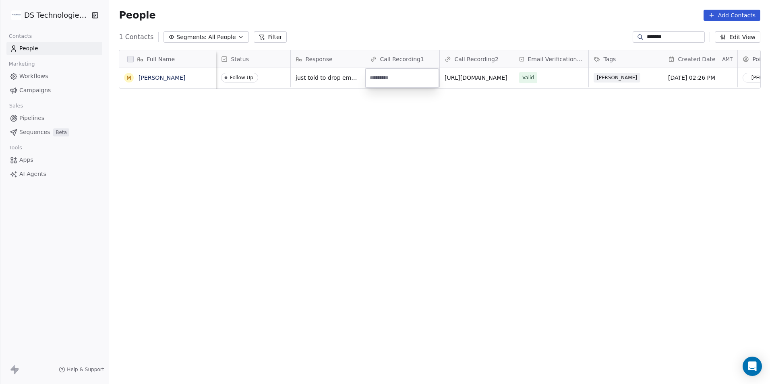
type input "**********"
click at [660, 38] on input "*******" at bounding box center [675, 37] width 56 height 8
paste input "**********"
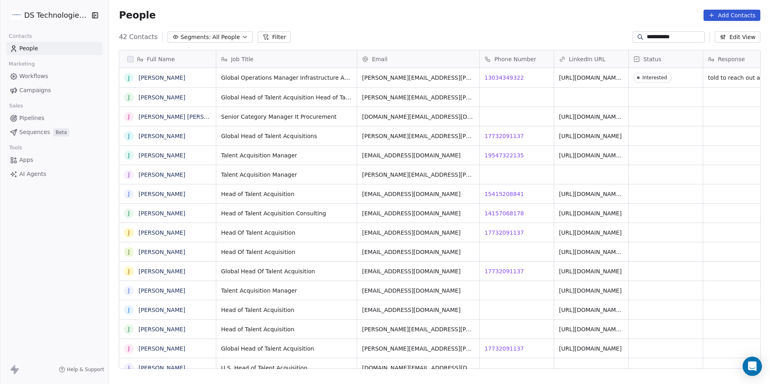
scroll to position [332, 655]
type input "**********"
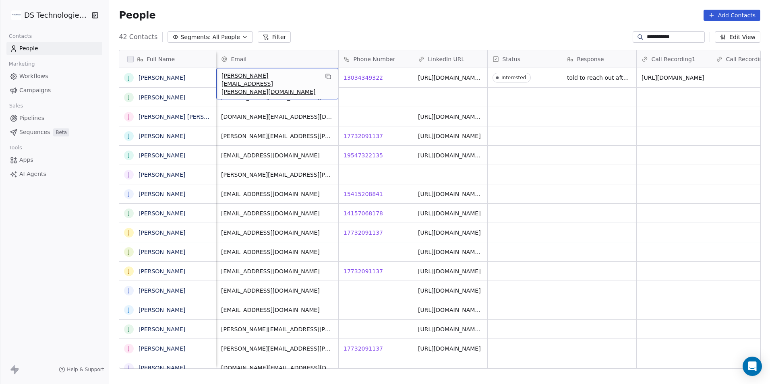
scroll to position [0, 0]
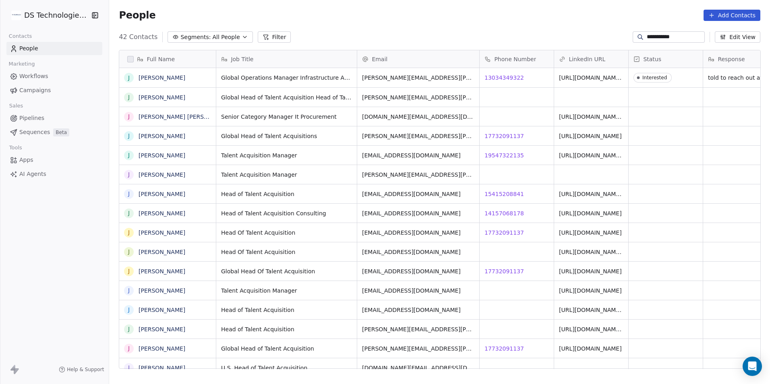
click at [663, 39] on input "**********" at bounding box center [675, 37] width 56 height 8
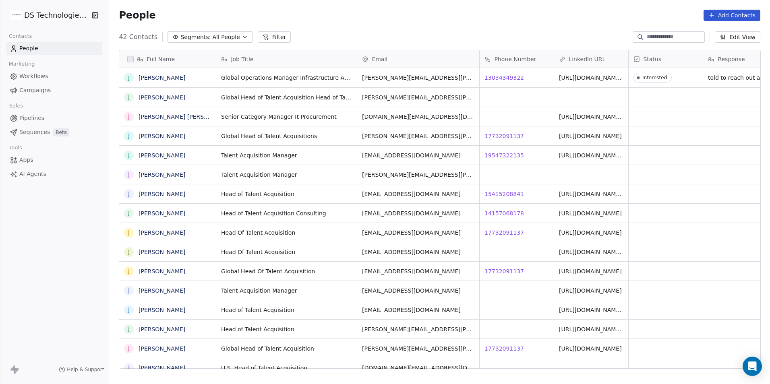
paste input "**********"
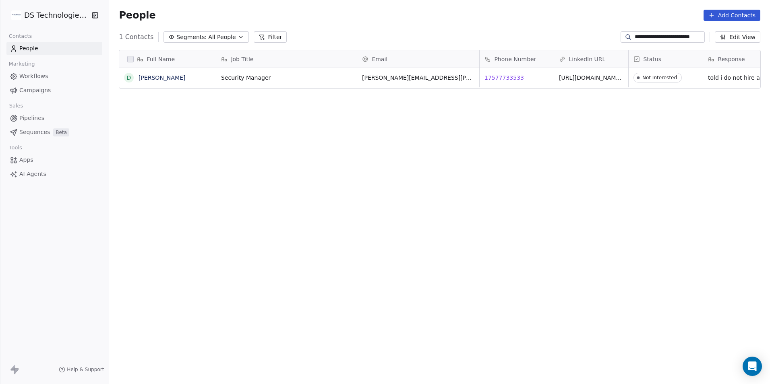
scroll to position [332, 655]
type input "**********"
click at [670, 37] on input "**********" at bounding box center [669, 37] width 68 height 8
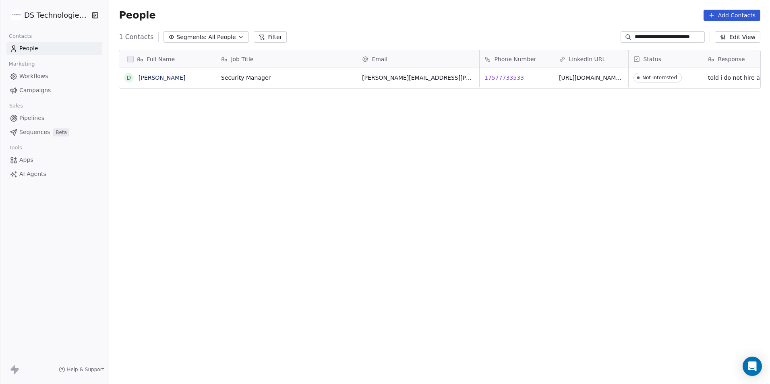
click at [670, 37] on input "**********" at bounding box center [669, 37] width 68 height 8
paste input "**********"
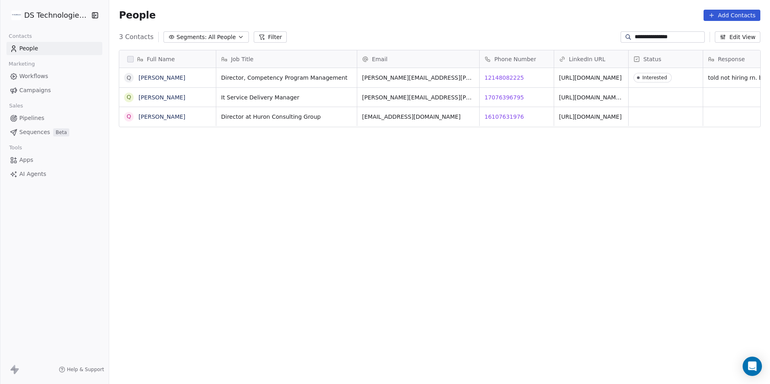
scroll to position [332, 655]
type input "**********"
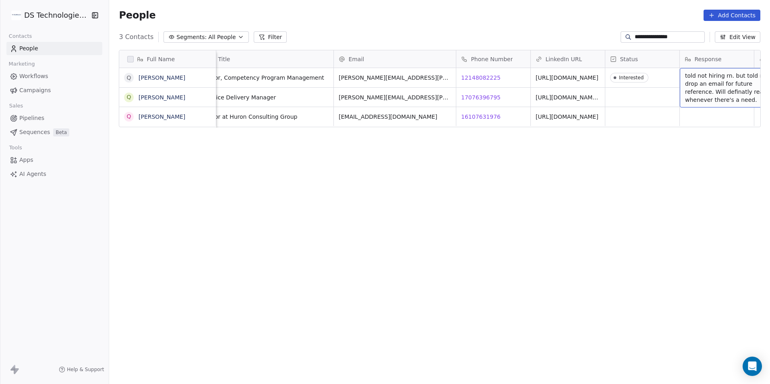
scroll to position [0, 98]
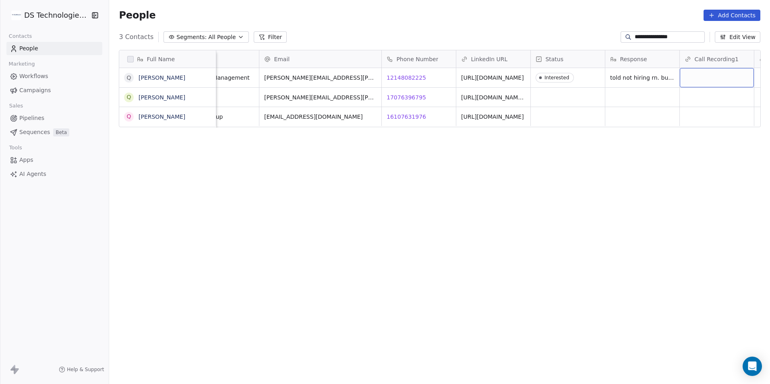
click at [696, 81] on div "grid" at bounding box center [717, 77] width 74 height 19
type input "**********"
click at [578, 322] on div "Full Name Q Quentin Wineteer Q Quentin Mcconahy Q Quentin Smith Job Title Email…" at bounding box center [439, 212] width 661 height 338
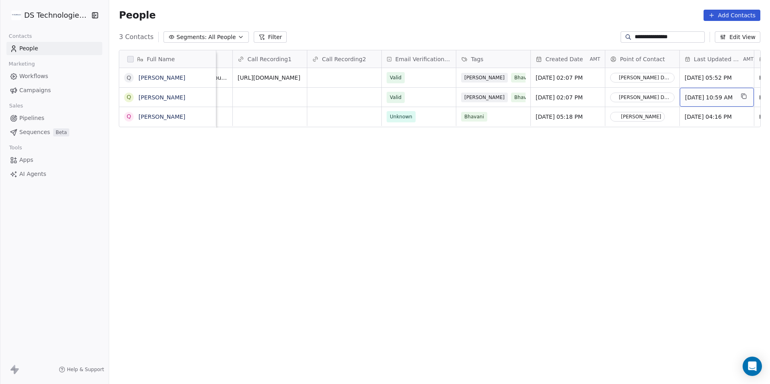
scroll to position [0, 619]
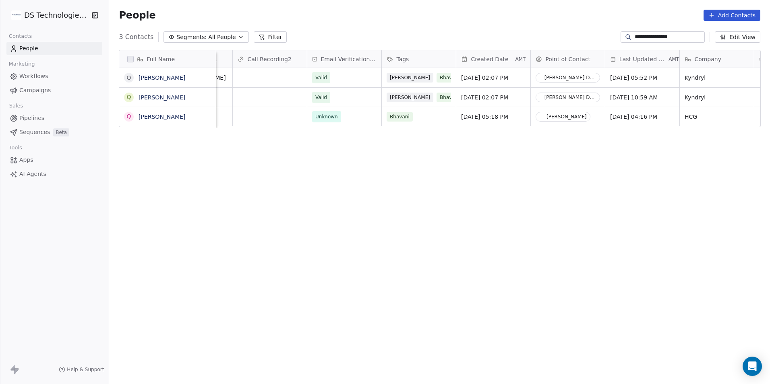
click at [682, 33] on input "**********" at bounding box center [669, 37] width 68 height 8
paste input "**********"
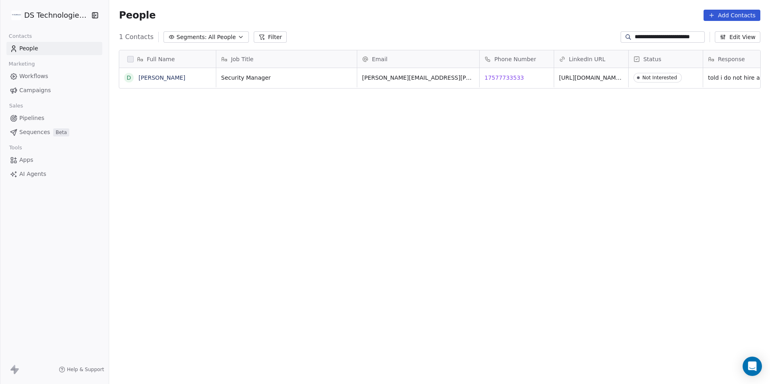
scroll to position [332, 655]
type input "**********"
click at [658, 35] on input "**********" at bounding box center [669, 37] width 68 height 8
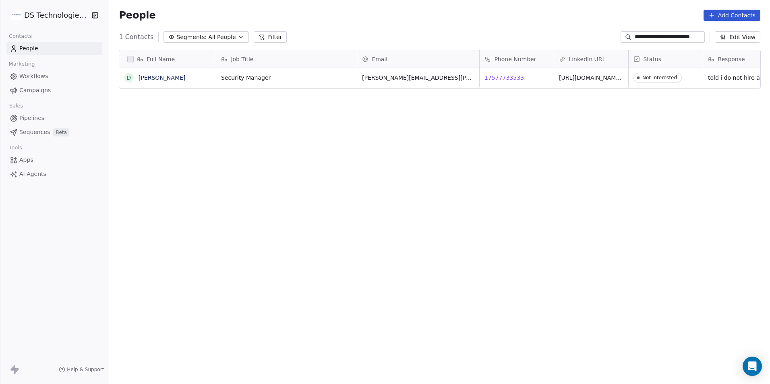
click at [658, 35] on input "**********" at bounding box center [669, 37] width 68 height 8
paste input "**********"
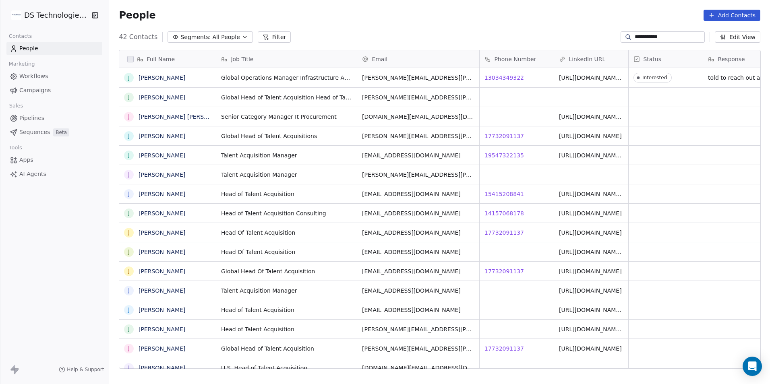
scroll to position [332, 655]
type input "**********"
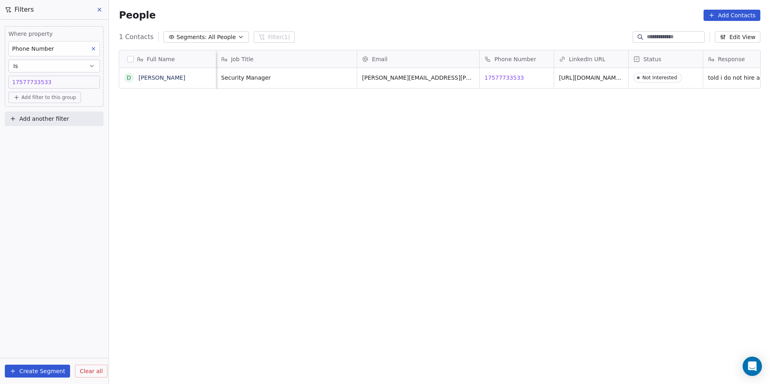
scroll to position [332, 655]
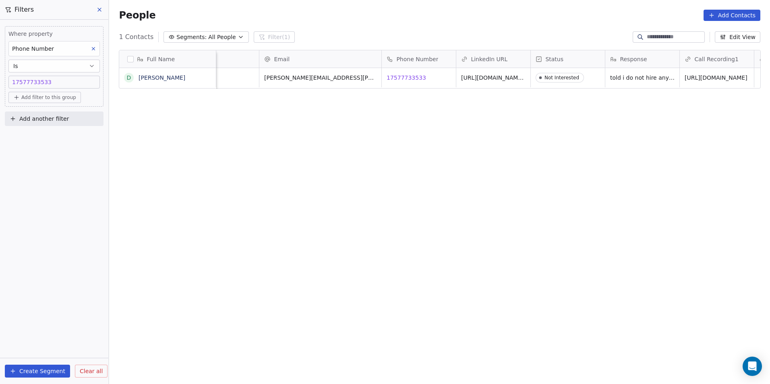
click at [59, 82] on div "19089670589 17577733533" at bounding box center [54, 82] width 84 height 8
click at [59, 82] on input "**********" at bounding box center [53, 86] width 87 height 16
type input "**********"
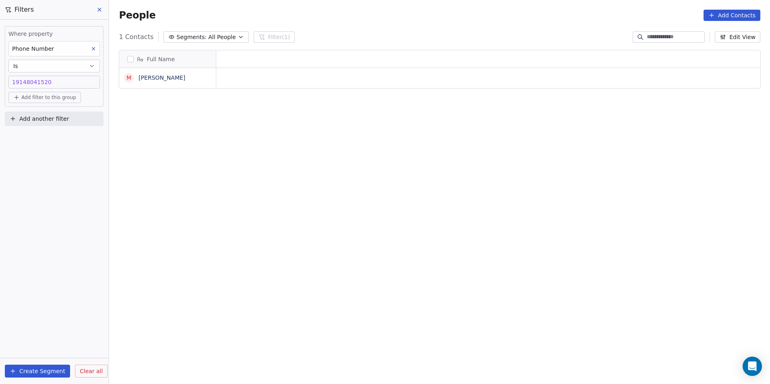
scroll to position [6, 6]
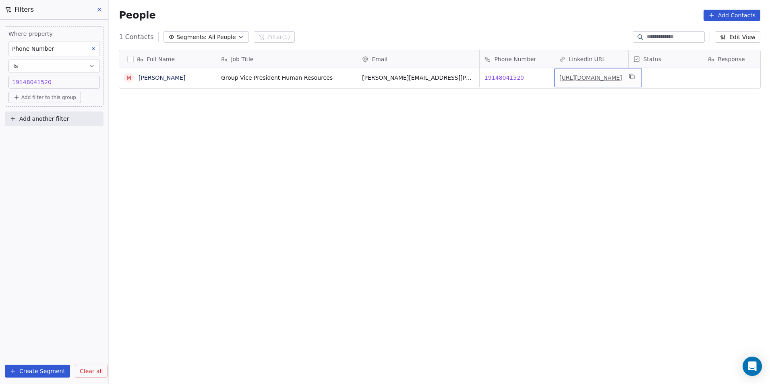
click at [574, 76] on link "[URL][DOMAIN_NAME]" at bounding box center [590, 78] width 63 height 6
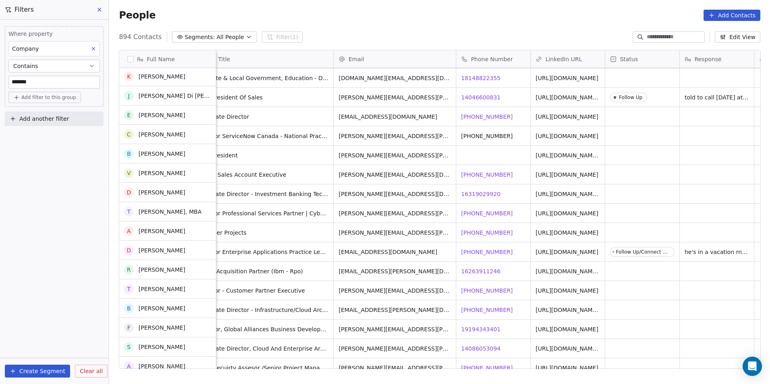
scroll to position [13357, 0]
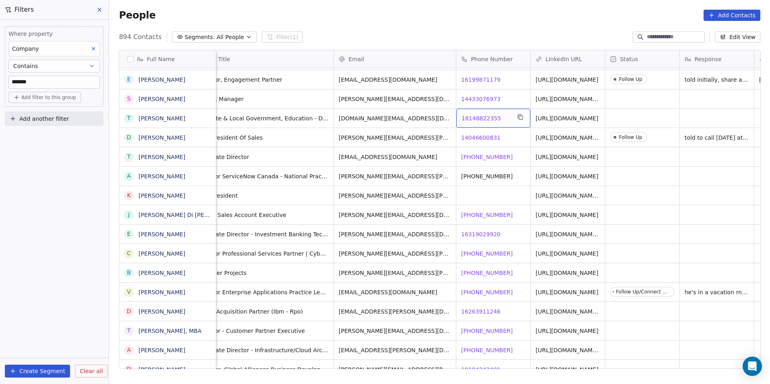
click at [477, 115] on span "18148822355" at bounding box center [481, 118] width 39 height 8
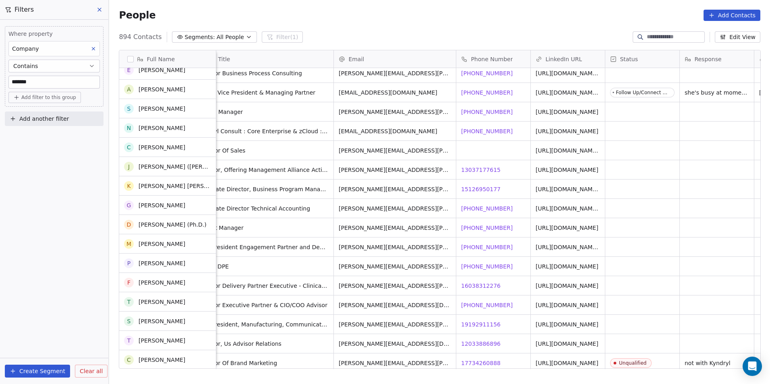
scroll to position [12551, 0]
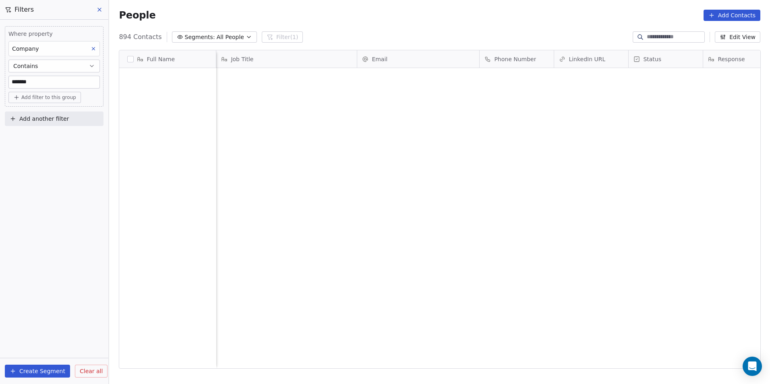
scroll to position [332, 655]
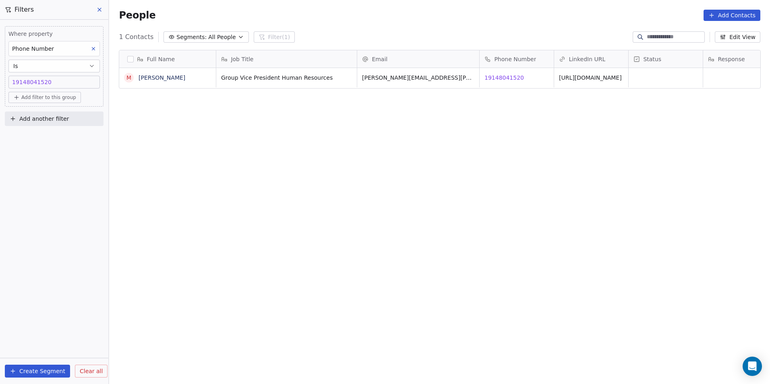
scroll to position [332, 655]
click at [665, 34] on input at bounding box center [675, 37] width 56 height 8
paste input "**********"
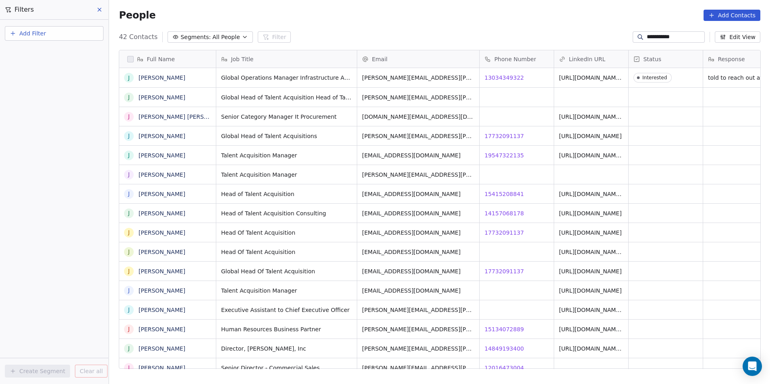
type input "**********"
